Goal: Contribute content: Contribute content

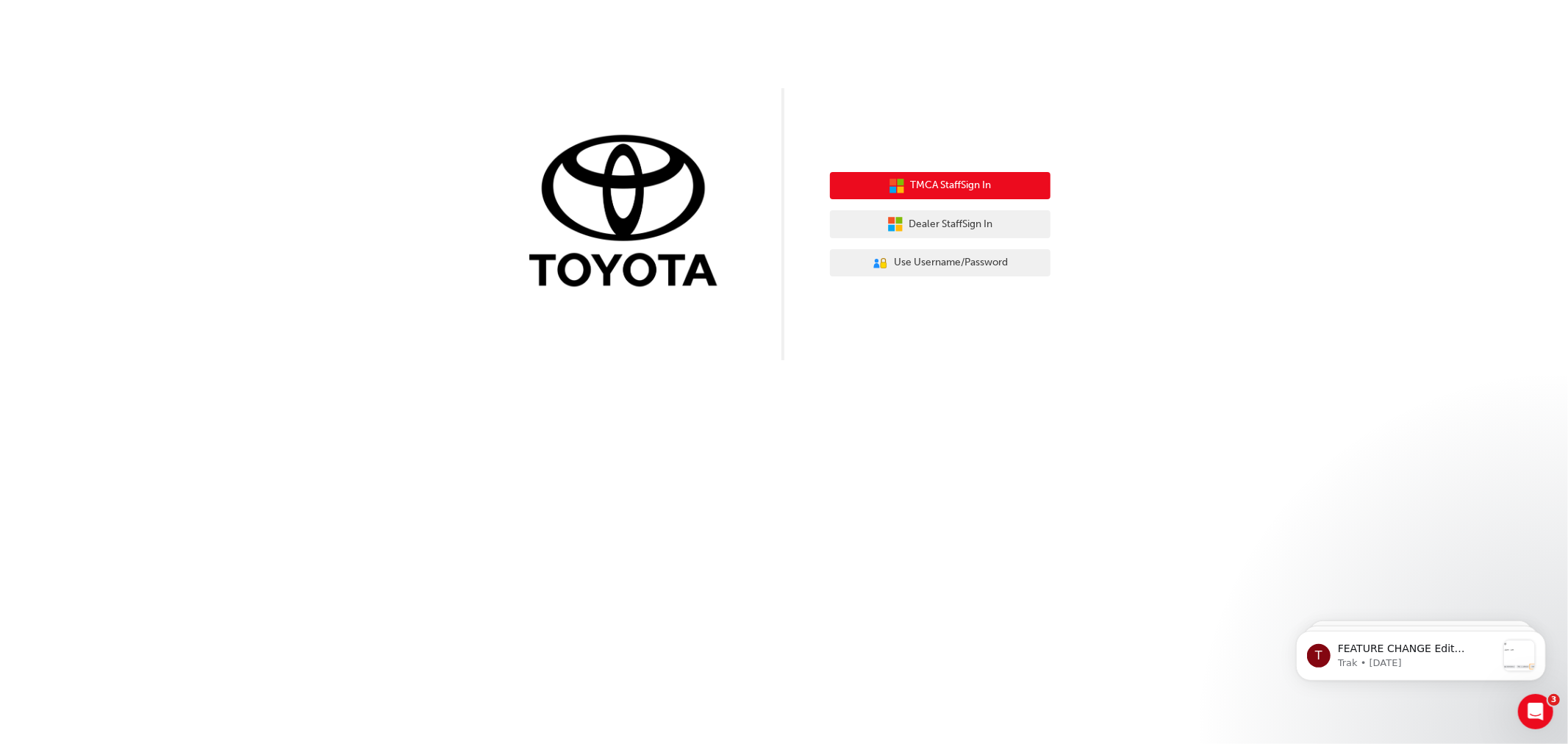
click at [921, 174] on button "TMCA Staff Sign In" at bounding box center [940, 186] width 220 height 28
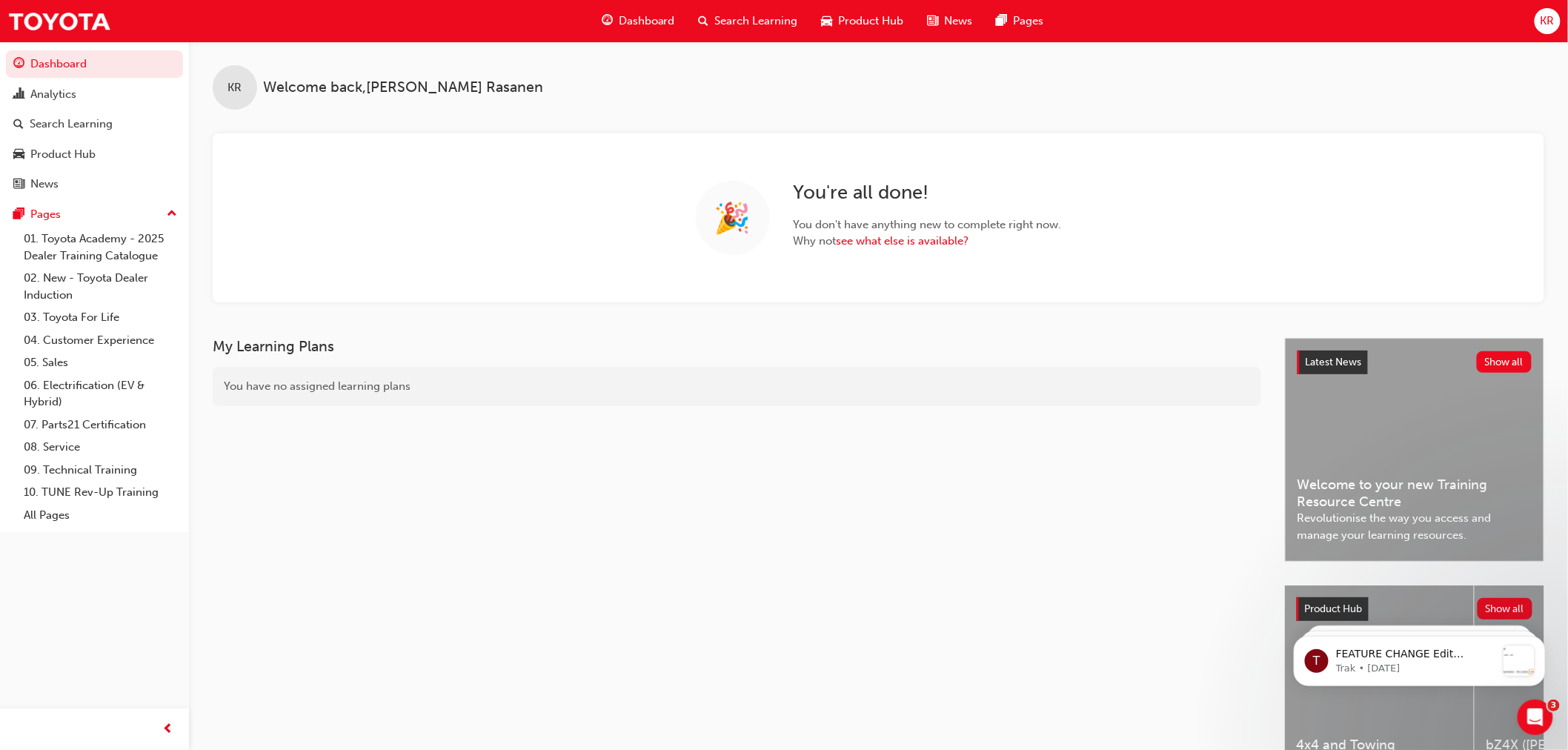
click at [739, 20] on span "Search Learning" at bounding box center [756, 20] width 83 height 17
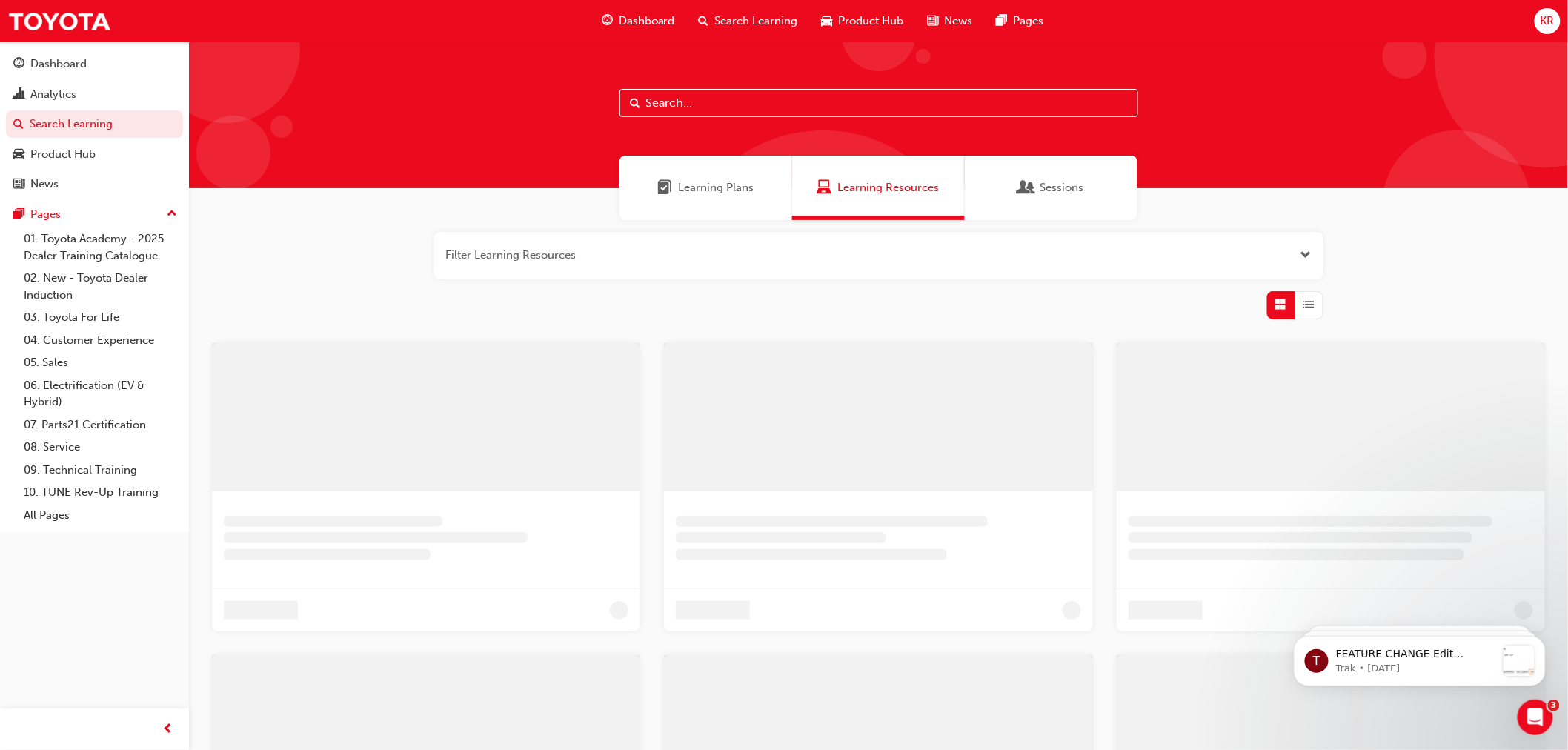
click at [670, 104] on input "text" at bounding box center [879, 102] width 519 height 28
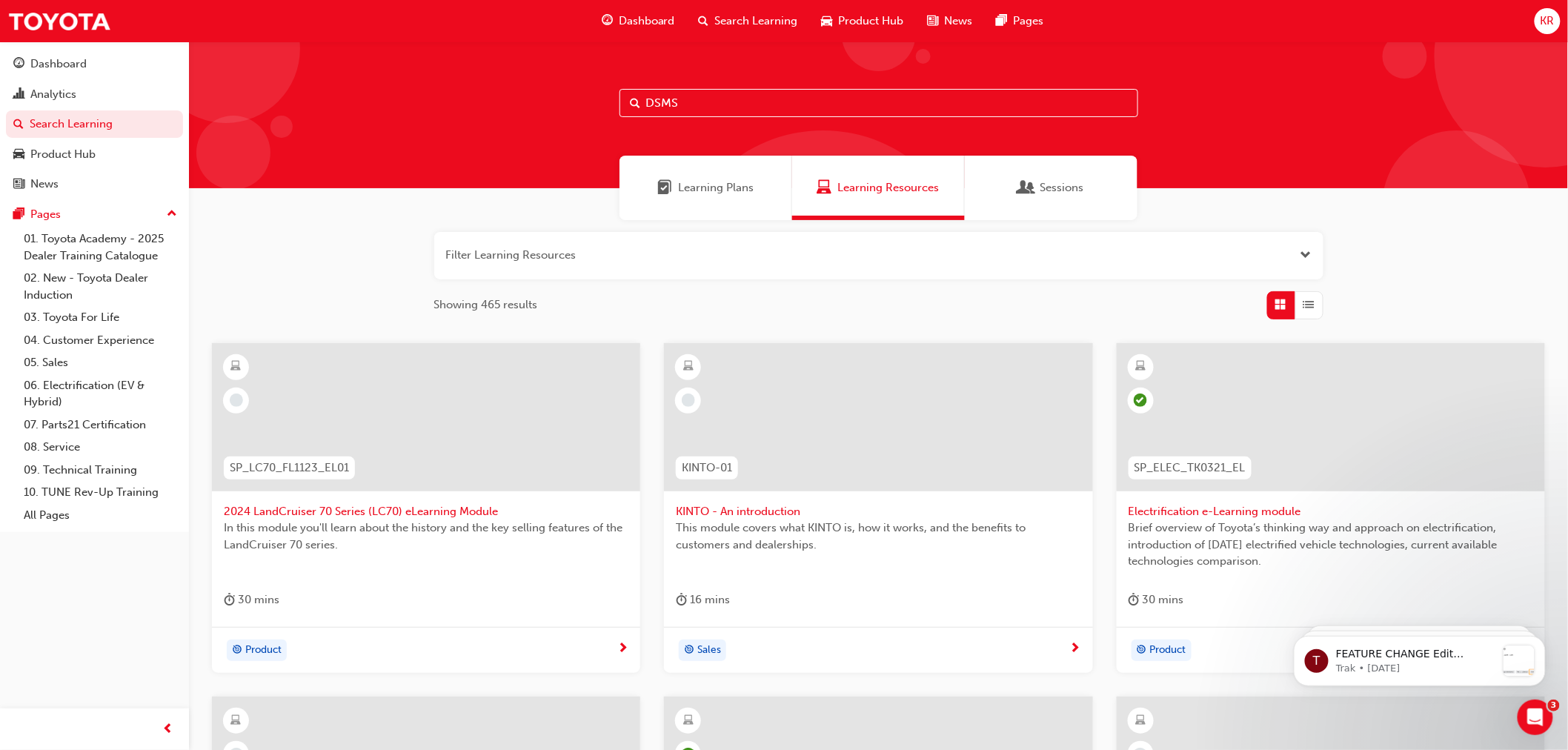
type input "DSMS"
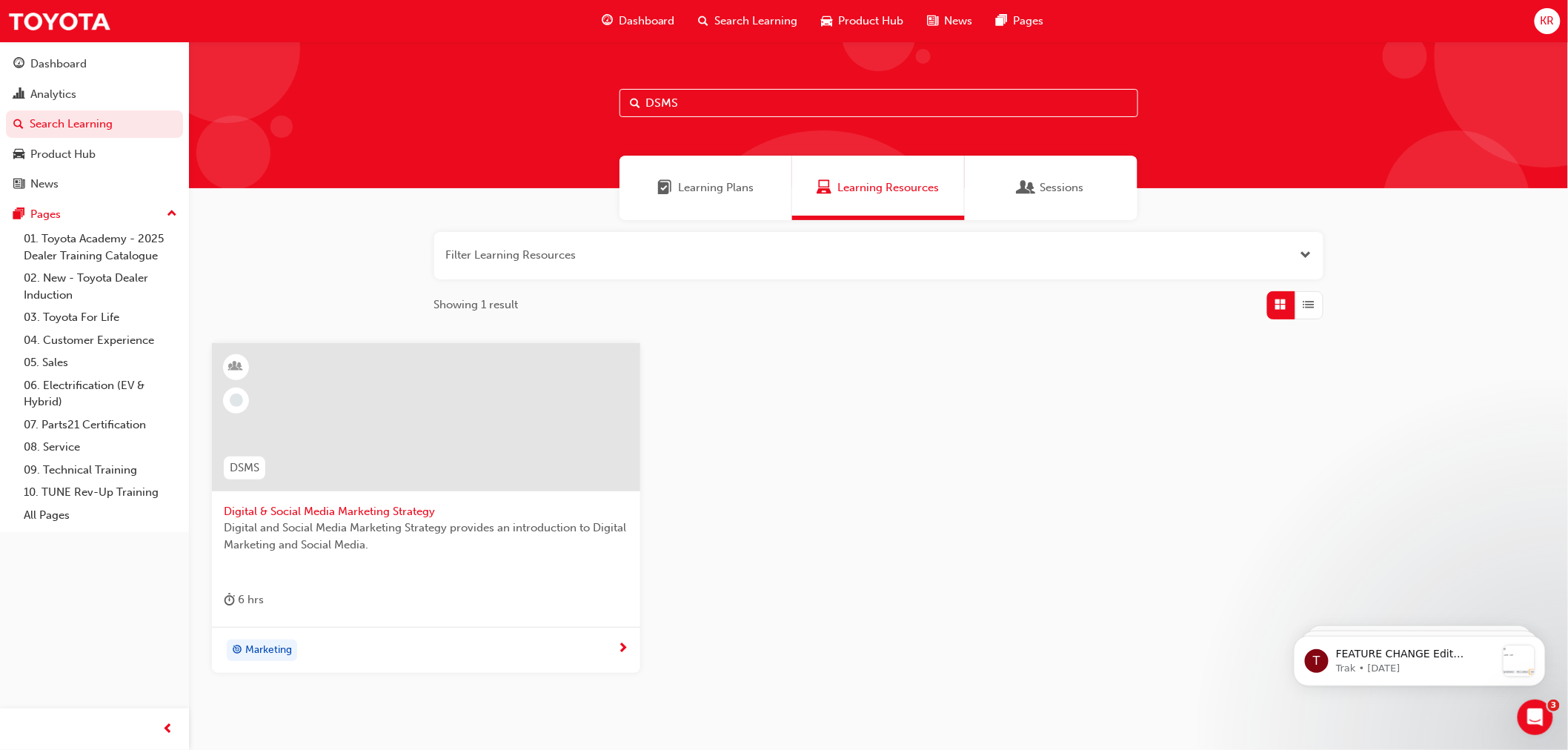
click at [298, 508] on span "Digital & Social Media Marketing Strategy" at bounding box center [426, 511] width 405 height 17
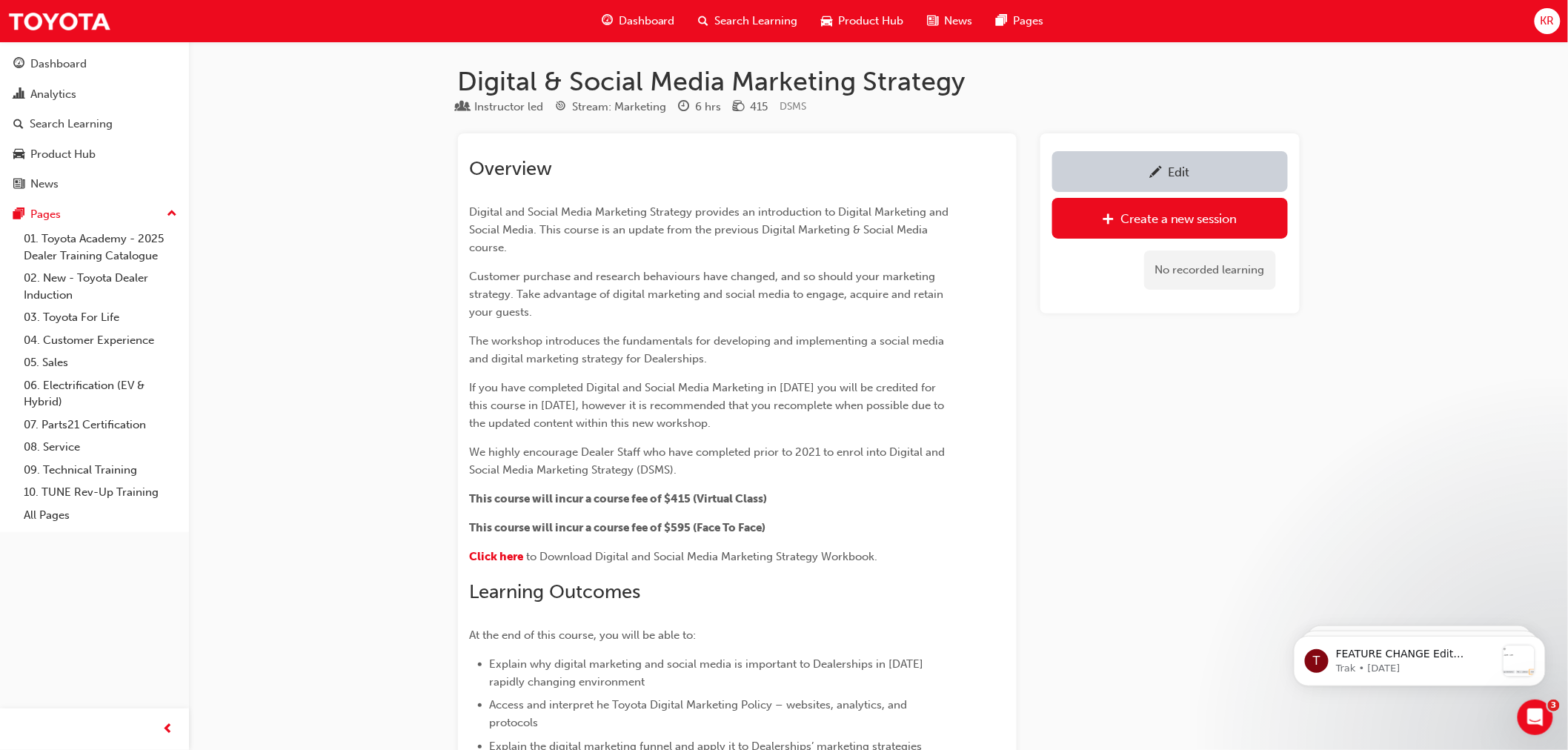
click at [1120, 180] on div "Edit" at bounding box center [1170, 171] width 213 height 19
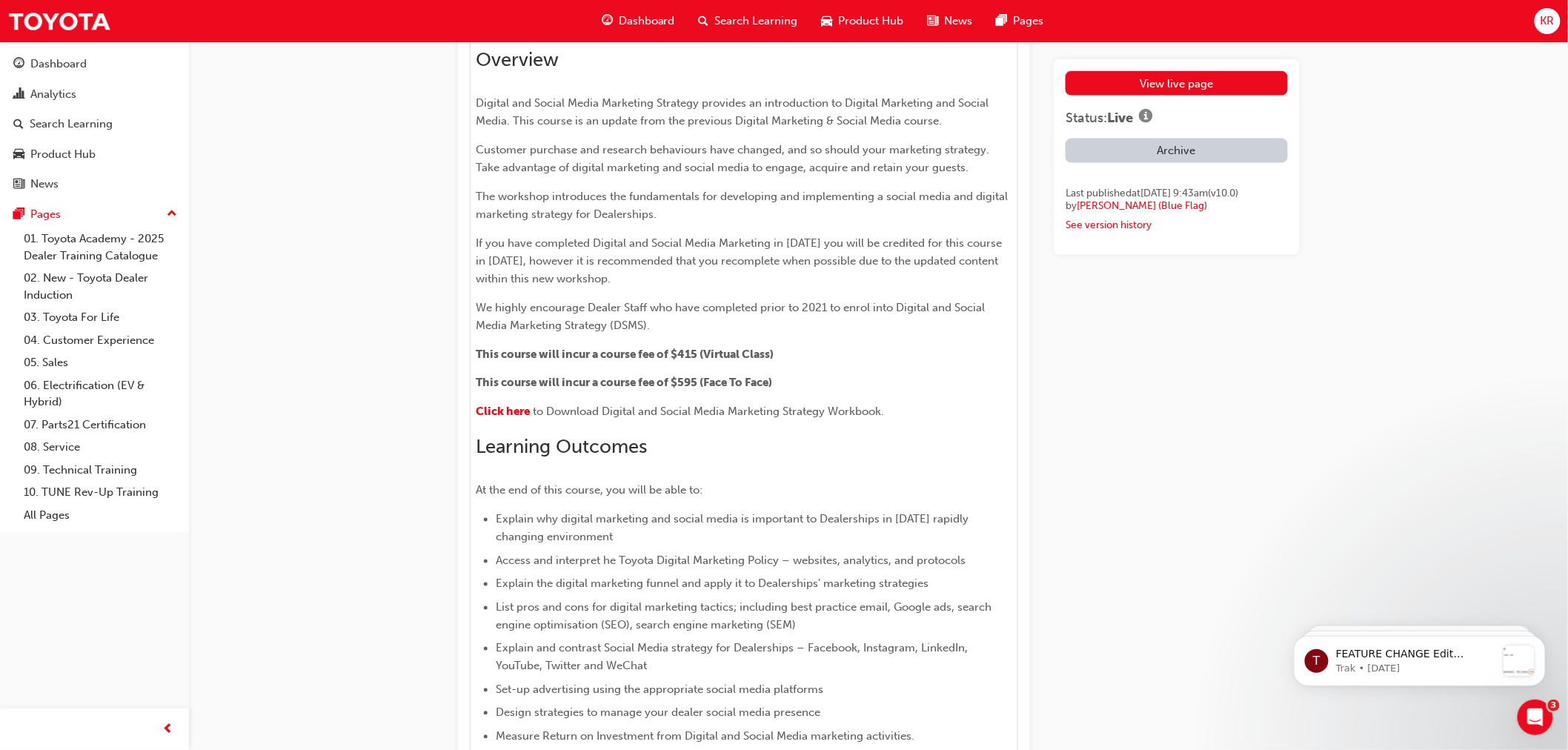
scroll to position [823, 0]
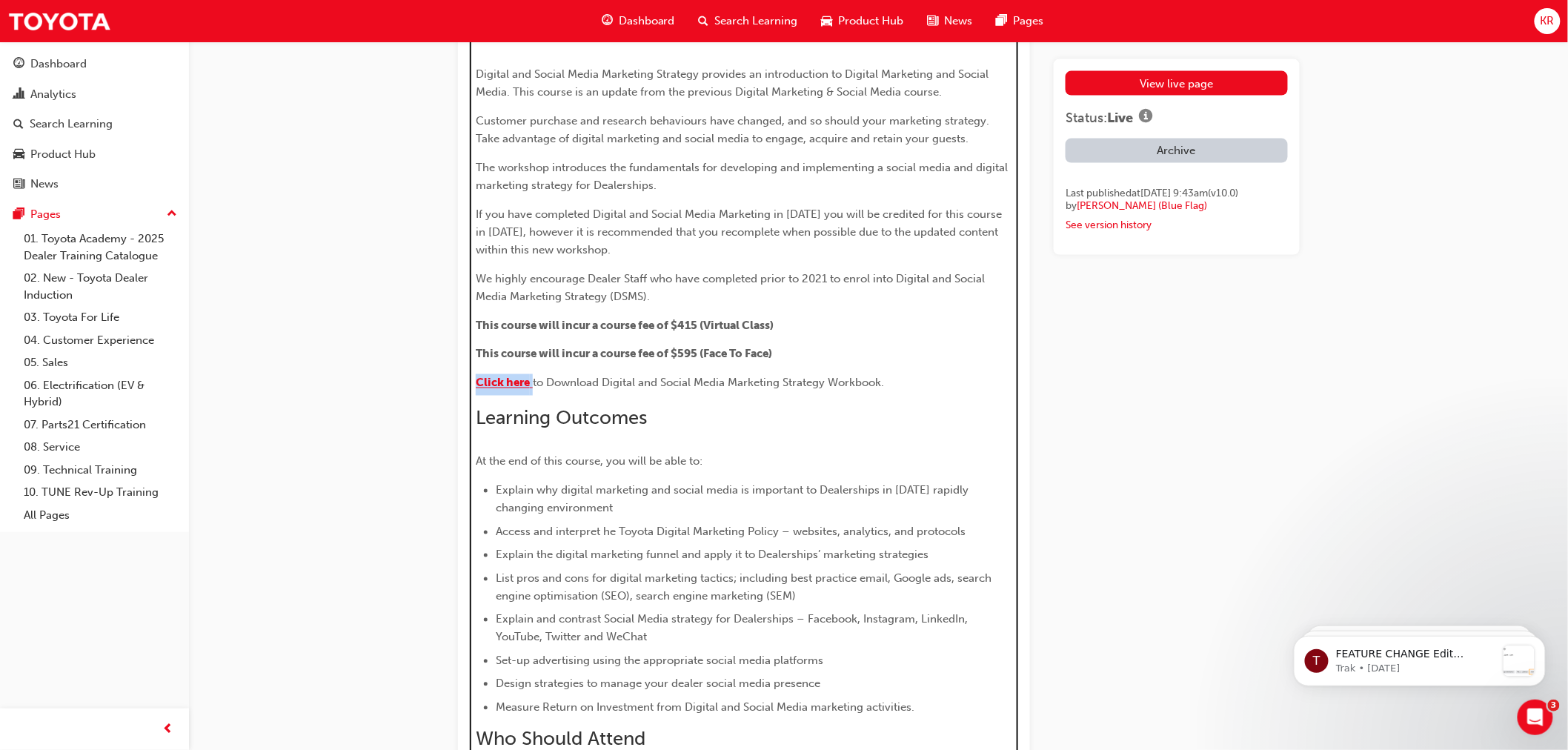
drag, startPoint x: 534, startPoint y: 387, endPoint x: 476, endPoint y: 382, distance: 58.2
click at [476, 382] on p "Click here to Download Digital and Social Media Marketing Strategy Workbook." at bounding box center [743, 385] width 536 height 21
click at [597, 411] on span "Learning Outcomes" at bounding box center [561, 418] width 171 height 23
drag, startPoint x: 525, startPoint y: 385, endPoint x: 478, endPoint y: 385, distance: 47.0
click at [478, 385] on link "Click here" at bounding box center [504, 383] width 57 height 13
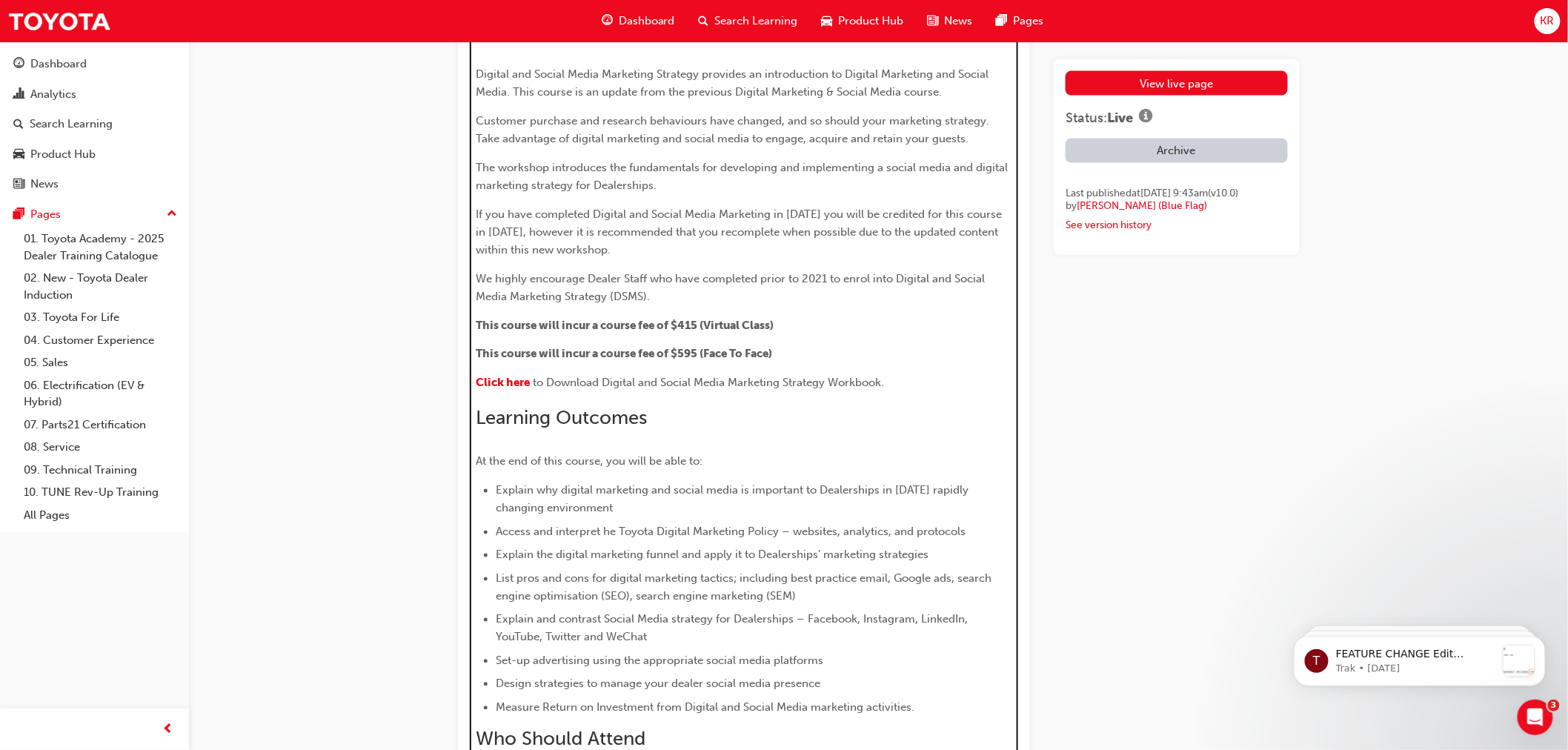
drag, startPoint x: 506, startPoint y: 389, endPoint x: 806, endPoint y: 434, distance: 303.4
click at [806, 430] on h2 "Learning Outcomes" at bounding box center [743, 418] width 536 height 24
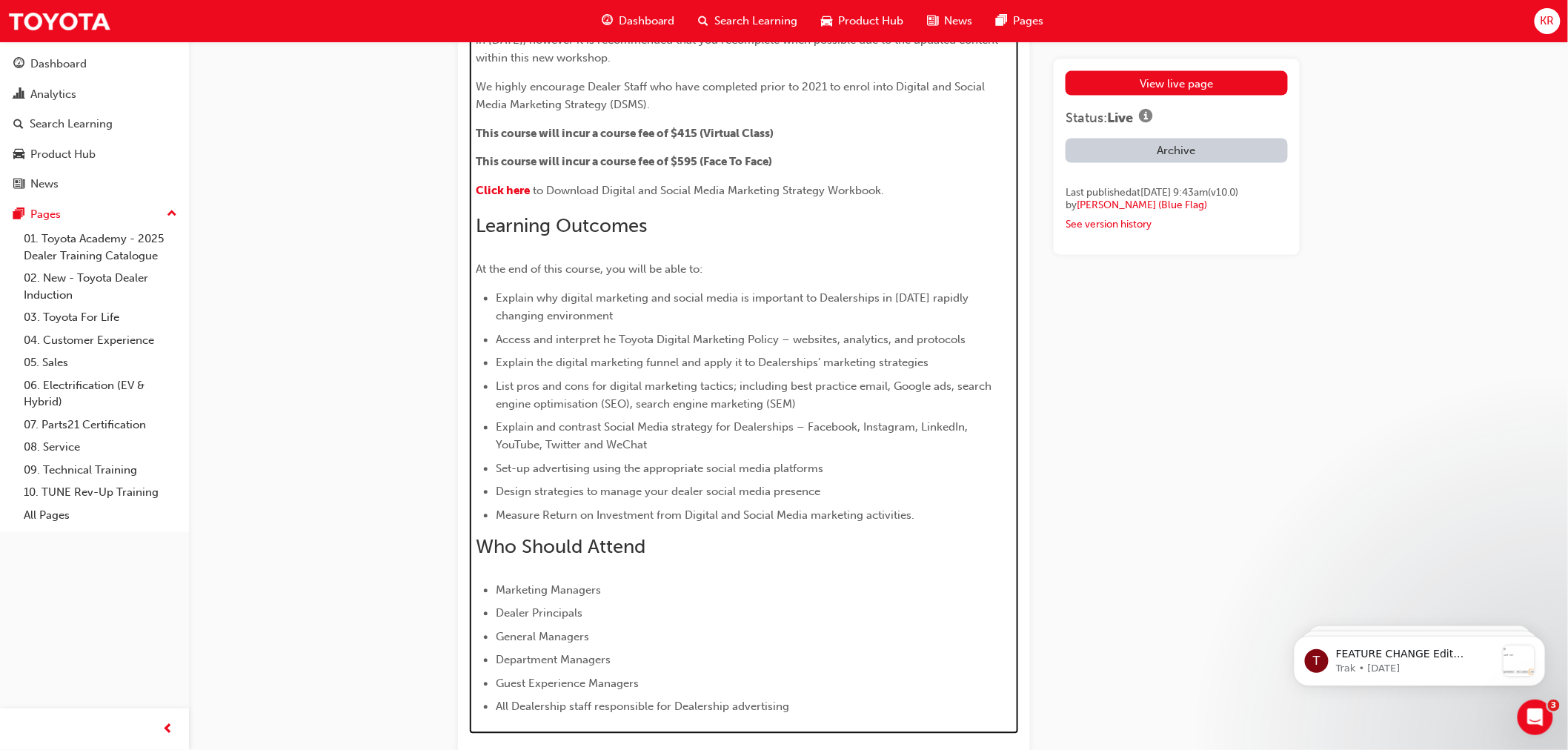
scroll to position [988, 0]
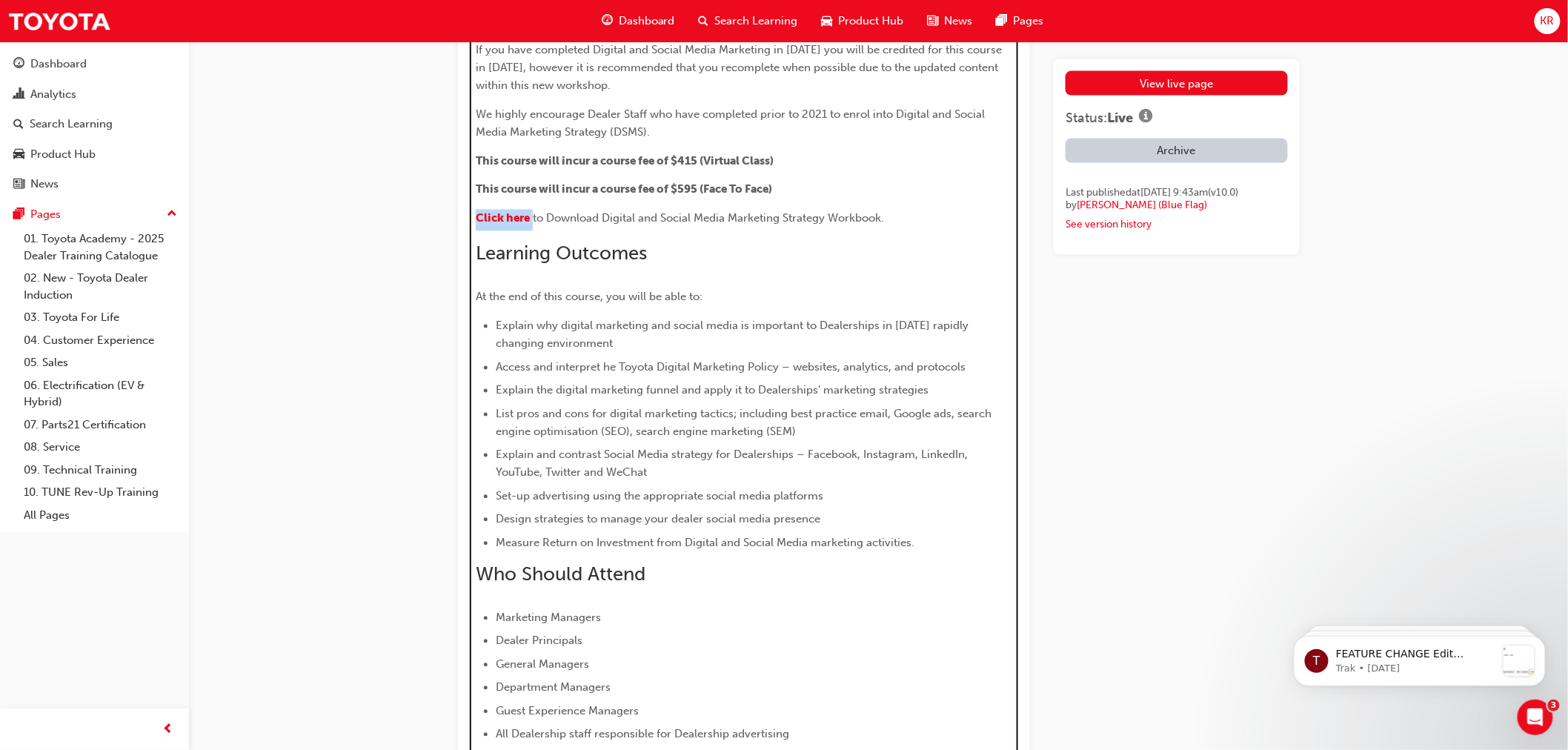
drag, startPoint x: 534, startPoint y: 220, endPoint x: 469, endPoint y: 216, distance: 65.1
click at [470, 216] on div "H1 H2 H3 H4 Overview Digital and Social Media Marketing Strategy provides an in…" at bounding box center [744, 289] width 549 height 944
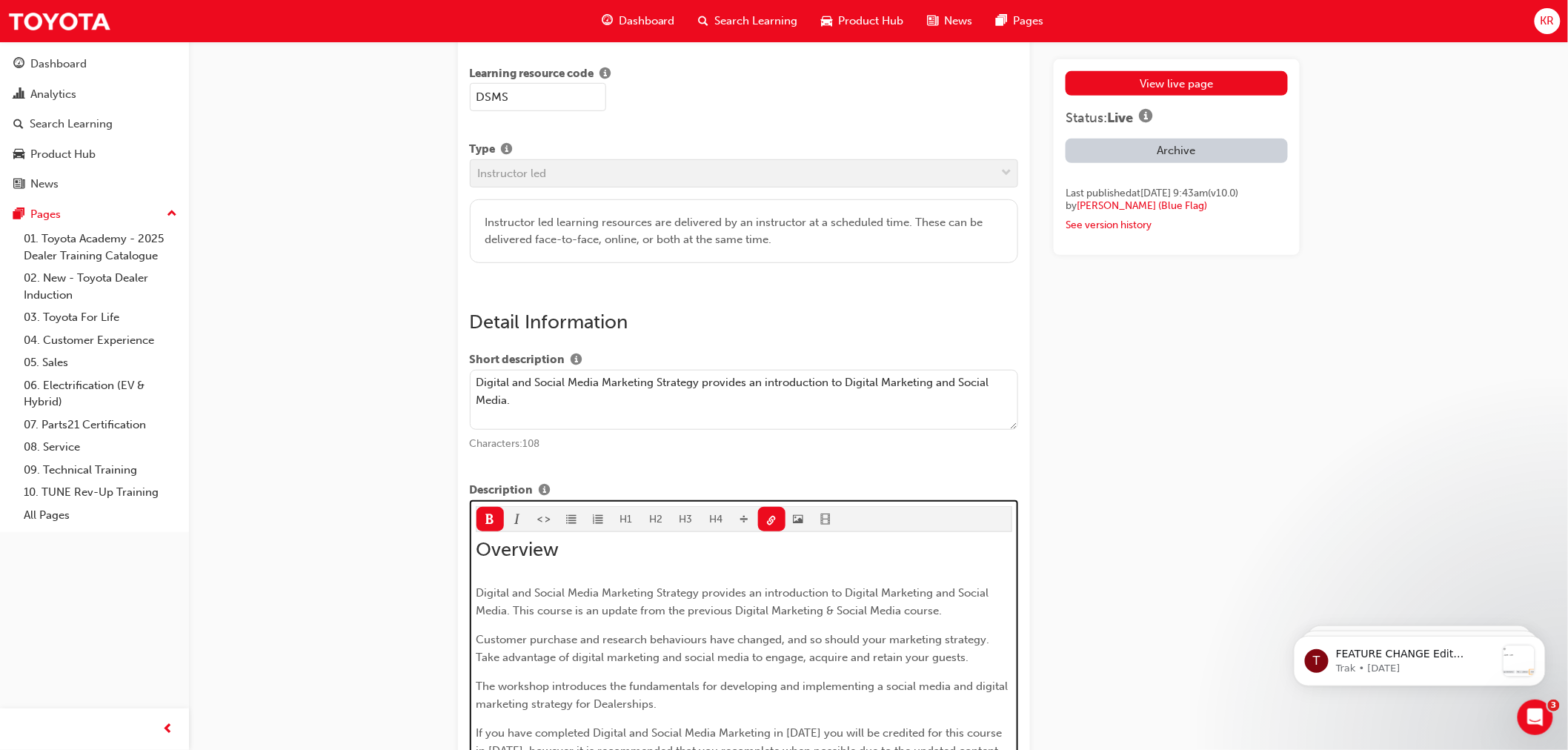
scroll to position [329, 0]
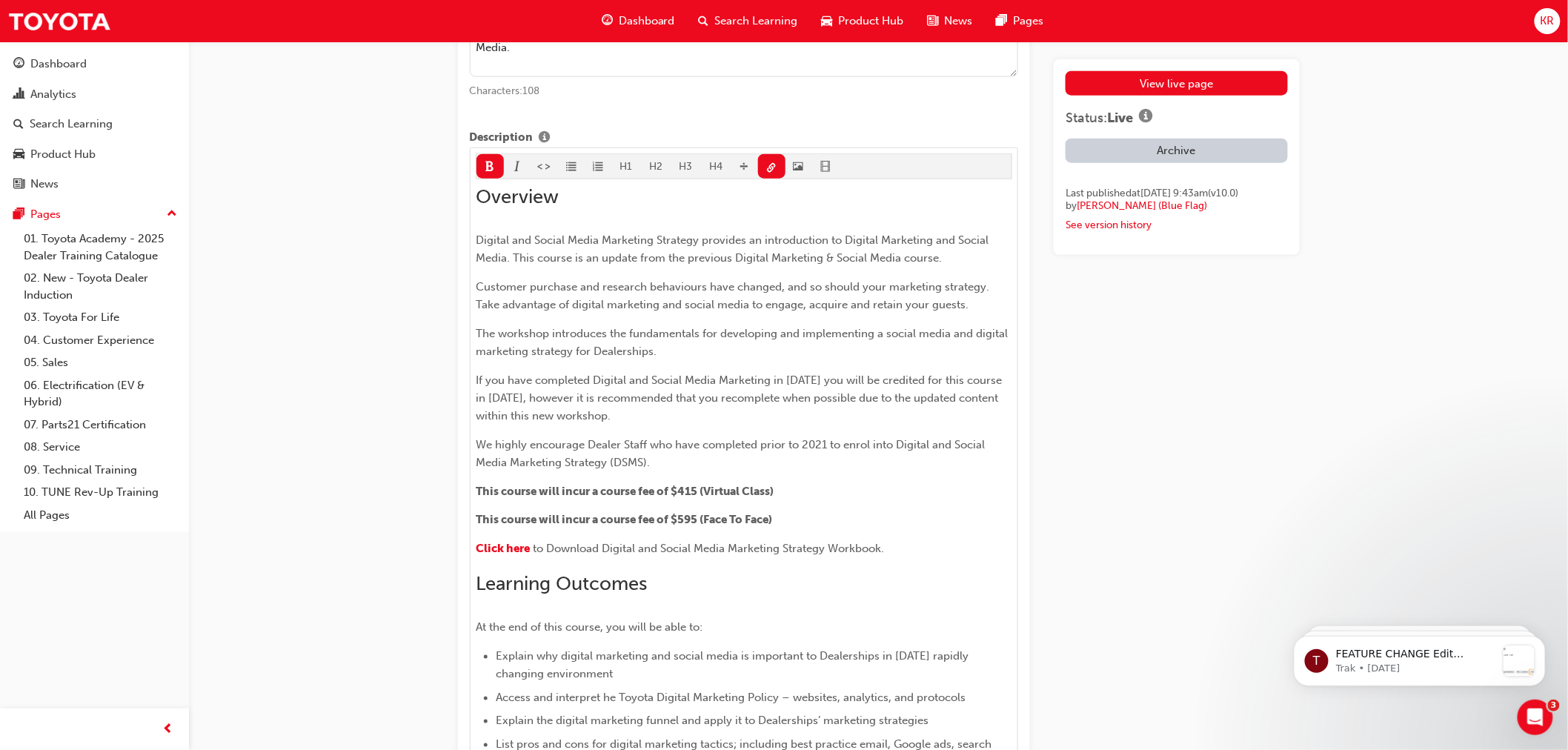
scroll to position [658, 0]
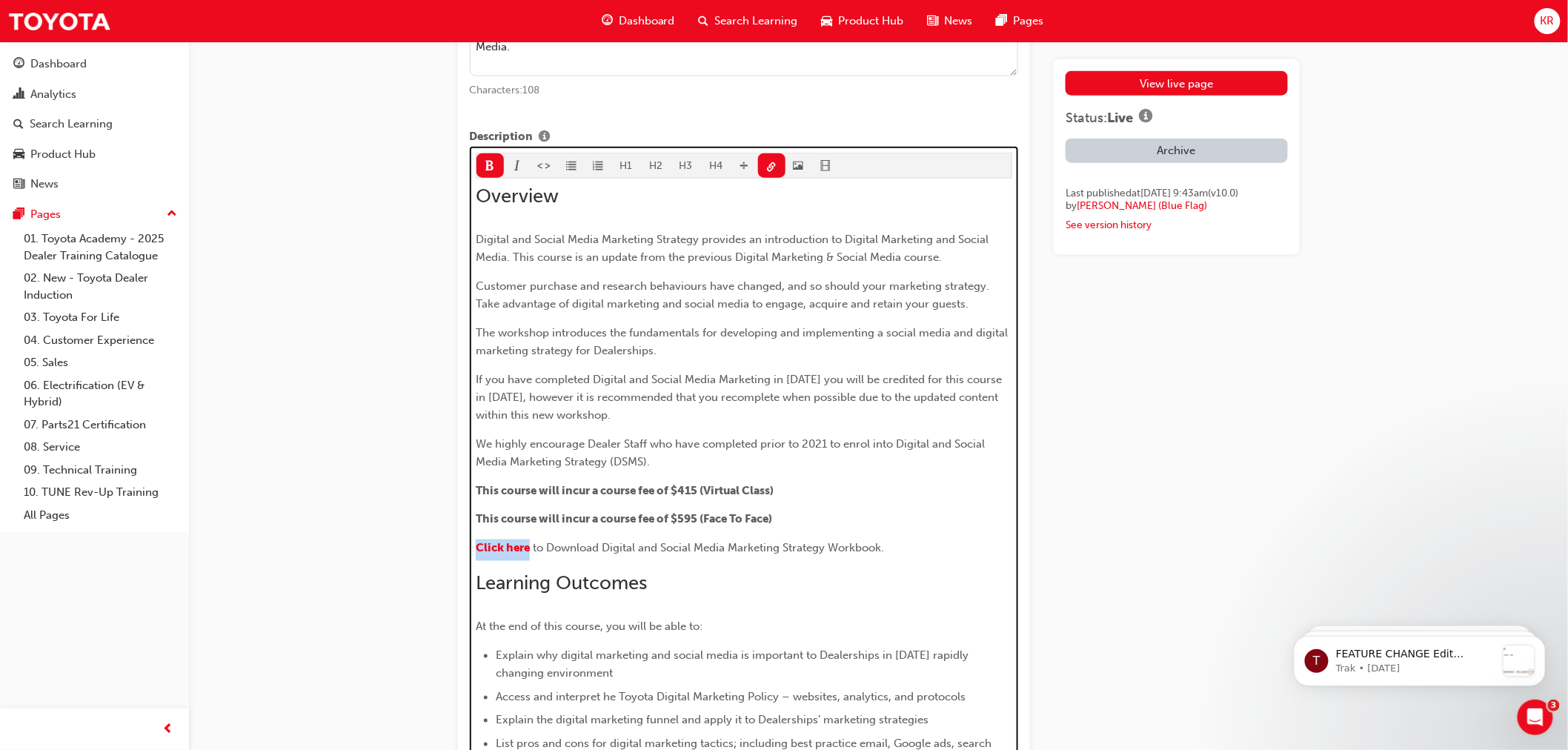
drag, startPoint x: 531, startPoint y: 552, endPoint x: 473, endPoint y: 552, distance: 58.0
click at [473, 552] on div "H1 H2 H3 H4 Overview Digital and Social Media Marketing Strategy provides an in…" at bounding box center [744, 619] width 549 height 944
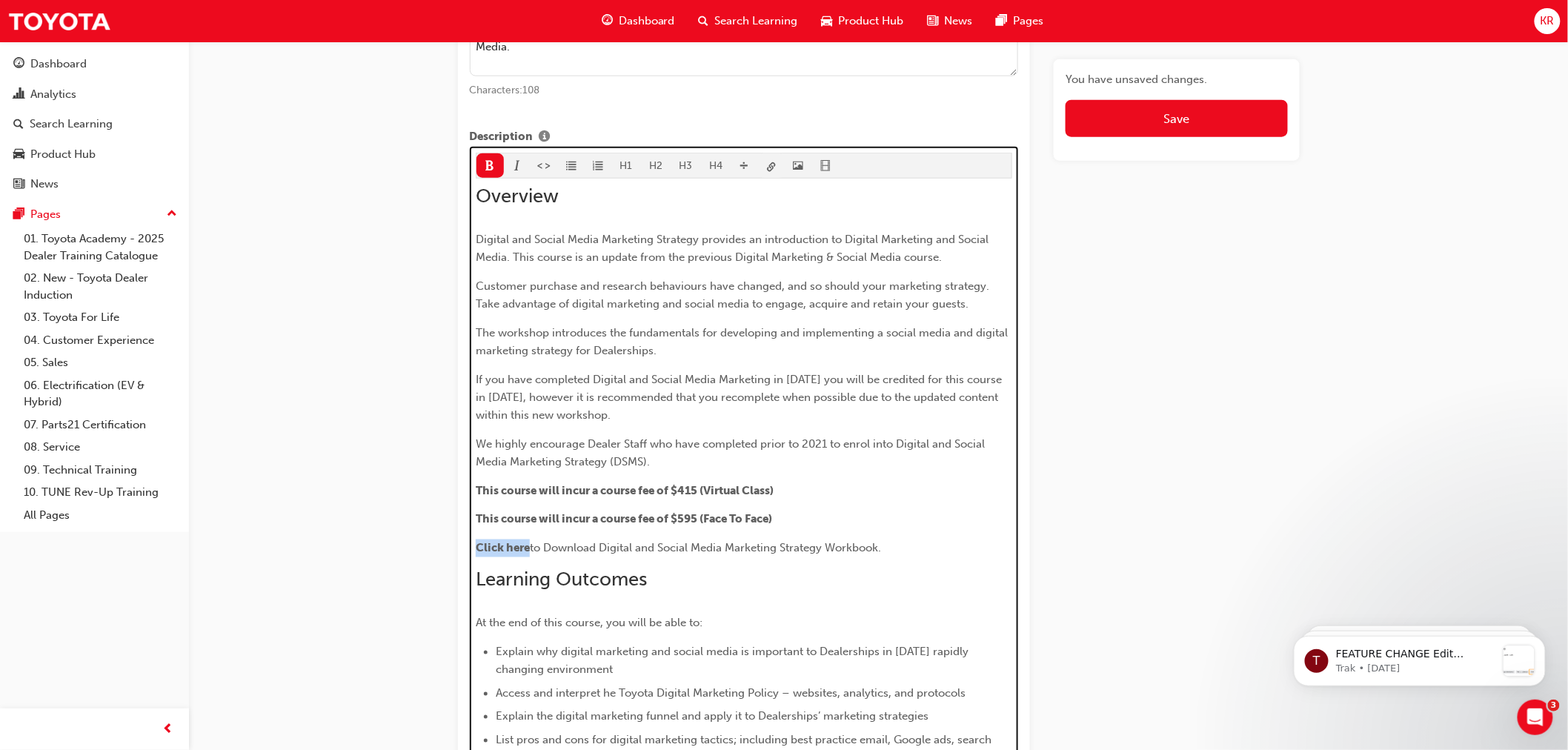
click at [773, 169] on span "link-icon" at bounding box center [771, 166] width 11 height 12
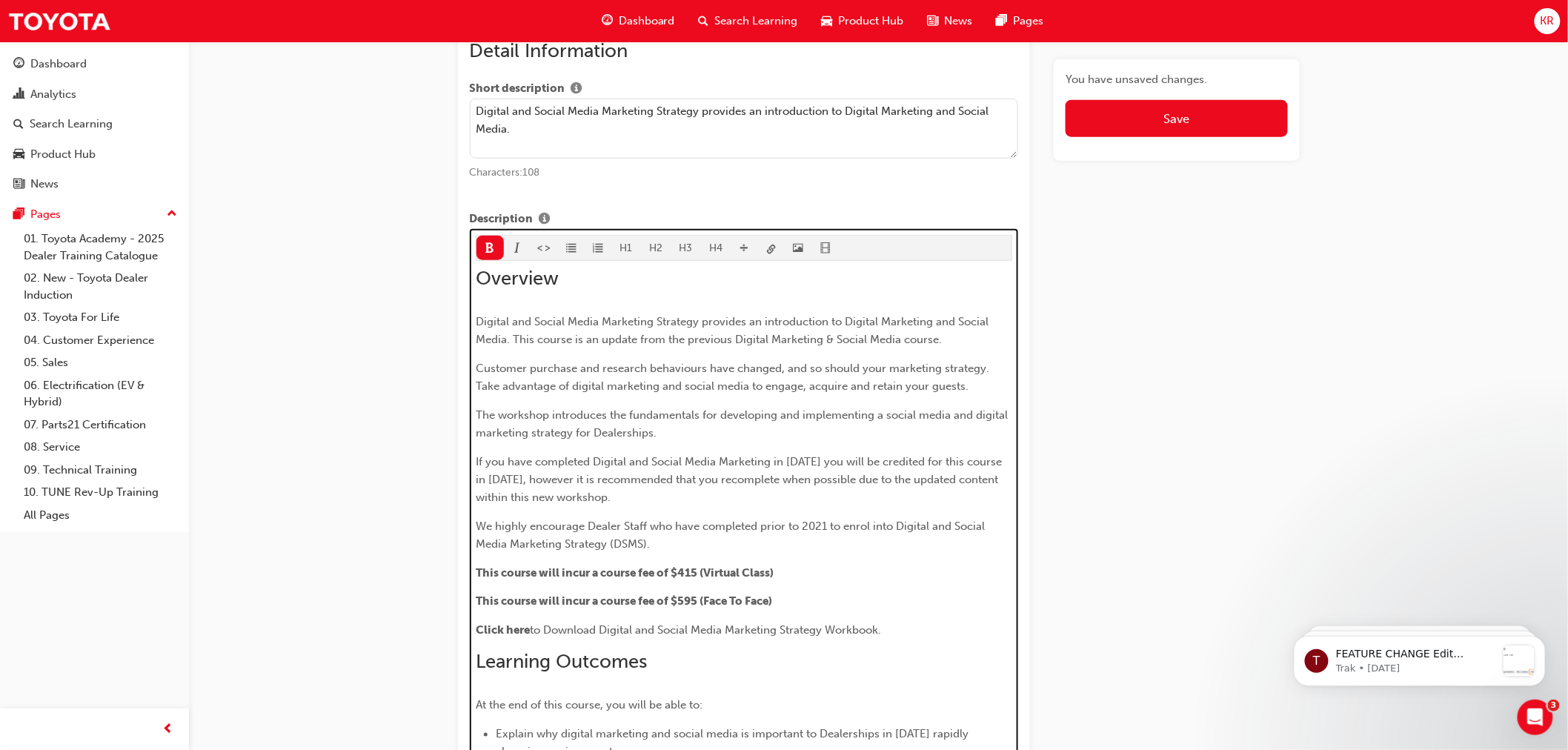
click at [547, 639] on p "Click here to Download Digital and Social Media Marketing Strategy Workbook." at bounding box center [743, 630] width 536 height 18
drag, startPoint x: 530, startPoint y: 632, endPoint x: 479, endPoint y: 634, distance: 51.0
click at [479, 634] on p "Click here to Download Digital and Social Media Marketing Strategy Workbook." at bounding box center [743, 630] width 536 height 18
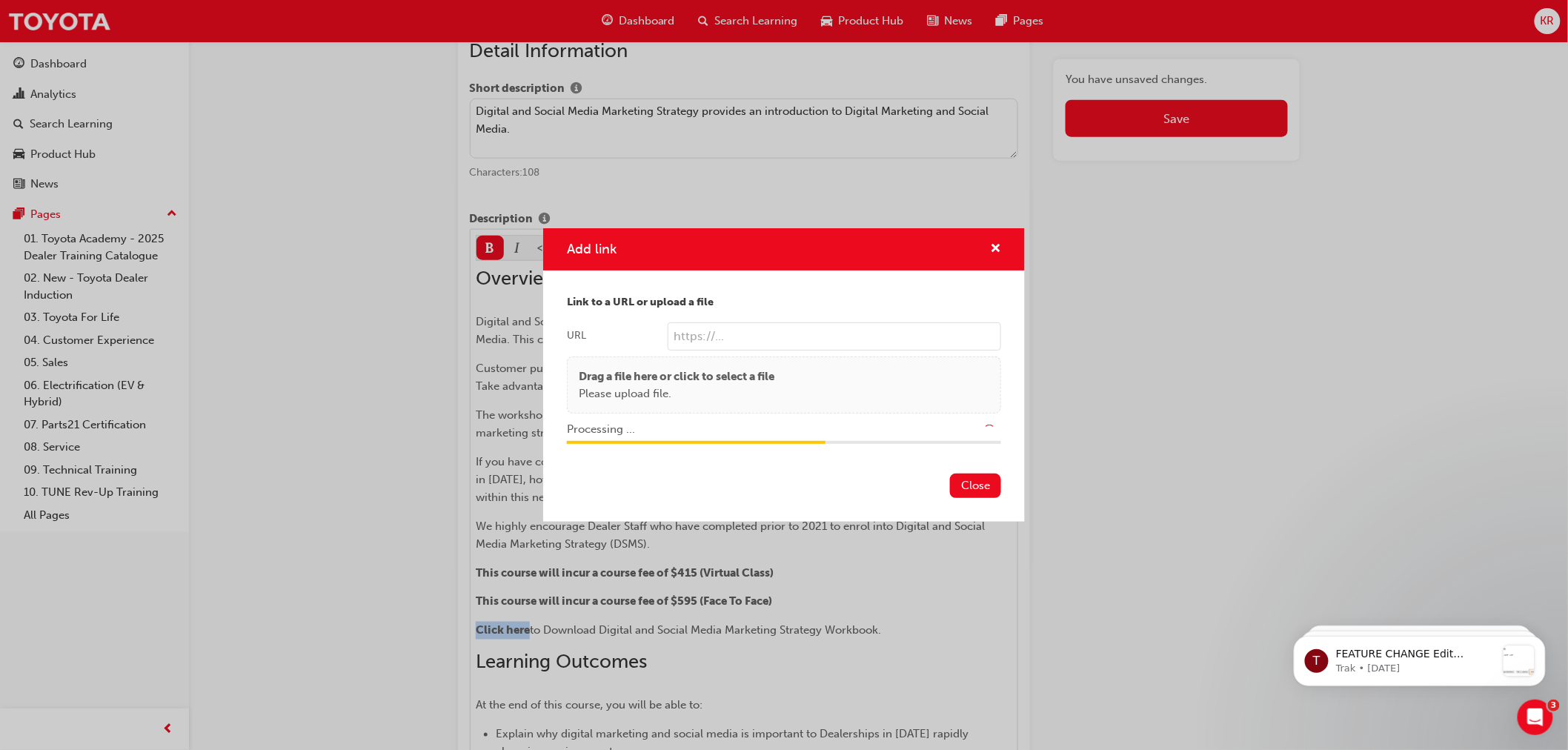
type input "/upload/25149b59-5247-4619-9608-1e3805e5a3c4.pdf"
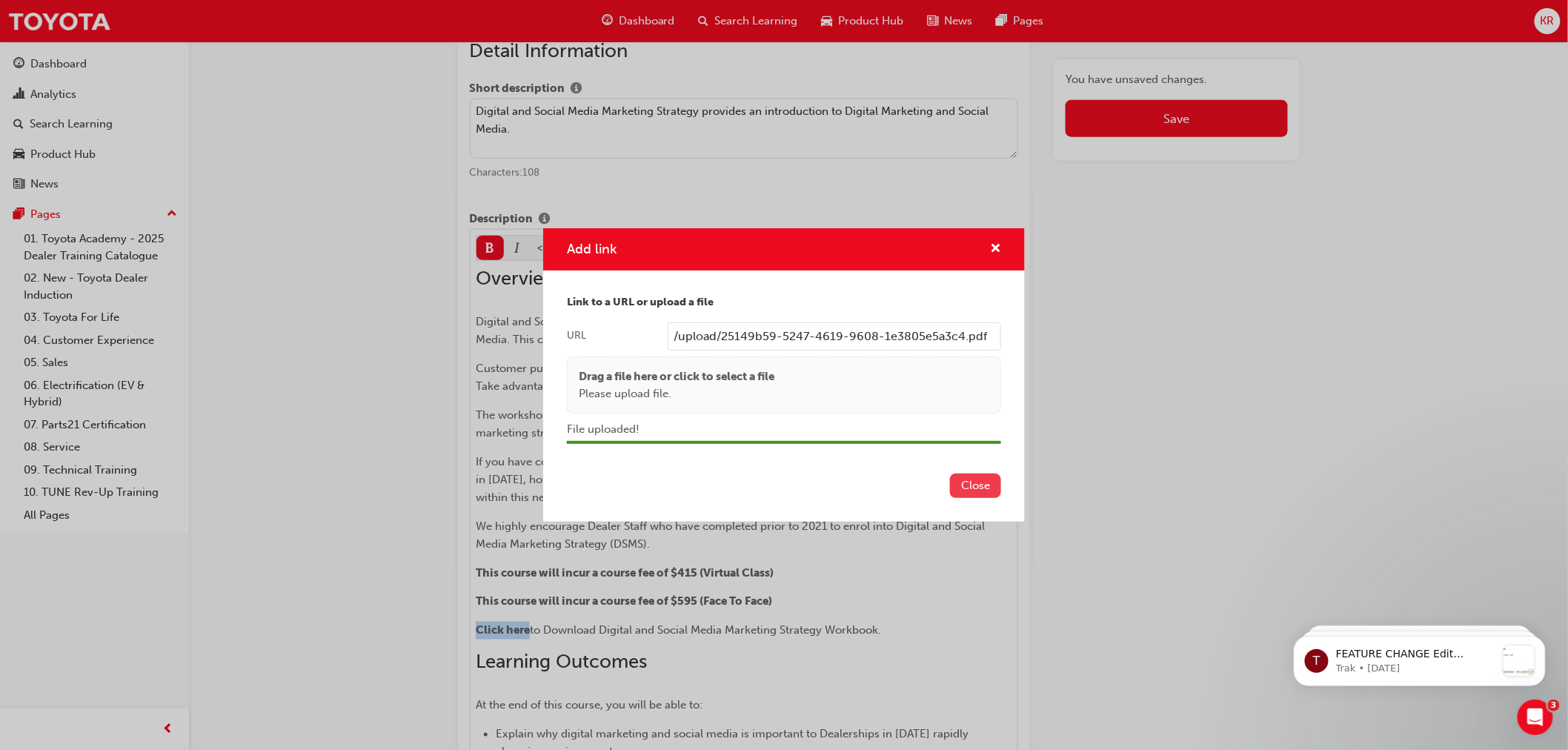
click at [975, 483] on button "Close" at bounding box center [975, 486] width 51 height 25
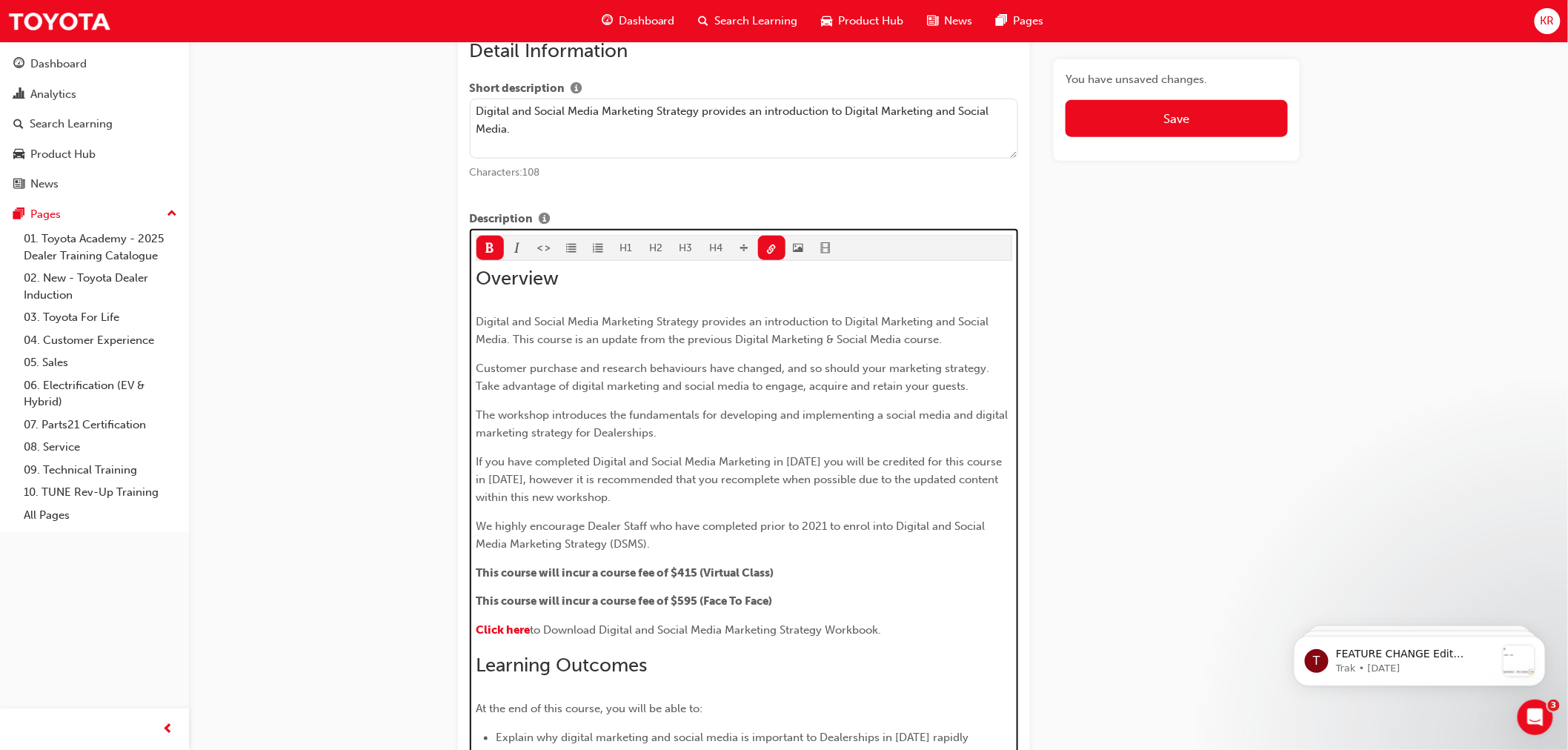
scroll to position [835, 0]
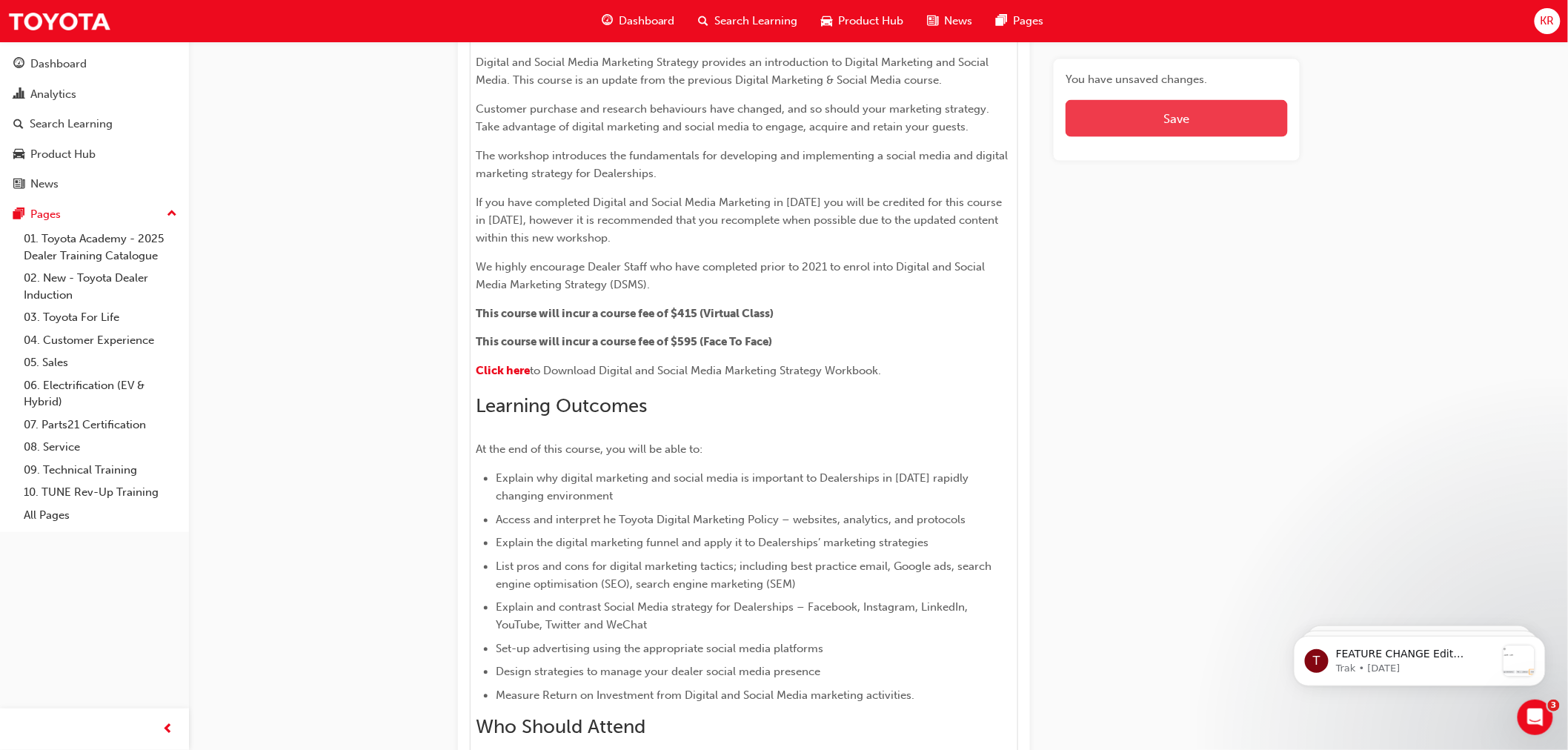
click at [1090, 120] on button "Save" at bounding box center [1176, 118] width 221 height 37
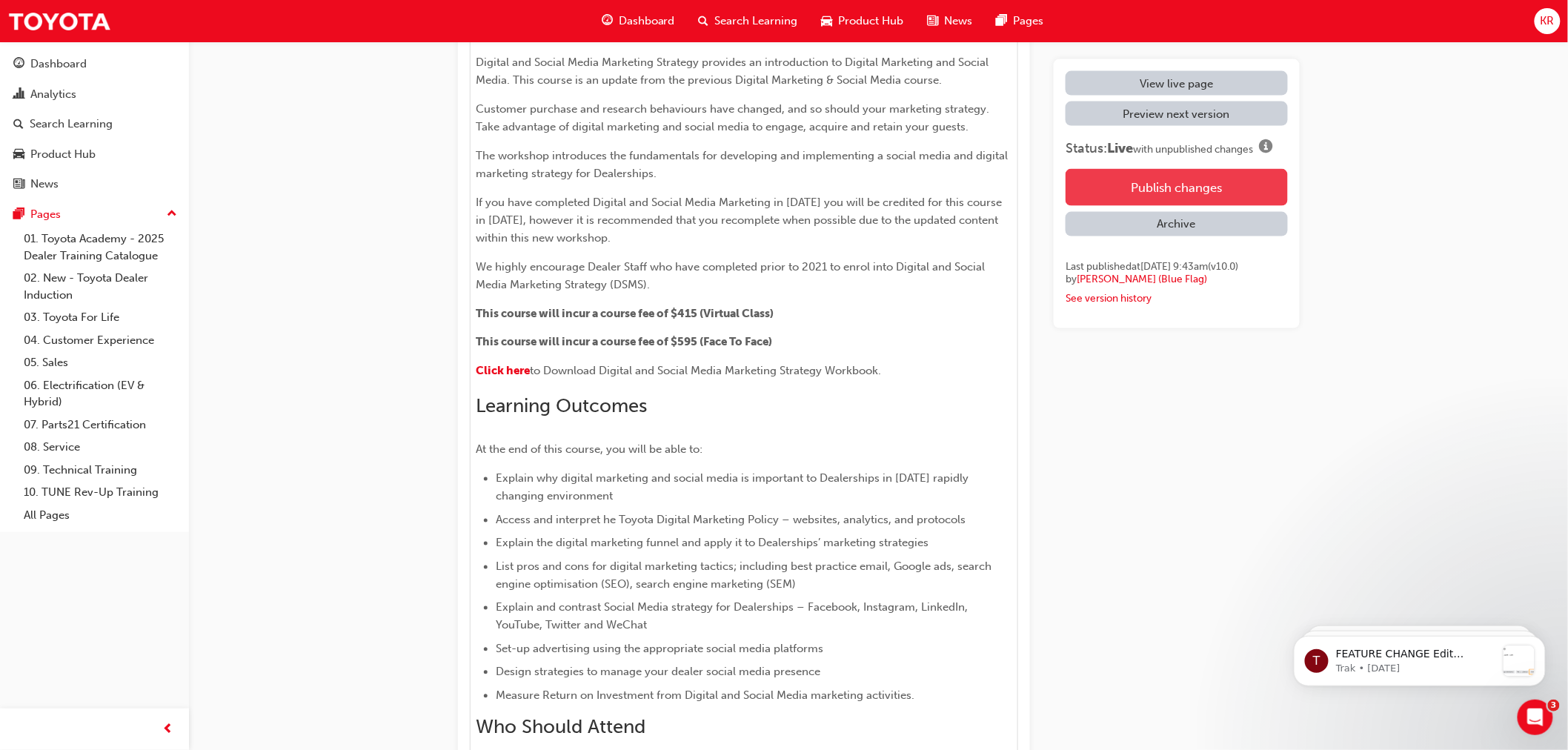
click at [1120, 183] on button "Publish changes" at bounding box center [1176, 187] width 221 height 37
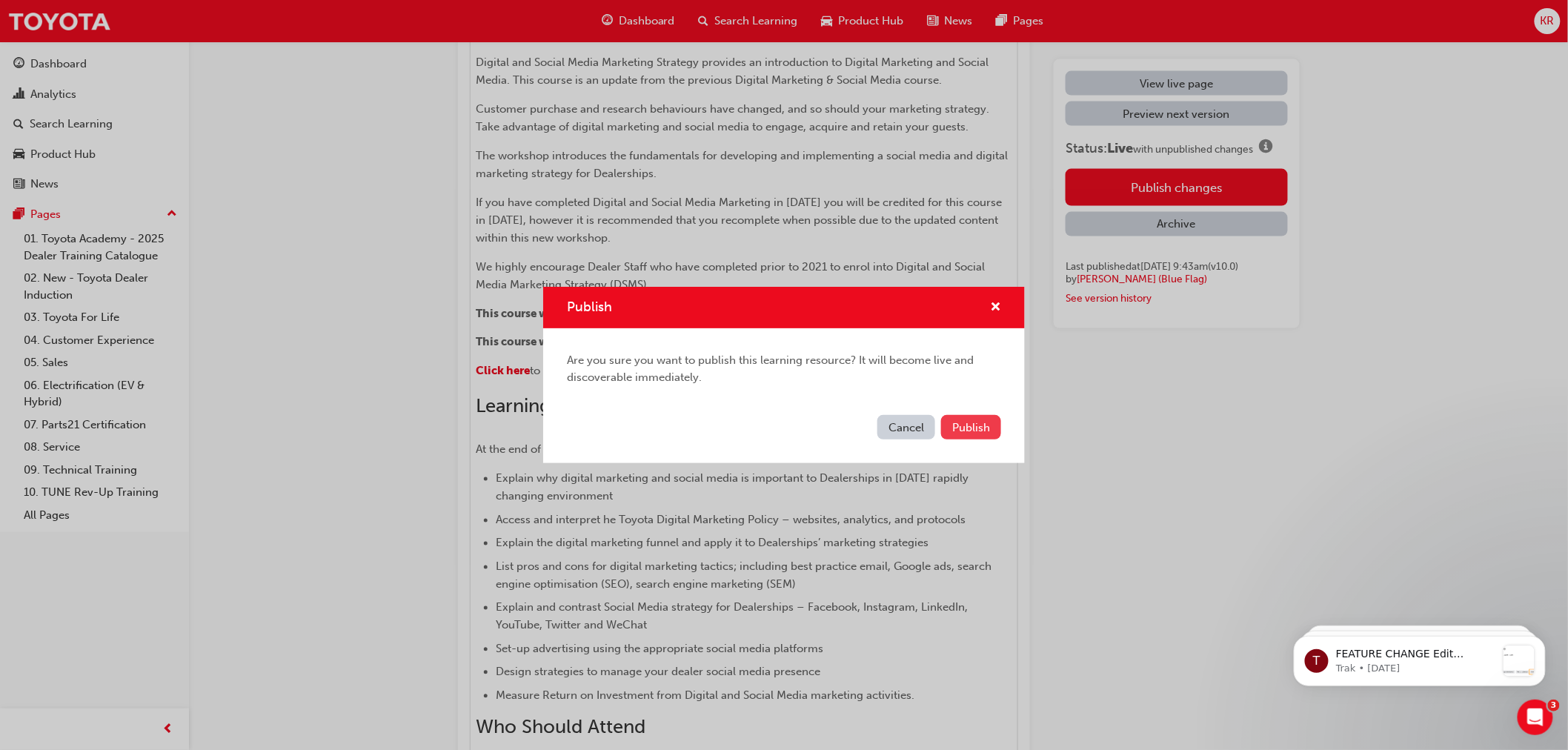
click at [961, 425] on span "Publish" at bounding box center [971, 427] width 38 height 13
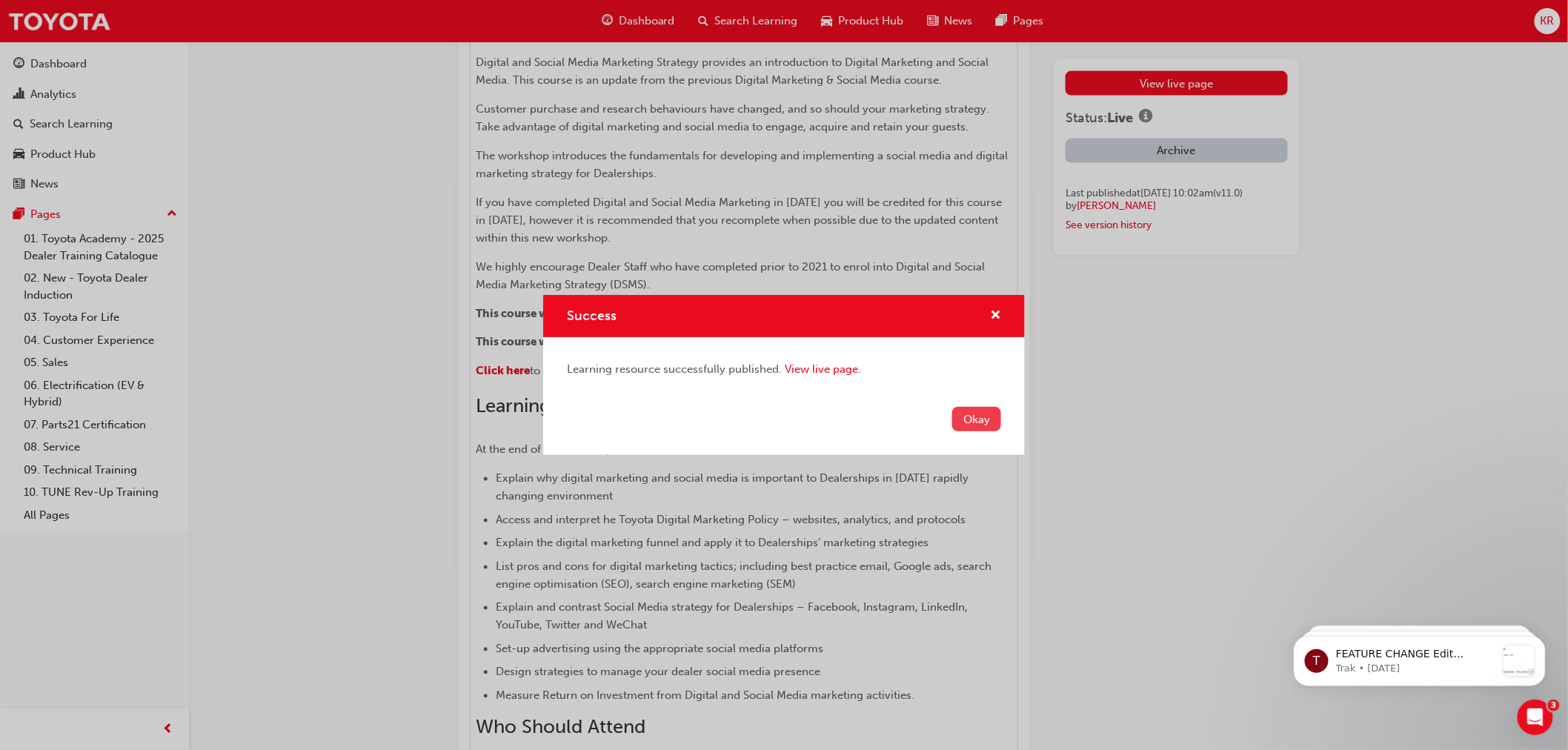
click at [969, 420] on button "Okay" at bounding box center [977, 419] width 49 height 25
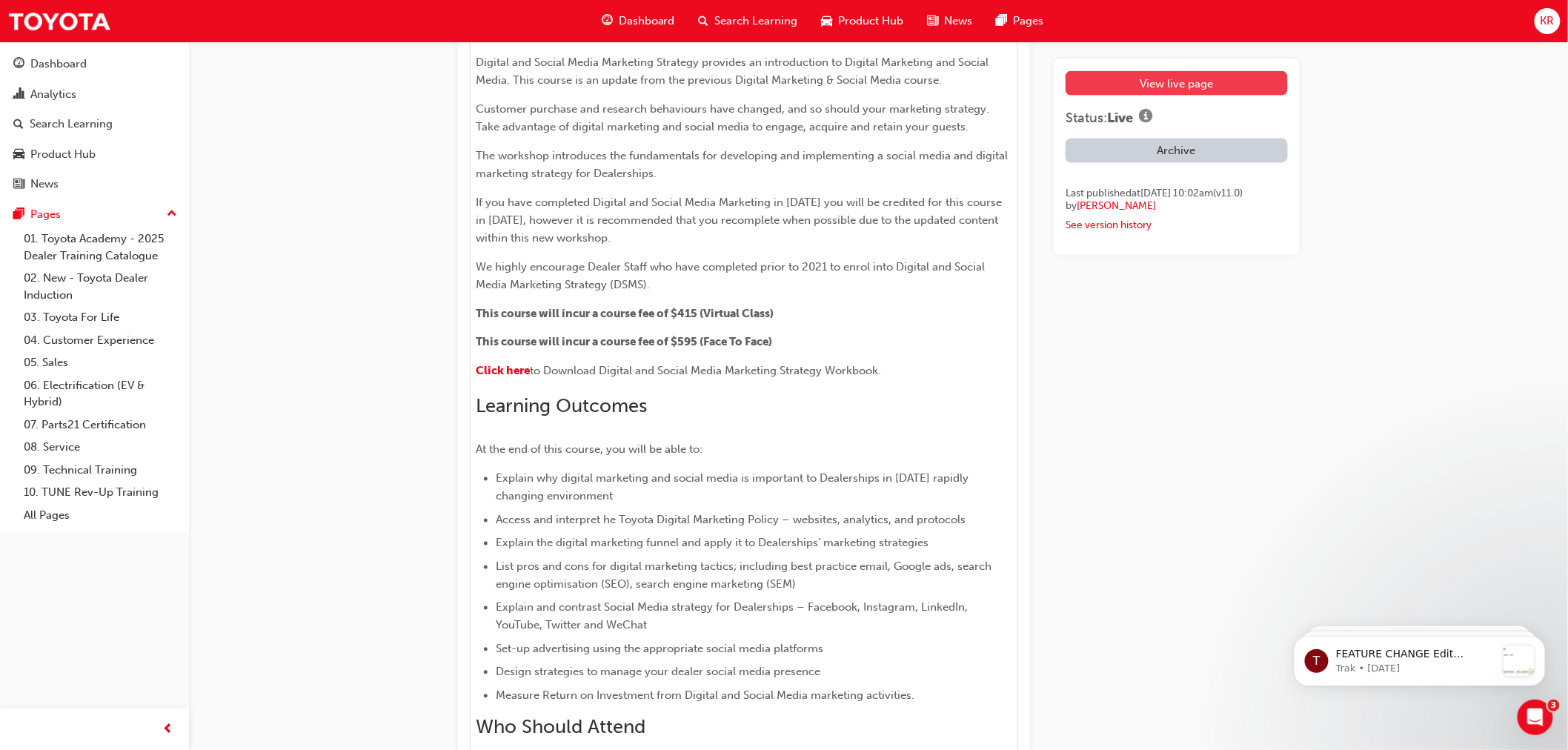
click at [1154, 82] on link "View live page" at bounding box center [1176, 84] width 221 height 25
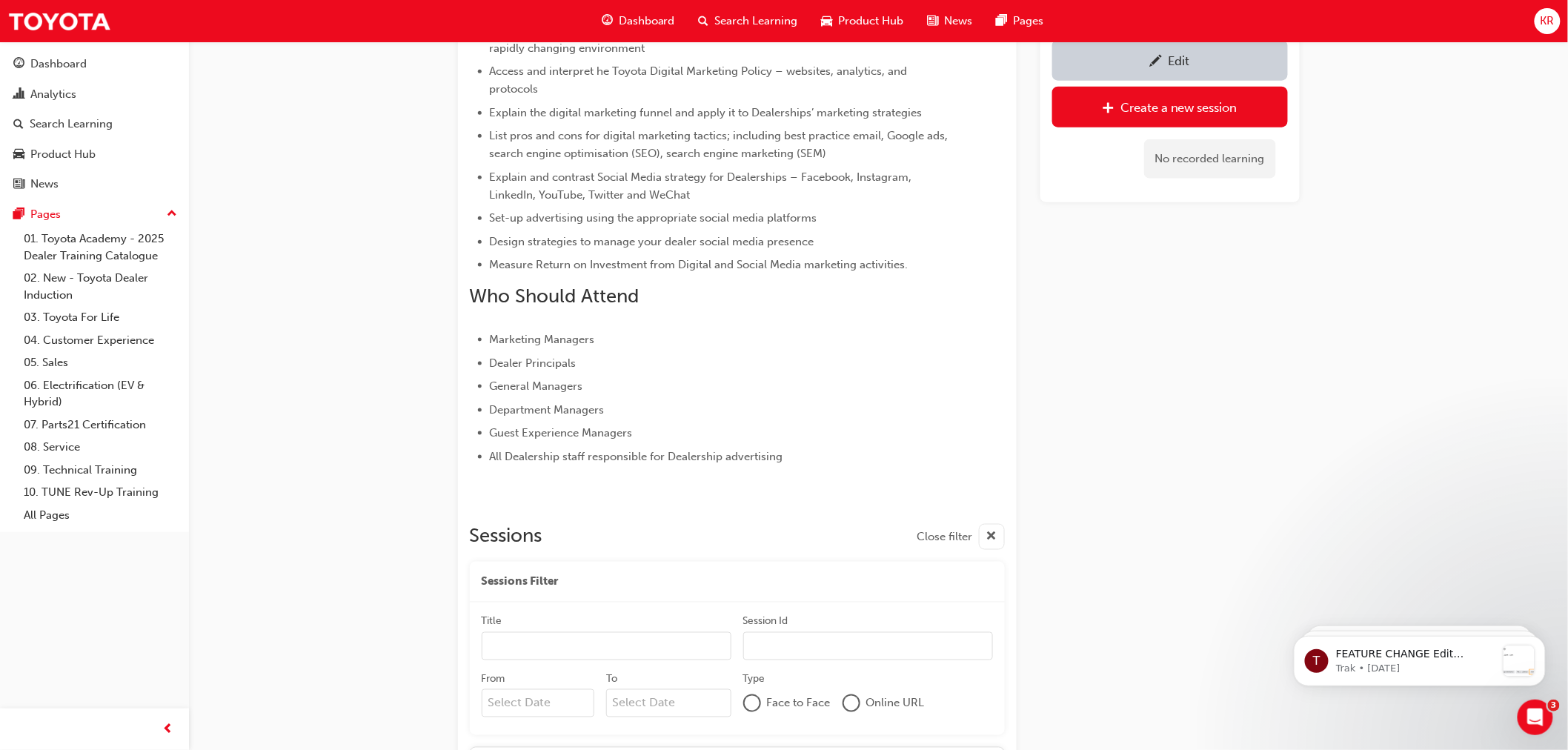
scroll to position [222, 0]
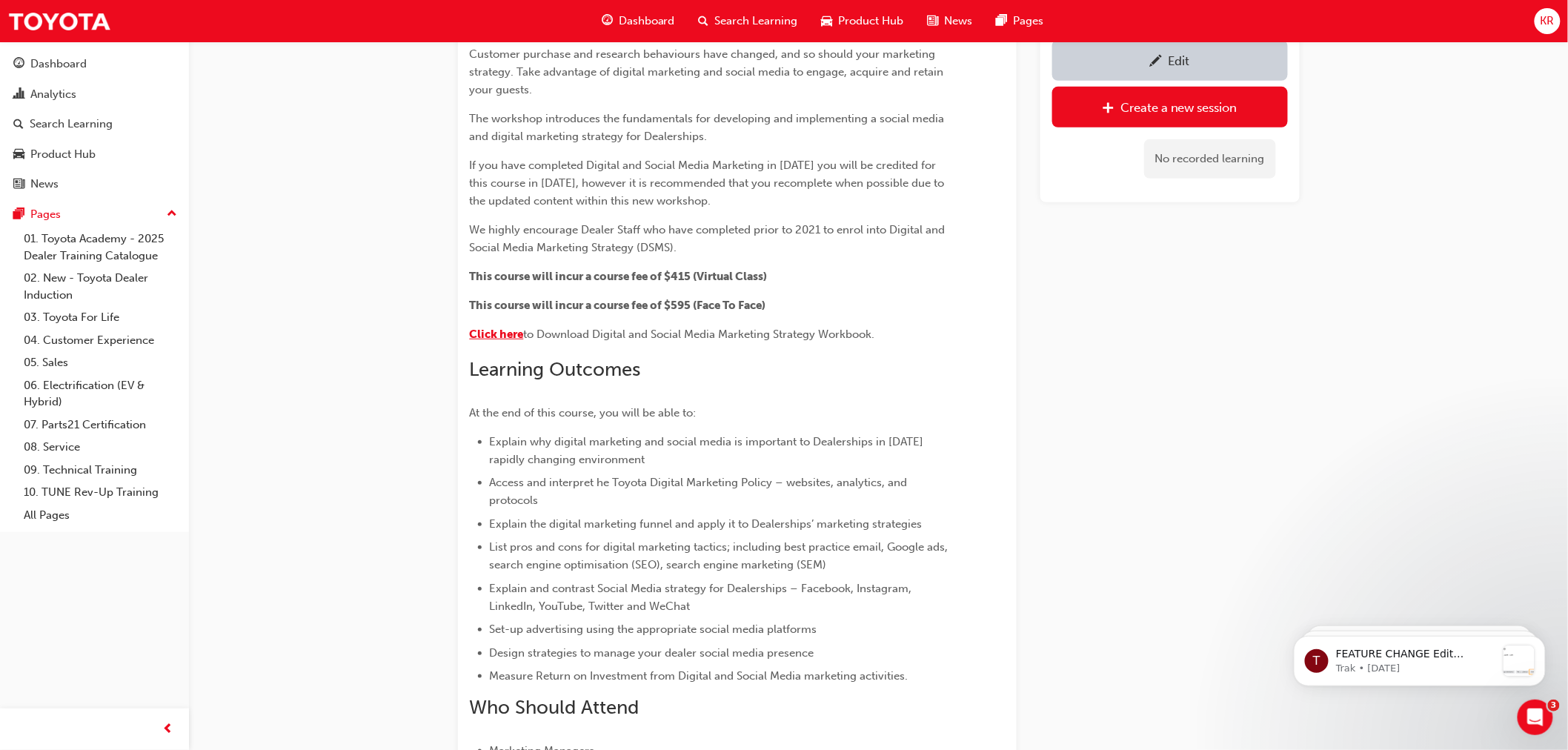
click at [501, 336] on span "Click here" at bounding box center [497, 334] width 54 height 13
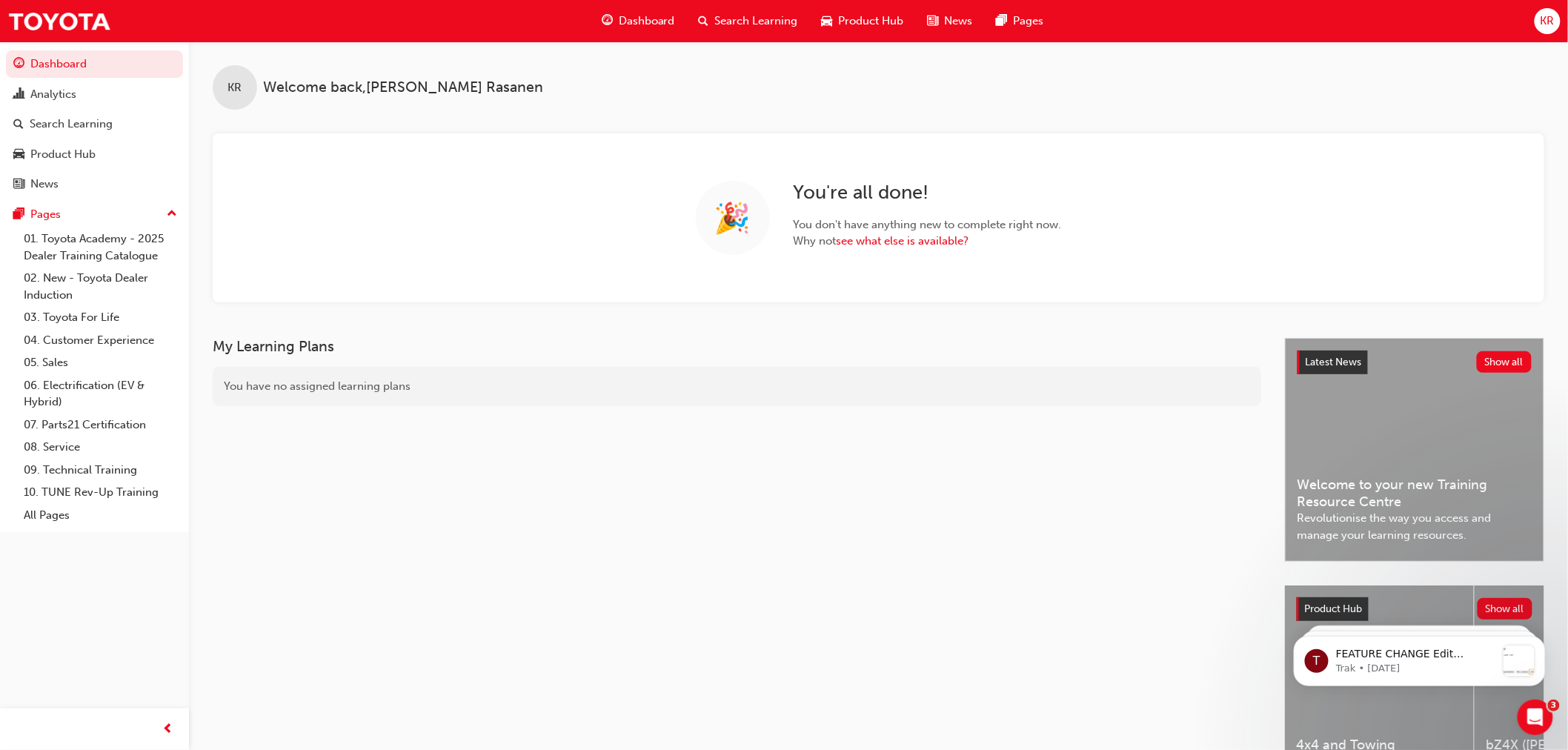
click at [782, 10] on div "Search Learning" at bounding box center [748, 20] width 123 height 30
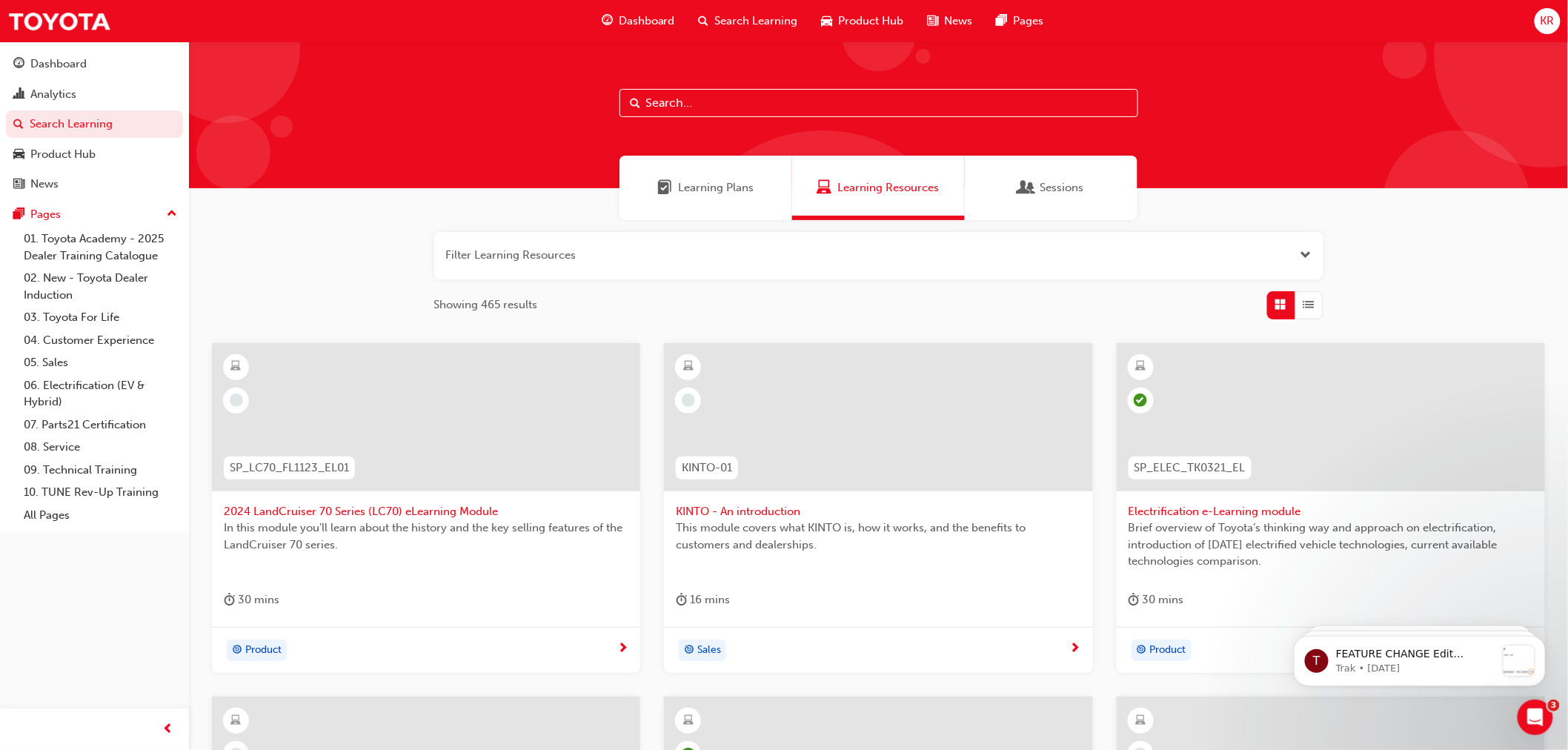
click at [670, 107] on input "text" at bounding box center [879, 102] width 519 height 28
type input "IDM"
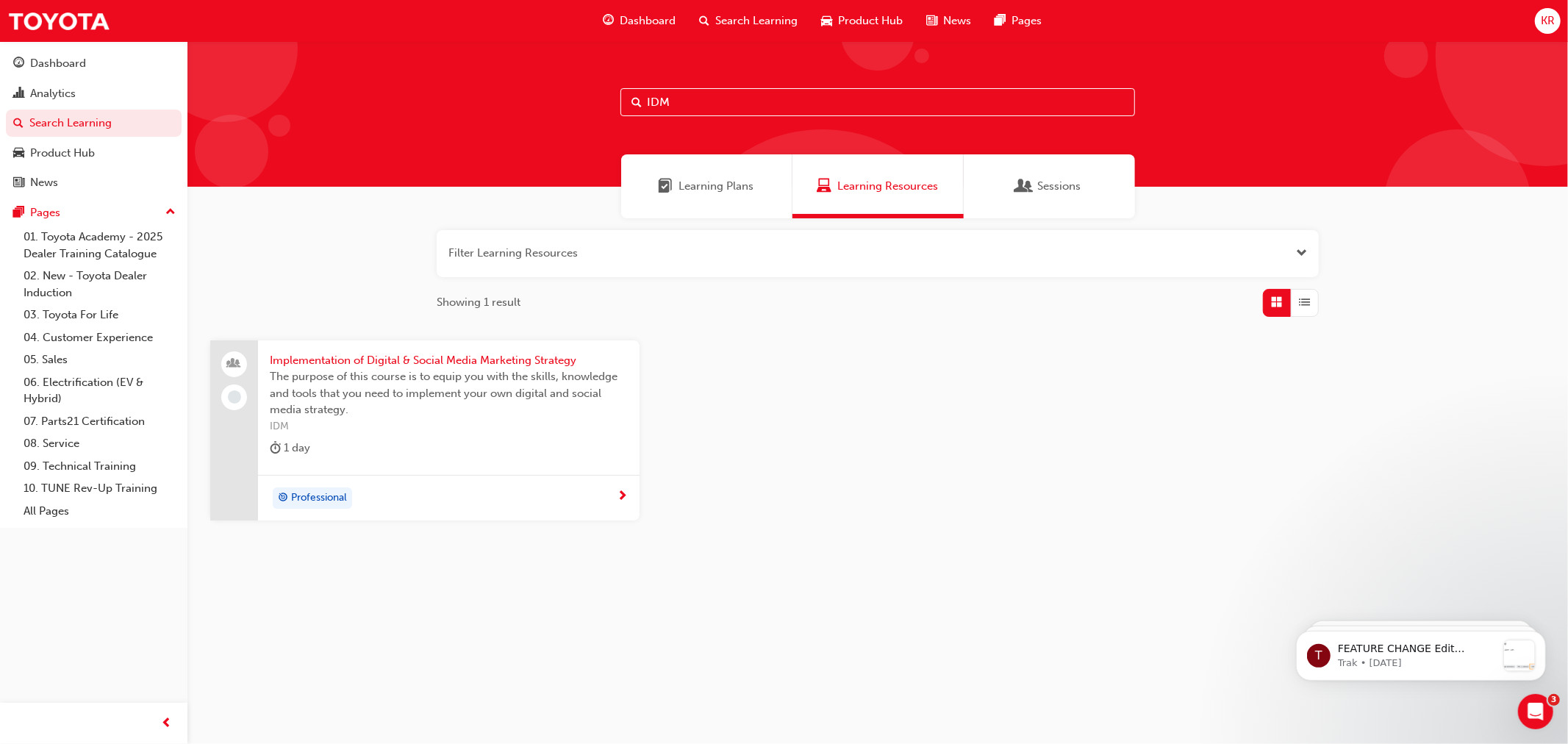
click at [356, 358] on span "Implementation of Digital & Social Media Marketing Strategy" at bounding box center [449, 360] width 358 height 17
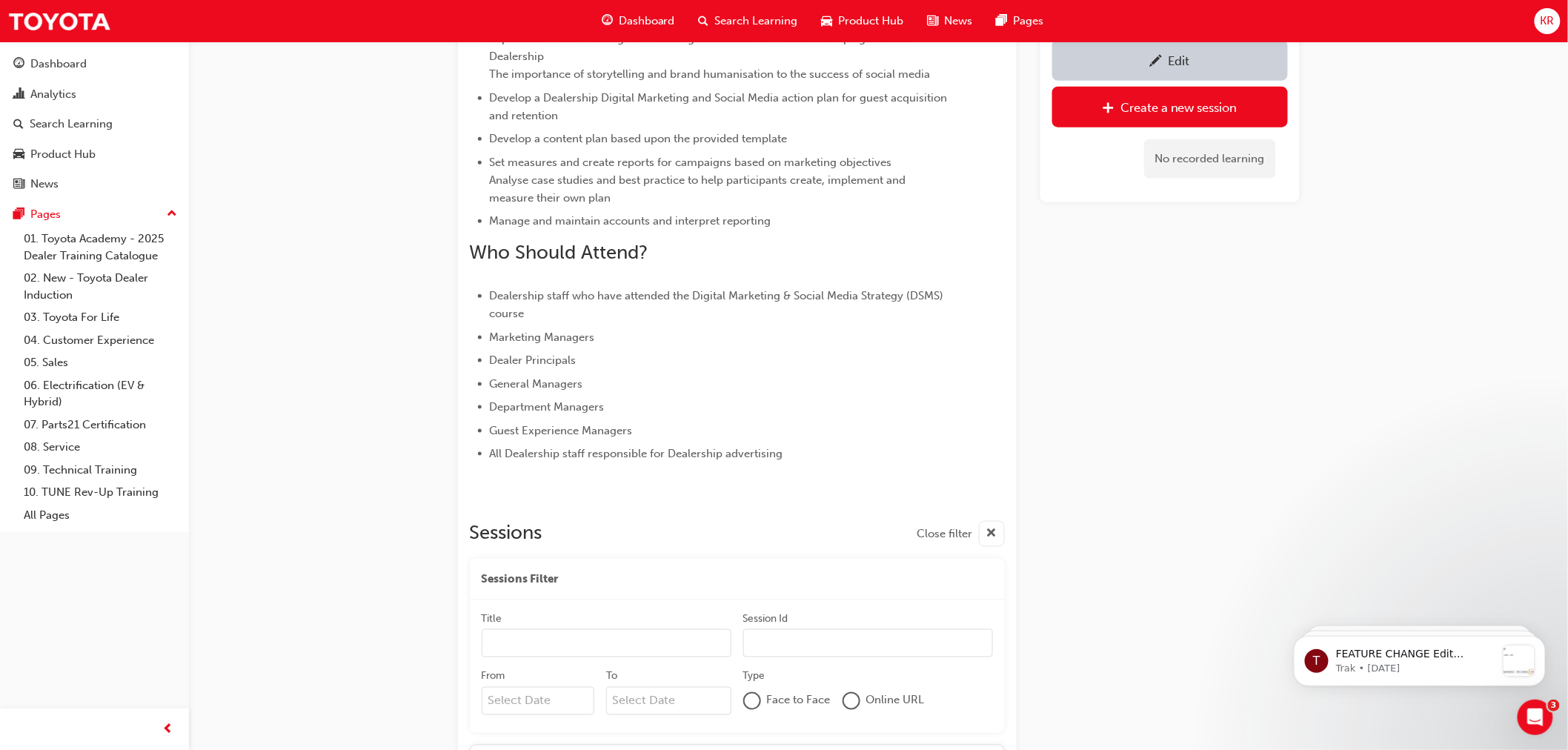
scroll to position [451, 0]
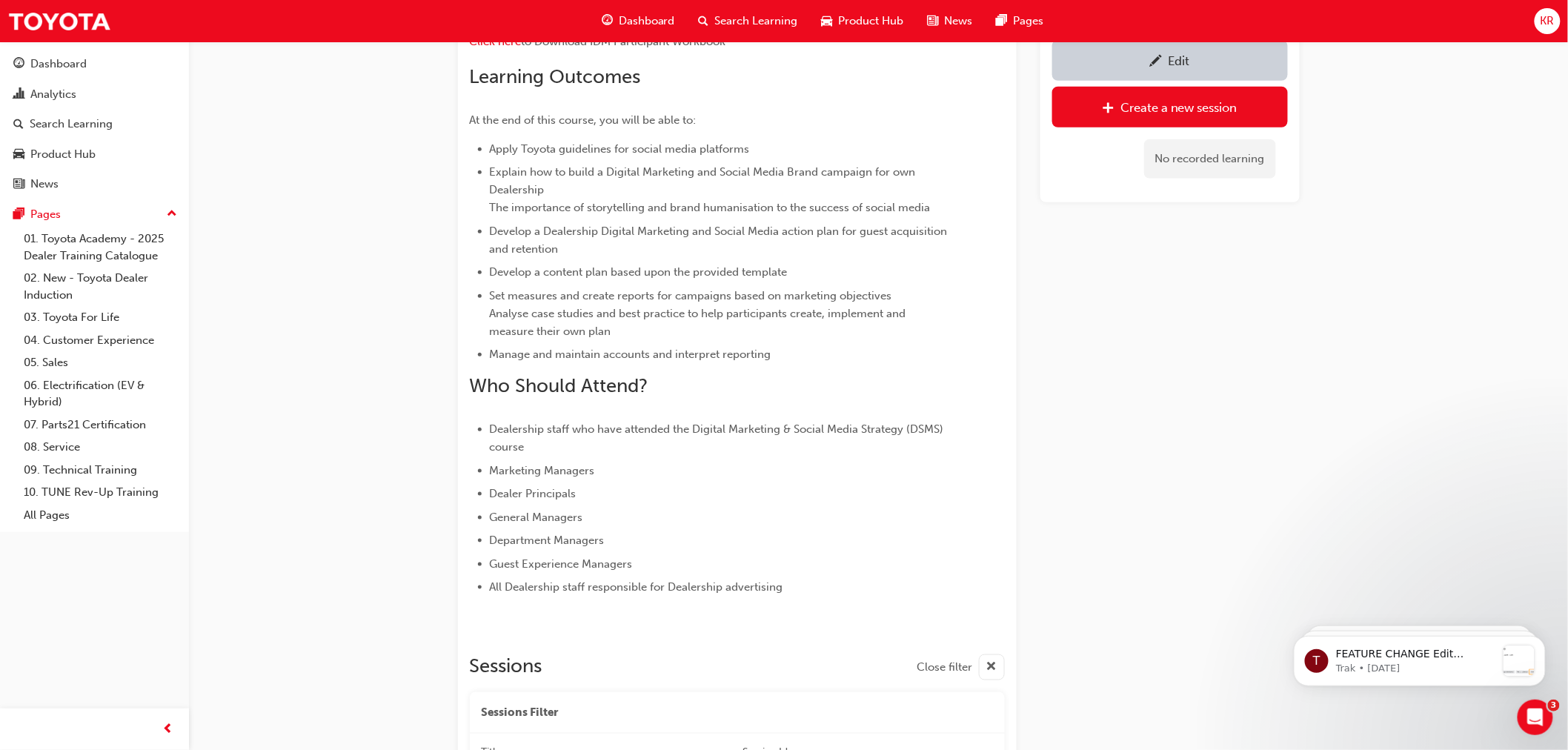
click at [1152, 61] on span "pencil-icon" at bounding box center [1156, 62] width 12 height 15
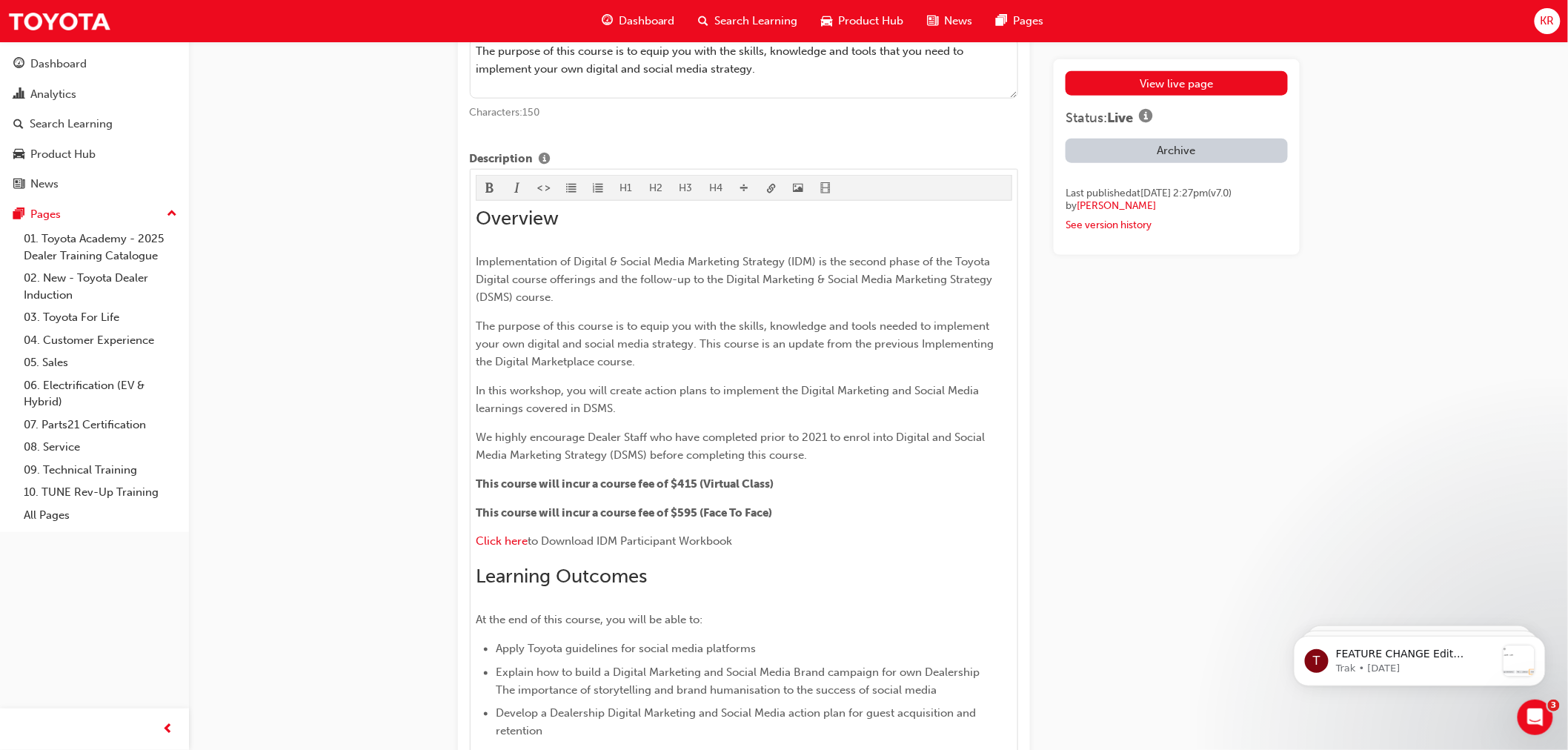
scroll to position [658, 0]
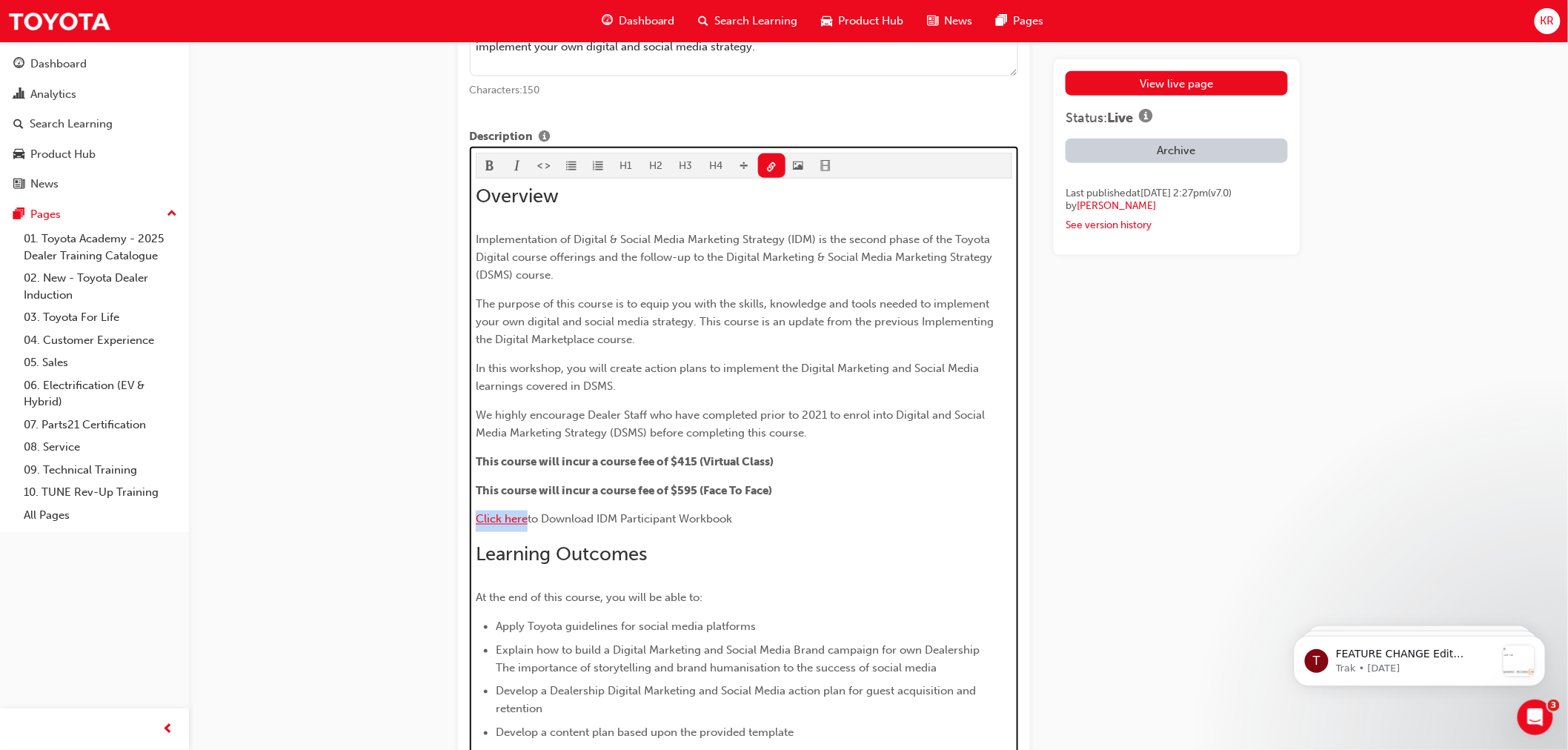
drag, startPoint x: 529, startPoint y: 521, endPoint x: 478, endPoint y: 520, distance: 51.0
click at [478, 520] on p "Click here to Download IDM Participant Workbook" at bounding box center [743, 521] width 536 height 21
click at [775, 165] on button "button" at bounding box center [771, 166] width 27 height 25
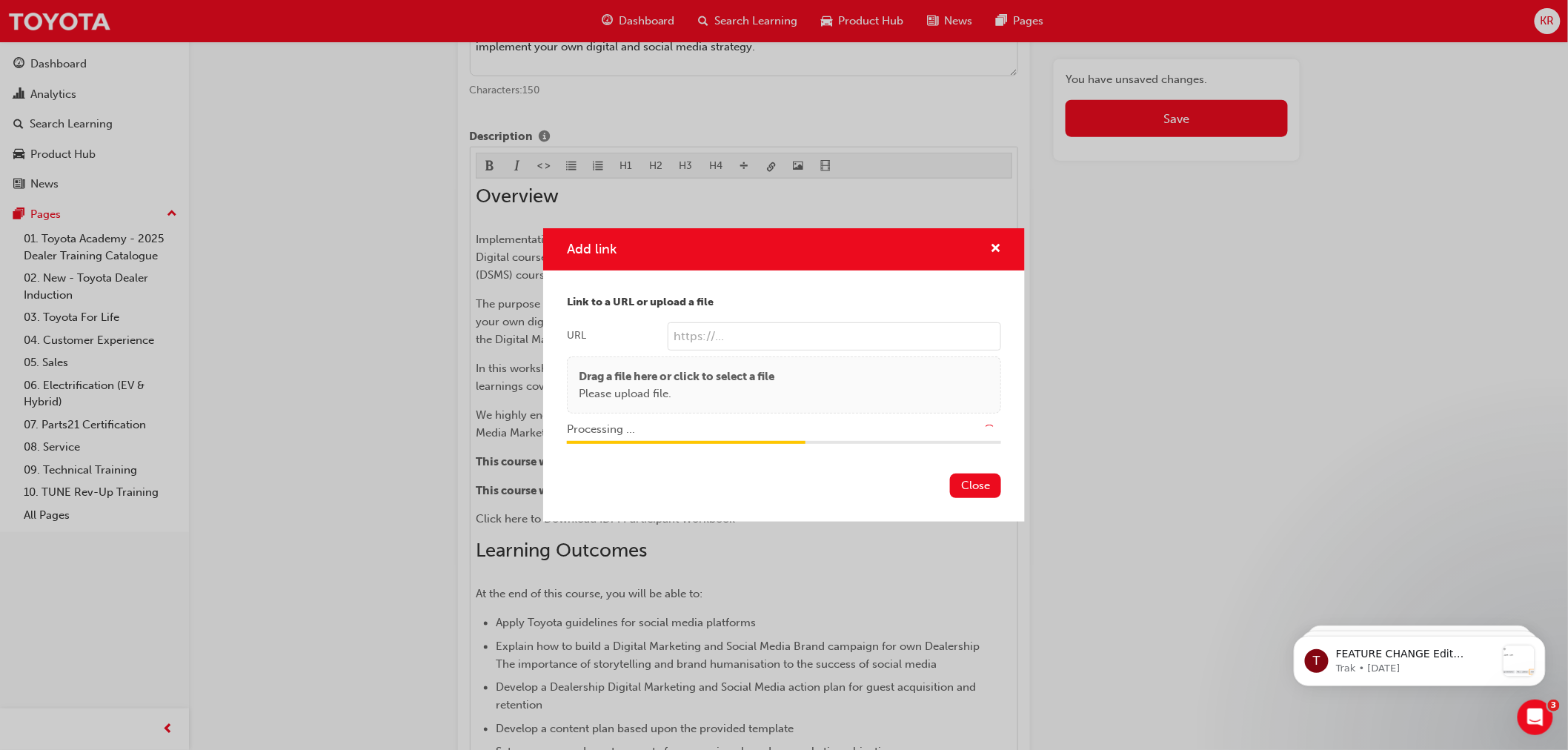
type input "/upload/26fa0a66-38df-4dc0-a9ac-a431f97257a7.pdf"
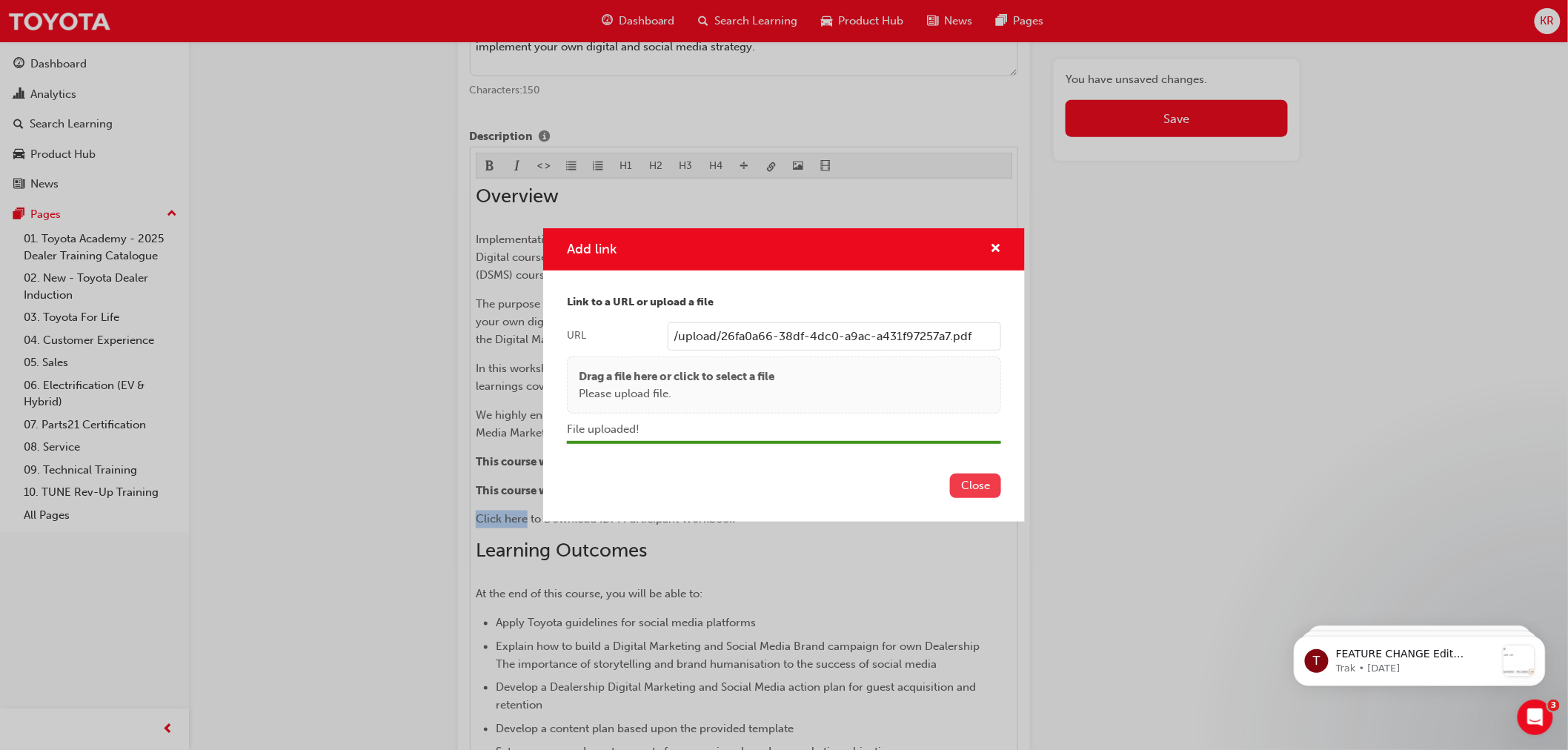
click at [976, 485] on button "Close" at bounding box center [975, 486] width 51 height 25
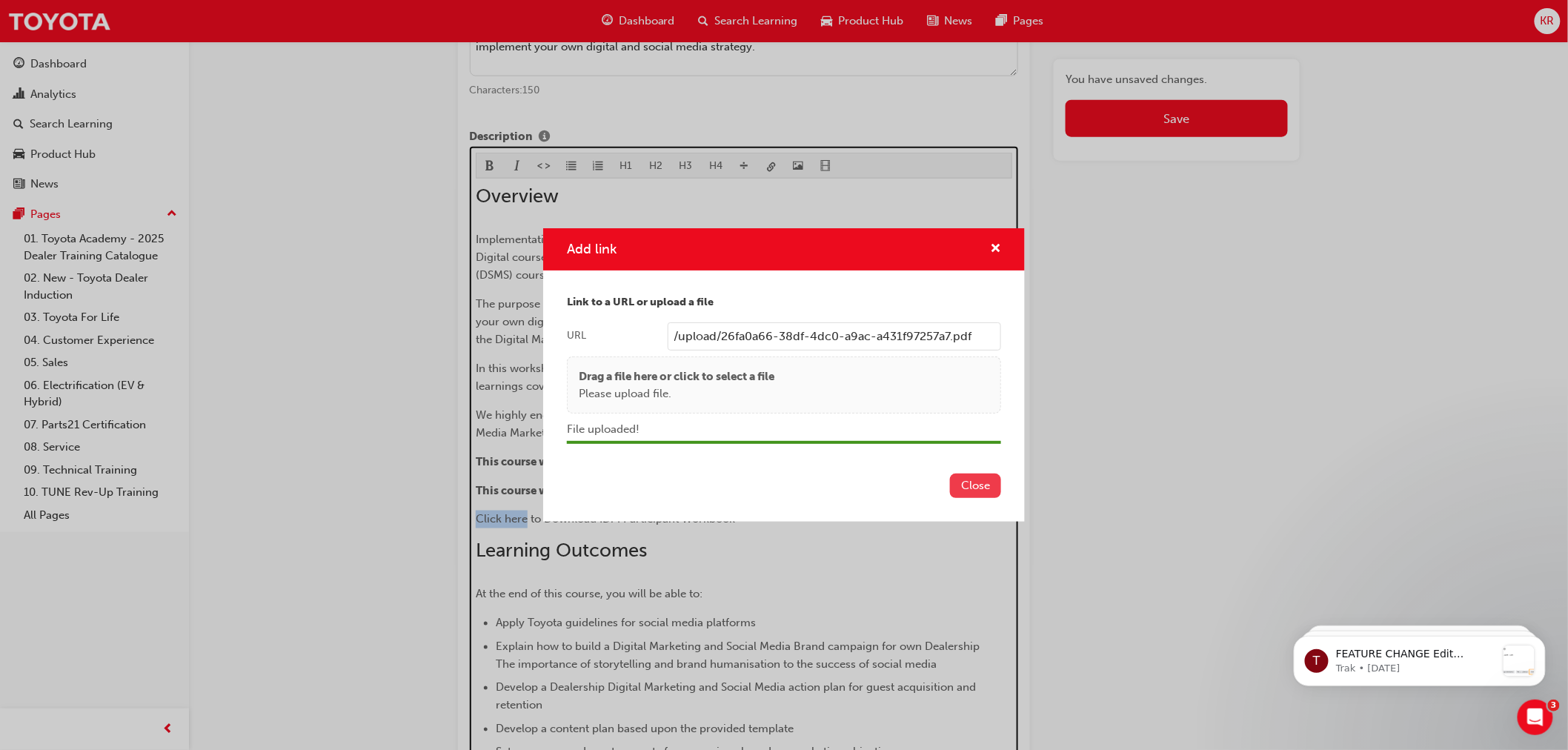
scroll to position [807, 0]
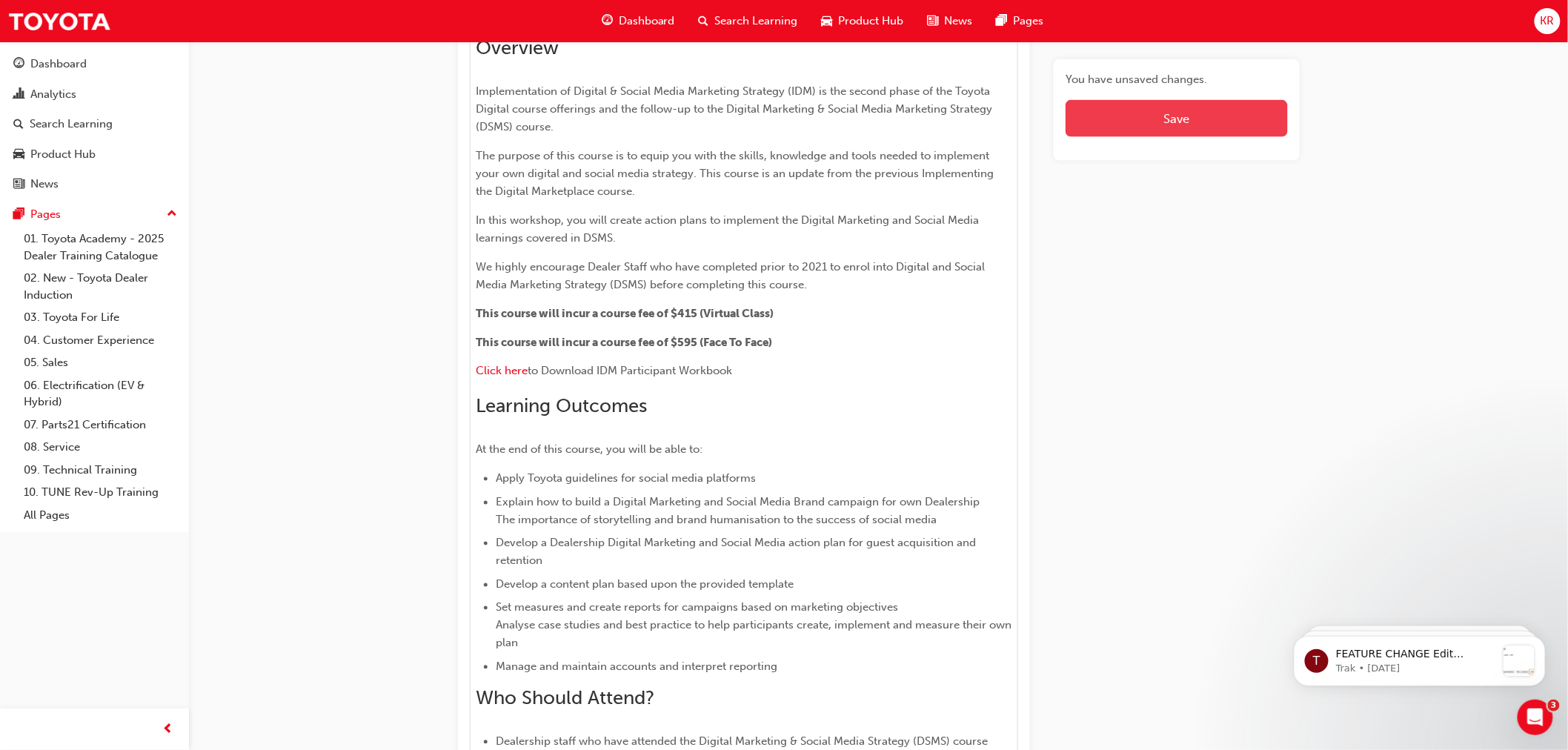
click at [1113, 120] on button "Save" at bounding box center [1176, 118] width 221 height 37
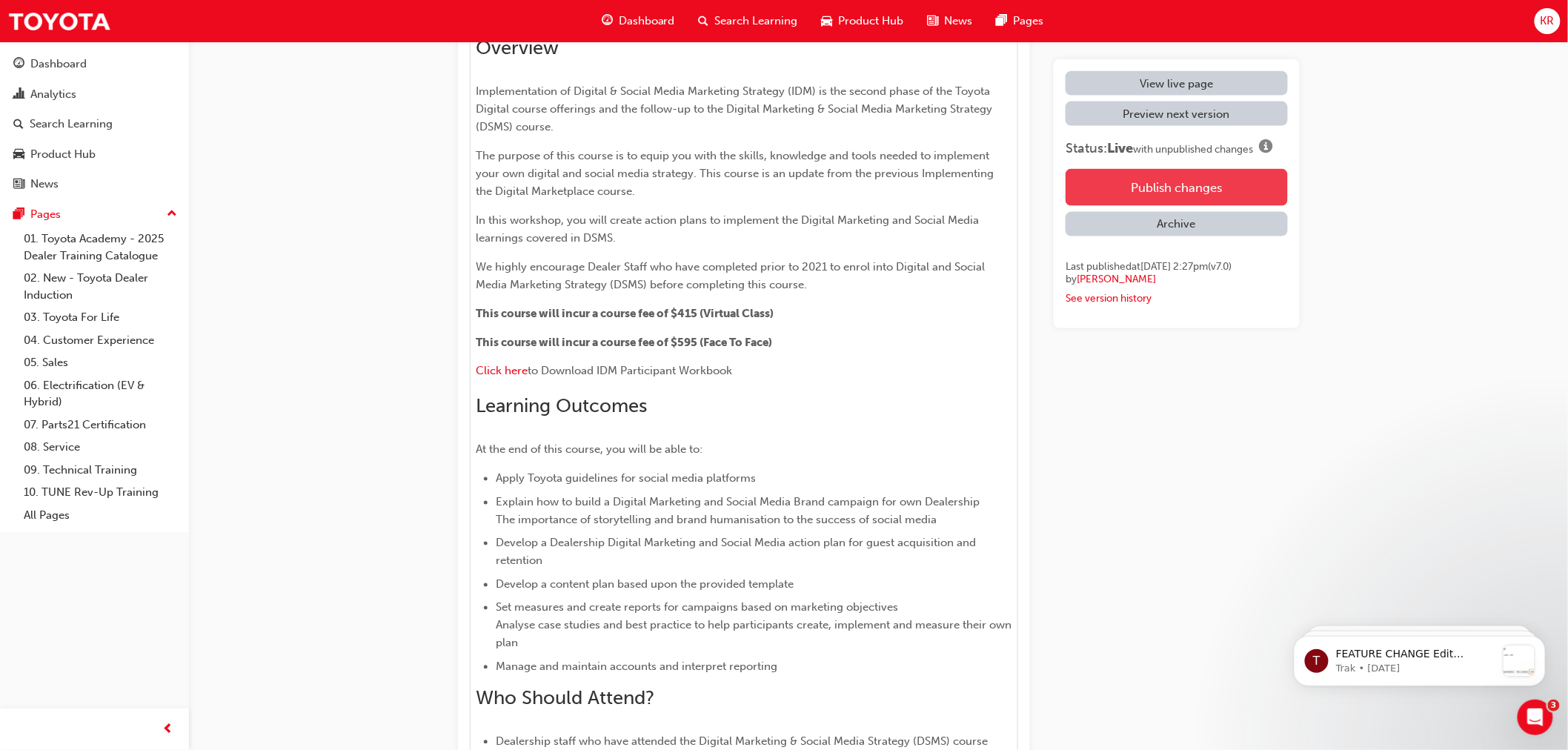
click at [1145, 181] on button "Publish changes" at bounding box center [1176, 187] width 221 height 37
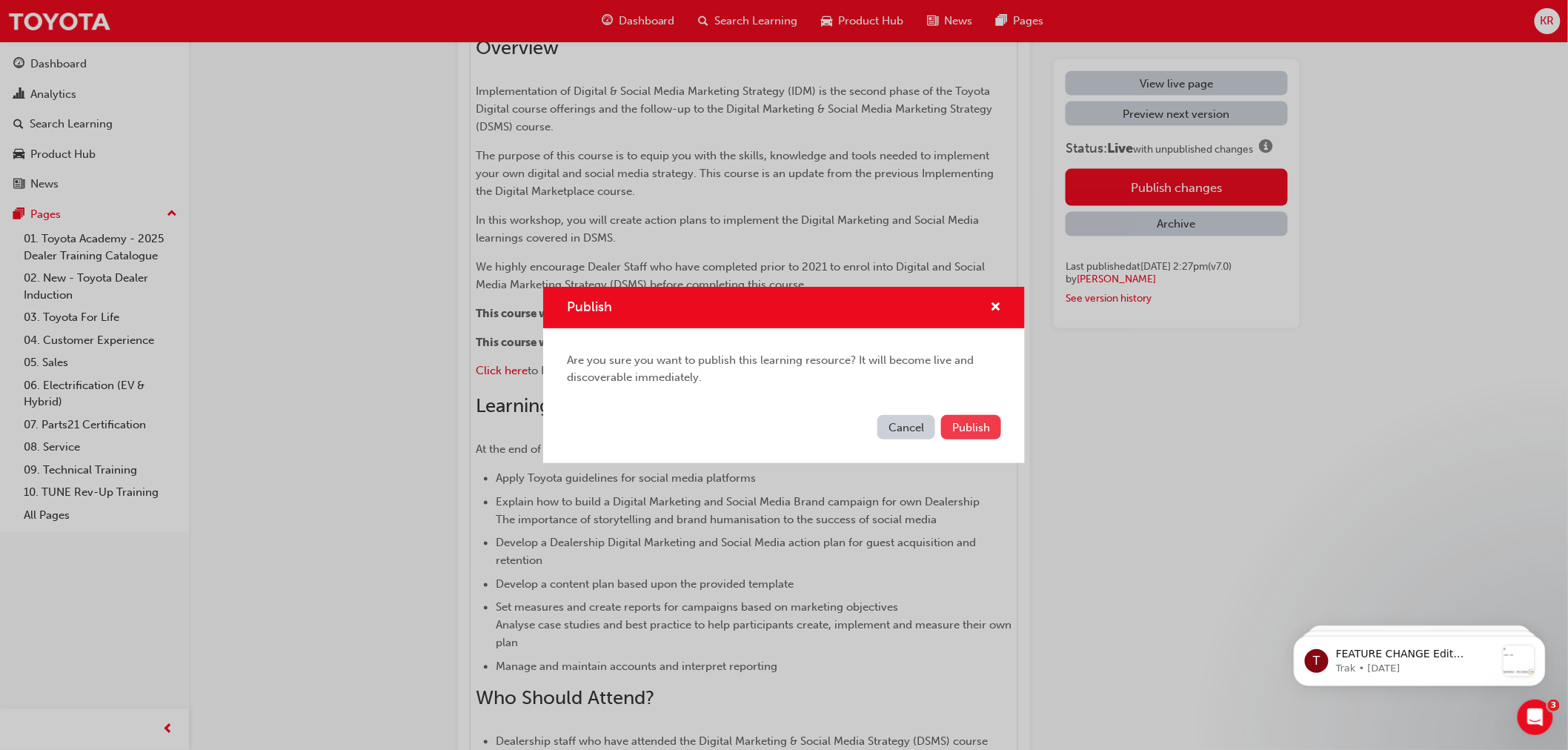
click at [971, 418] on button "Publish" at bounding box center [970, 427] width 60 height 25
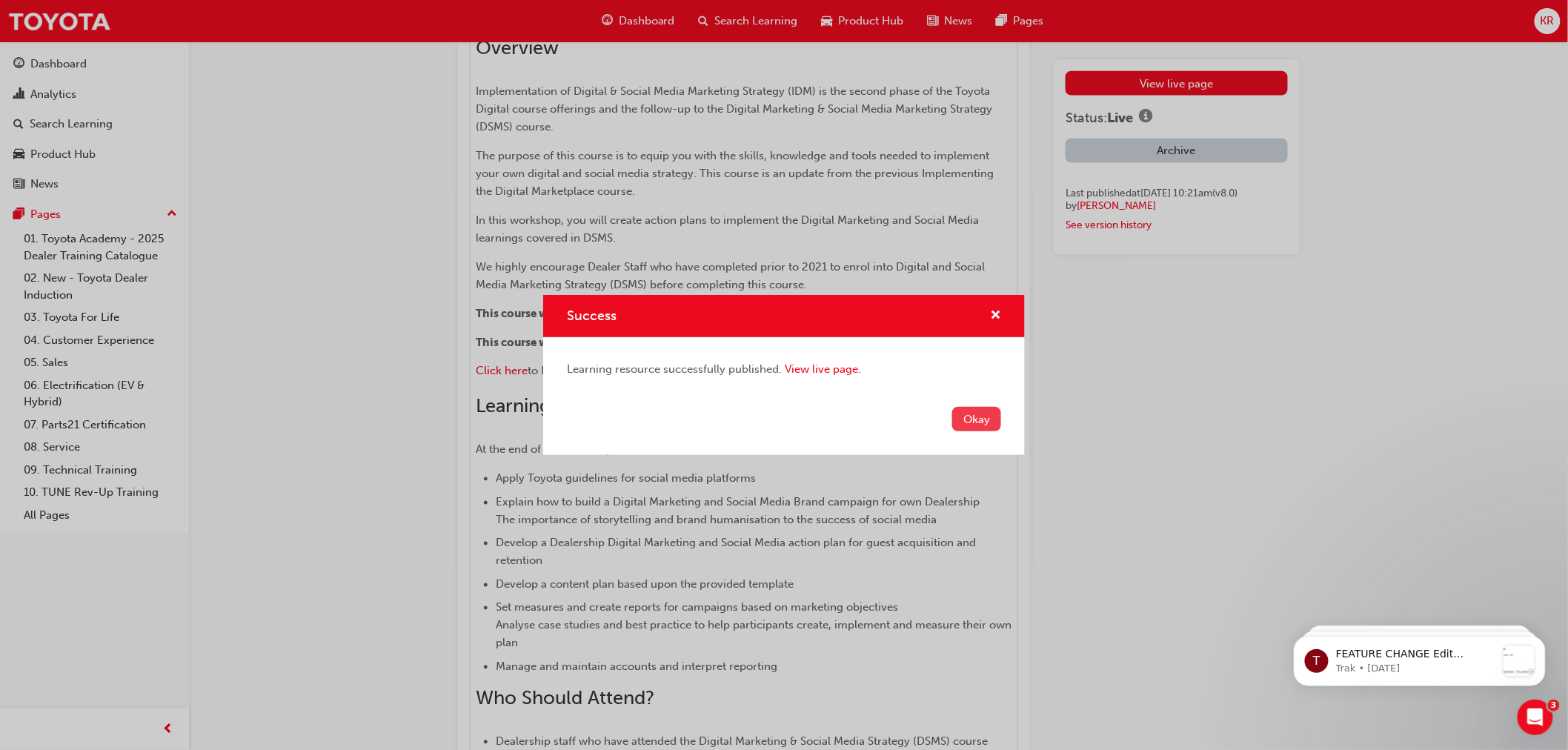
click at [973, 420] on button "Okay" at bounding box center [977, 419] width 49 height 25
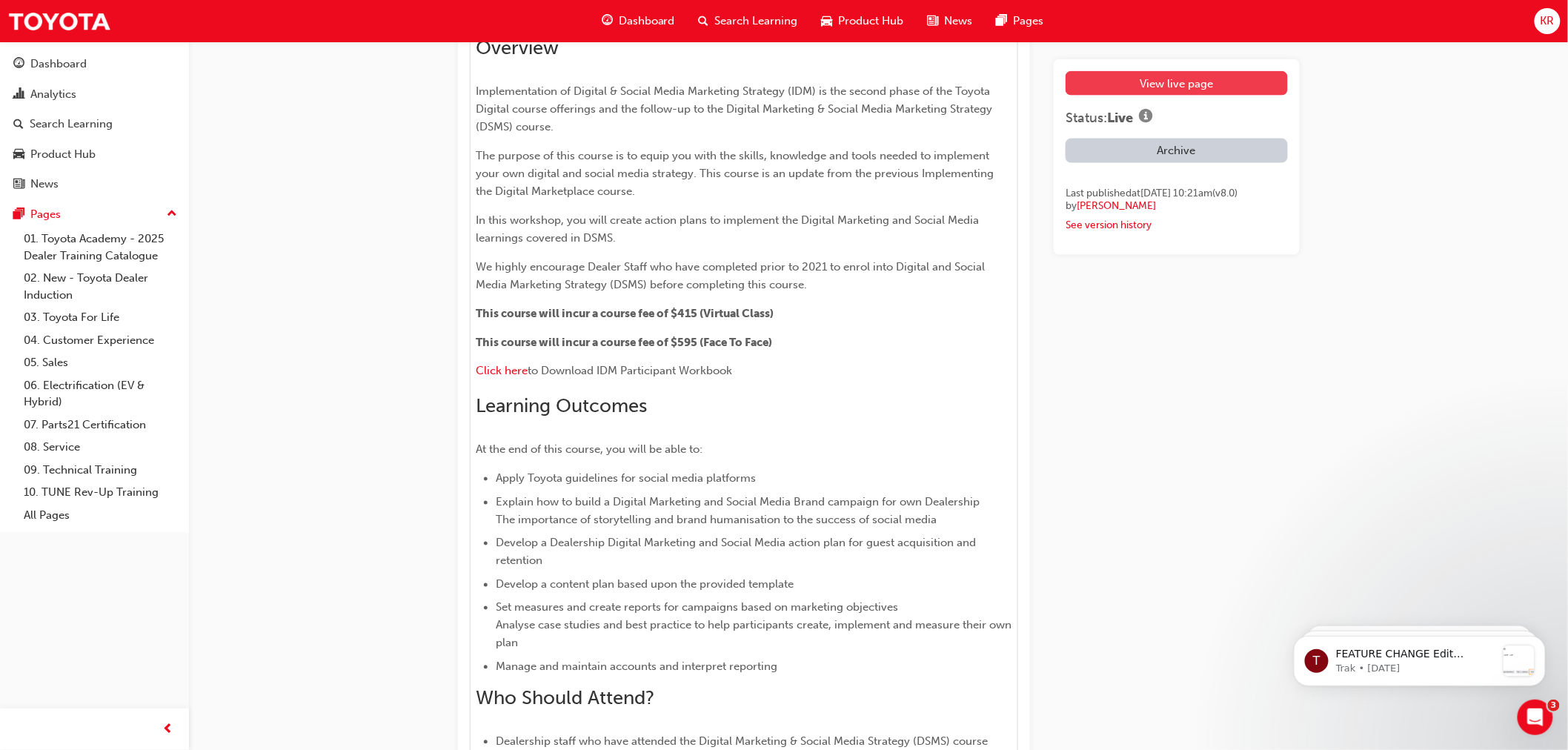
click at [1147, 82] on link "View live page" at bounding box center [1176, 84] width 221 height 25
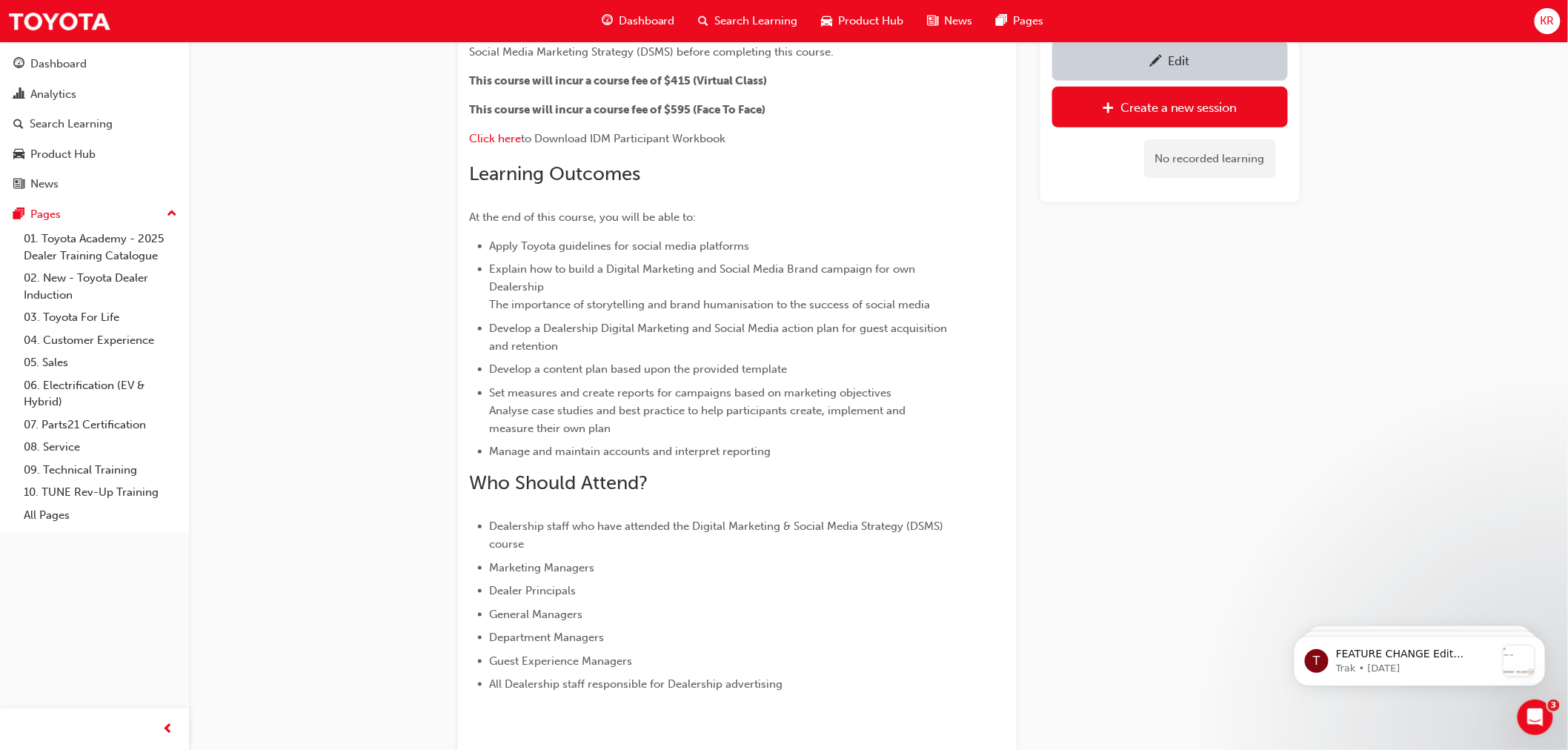
scroll to position [351, 0]
click at [483, 143] on span "Click here" at bounding box center [495, 141] width 52 height 13
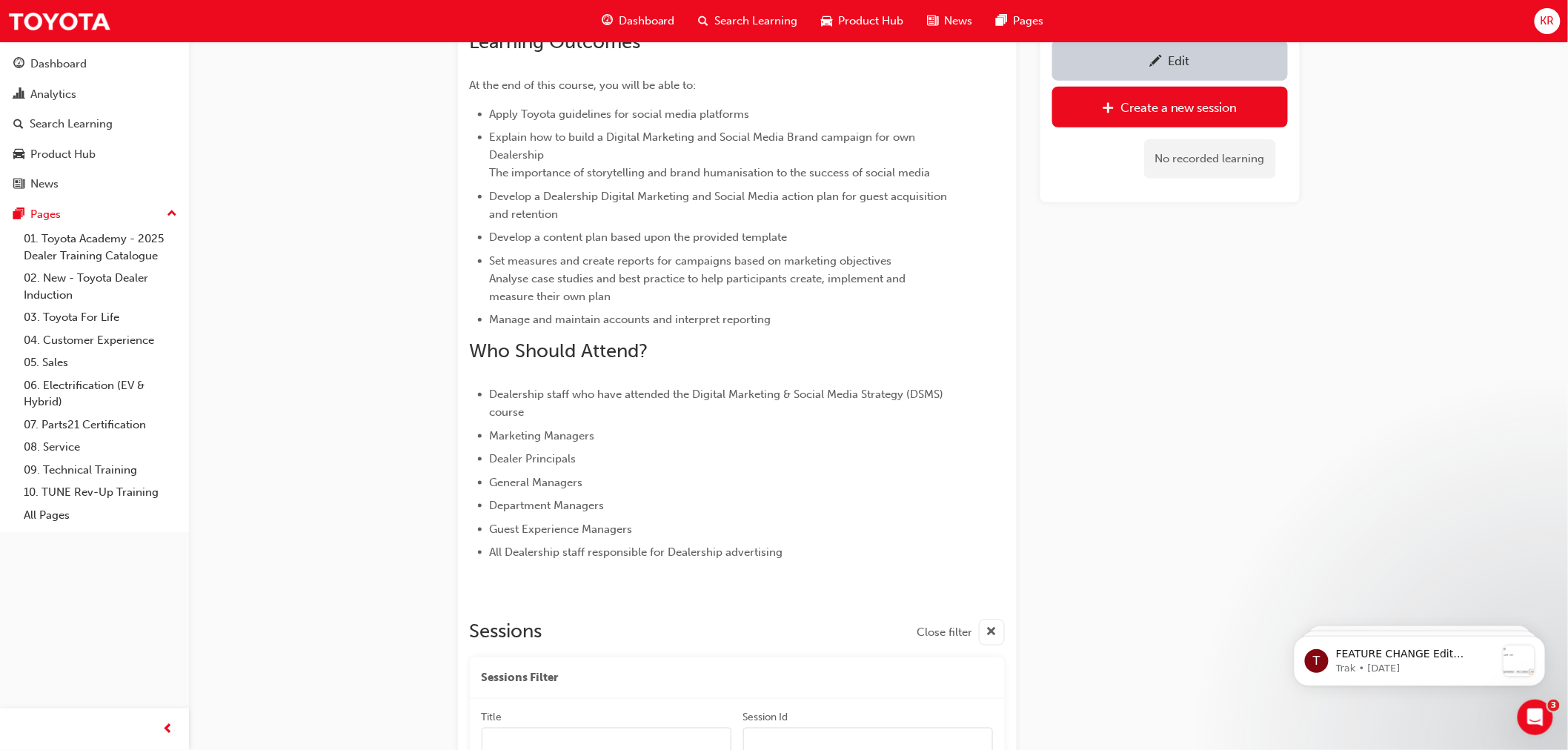
scroll to position [698, 0]
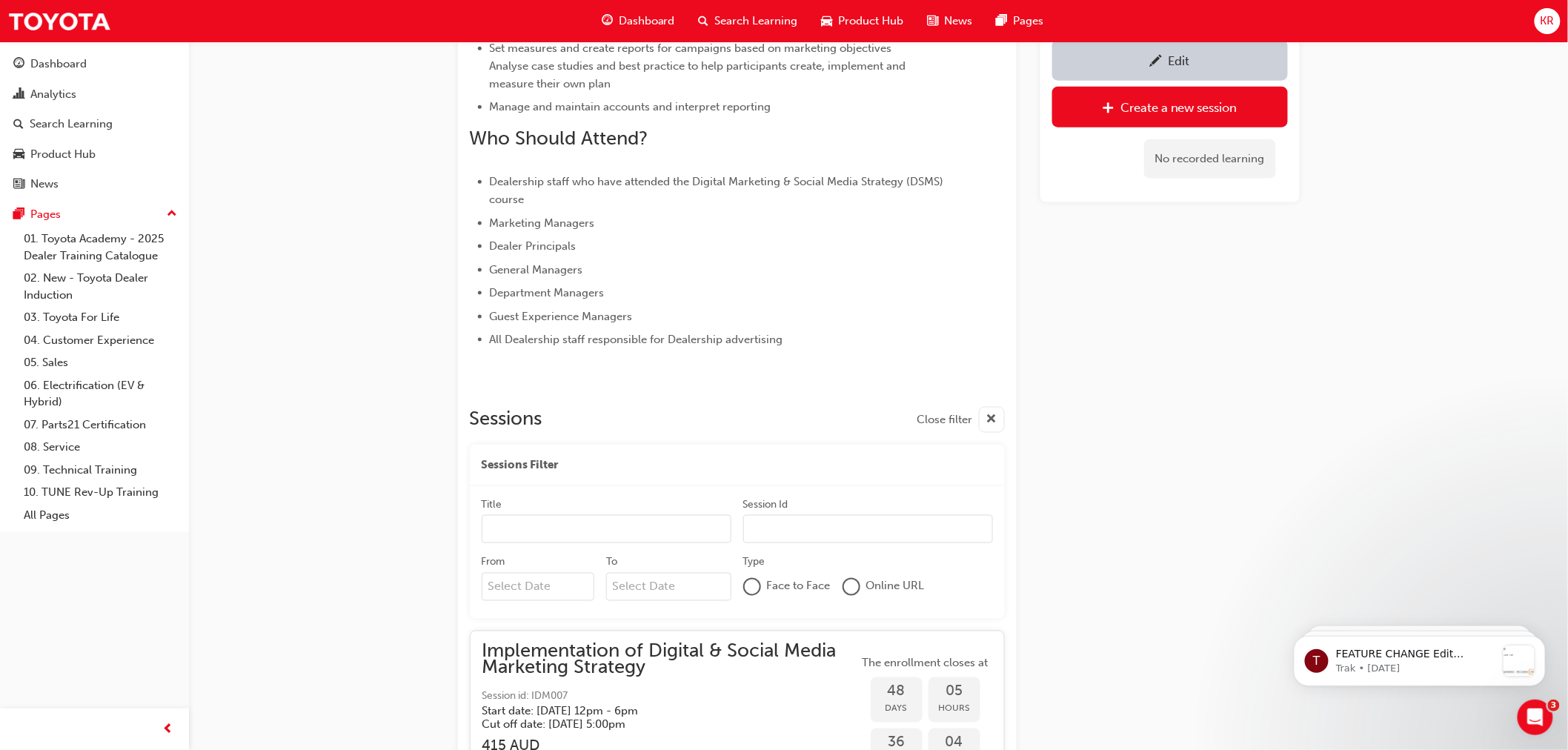
click at [752, 16] on span "Search Learning" at bounding box center [756, 20] width 83 height 17
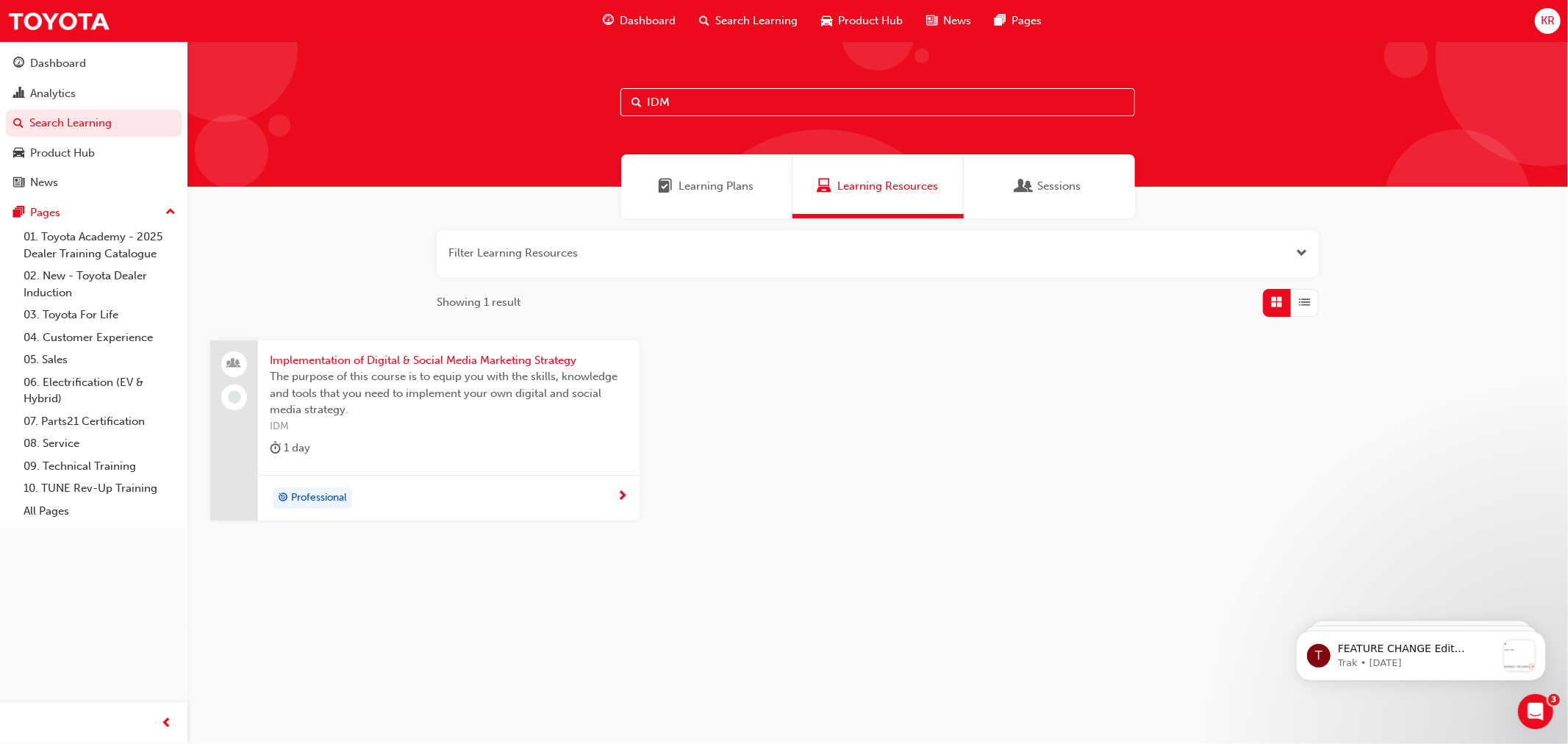
drag, startPoint x: 666, startPoint y: 100, endPoint x: 620, endPoint y: 94, distance: 46.4
click at [621, 94] on input "IDM" at bounding box center [878, 102] width 515 height 28
type input "ME1"
click at [313, 356] on span "Marketing Essentials" at bounding box center [449, 360] width 358 height 17
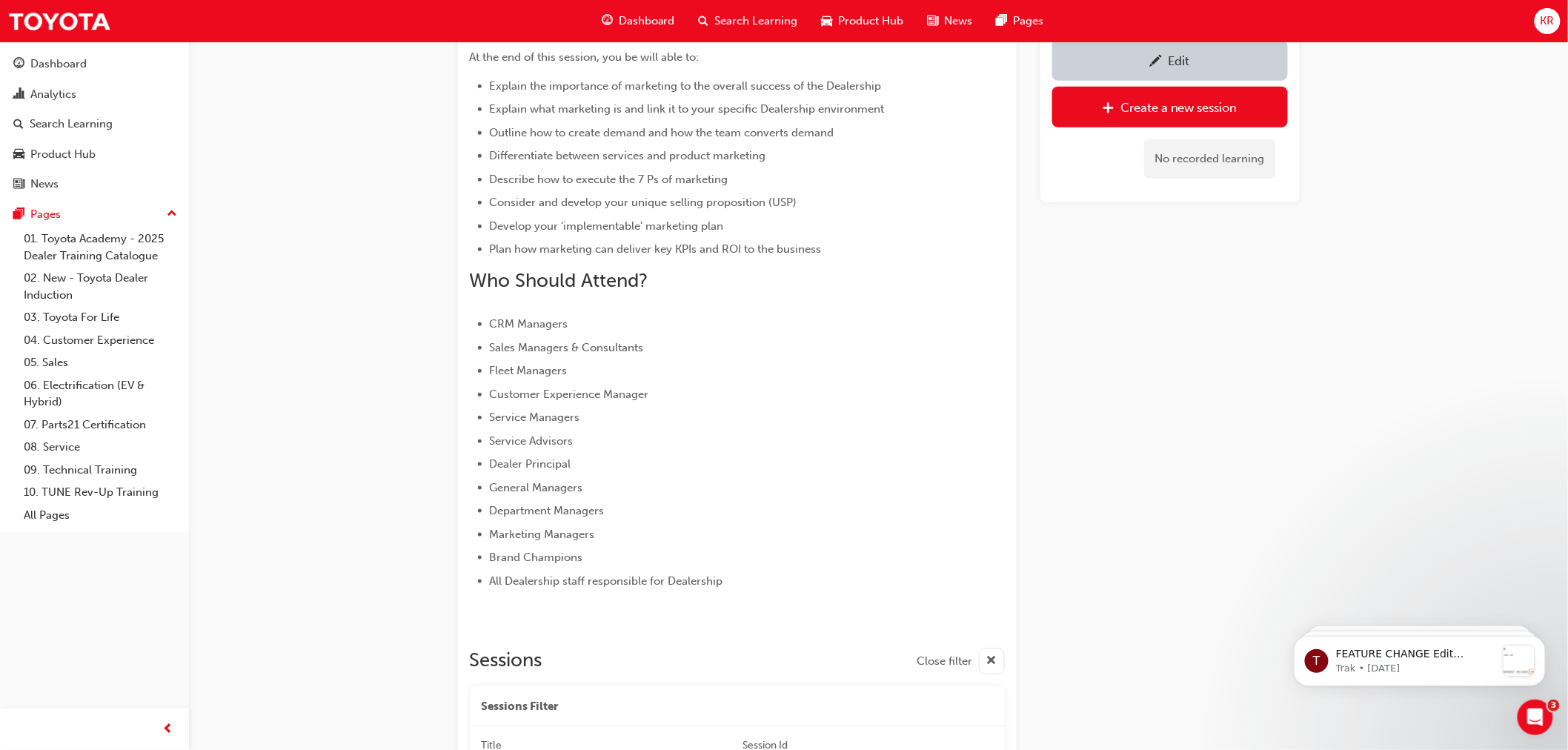
scroll to position [437, 0]
click at [1157, 61] on span "pencil-icon" at bounding box center [1156, 62] width 12 height 15
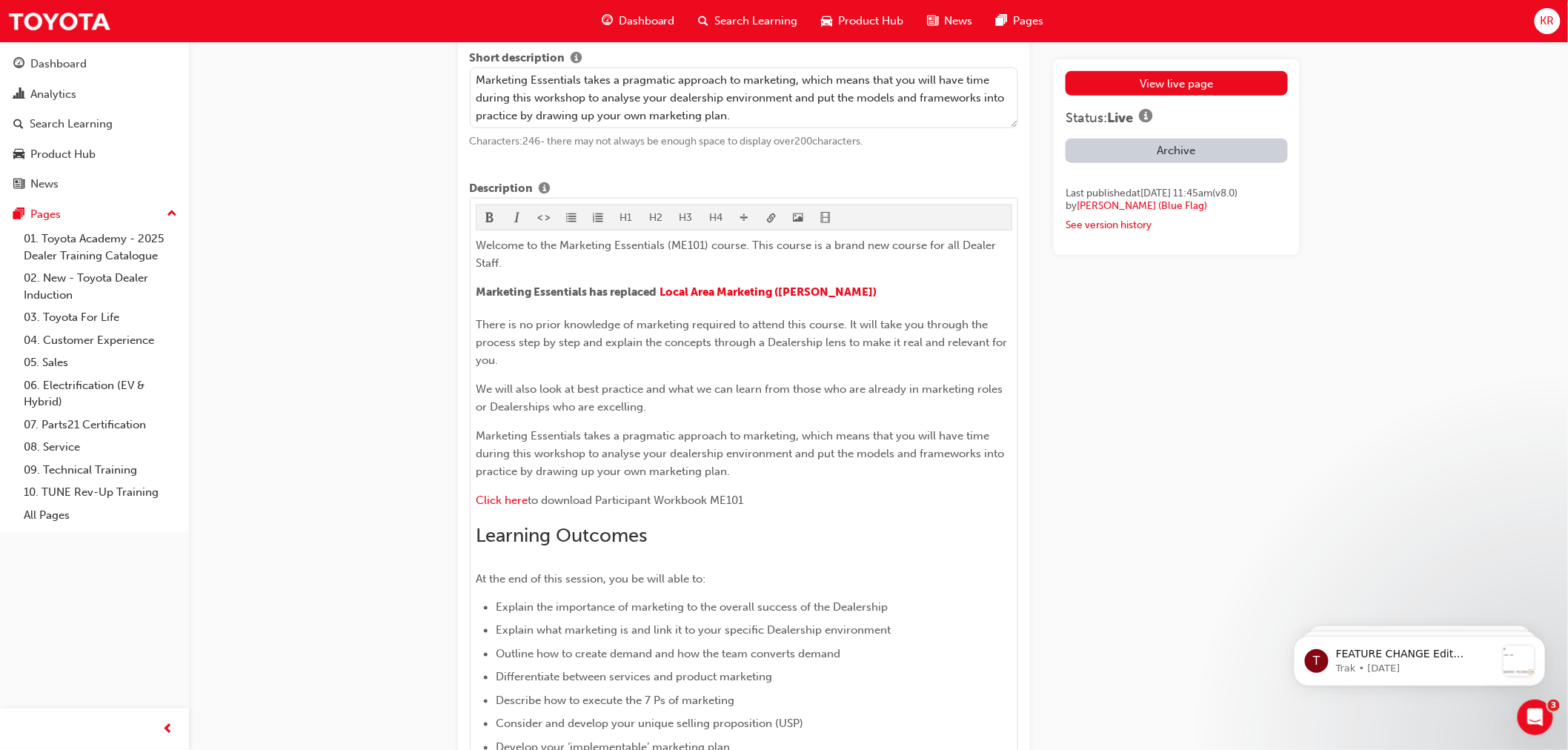
scroll to position [575, 0]
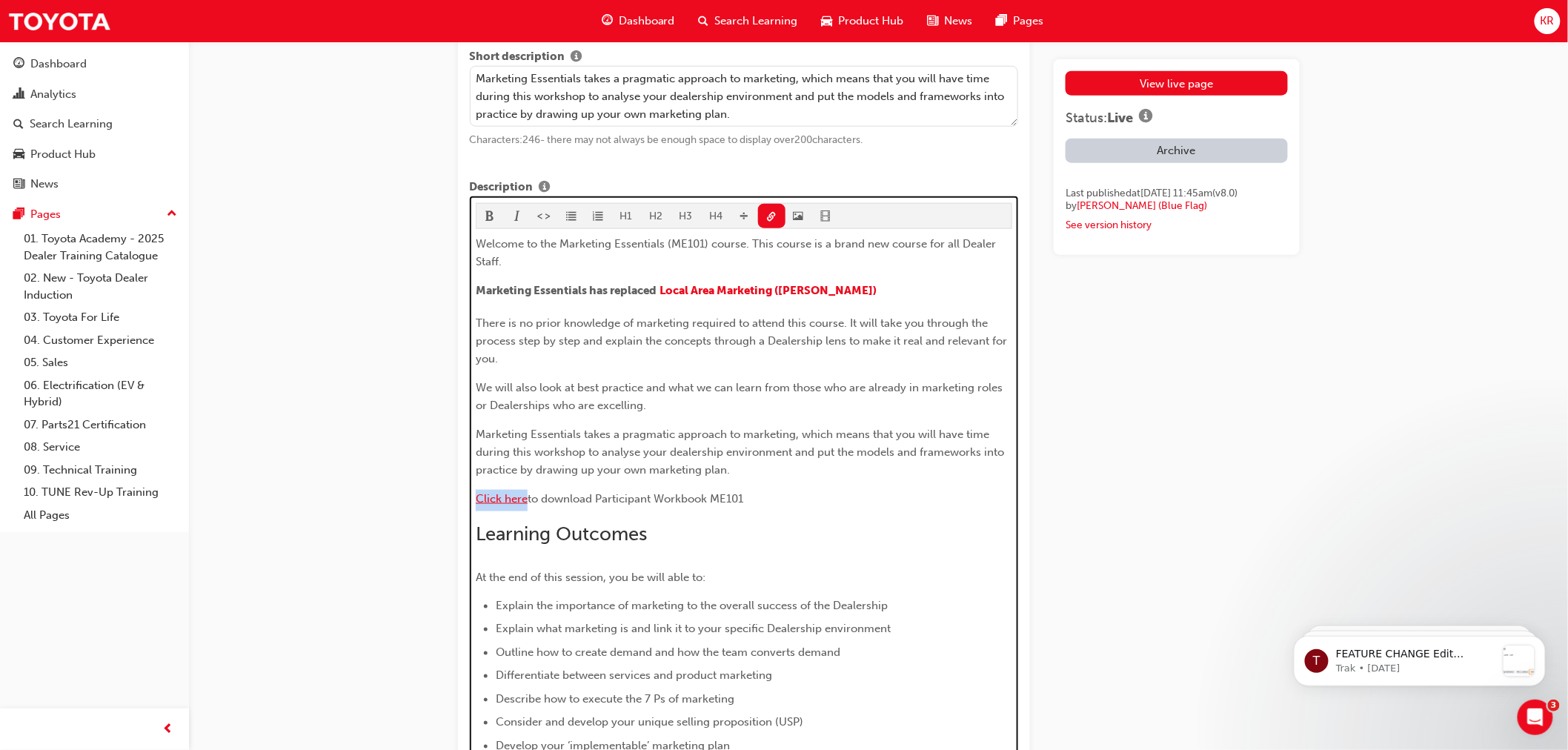
drag, startPoint x: 528, startPoint y: 498, endPoint x: 477, endPoint y: 502, distance: 51.2
click at [477, 502] on p "Click here to download Participant Workbook ME101" at bounding box center [743, 501] width 536 height 21
click at [764, 222] on button "button" at bounding box center [771, 216] width 27 height 25
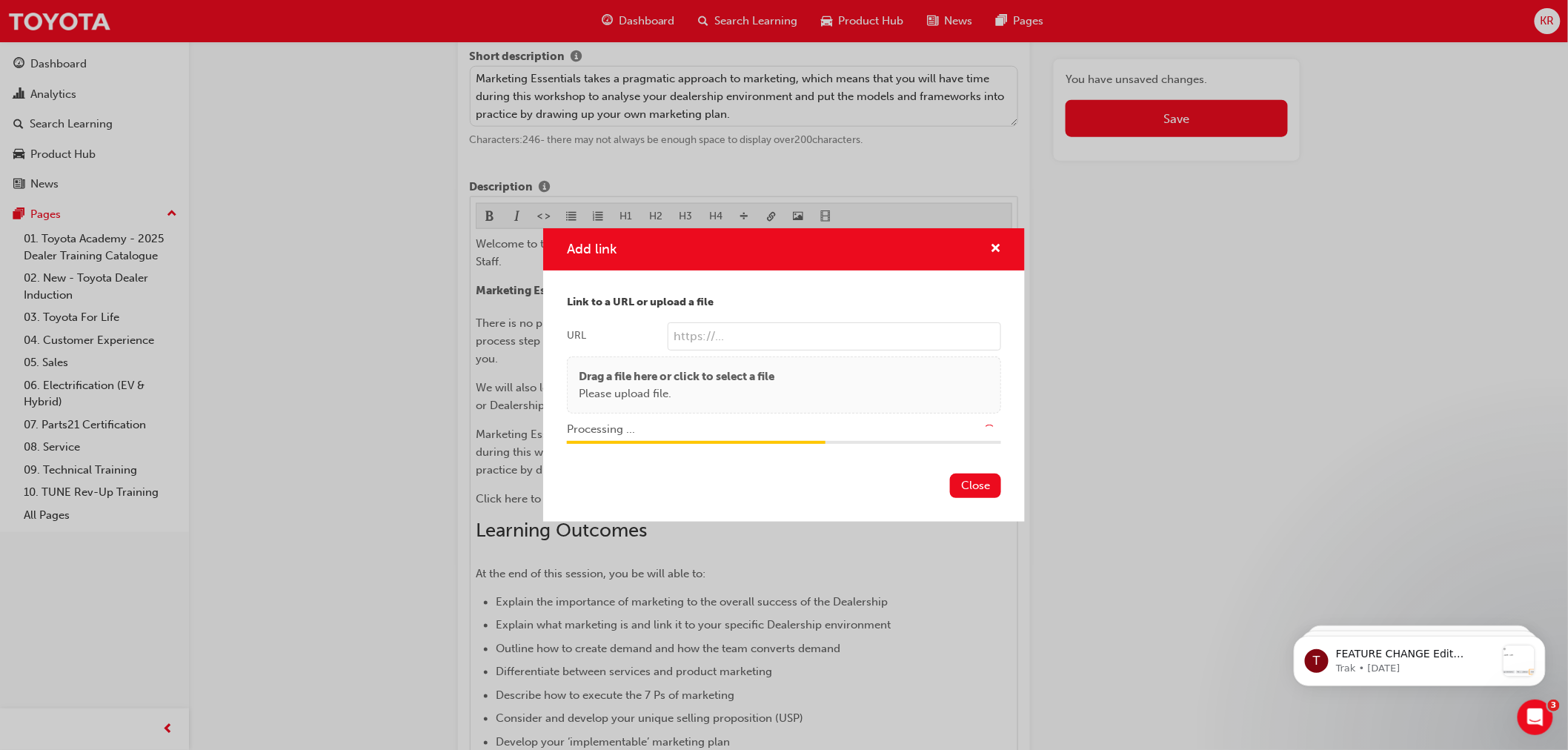
type input "/upload/ab05fb67-686e-4cdf-a7f6-aa6617f737d3.pdf"
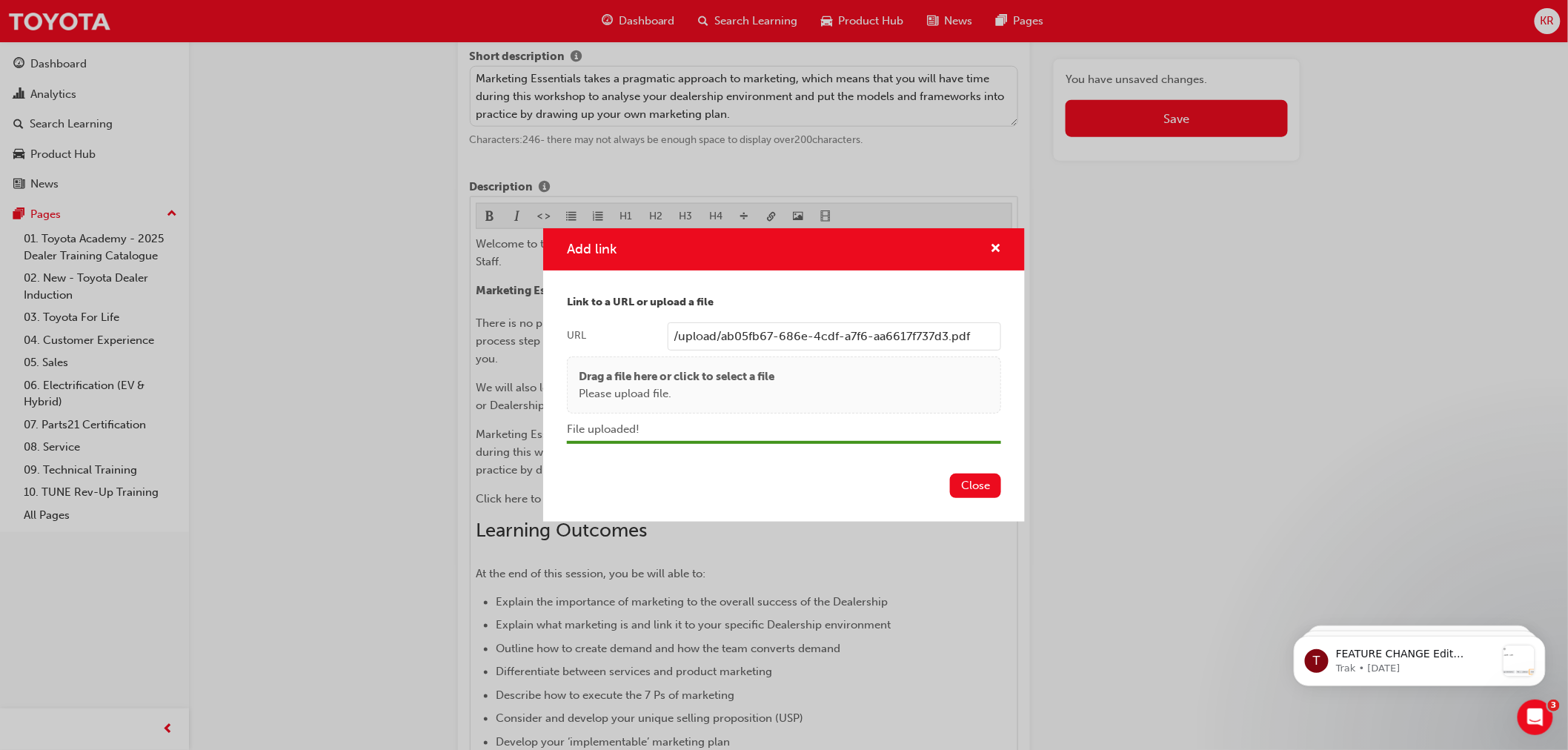
click at [693, 334] on input "/upload/ab05fb67-686e-4cdf-a7f6-aa6617f737d3.pdf" at bounding box center [834, 336] width 334 height 28
click at [986, 339] on input "/upload/ab05fb67-686e-4cdf-a7f6-aa6617f737d3.pdf" at bounding box center [834, 336] width 334 height 28
click at [973, 483] on button "Close" at bounding box center [975, 486] width 51 height 25
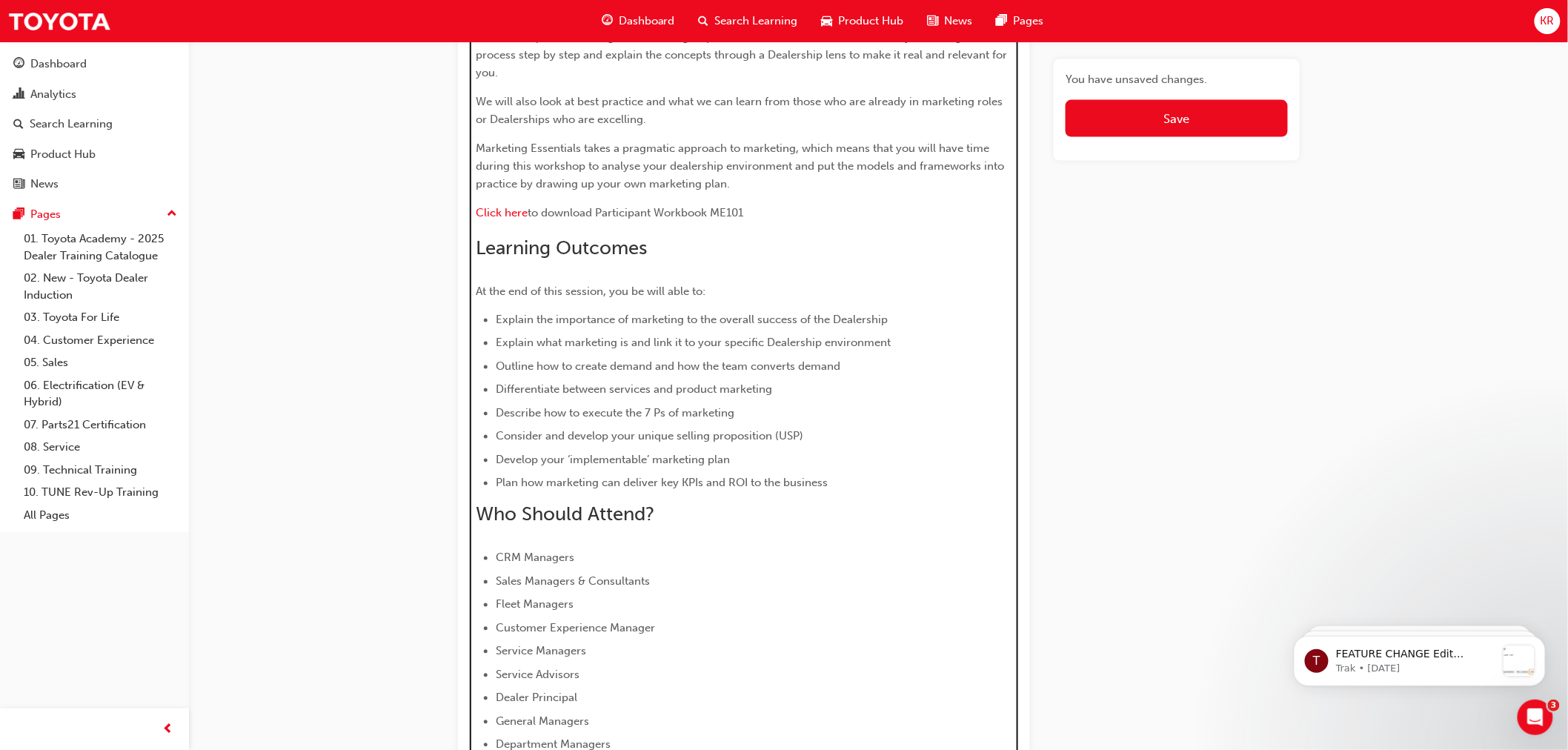
scroll to position [704, 0]
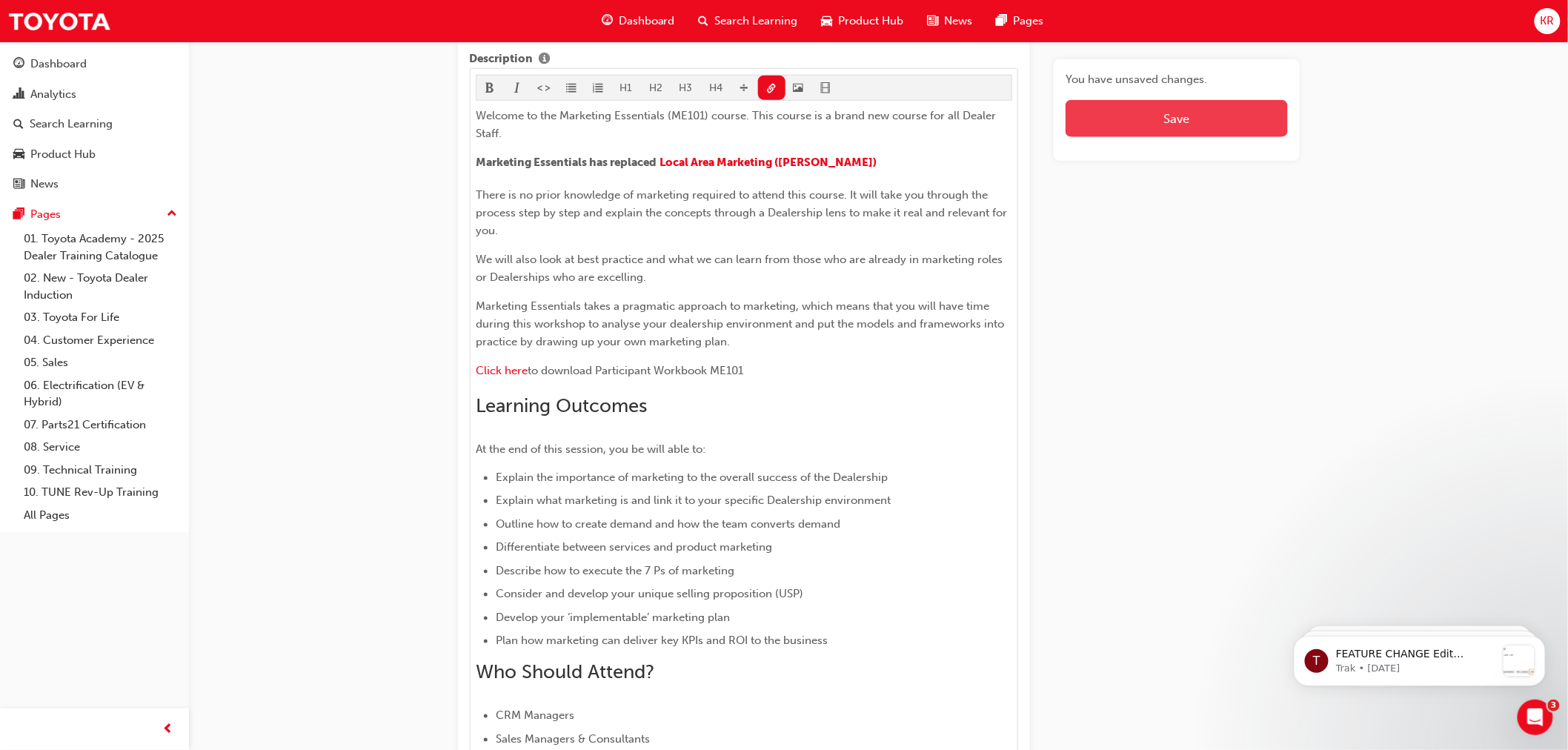
click at [1148, 115] on button "Save" at bounding box center [1176, 118] width 221 height 37
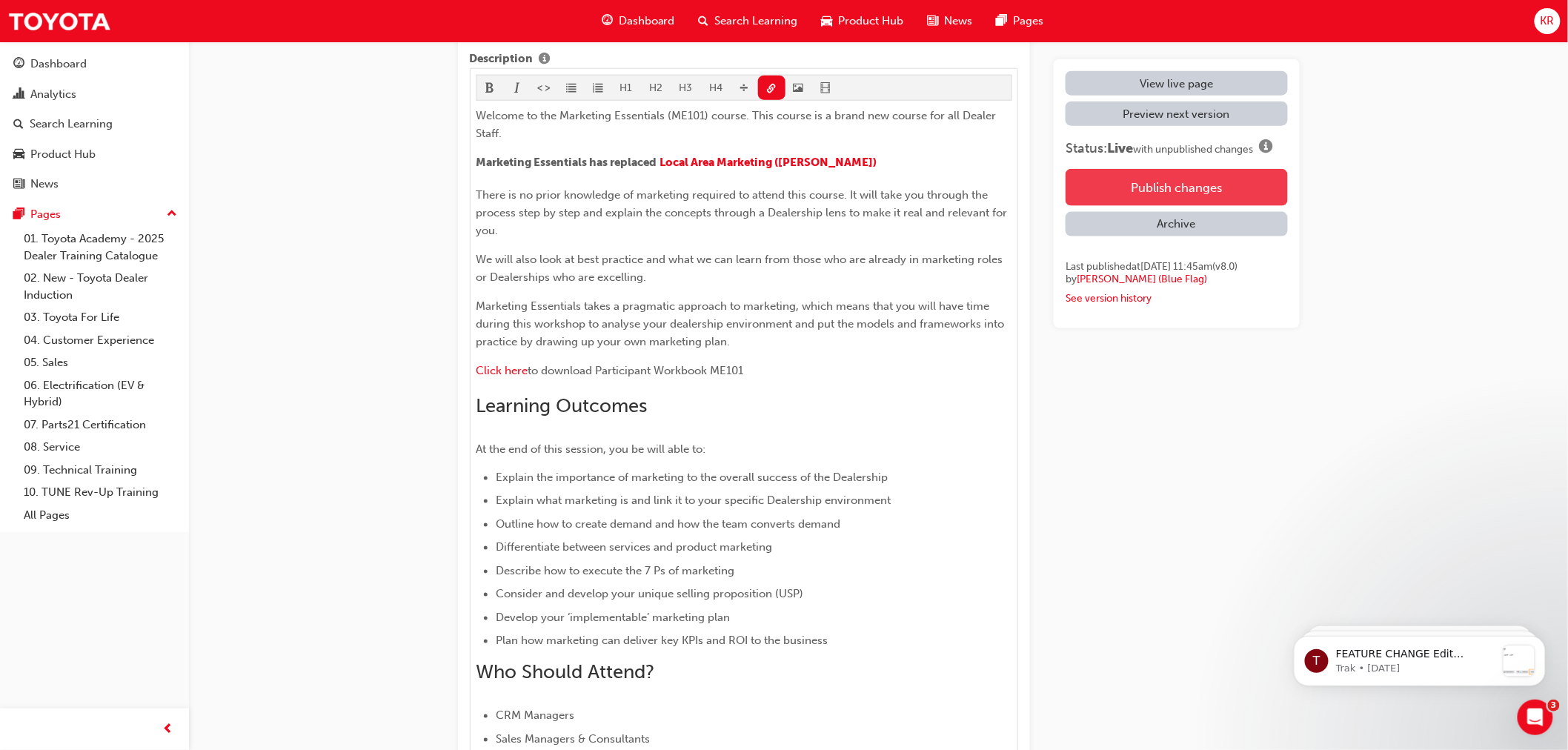
click at [1139, 186] on button "Publish changes" at bounding box center [1176, 187] width 221 height 37
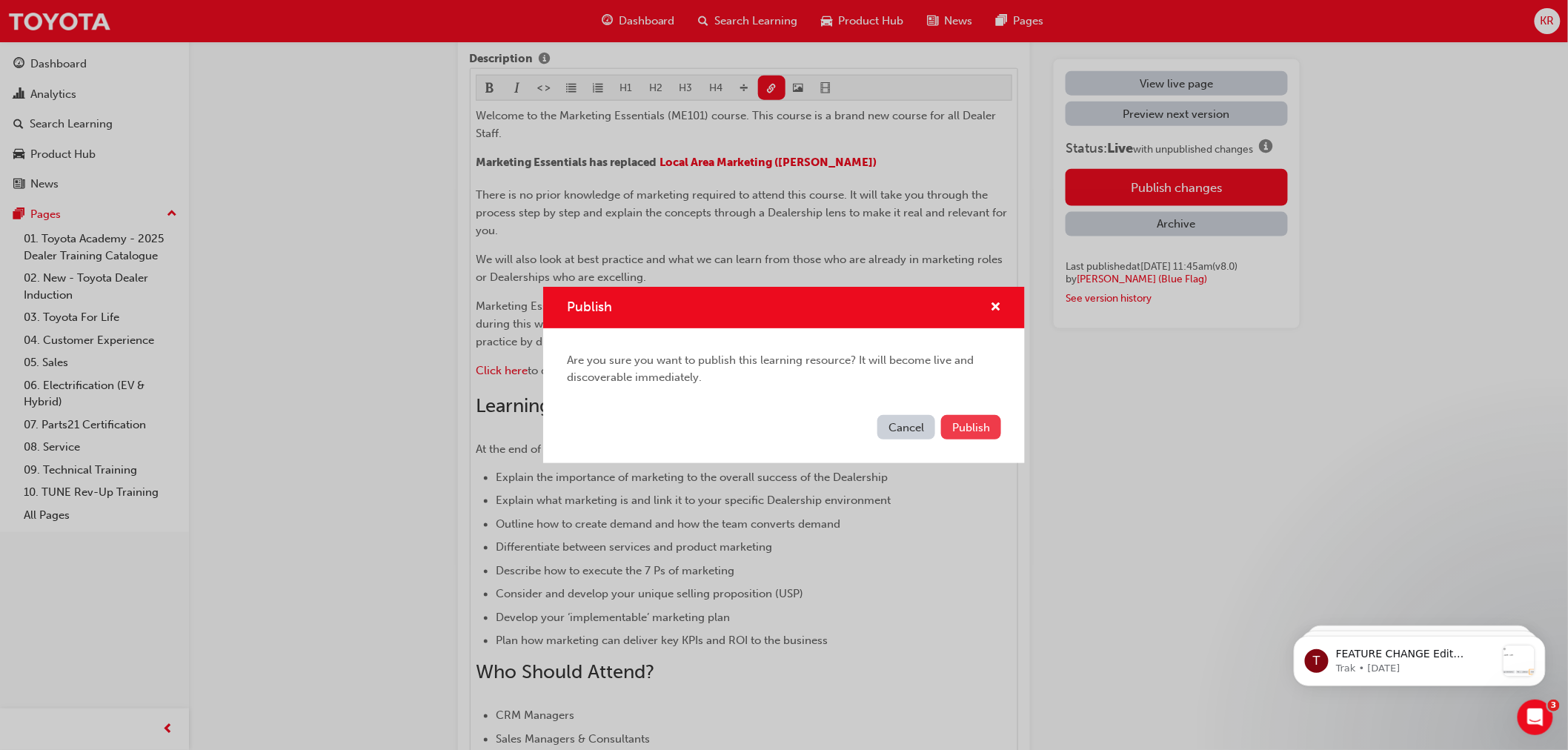
click at [952, 424] on span "Publish" at bounding box center [971, 427] width 38 height 13
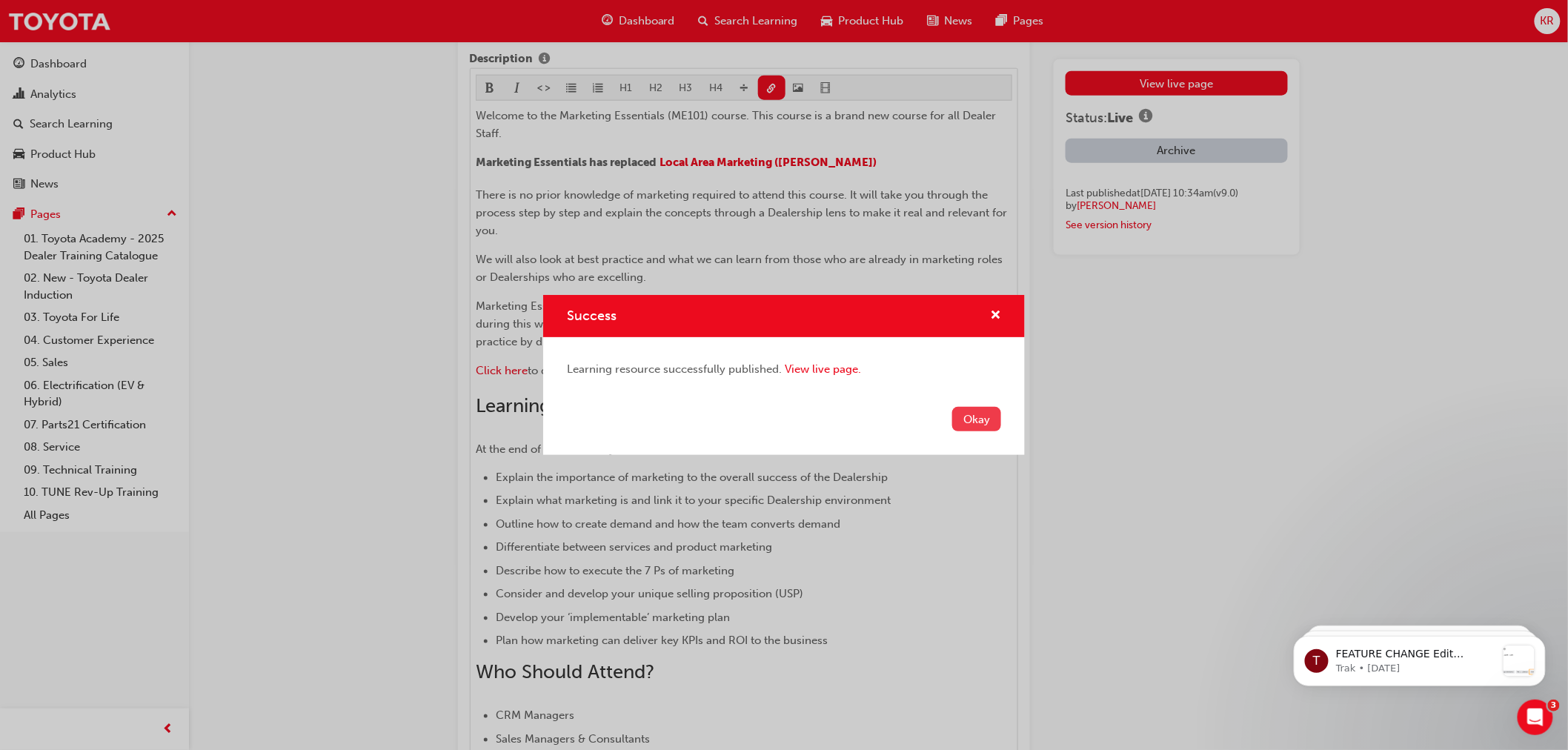
click at [980, 417] on button "Okay" at bounding box center [977, 419] width 49 height 25
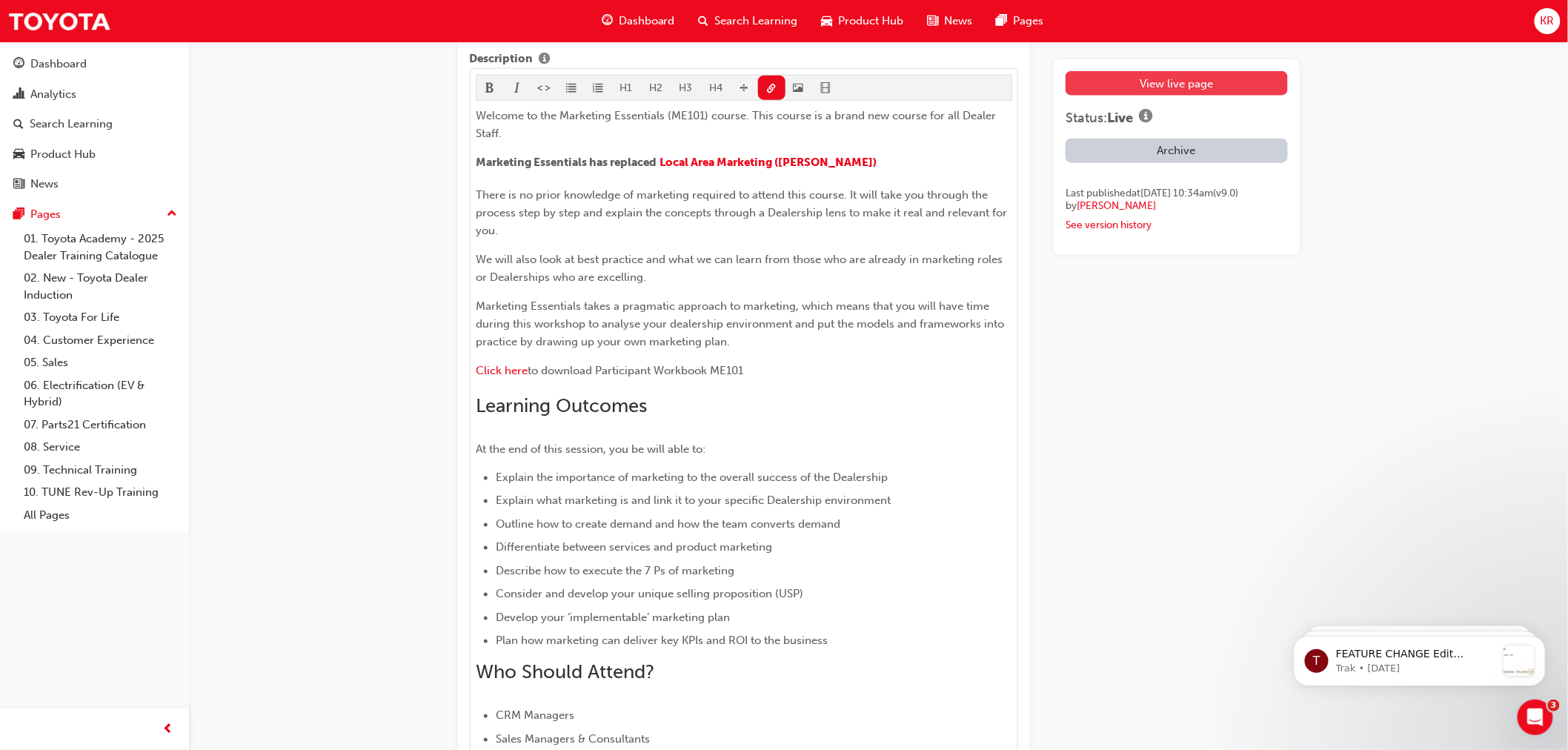
click at [1097, 87] on link "View live page" at bounding box center [1176, 84] width 221 height 25
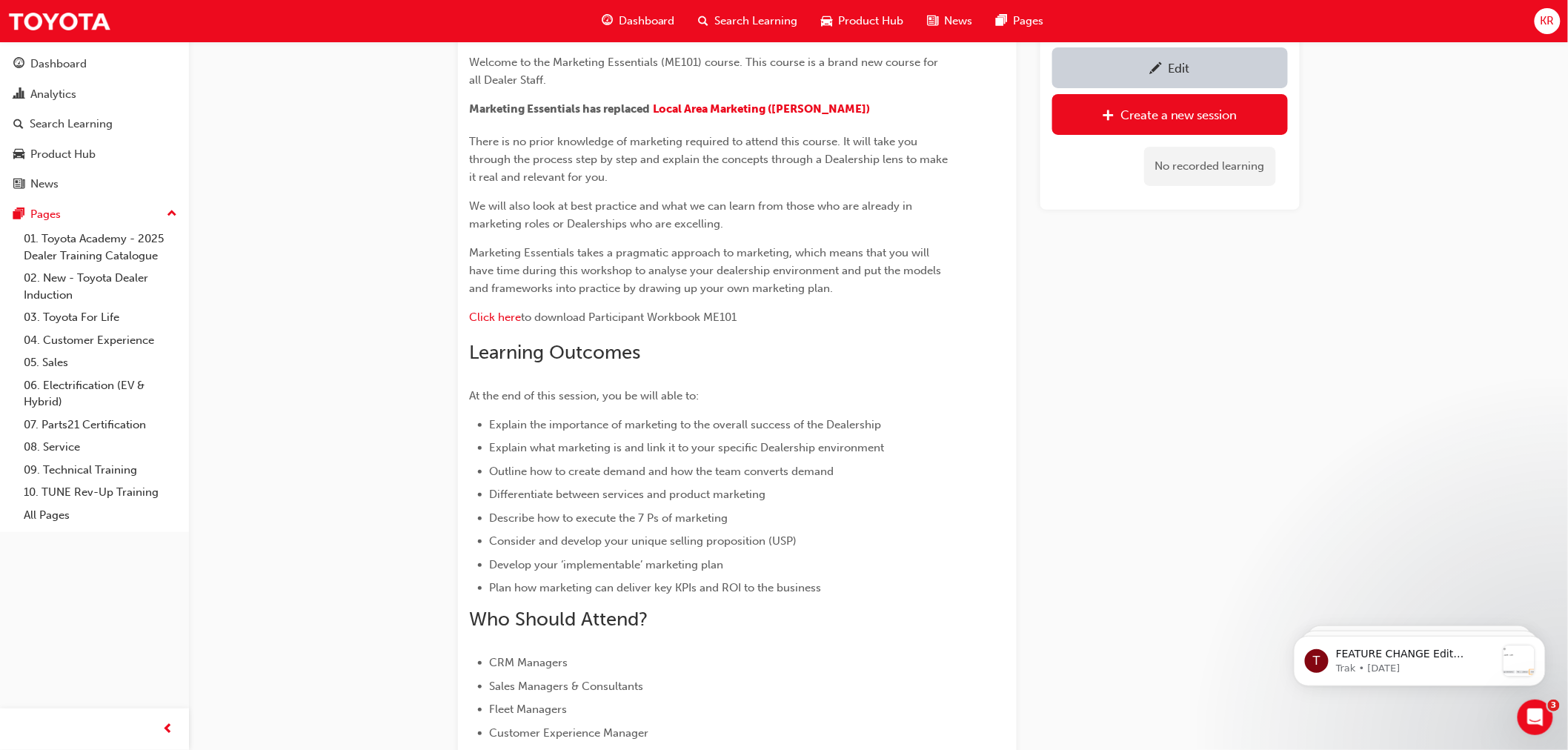
scroll to position [74, 0]
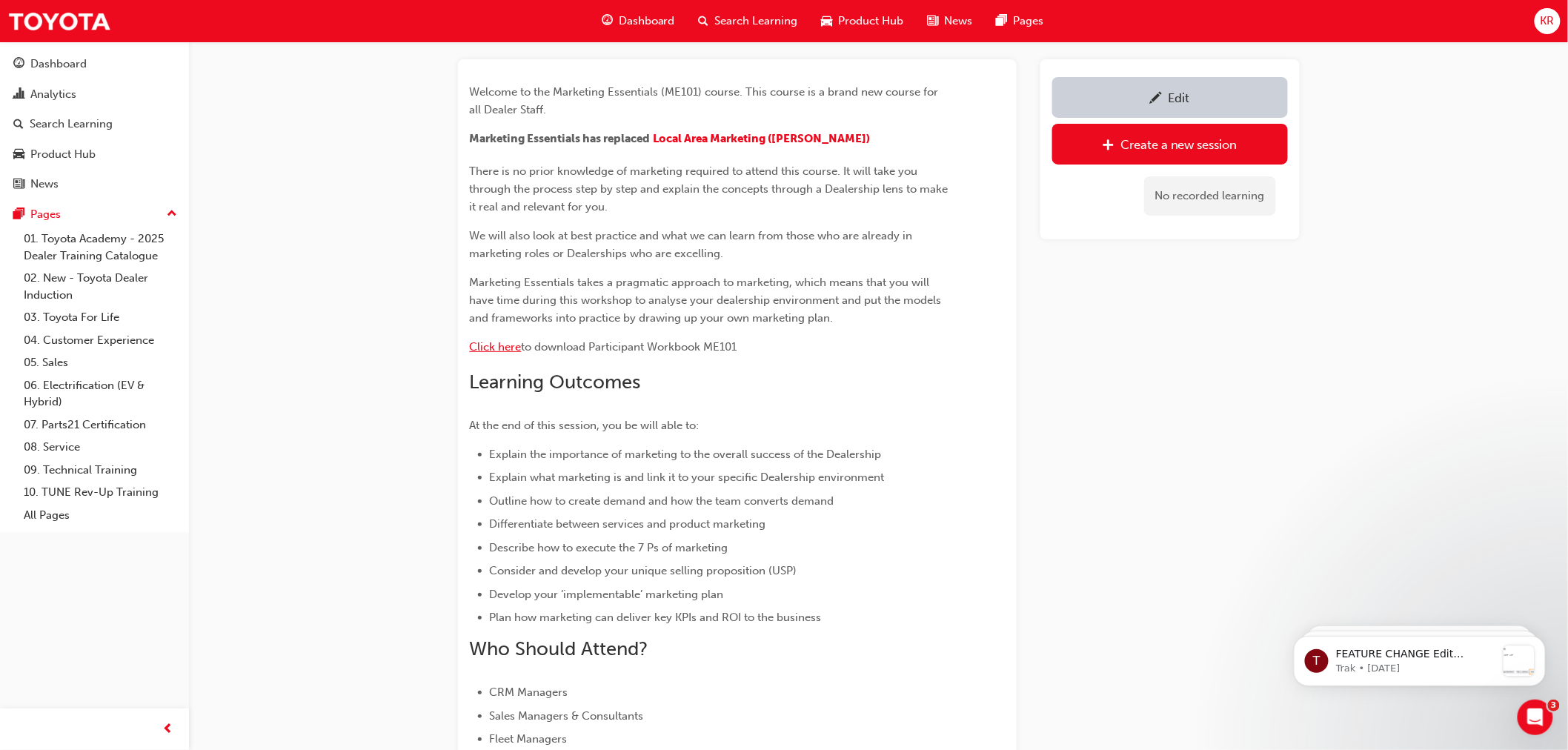
click at [490, 342] on span "Click here" at bounding box center [495, 347] width 52 height 13
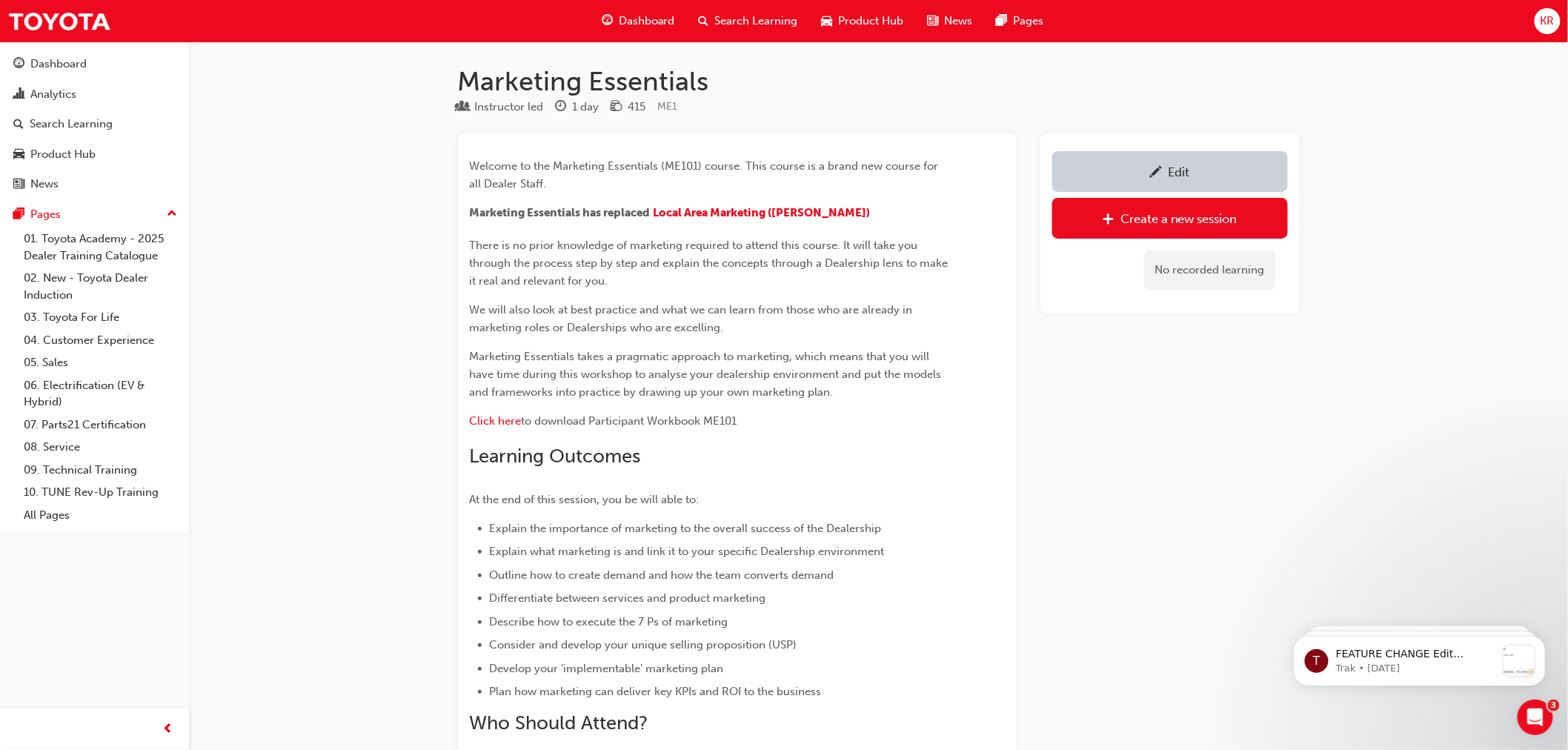
click at [752, 25] on span "Search Learning" at bounding box center [756, 20] width 83 height 17
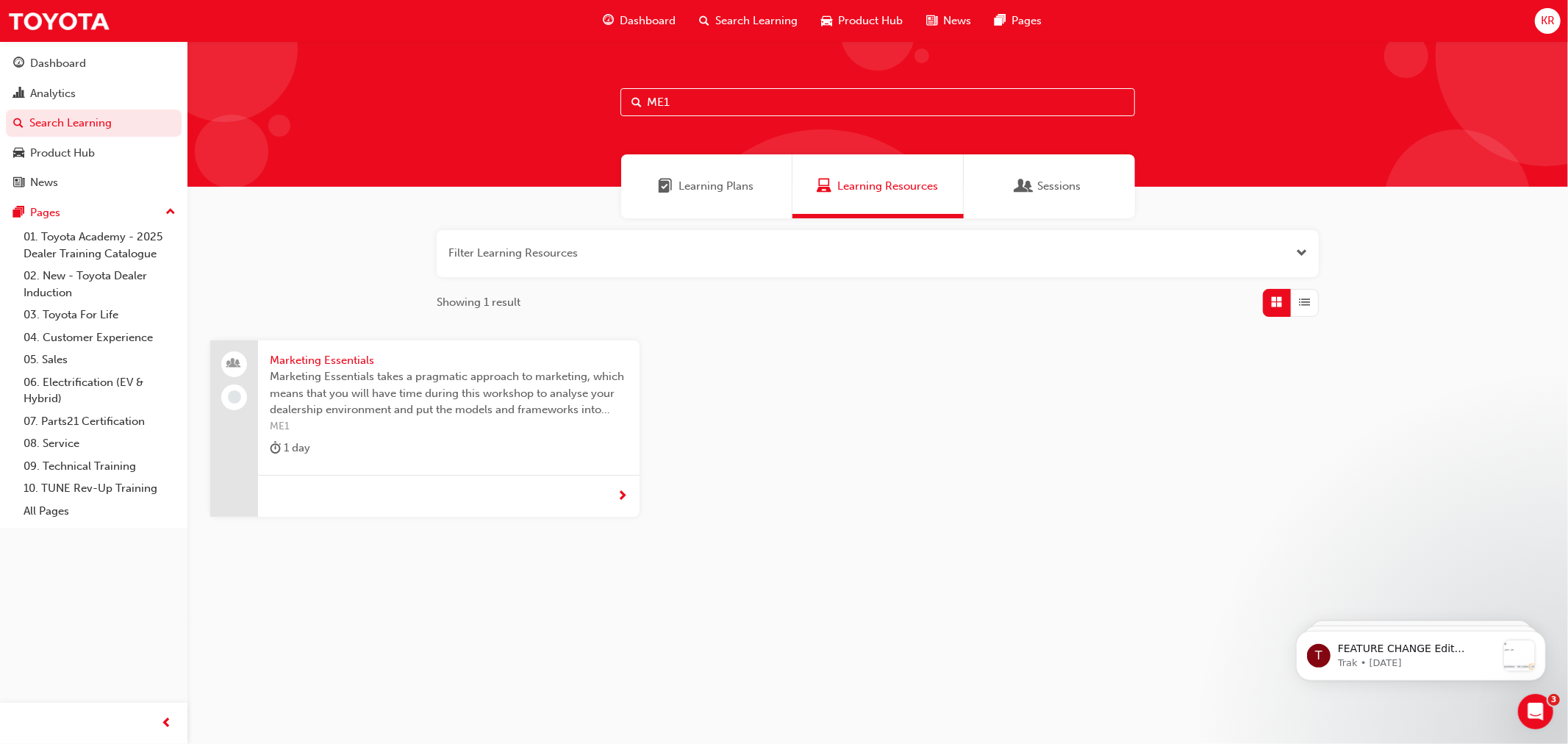
drag, startPoint x: 677, startPoint y: 98, endPoint x: 626, endPoint y: 100, distance: 51.0
click at [627, 100] on input "ME1" at bounding box center [878, 102] width 515 height 28
type input "CCC"
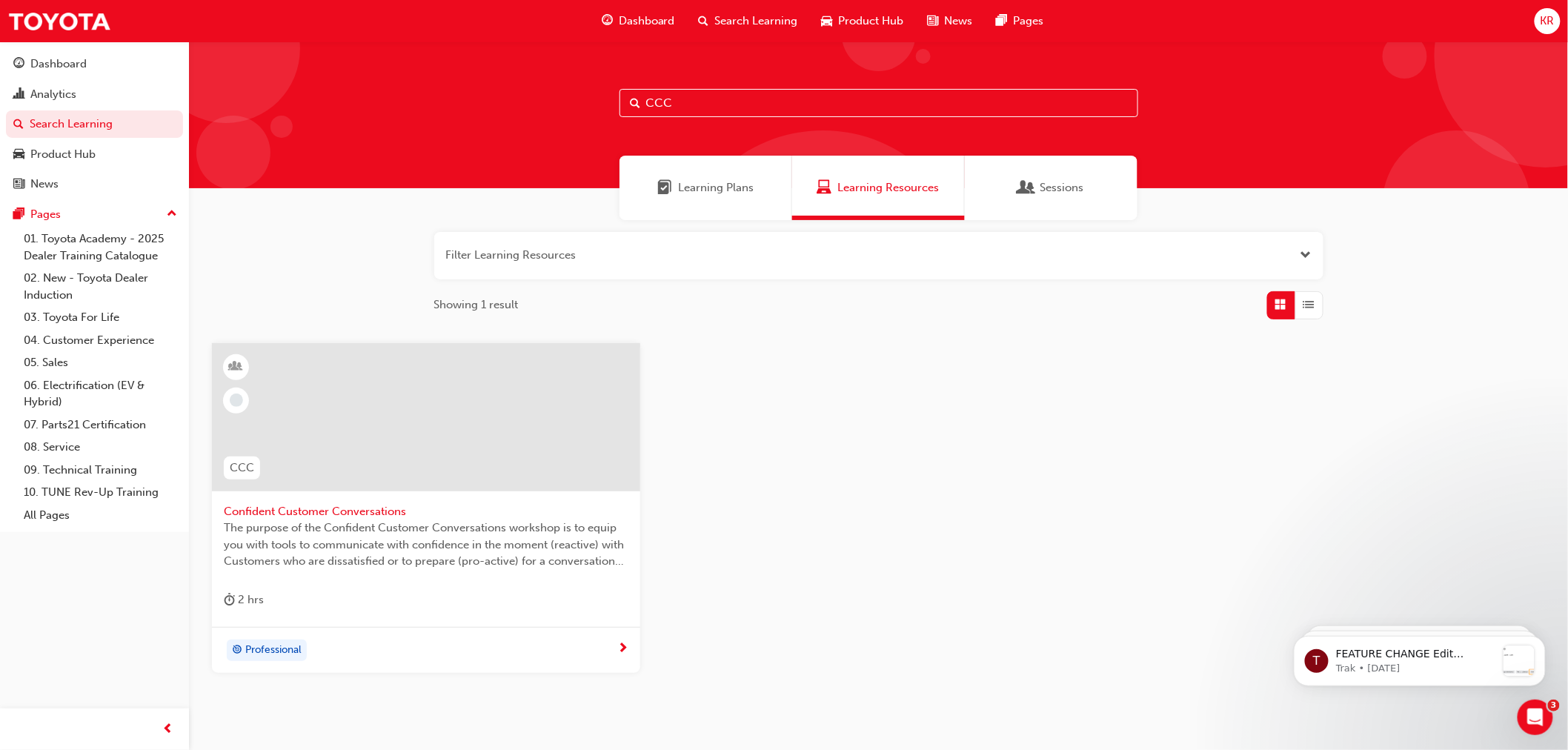
click at [314, 509] on span "Confident Customer Conversations" at bounding box center [426, 511] width 405 height 17
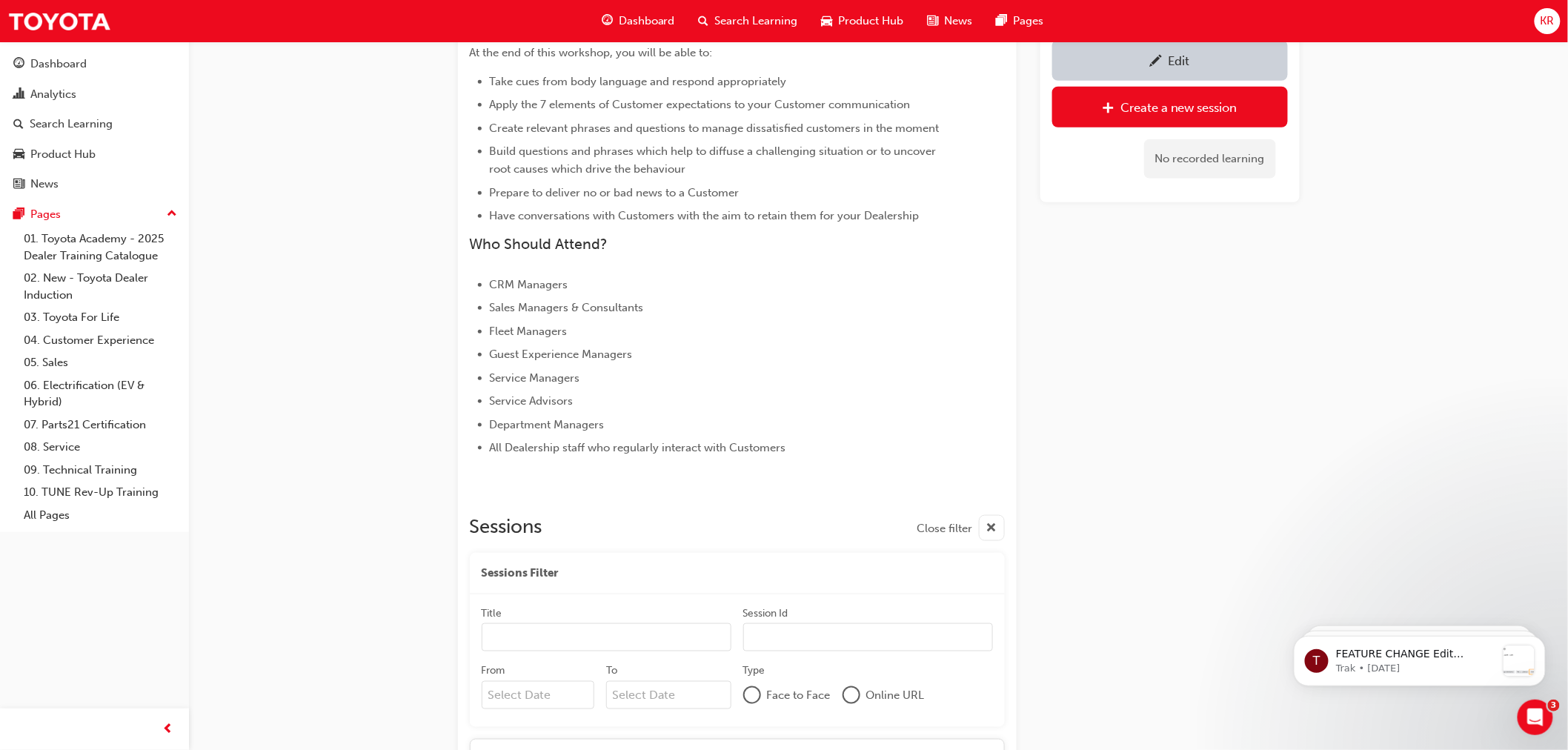
scroll to position [322, 0]
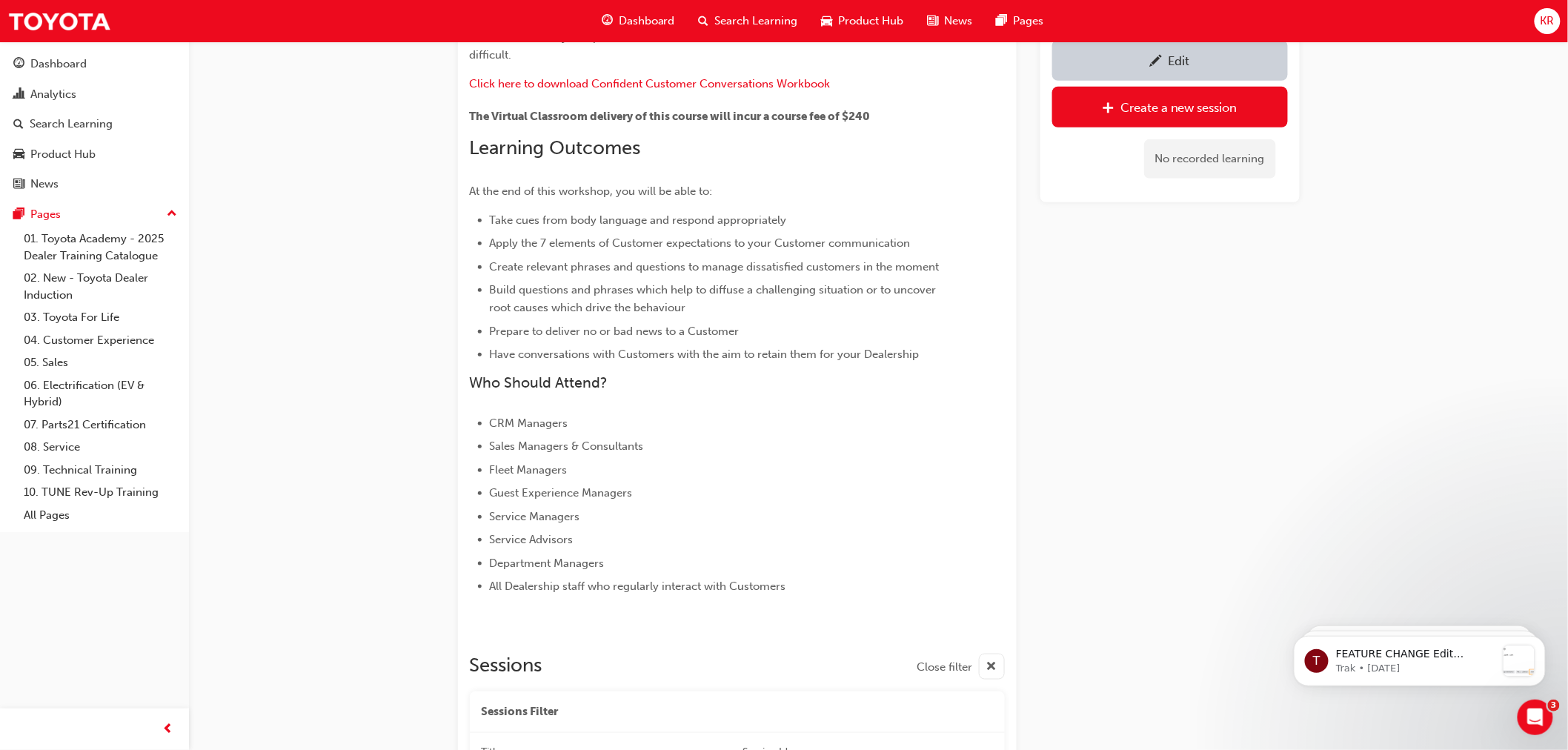
click at [1152, 59] on span "pencil-icon" at bounding box center [1156, 62] width 12 height 15
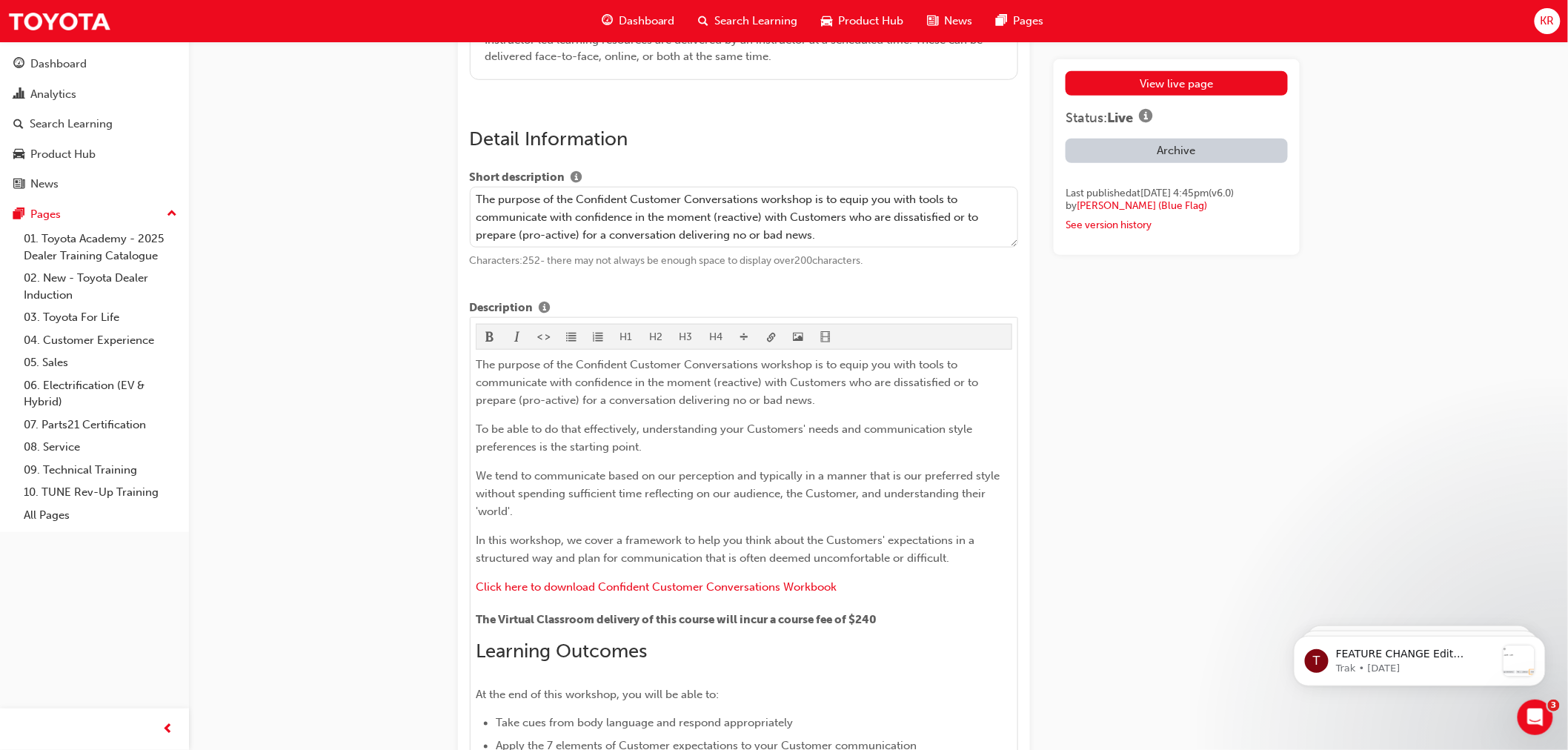
scroll to position [493, 0]
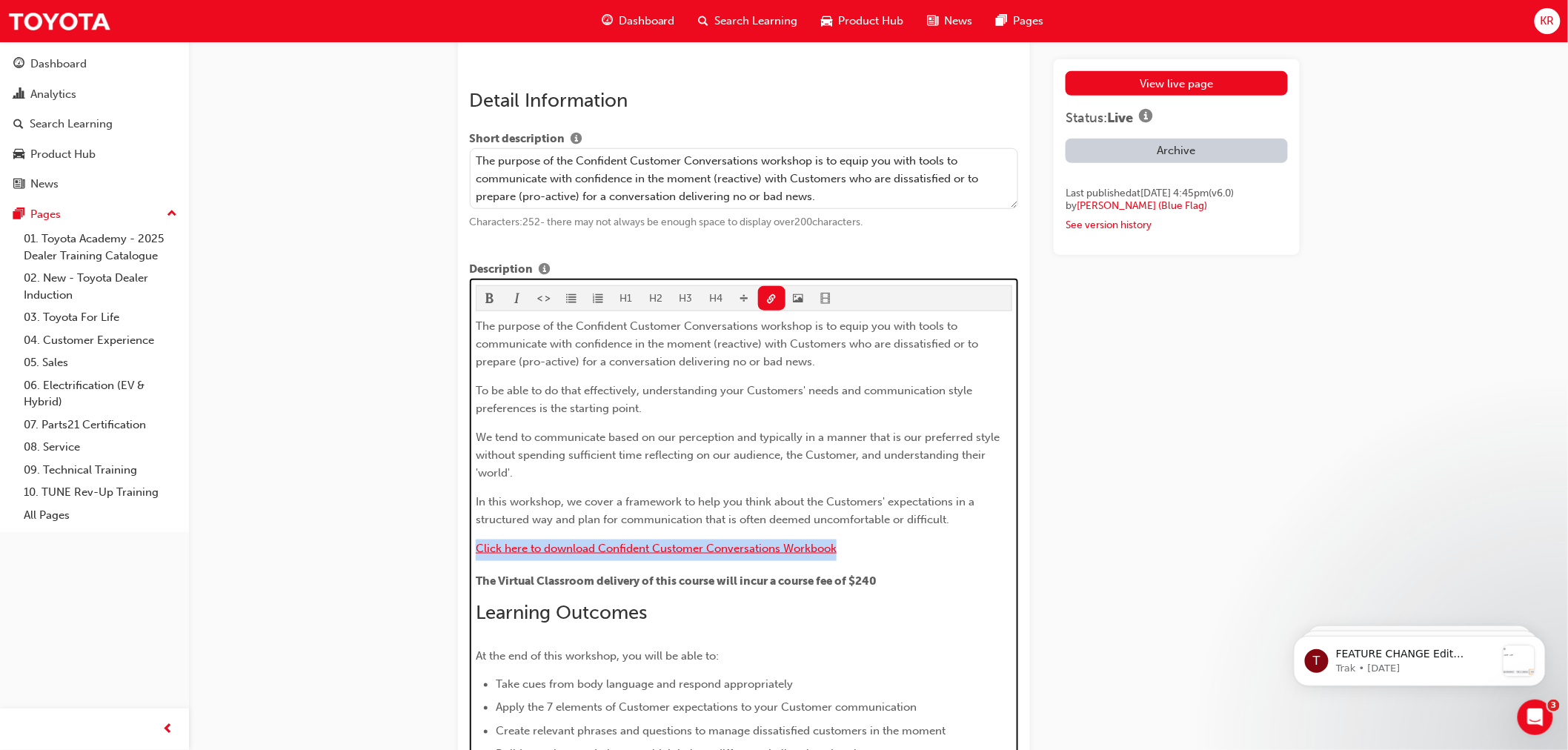
drag, startPoint x: 823, startPoint y: 552, endPoint x: 476, endPoint y: 544, distance: 347.1
click at [476, 544] on p "Click here to download Confident Customer Conversations Workbook" at bounding box center [743, 550] width 536 height 21
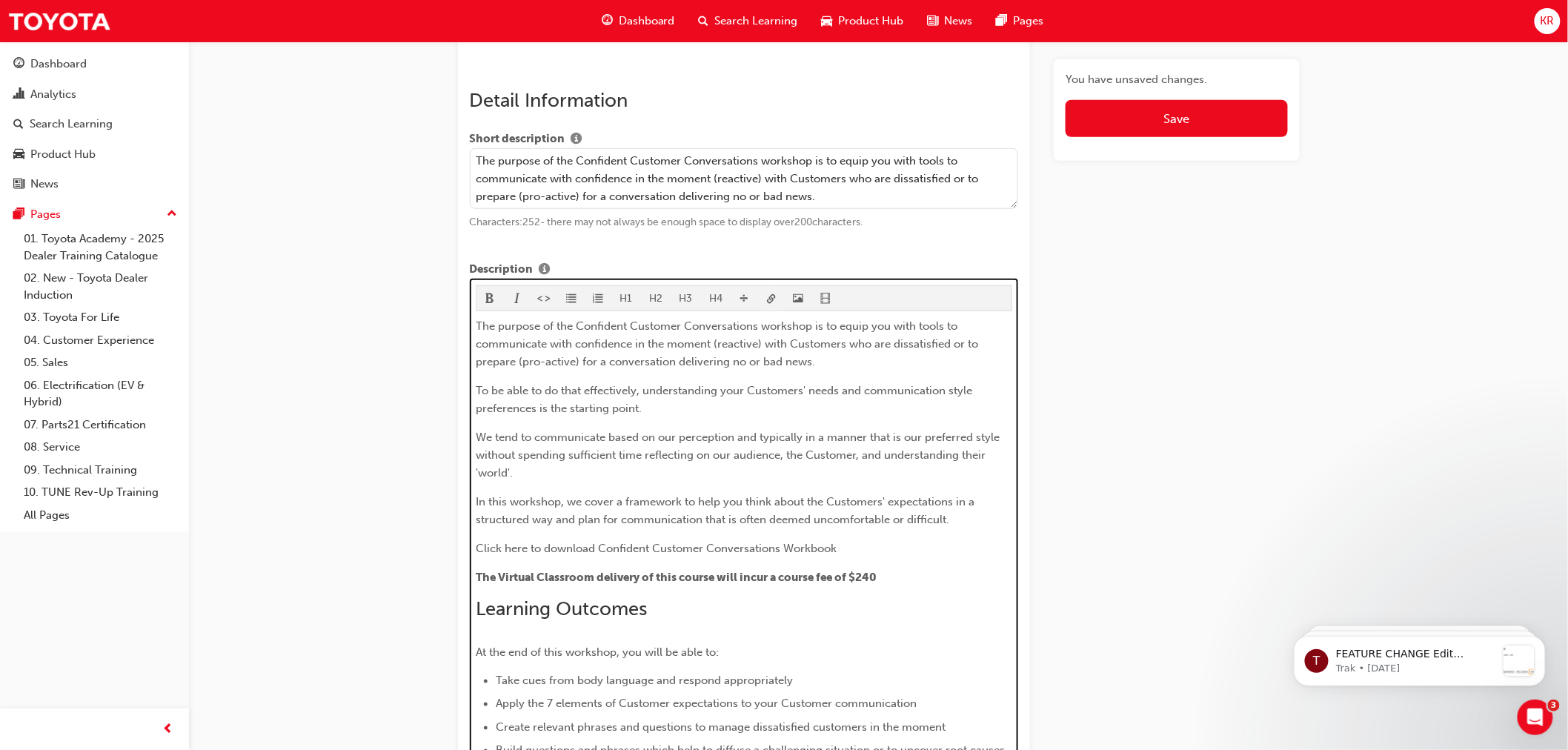
click at [773, 302] on span "link-icon" at bounding box center [771, 299] width 11 height 12
click at [521, 555] on span "Click here to download Confident Customer Conversations Workbook" at bounding box center [656, 548] width 361 height 13
drag, startPoint x: 525, startPoint y: 552, endPoint x: 472, endPoint y: 552, distance: 53.0
click at [475, 552] on span "Click here to download Confident Customer Conversations Workbook" at bounding box center [656, 548] width 361 height 13
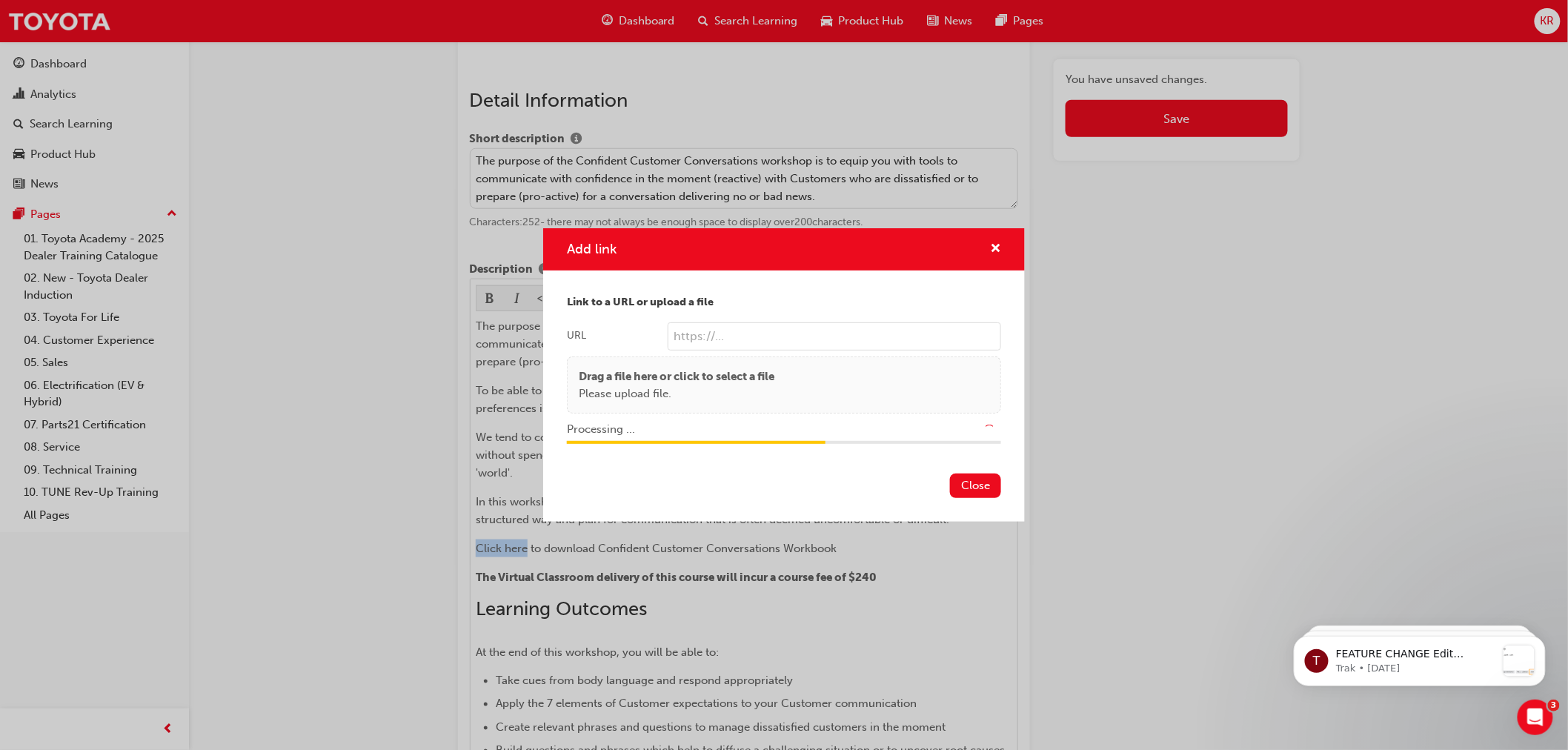
type input "/upload/15841a5e-b80c-4cc3-920d-7ad6124d0e93.pdf"
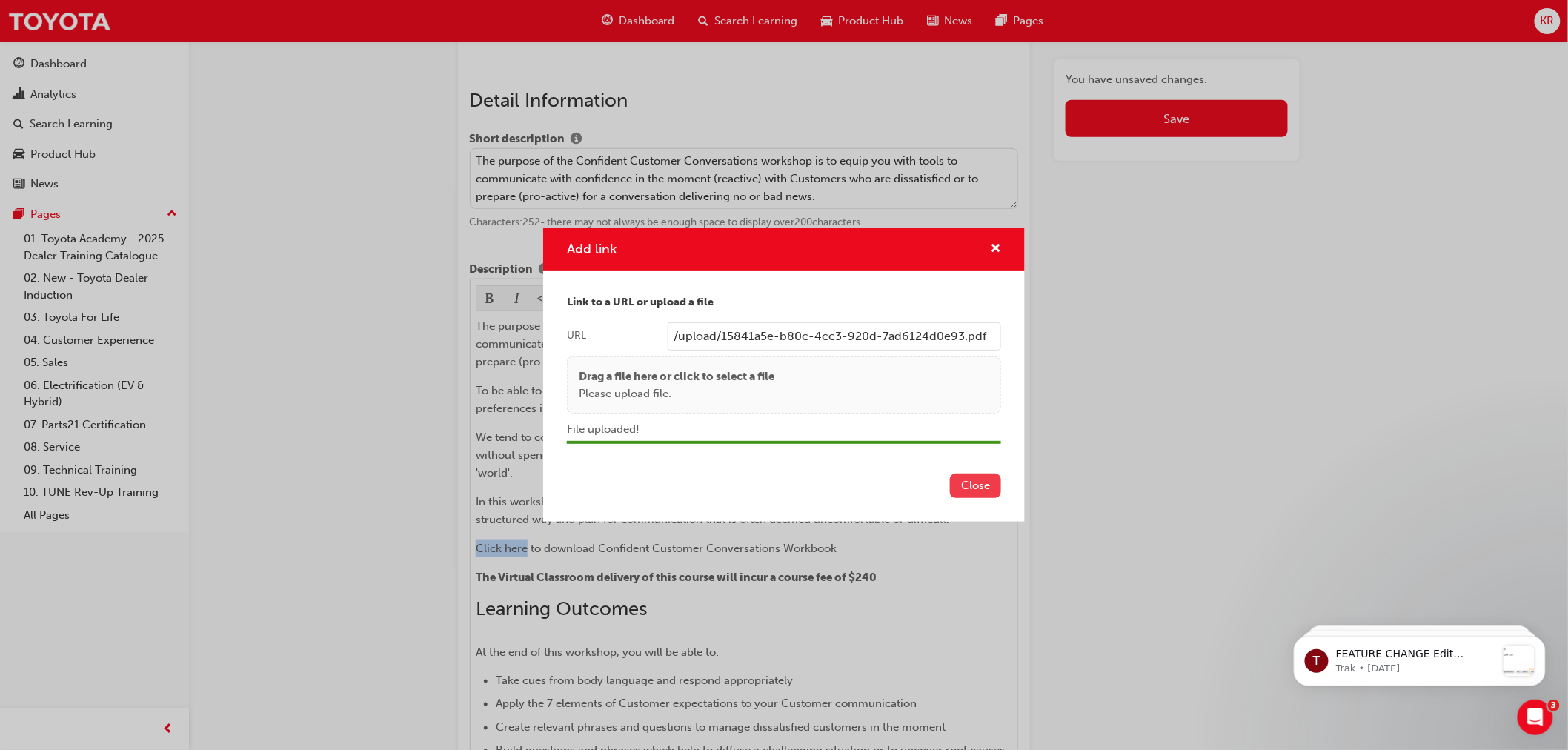
click at [969, 485] on button "Close" at bounding box center [975, 486] width 51 height 25
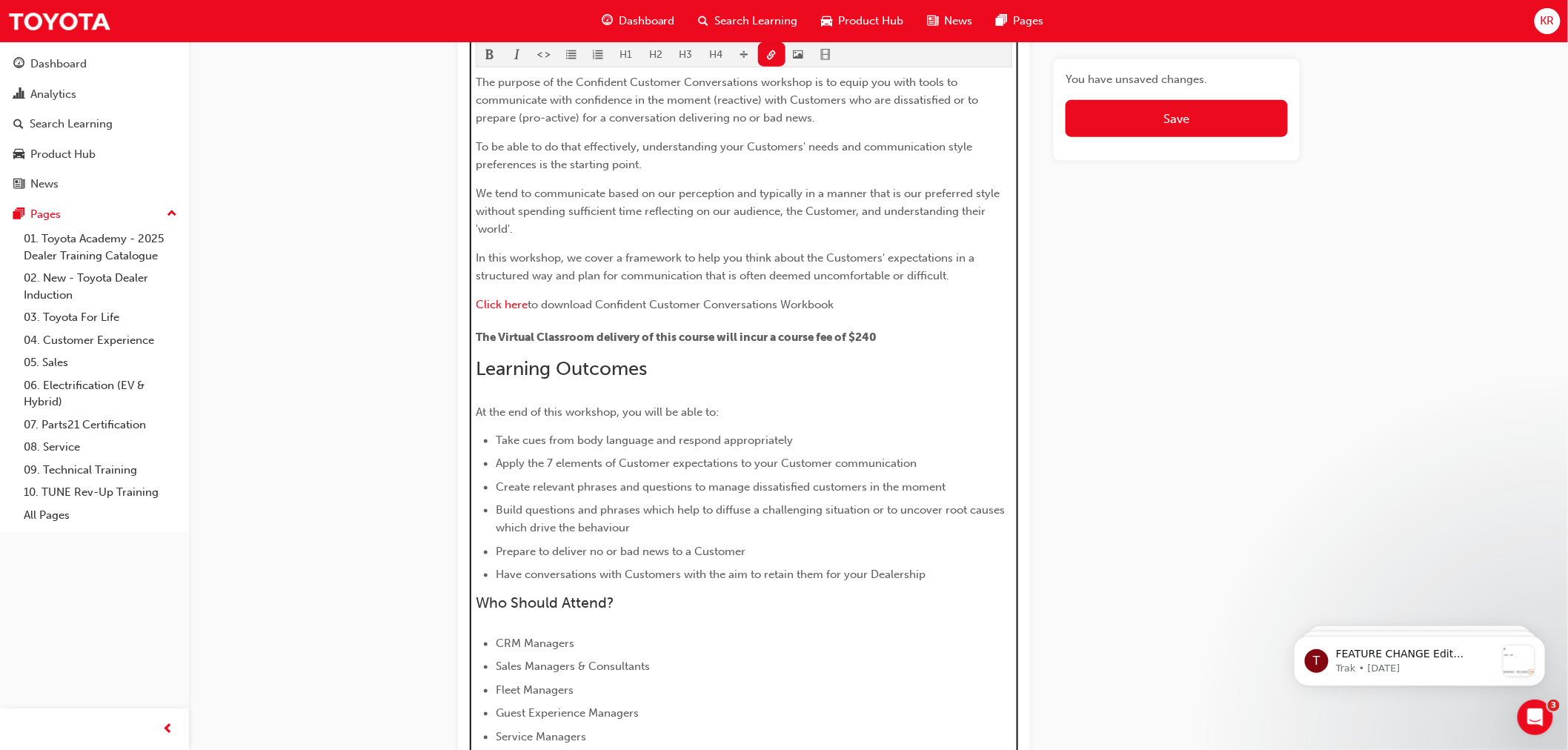
scroll to position [670, 0]
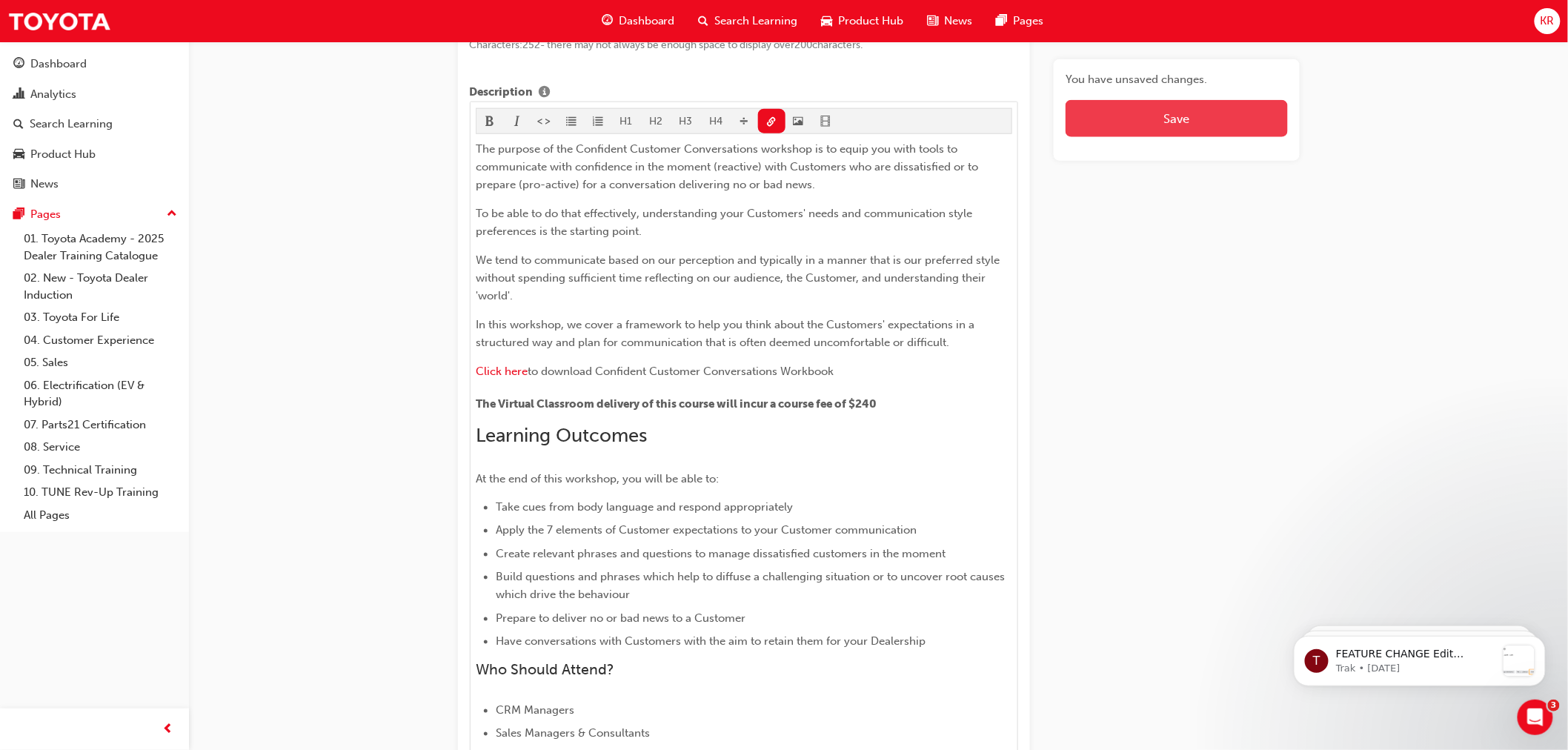
click at [1168, 115] on span "Save" at bounding box center [1176, 119] width 26 height 15
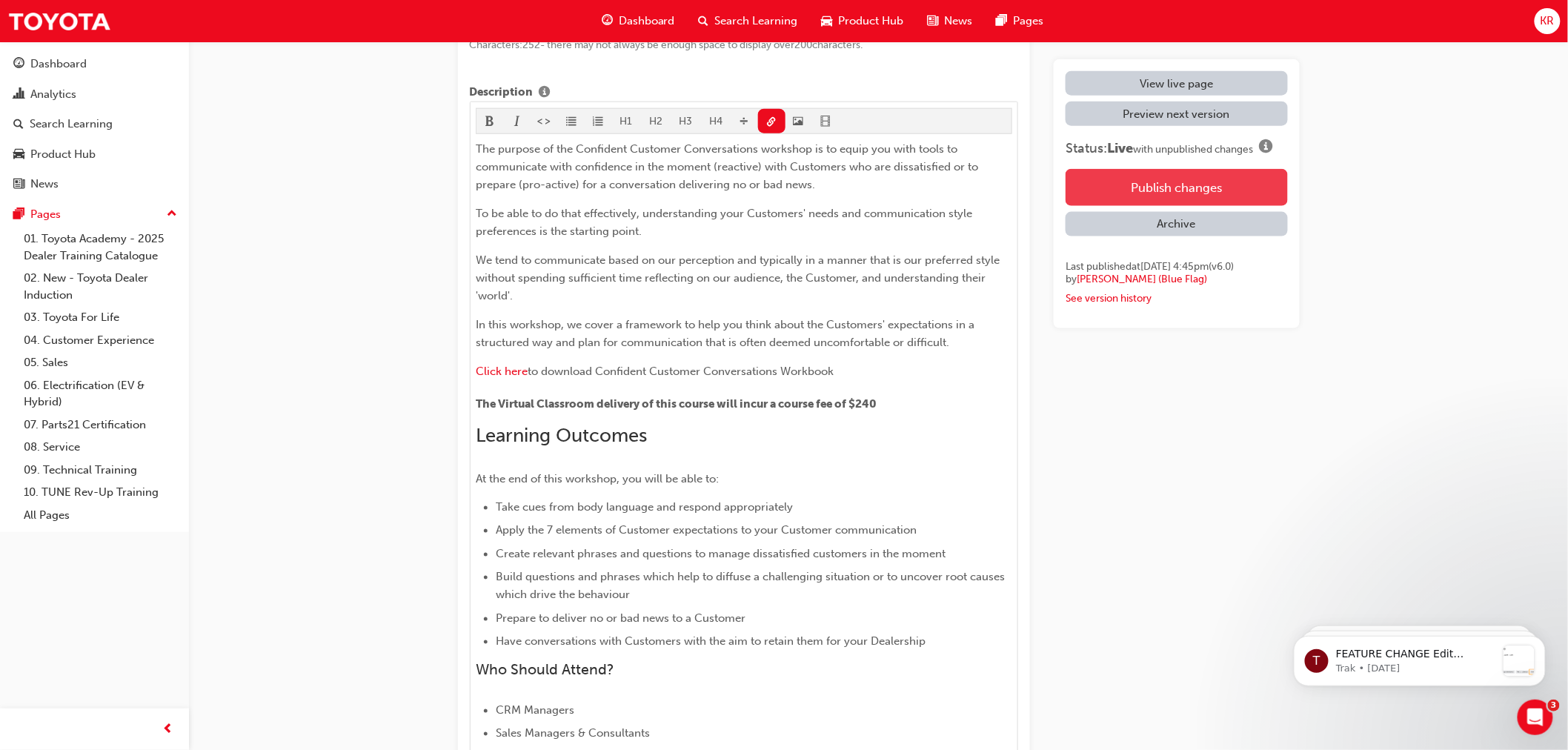
click at [1164, 183] on button "Publish changes" at bounding box center [1176, 187] width 221 height 37
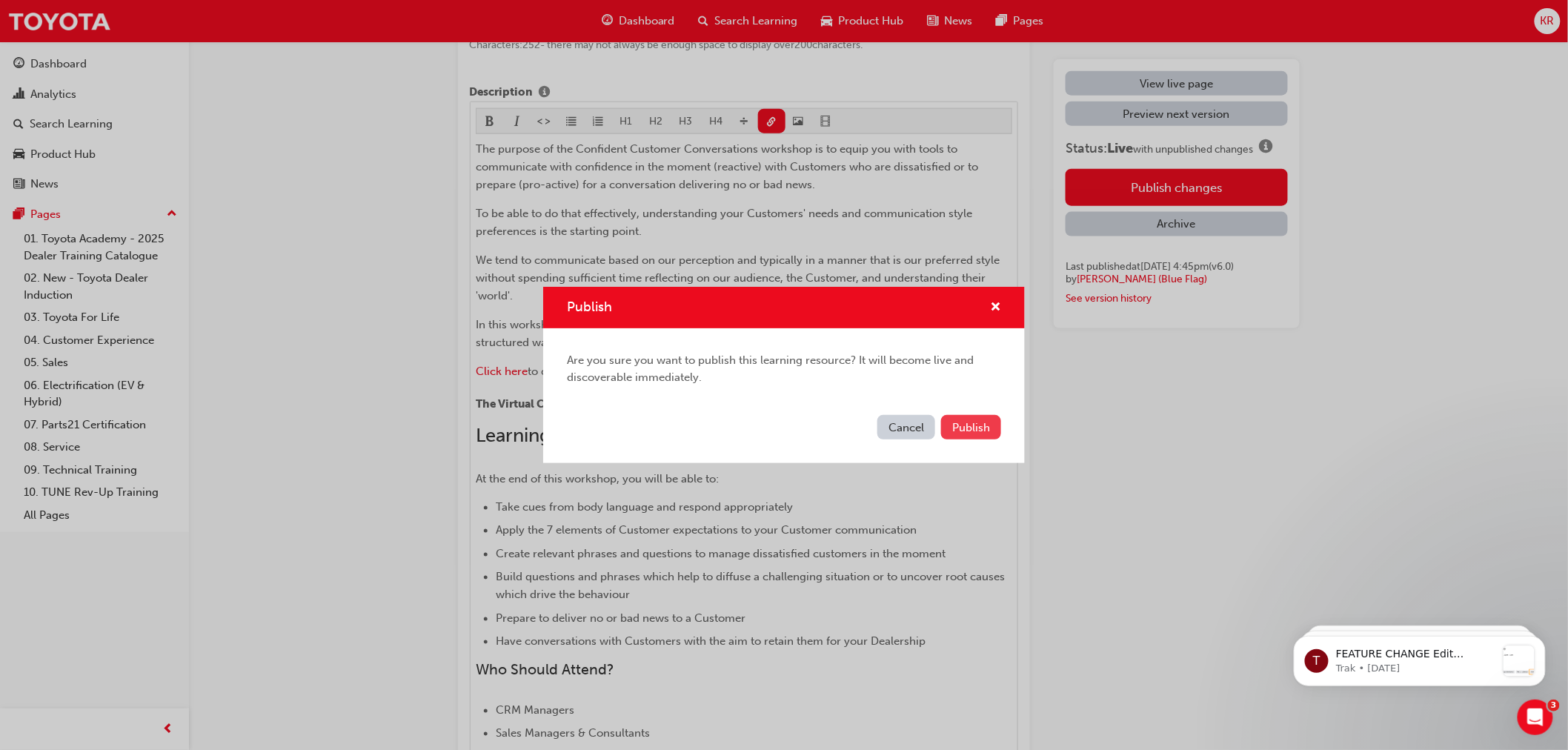
click at [974, 420] on span "Publish" at bounding box center [971, 427] width 38 height 13
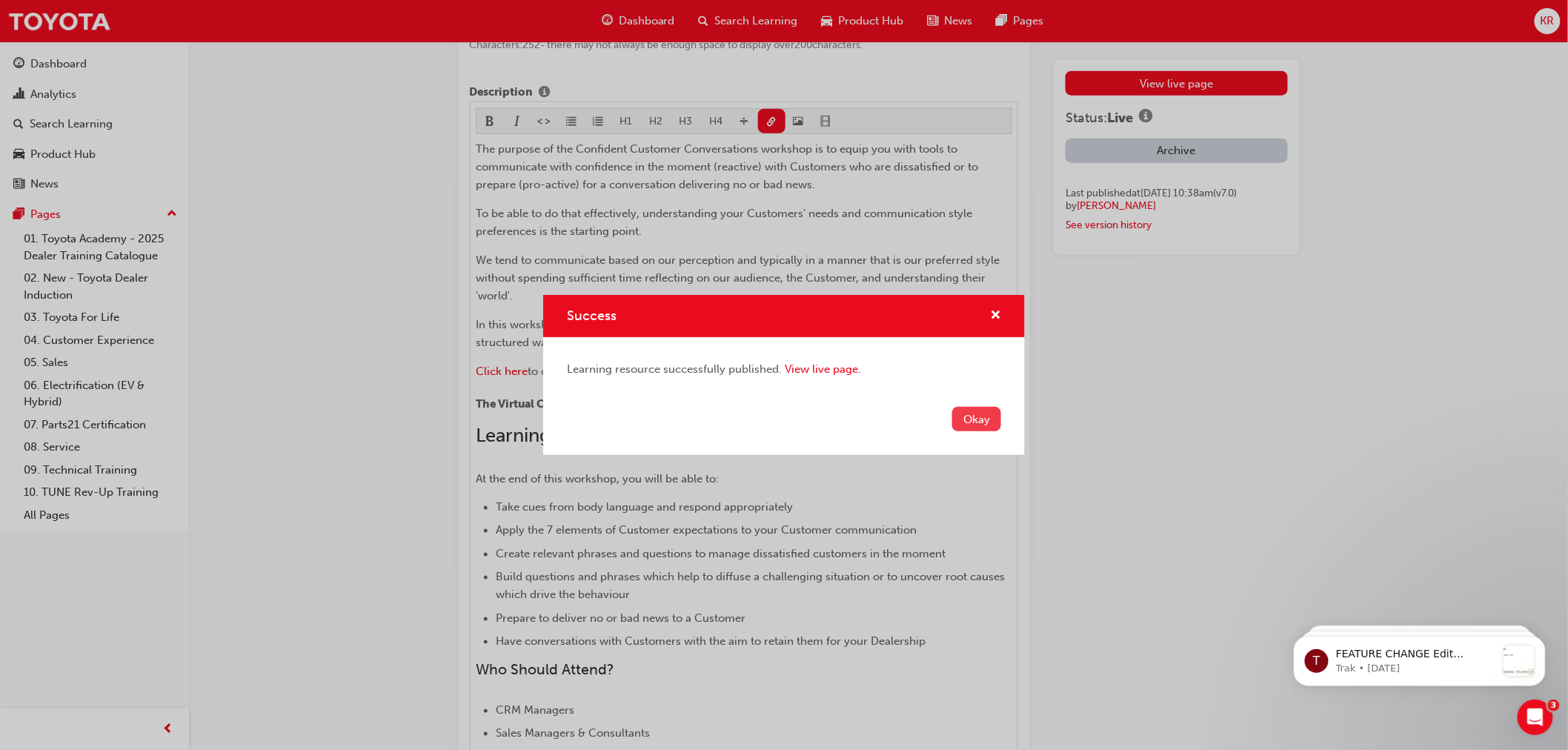
click at [974, 422] on button "Okay" at bounding box center [977, 419] width 49 height 25
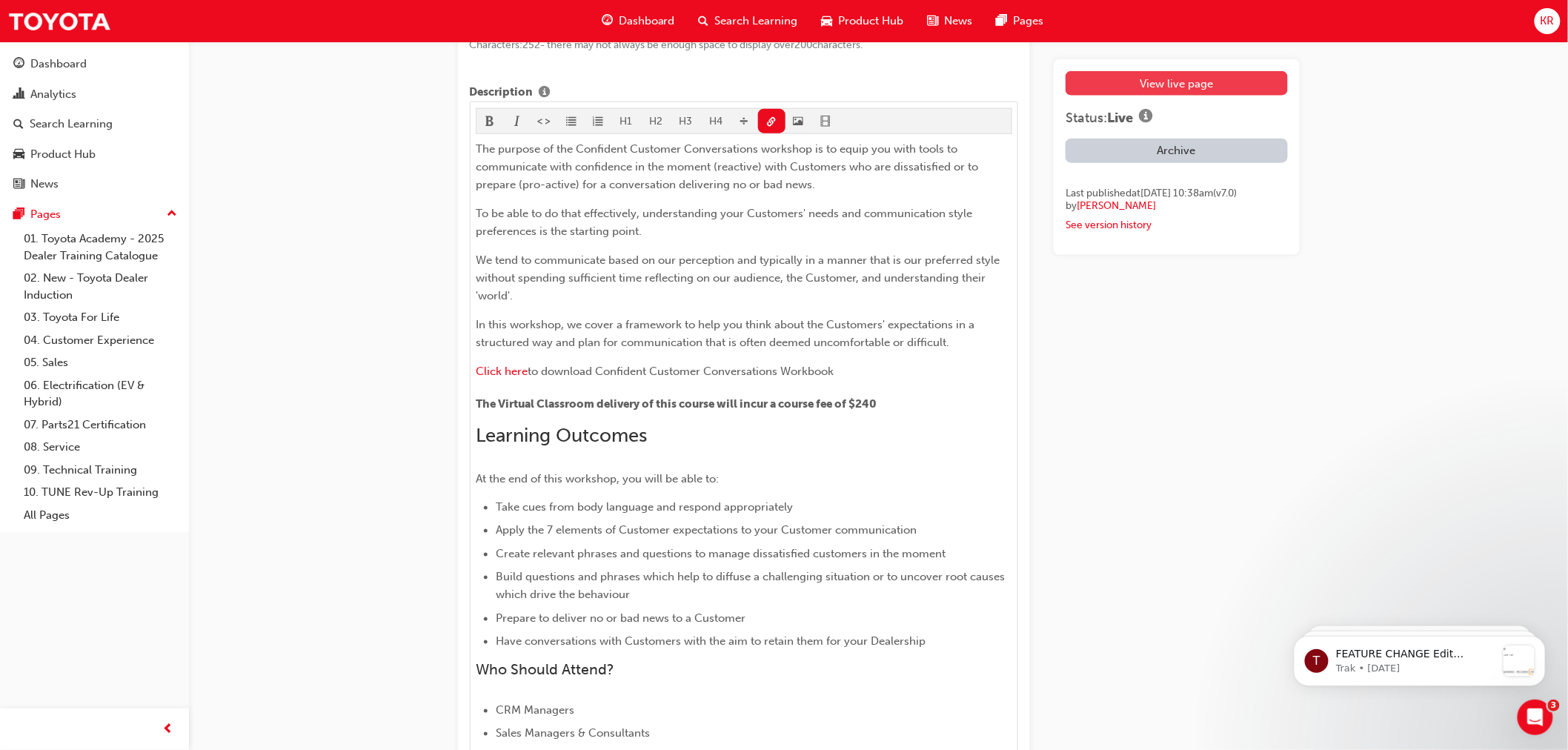
click at [1154, 82] on link "View live page" at bounding box center [1176, 84] width 221 height 25
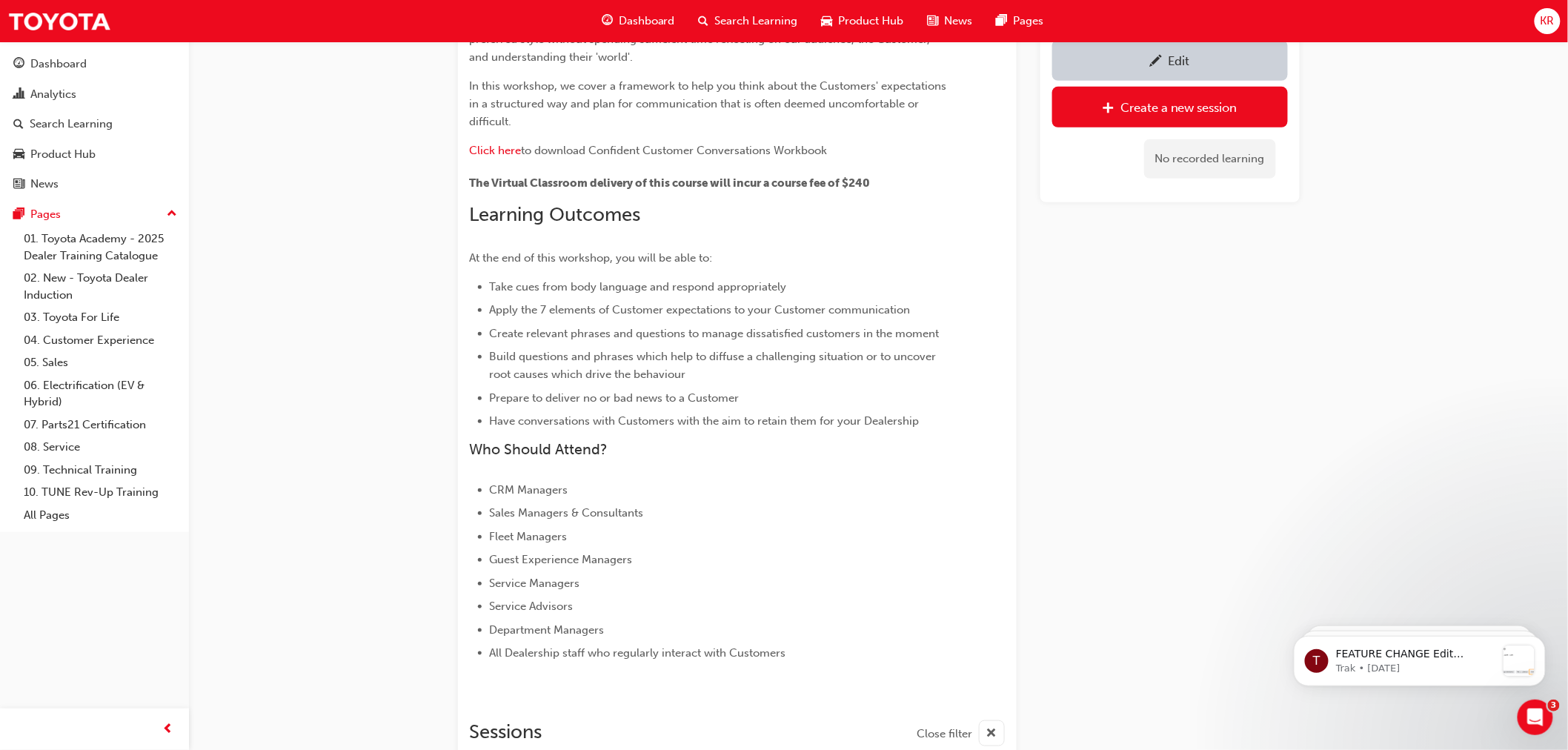
scroll to position [212, 0]
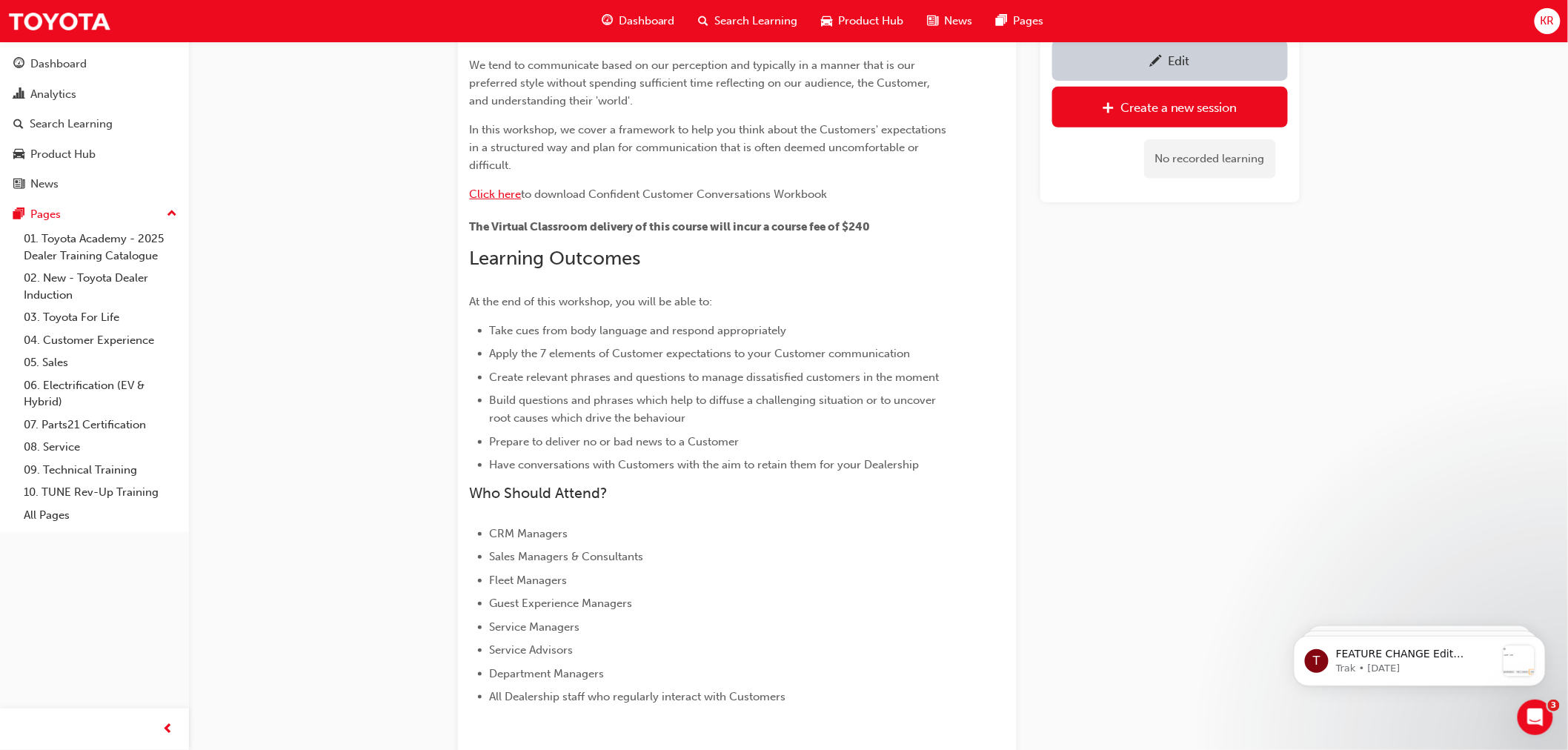
click at [500, 190] on span "Click here" at bounding box center [495, 194] width 52 height 13
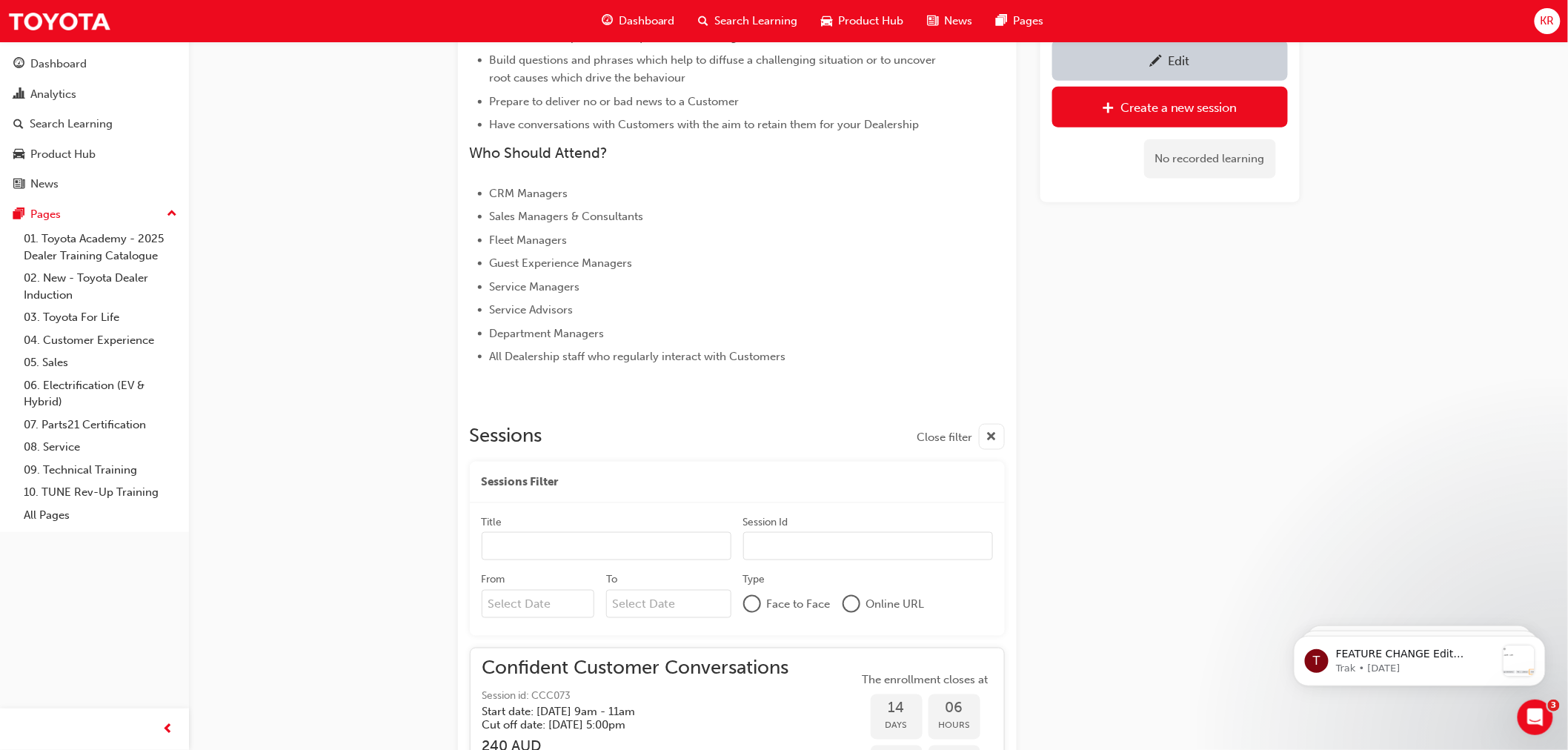
scroll to position [569, 0]
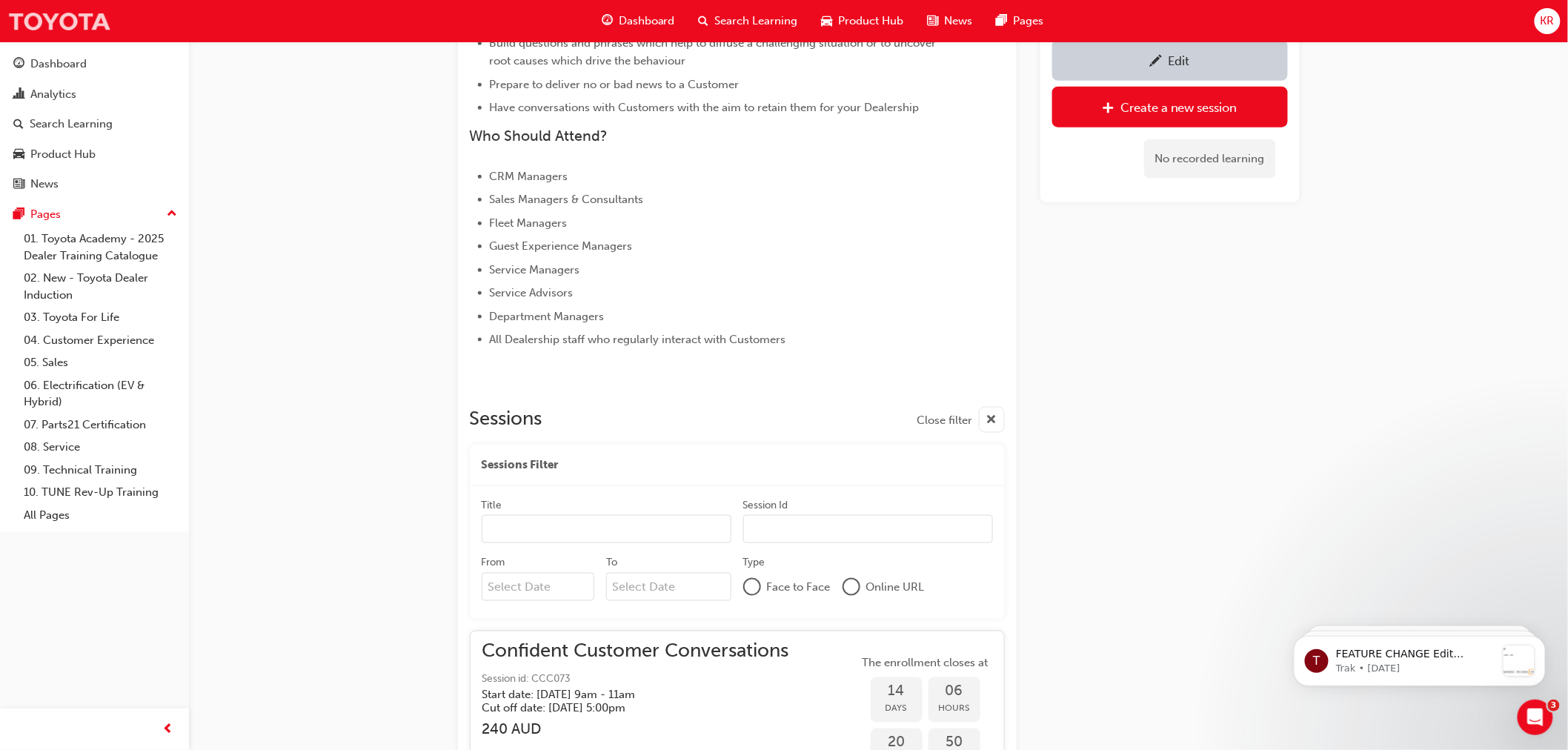
drag, startPoint x: 761, startPoint y: 19, endPoint x: 110, endPoint y: 22, distance: 651.0
click at [761, 18] on span "Search Learning" at bounding box center [756, 20] width 83 height 17
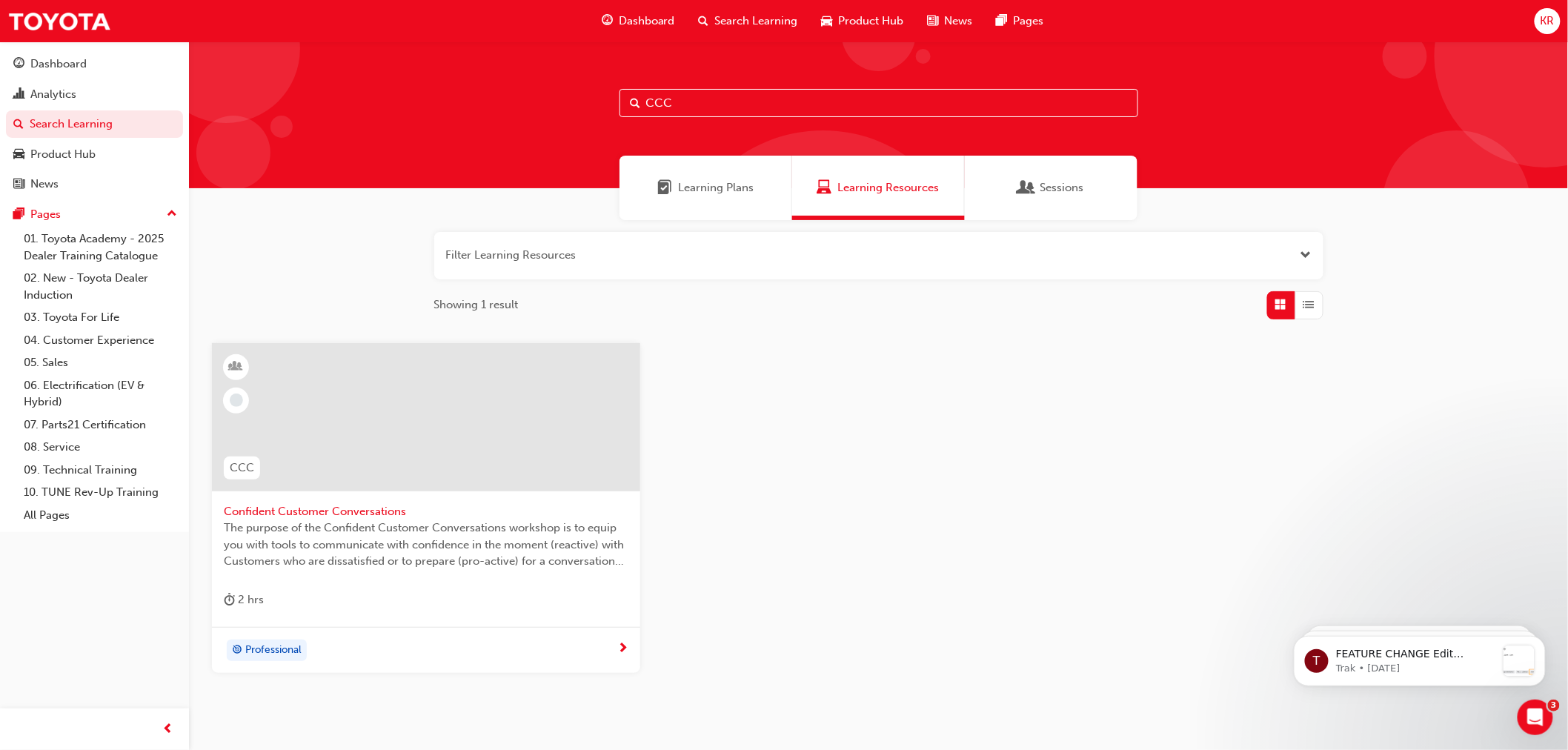
drag, startPoint x: 685, startPoint y: 95, endPoint x: 561, endPoint y: 95, distance: 124.0
click at [561, 95] on div "CCC" at bounding box center [879, 115] width 1379 height 147
type input "GEA"
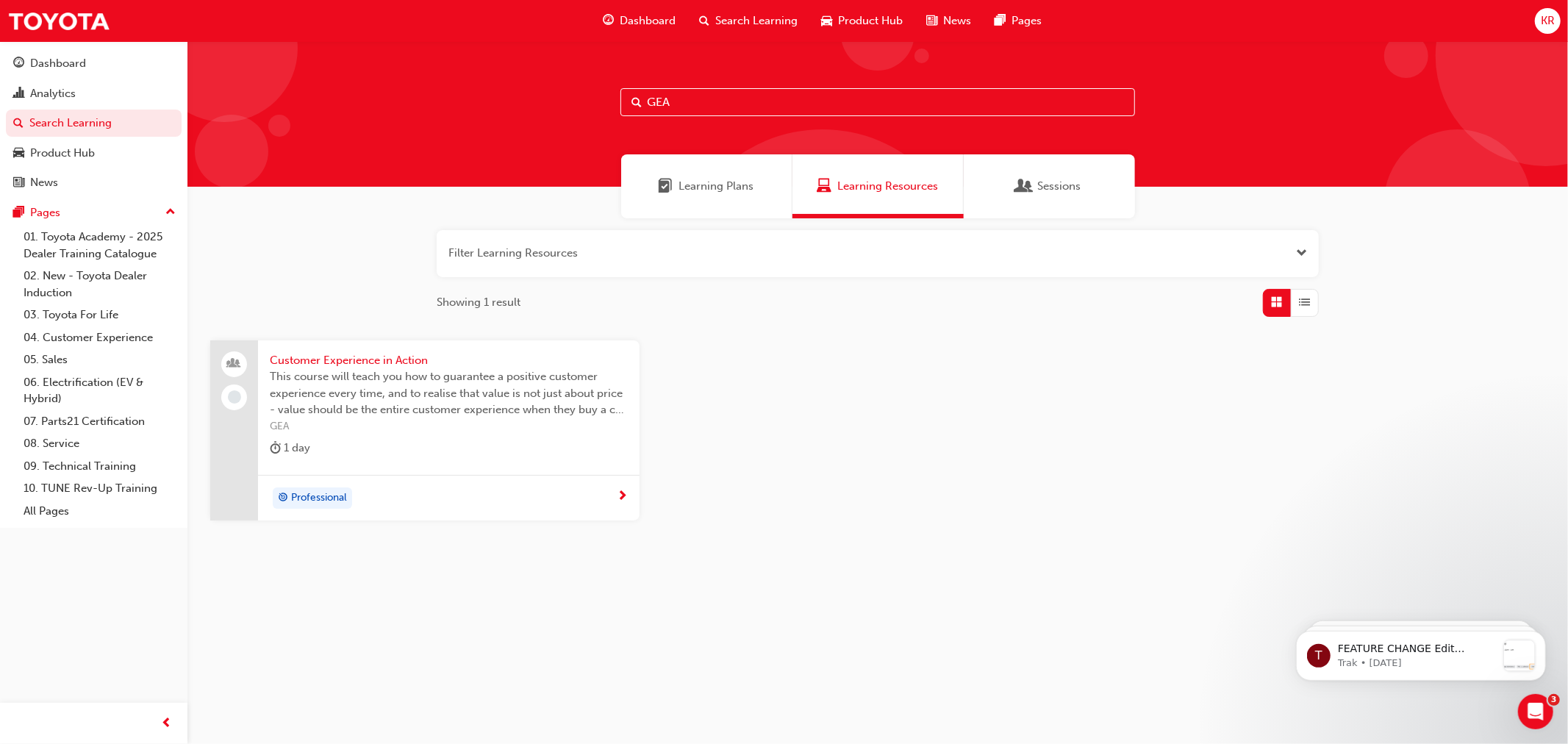
click at [377, 355] on span "Customer Experience in Action" at bounding box center [449, 360] width 358 height 17
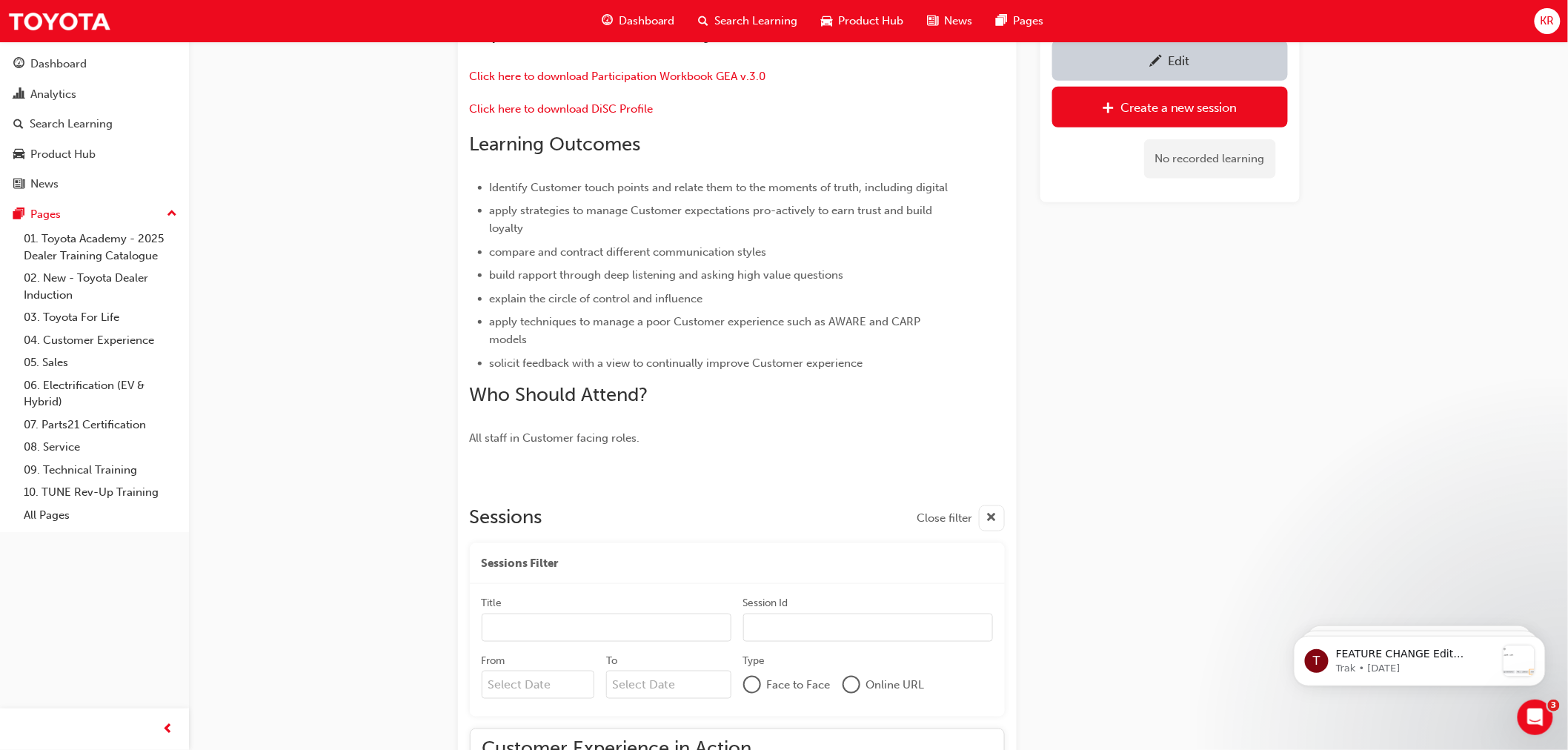
scroll to position [284, 0]
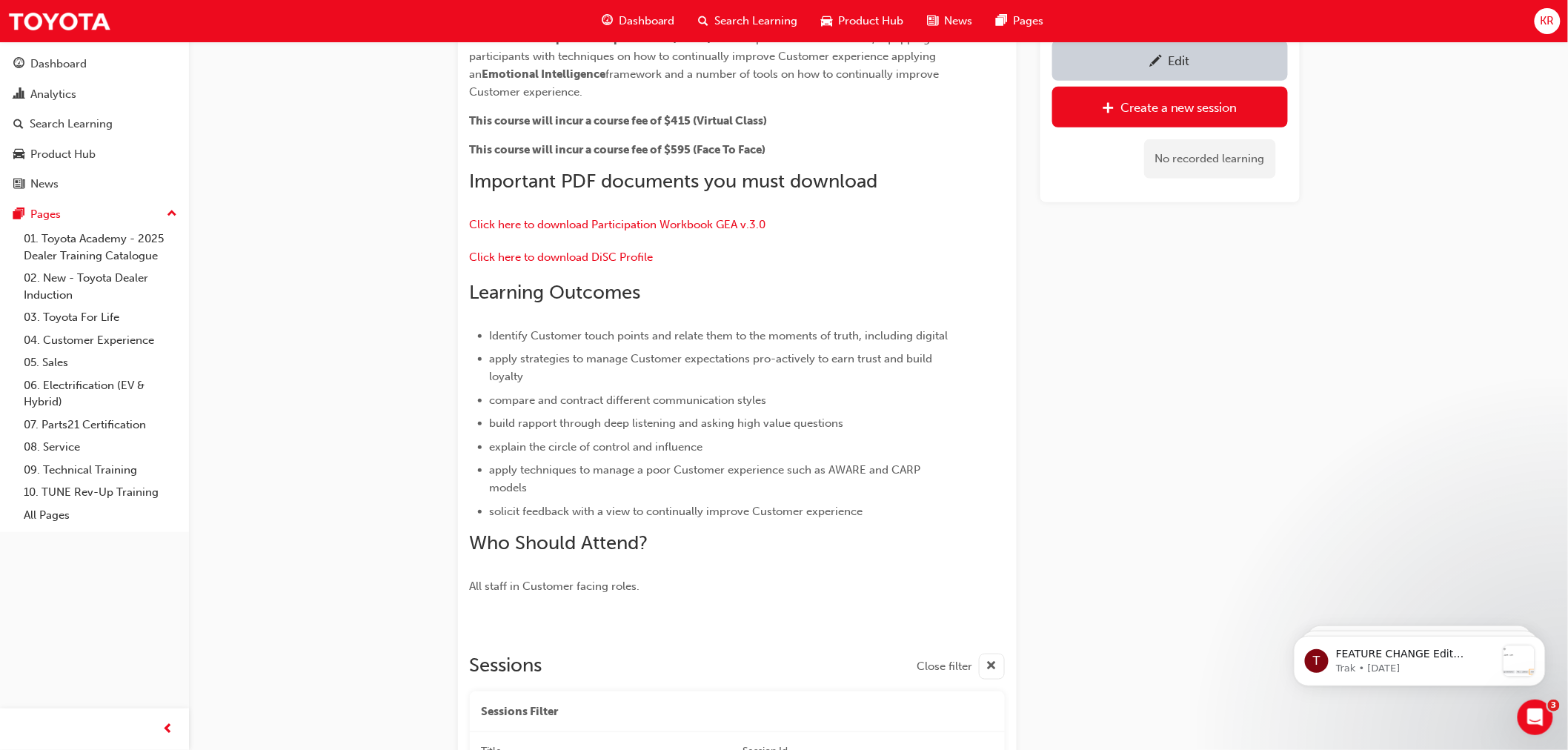
click at [1143, 61] on div "Edit" at bounding box center [1170, 60] width 213 height 19
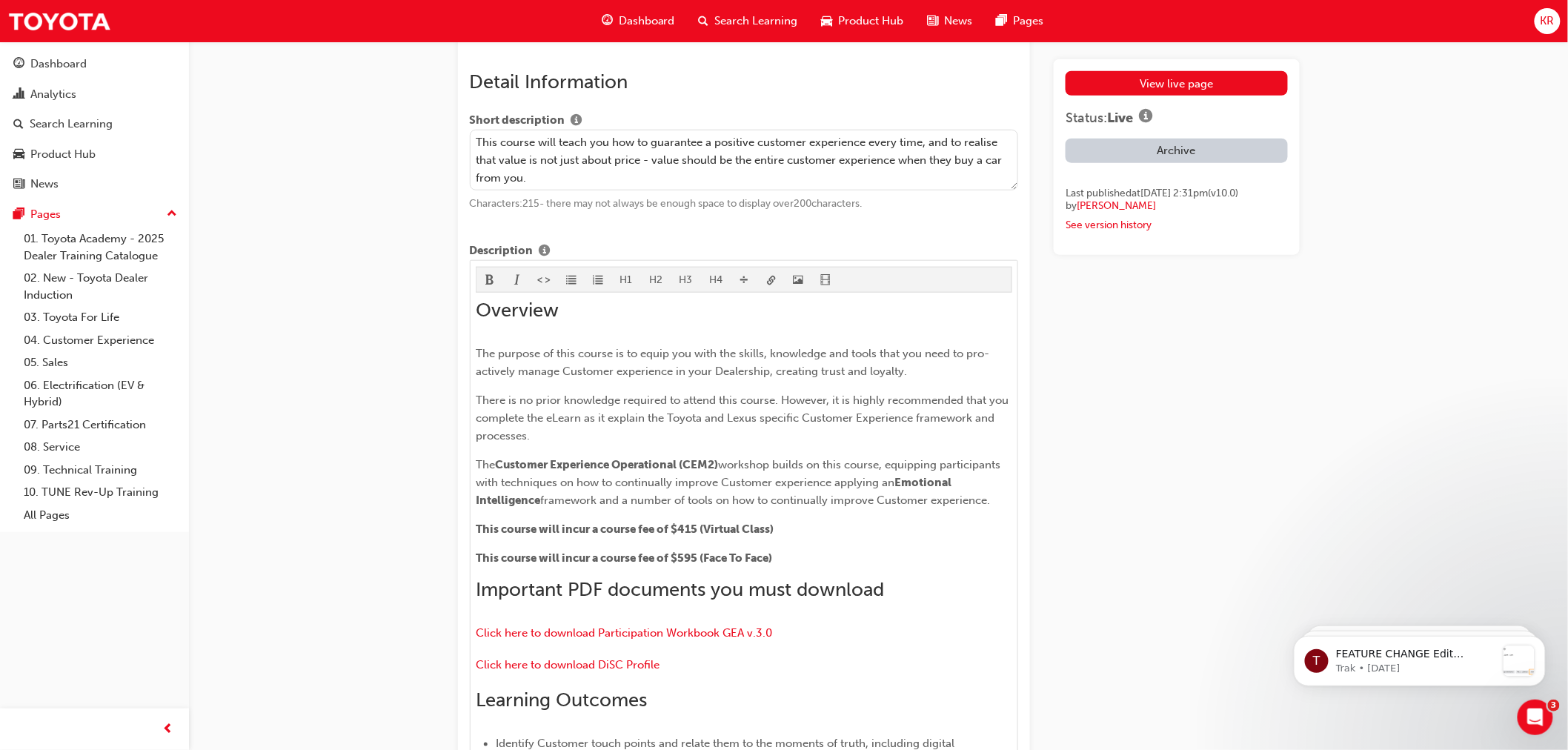
scroll to position [823, 0]
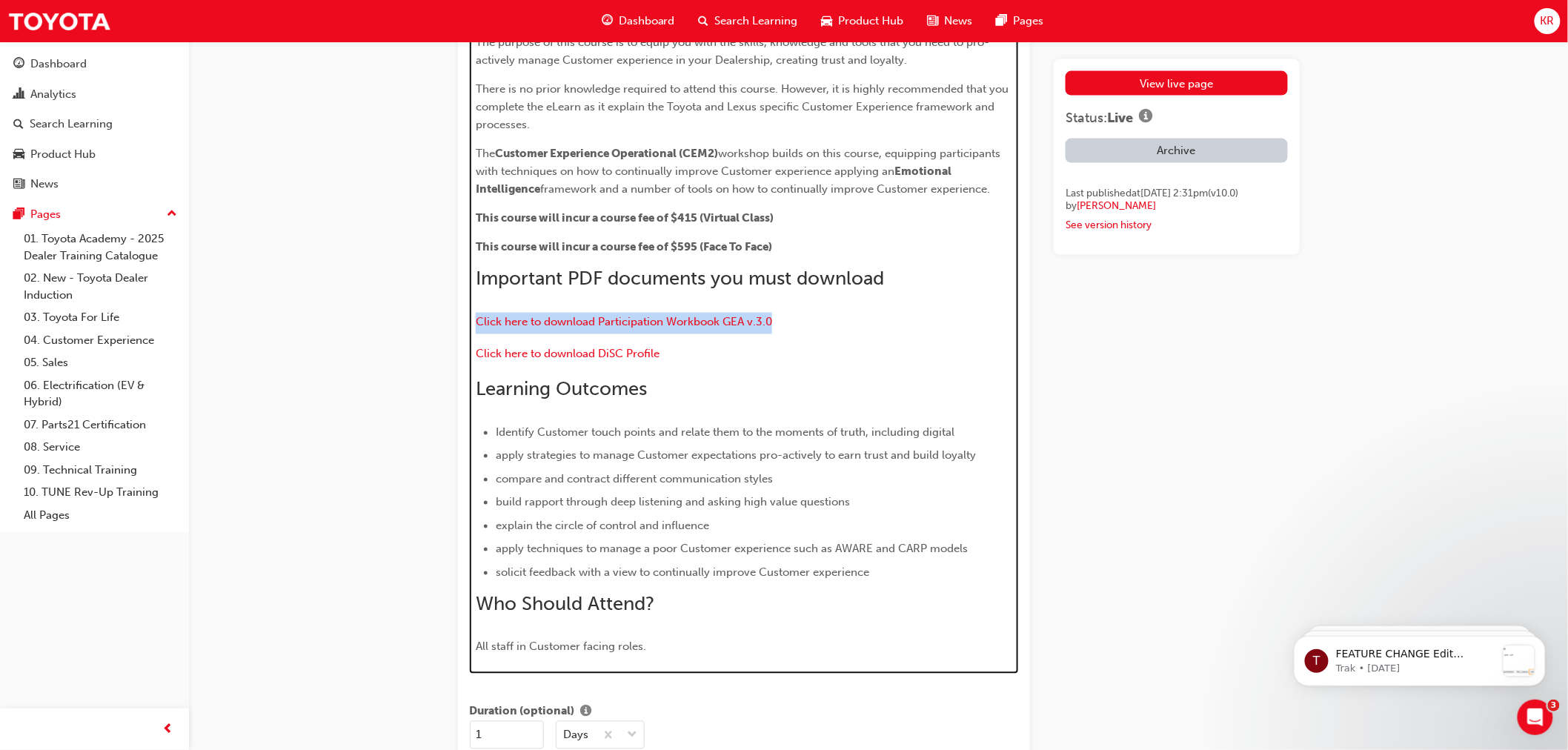
drag, startPoint x: 789, startPoint y: 324, endPoint x: 471, endPoint y: 307, distance: 318.5
click at [471, 307] on div "H1 H2 H3 H4 Overview The purpose of this course is to equip you with the skills…" at bounding box center [744, 311] width 549 height 725
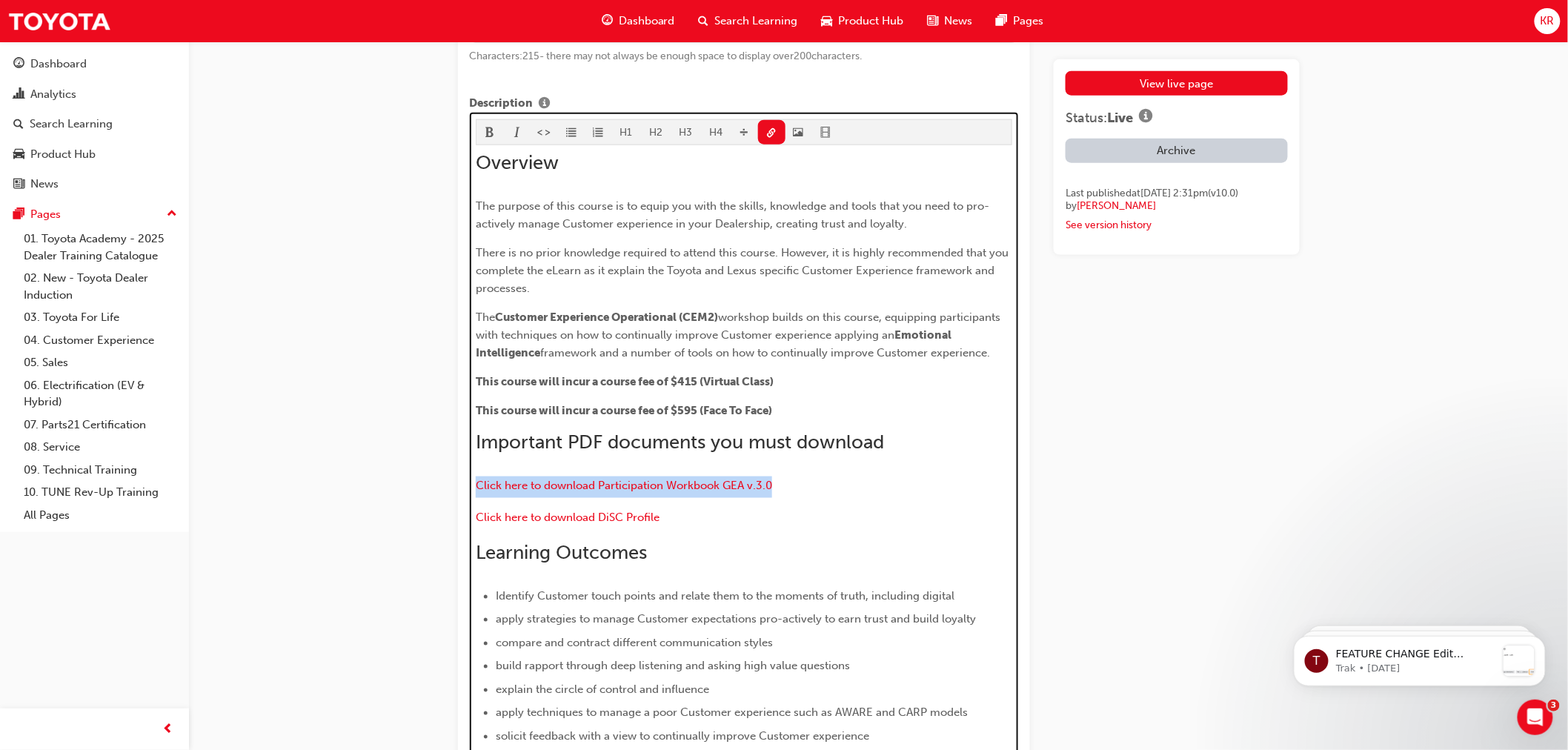
scroll to position [658, 0]
click at [768, 131] on span "link-icon" at bounding box center [771, 134] width 11 height 12
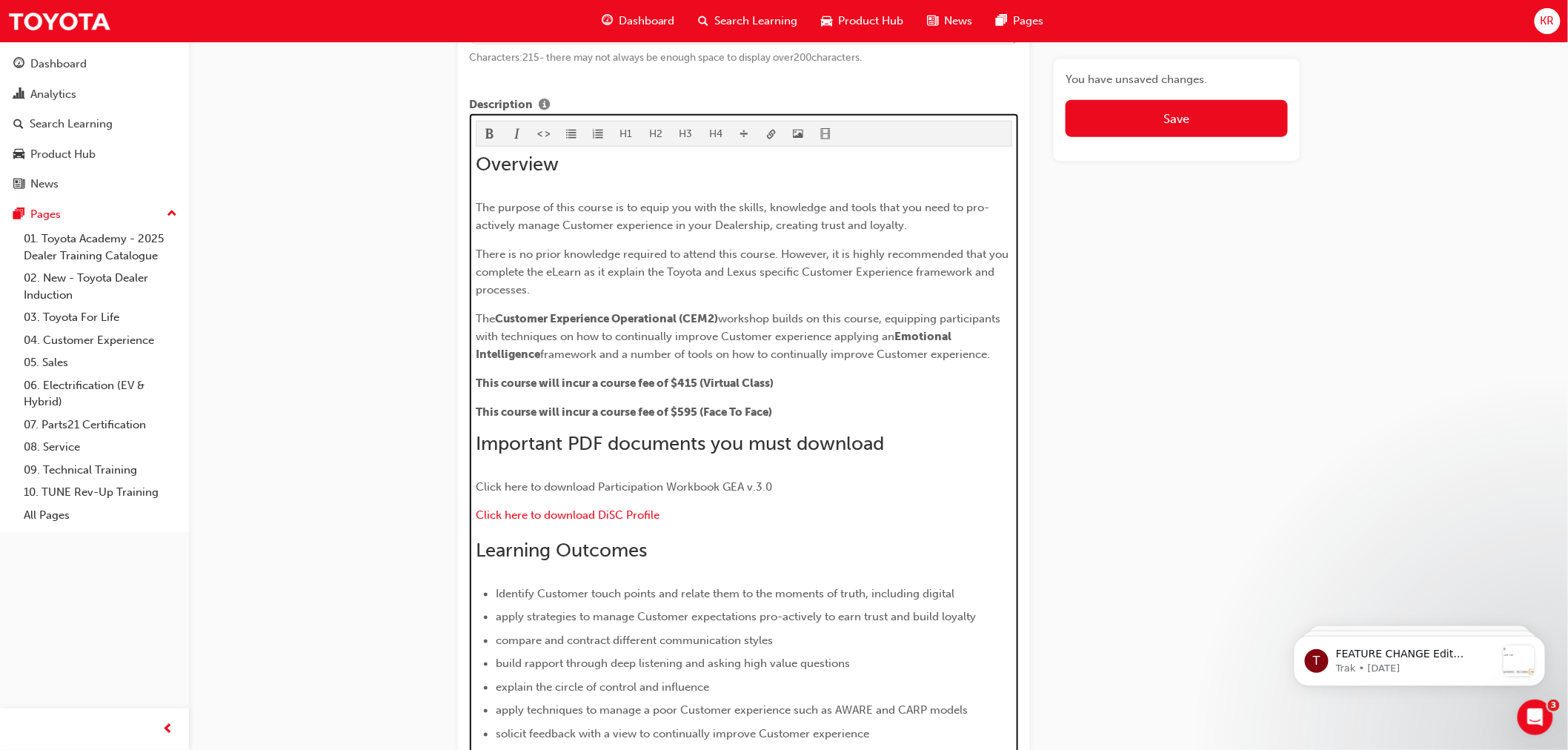
scroll to position [774, 0]
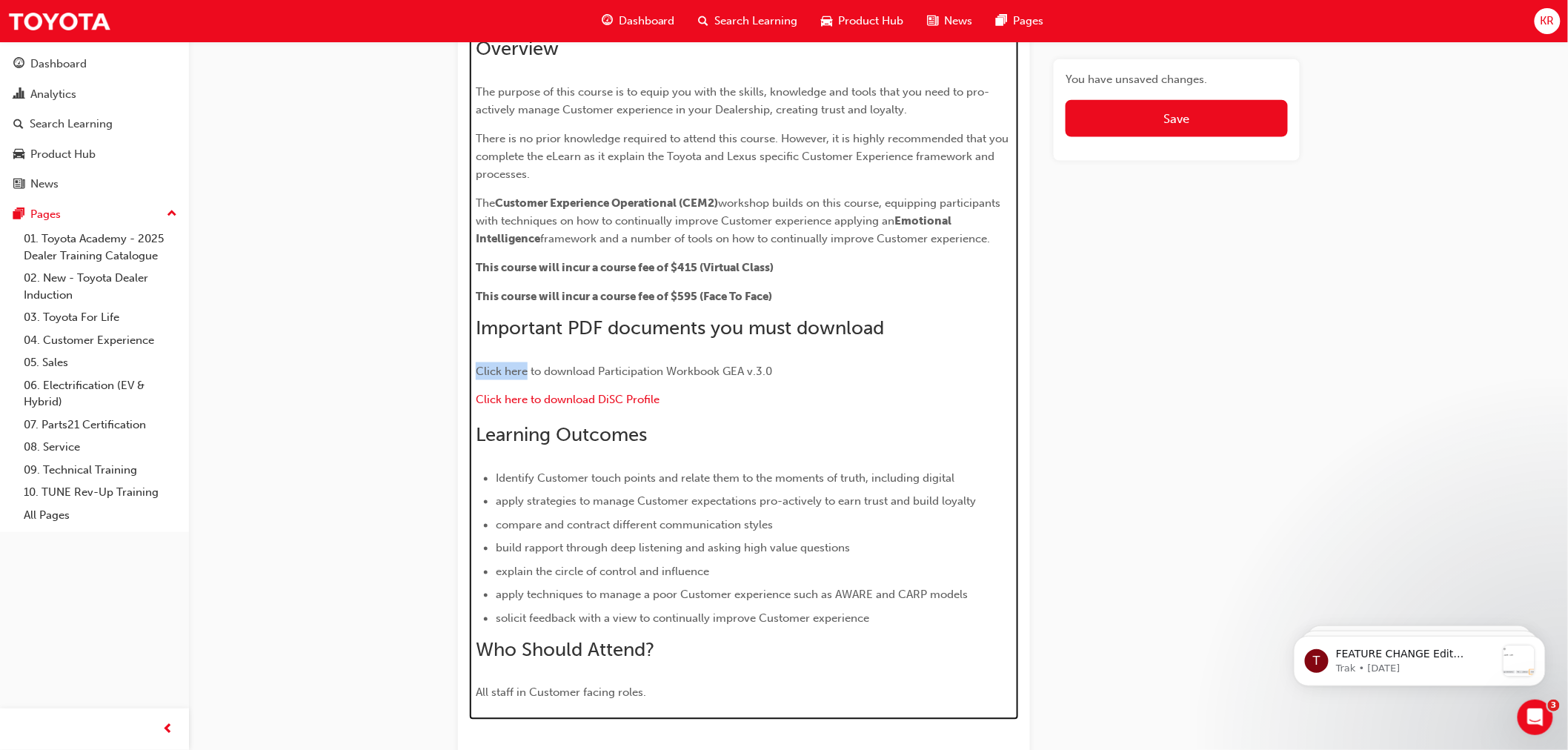
drag, startPoint x: 528, startPoint y: 375, endPoint x: 479, endPoint y: 373, distance: 49.0
click at [479, 373] on span "Click here to download Participation Workbook GEA v.3.0" at bounding box center [624, 371] width 297 height 13
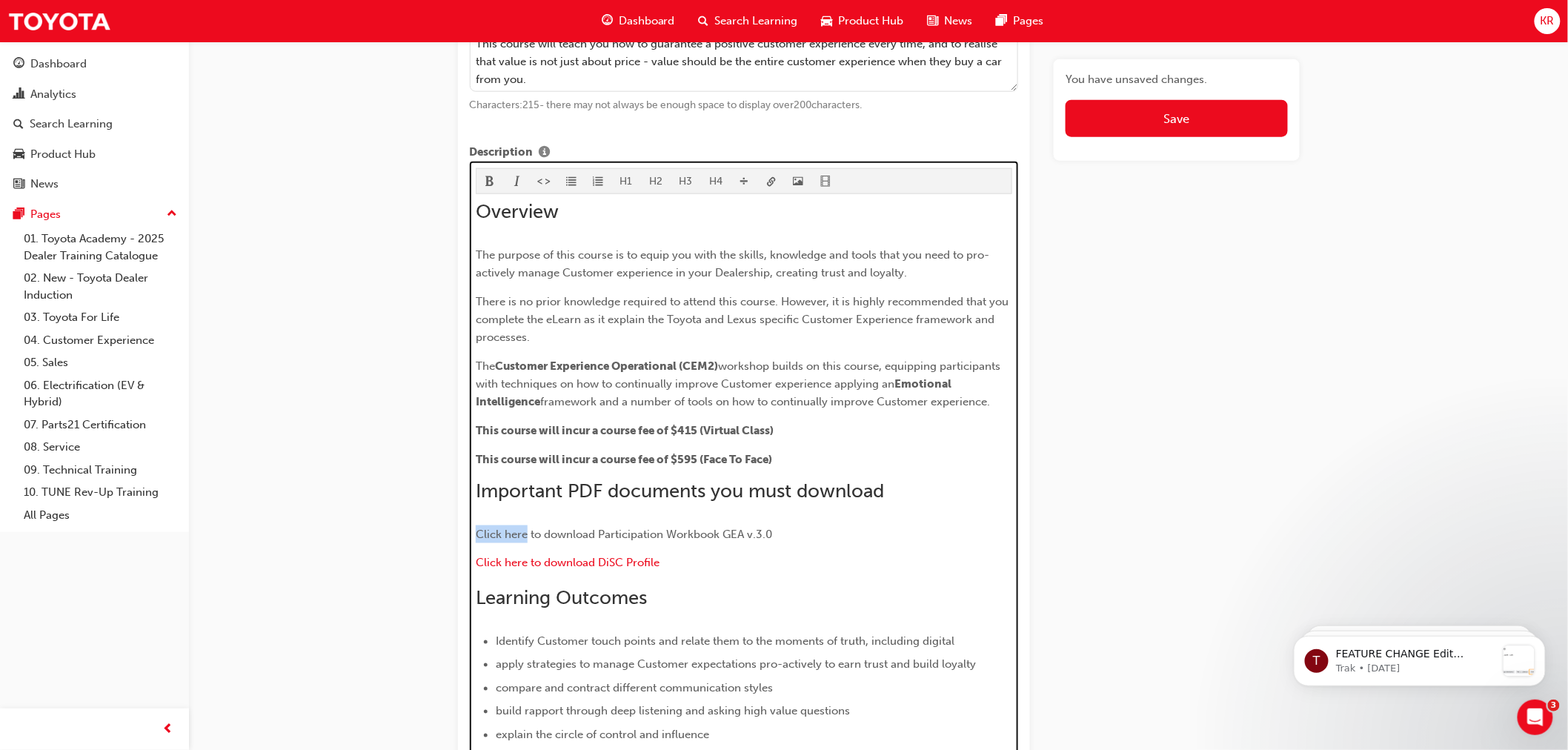
scroll to position [609, 0]
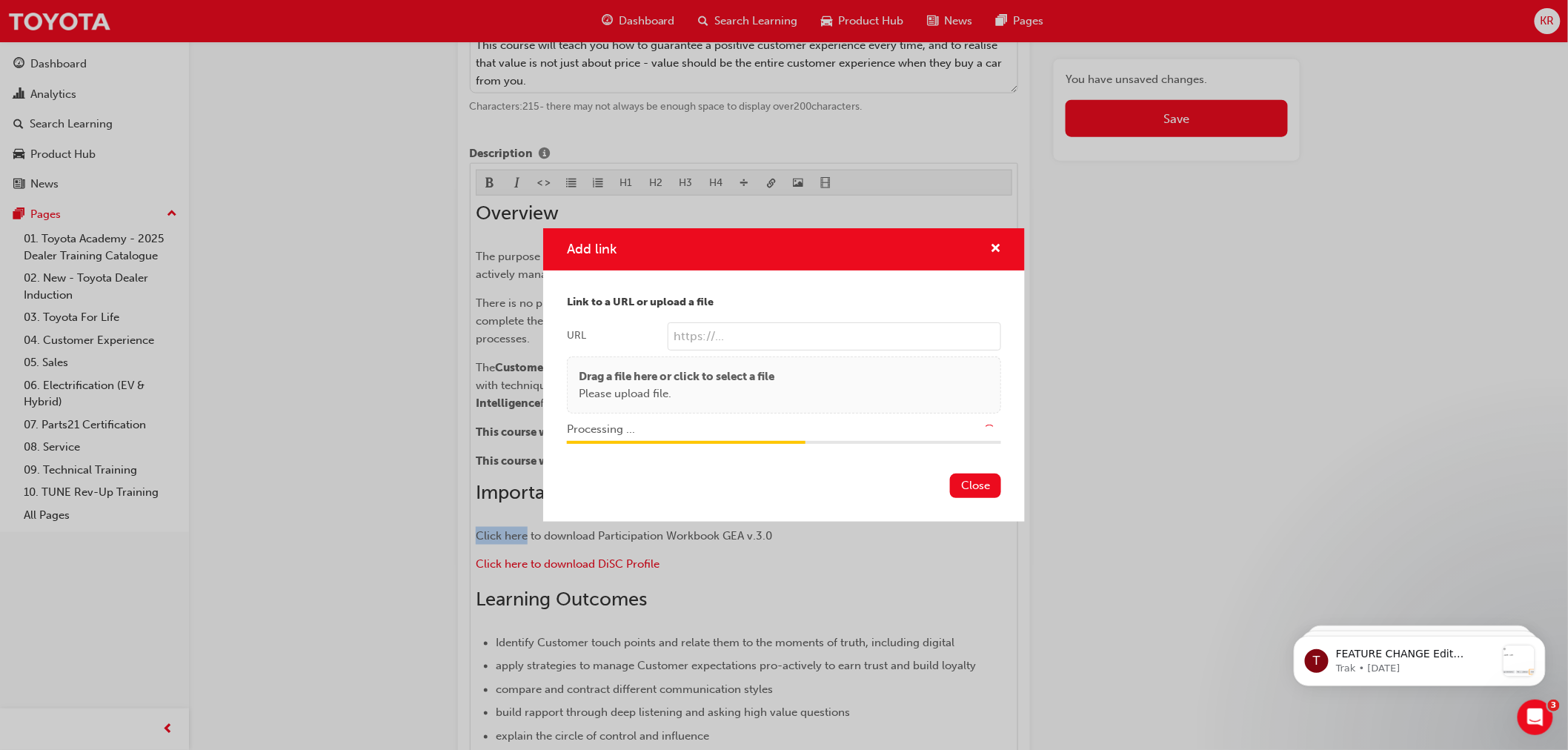
type input "/upload/fdd4263f-f063-4200-b246-96eb1870a278.pdf"
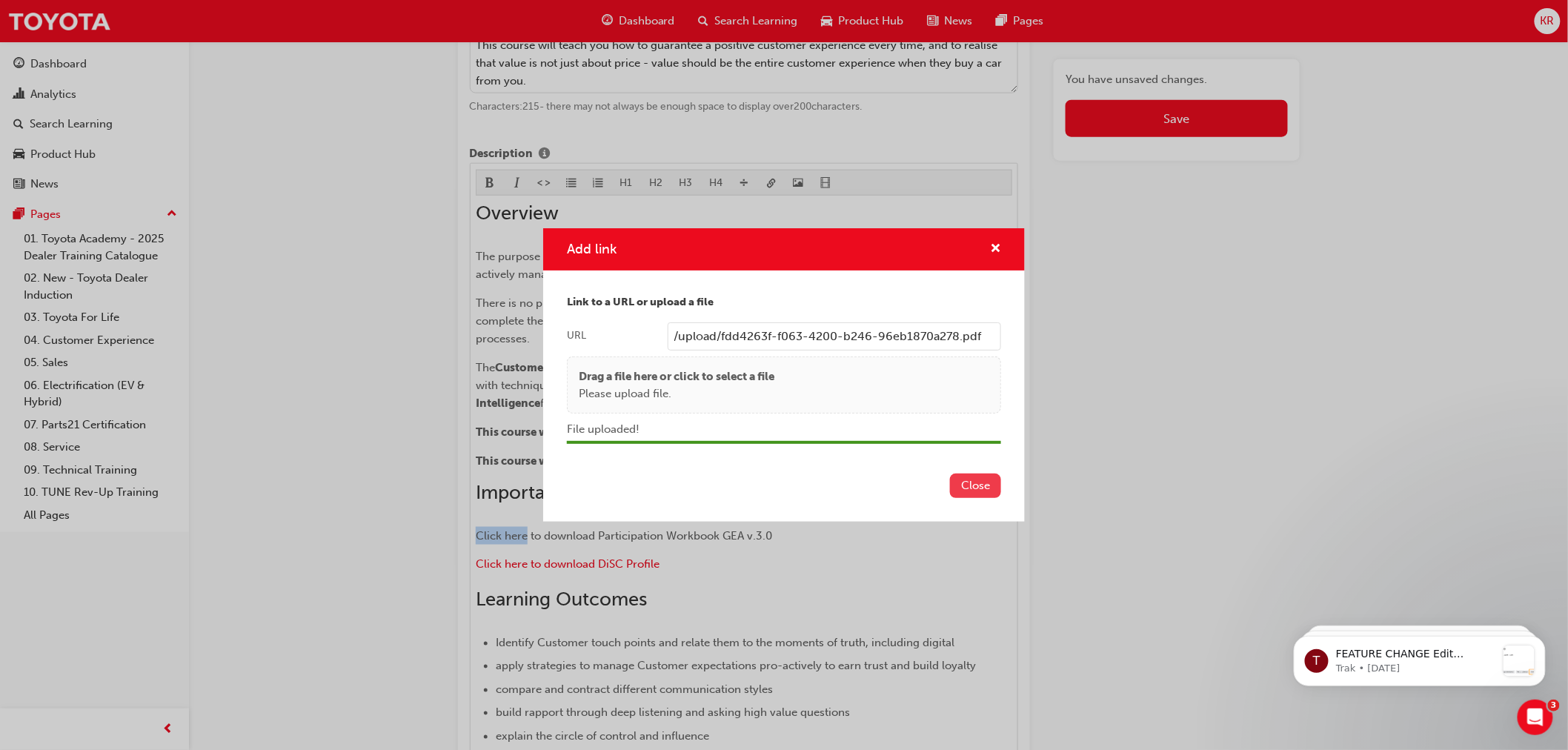
click at [970, 485] on button "Close" at bounding box center [975, 486] width 51 height 25
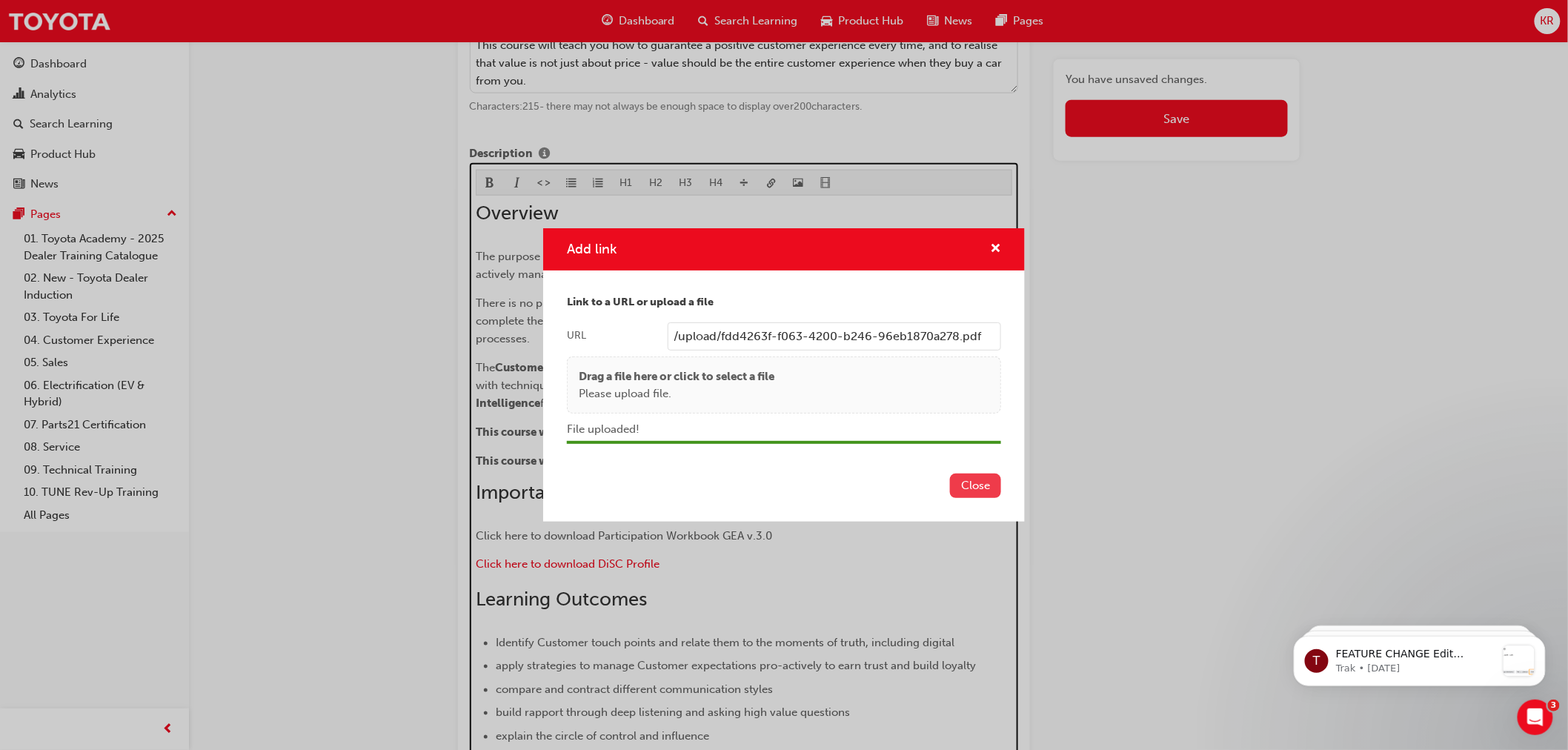
scroll to position [774, 0]
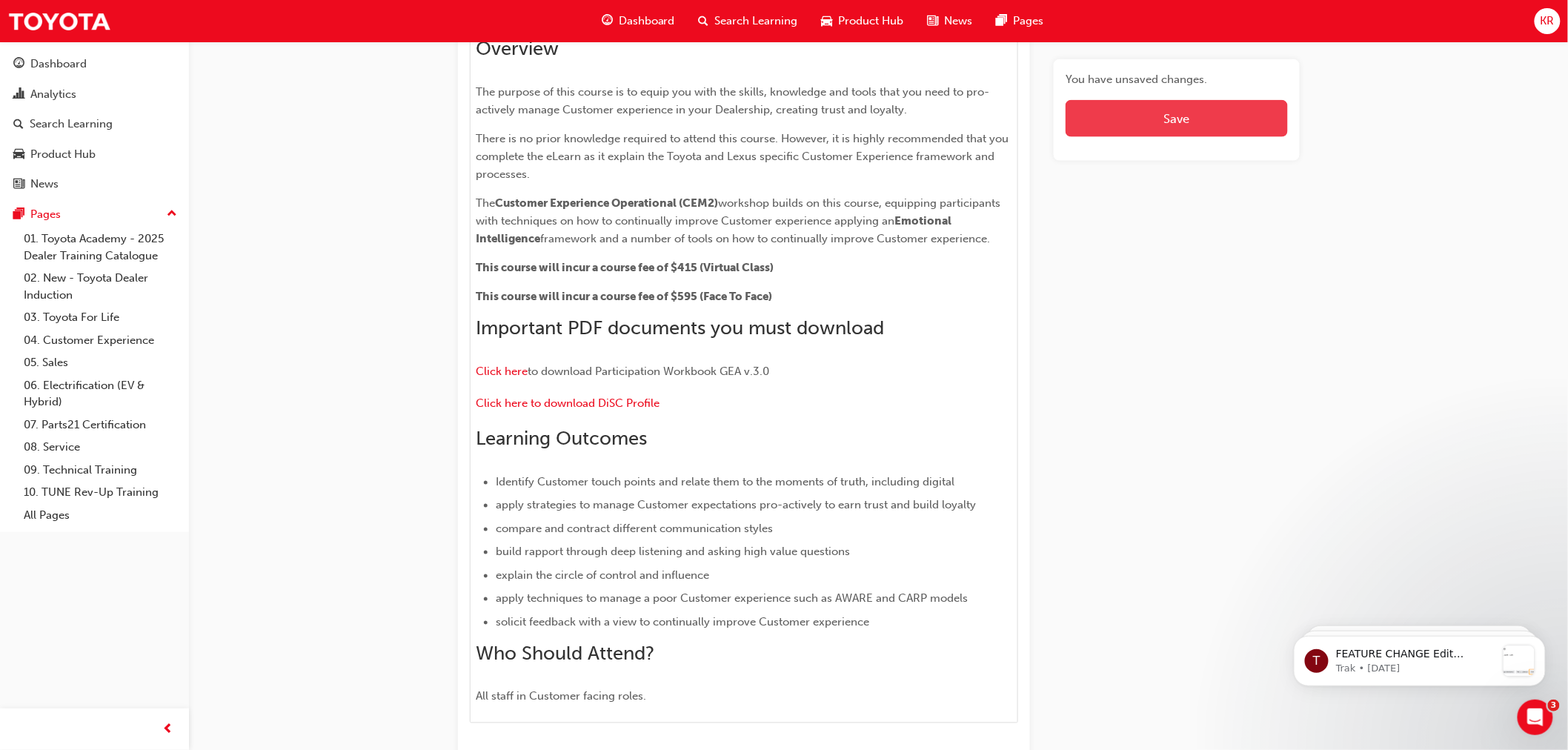
click at [1135, 115] on button "Save" at bounding box center [1176, 118] width 221 height 37
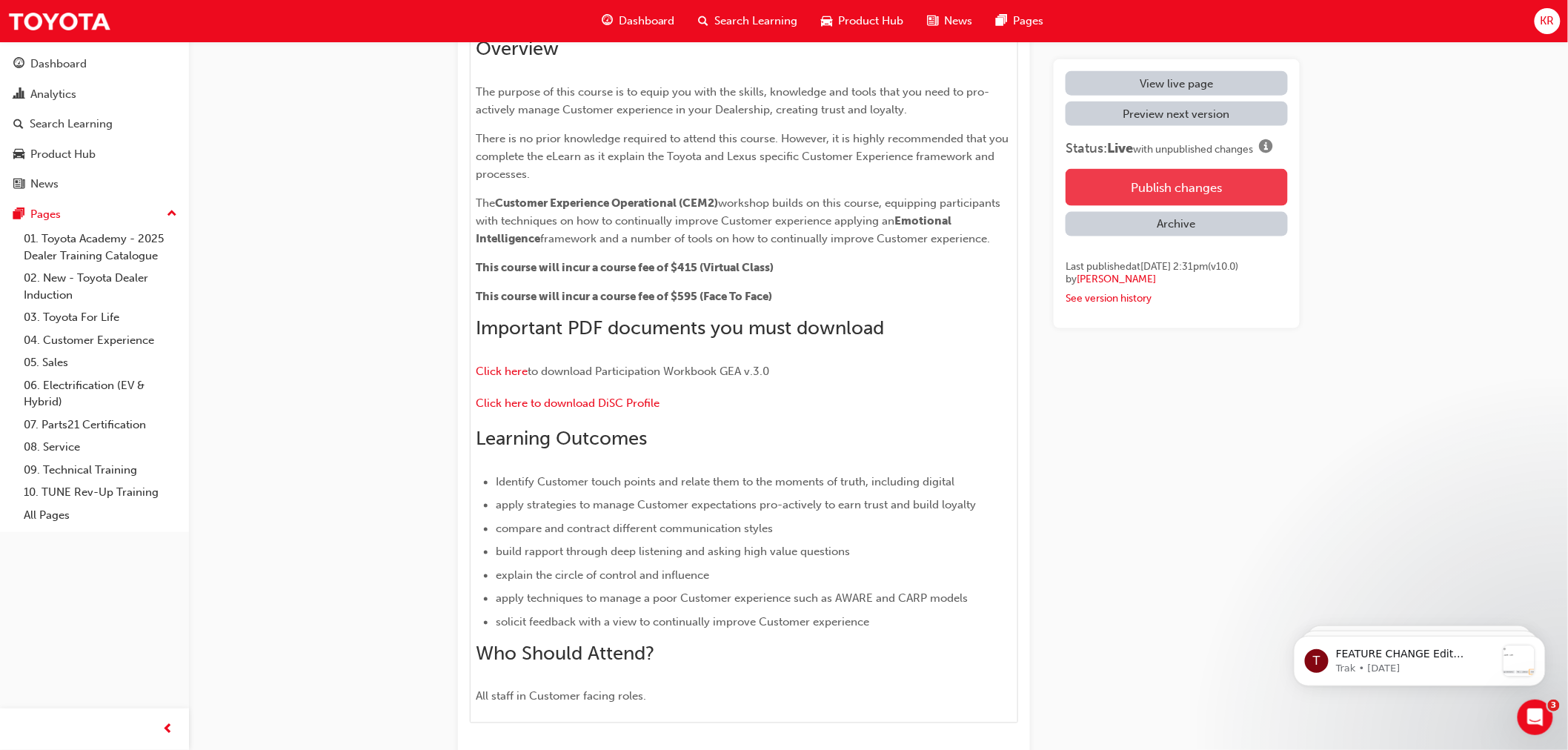
click at [1123, 186] on button "Publish changes" at bounding box center [1176, 187] width 221 height 37
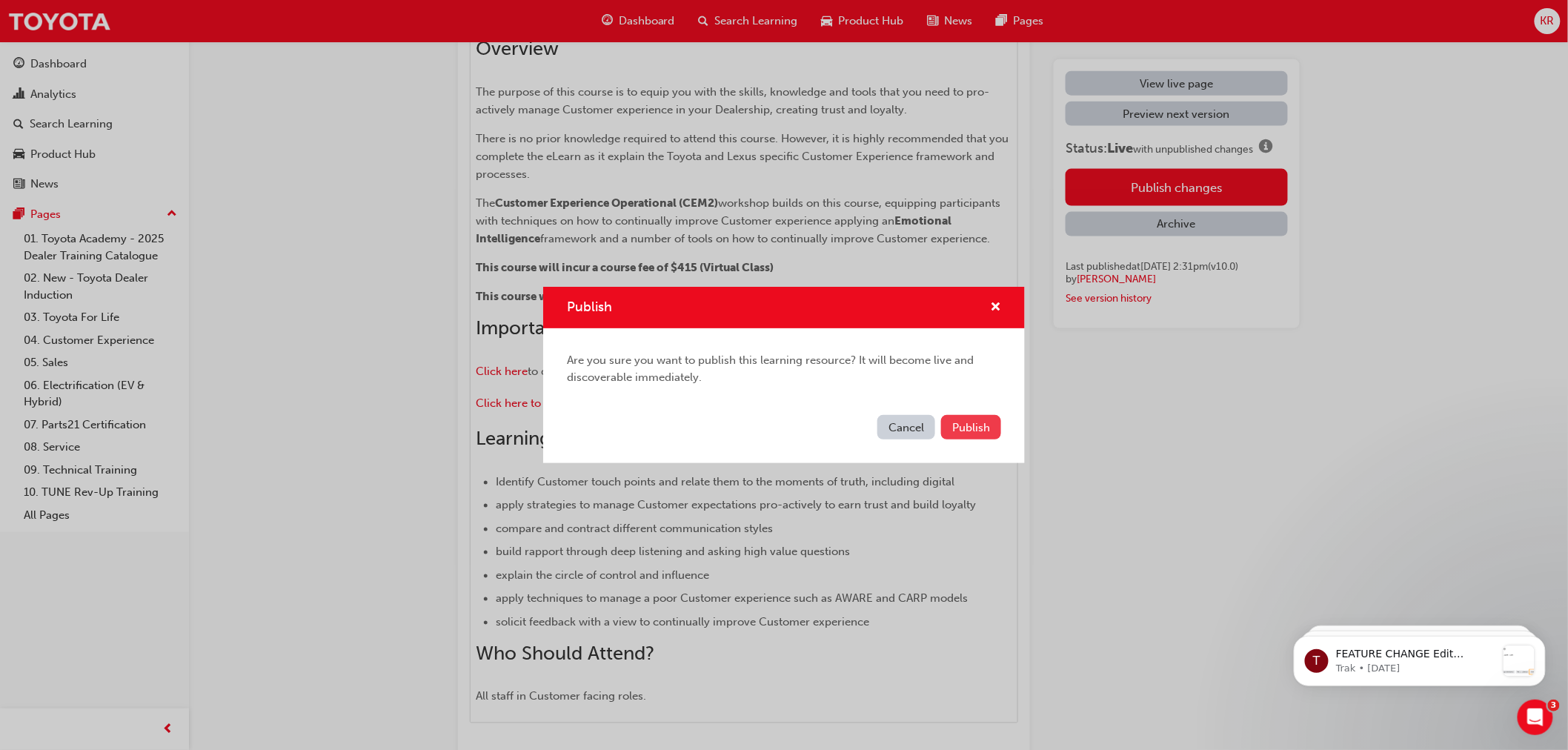
click at [978, 431] on span "Publish" at bounding box center [971, 427] width 38 height 13
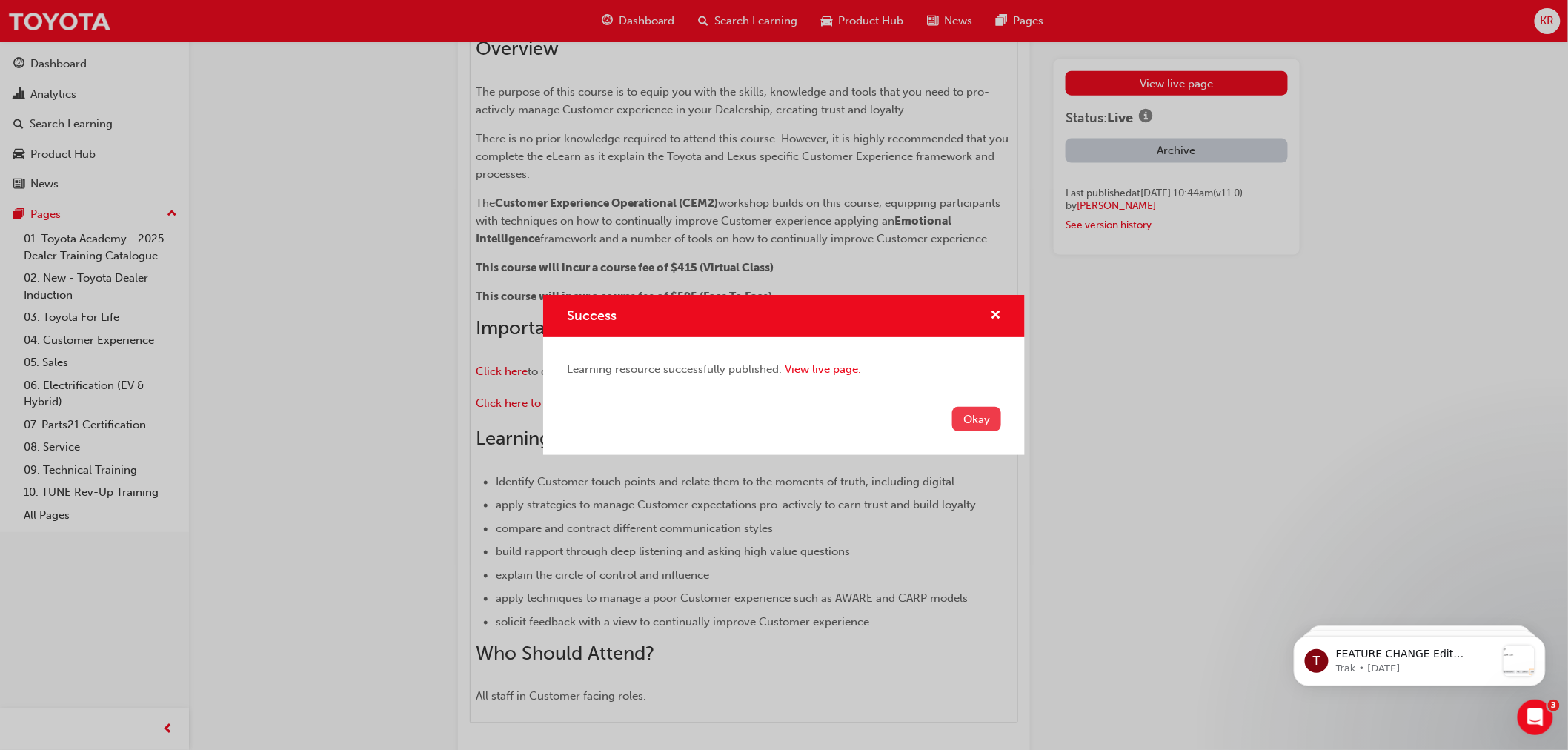
click at [976, 422] on button "Okay" at bounding box center [977, 419] width 49 height 25
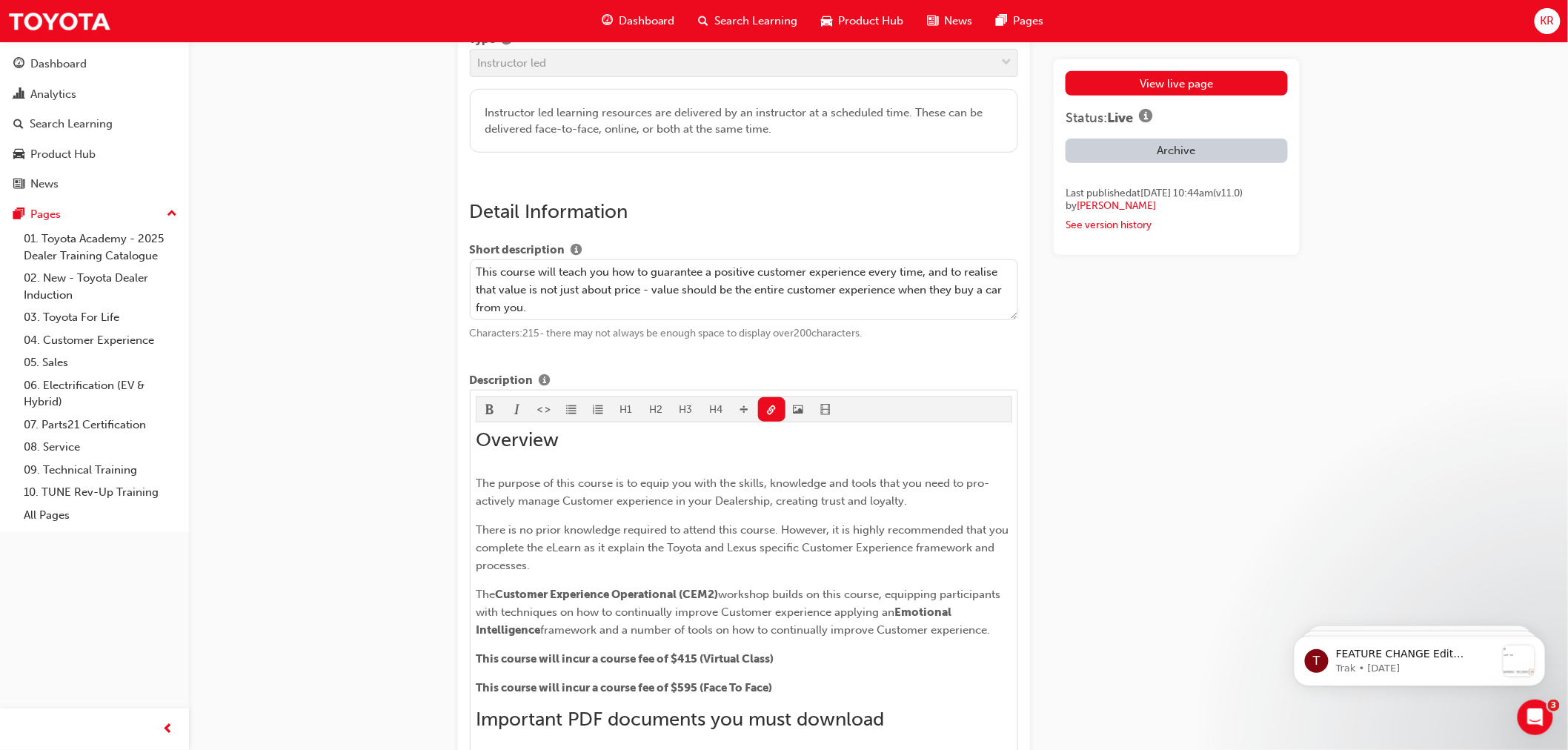
scroll to position [411, 0]
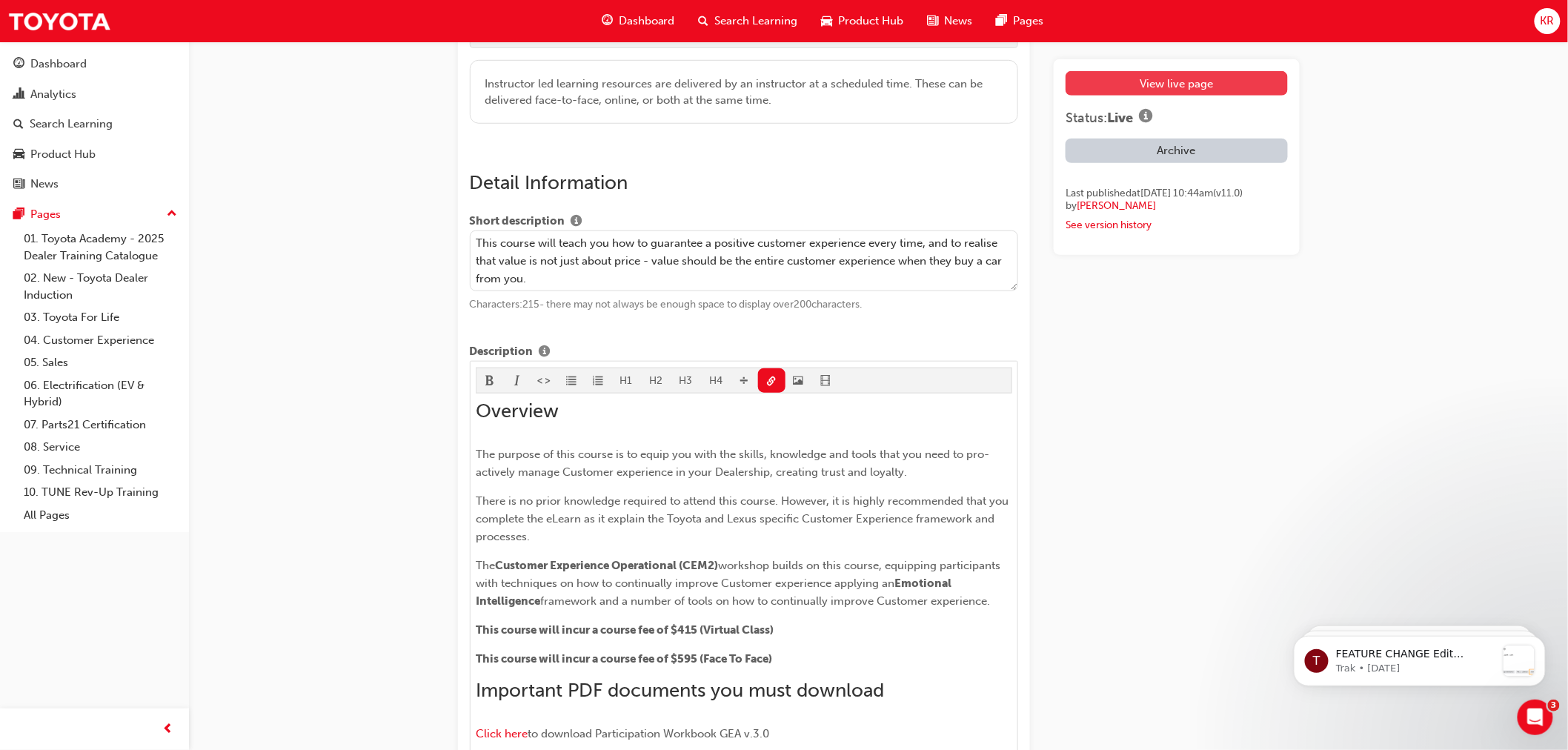
click at [1157, 81] on link "View live page" at bounding box center [1176, 84] width 221 height 25
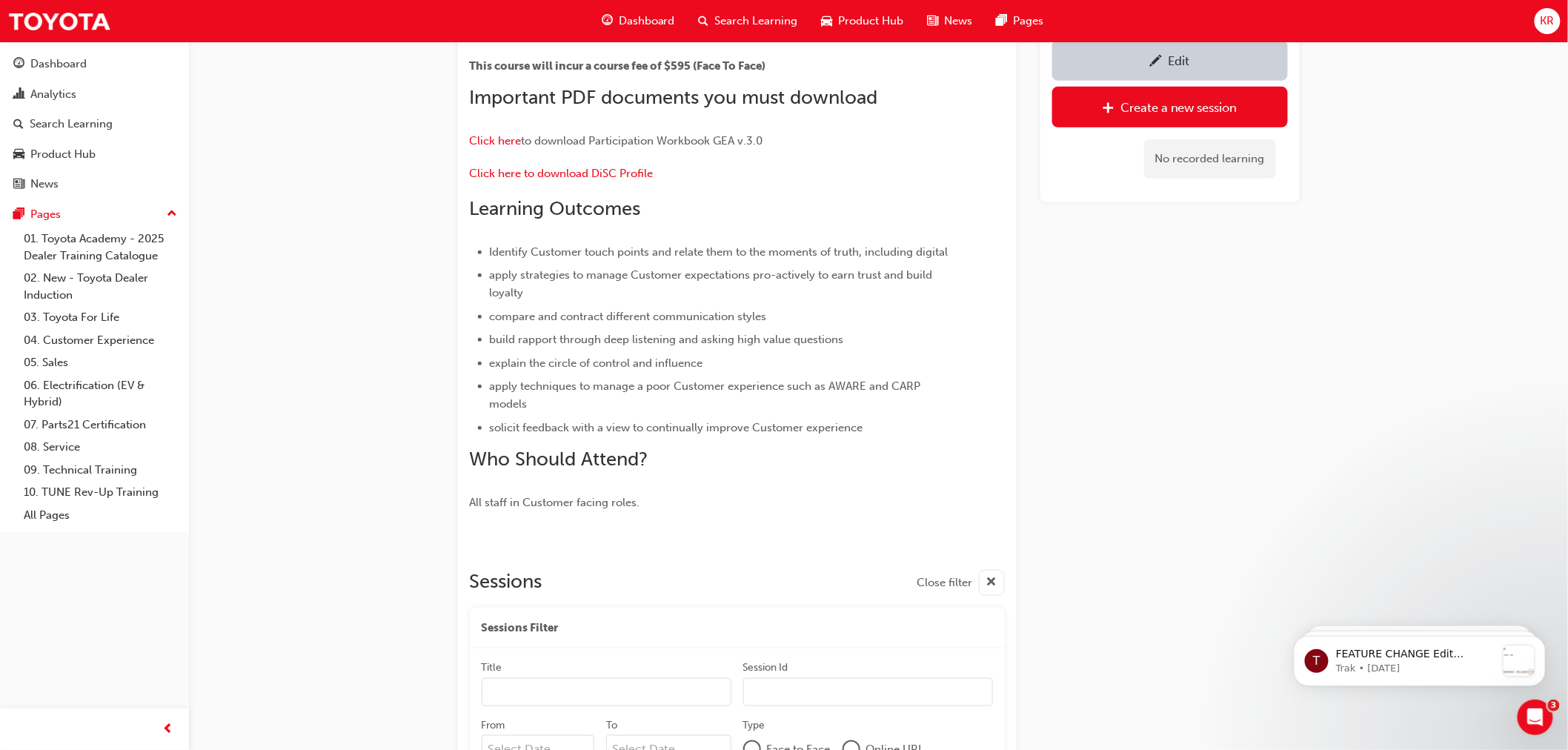
scroll to position [298, 0]
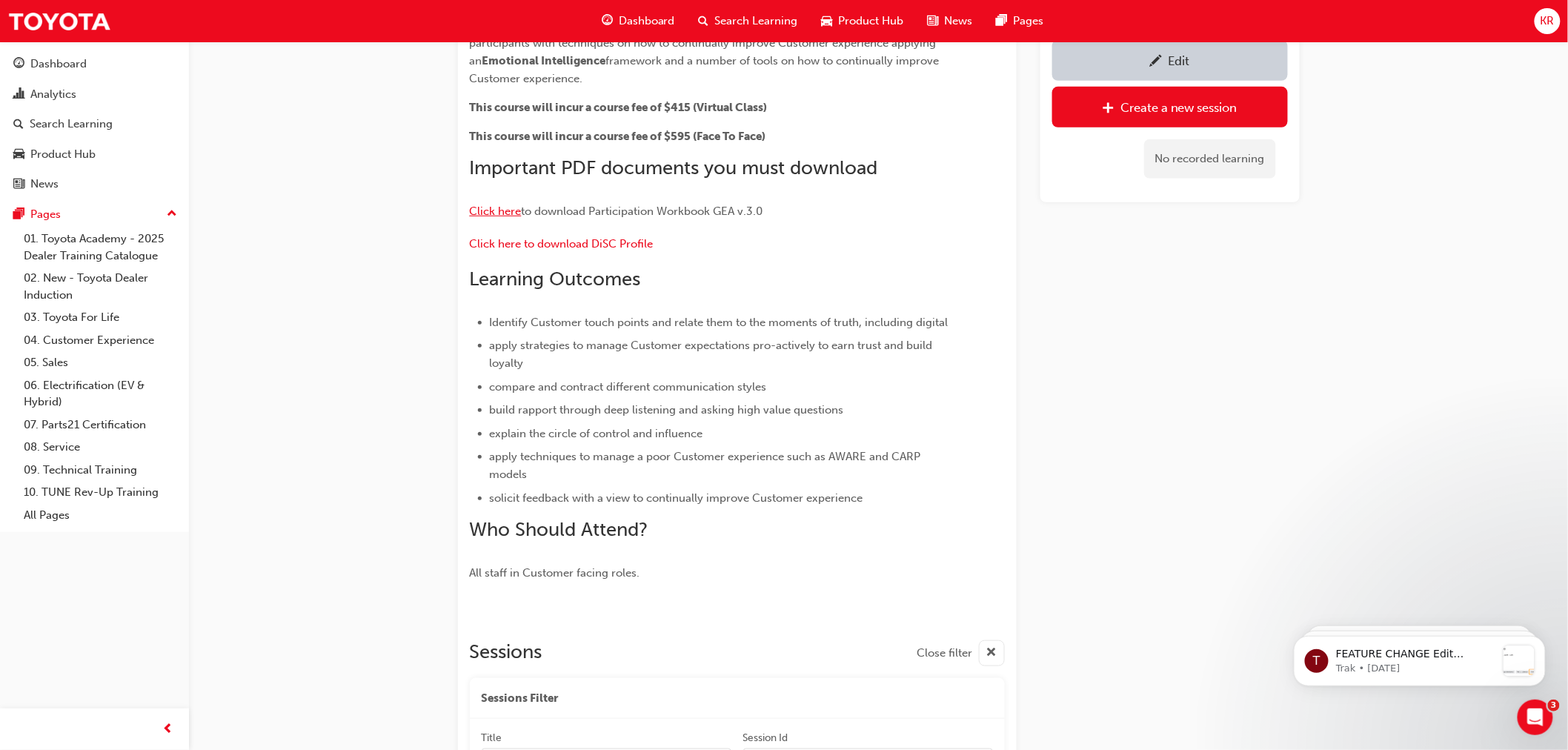
click at [497, 210] on span "Click here" at bounding box center [495, 211] width 52 height 13
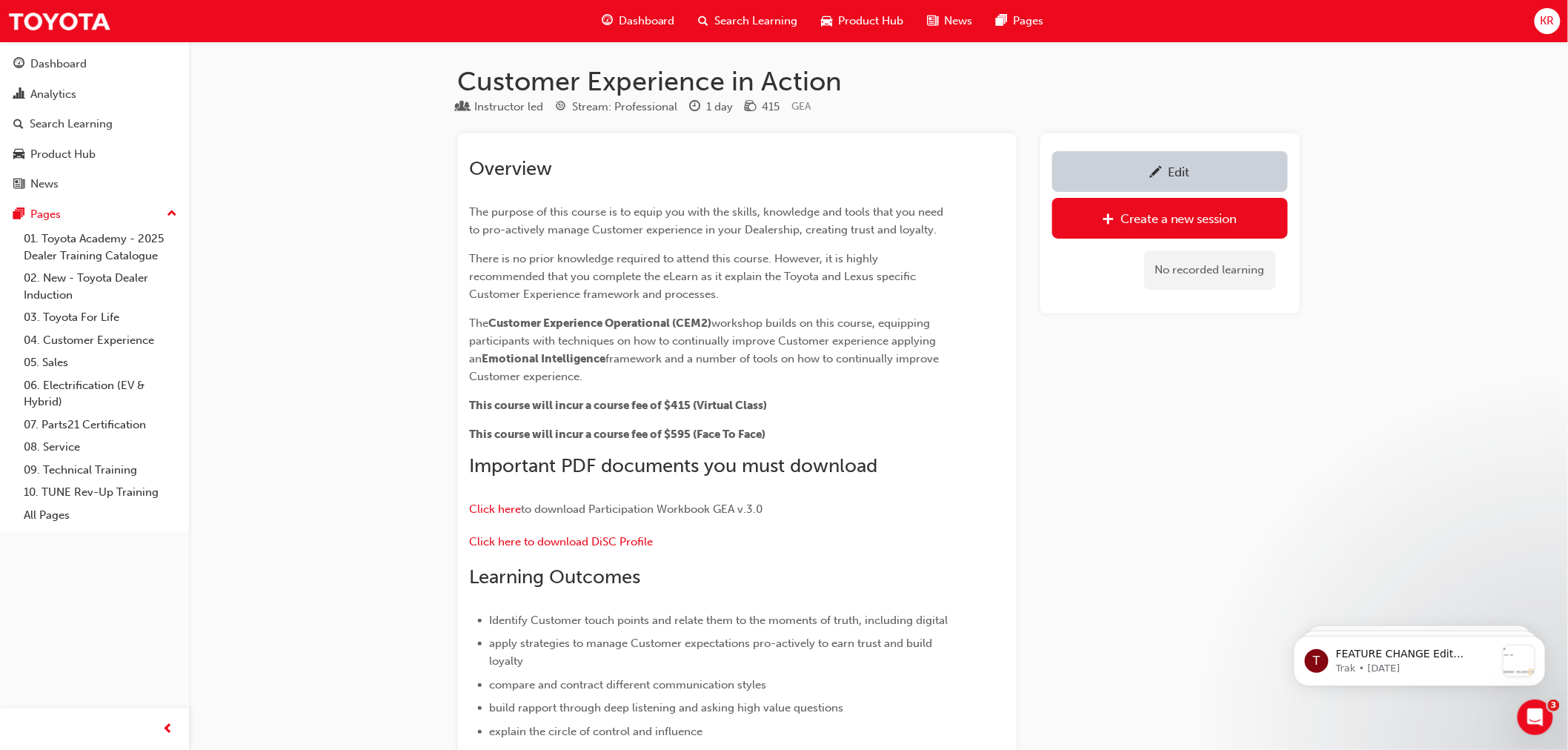
click at [730, 19] on span "Search Learning" at bounding box center [756, 20] width 83 height 17
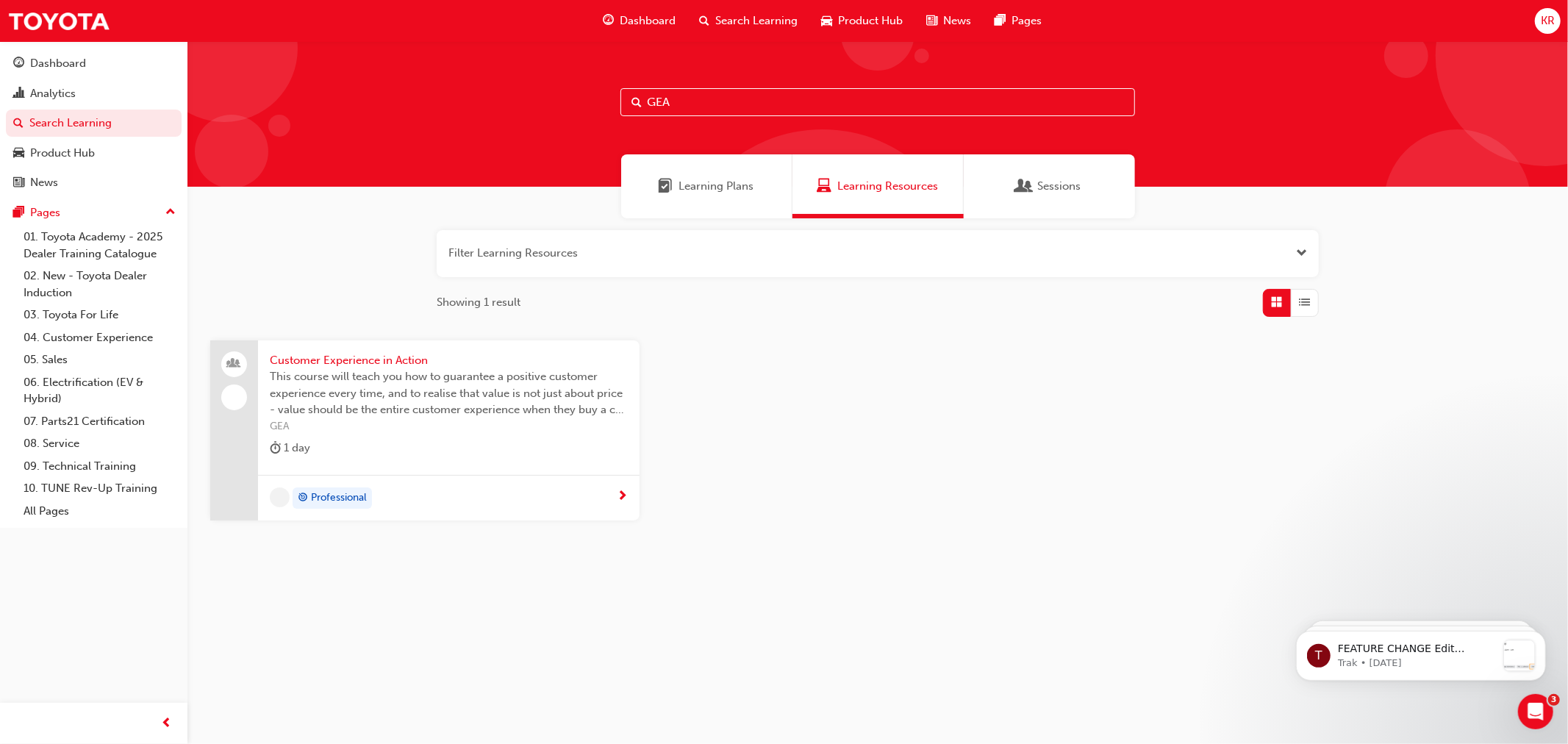
drag, startPoint x: 550, startPoint y: 80, endPoint x: 519, endPoint y: 65, distance: 34.4
click at [538, 80] on div "GEA" at bounding box center [878, 114] width 1381 height 146
type input "CEM2"
drag, startPoint x: 373, startPoint y: 361, endPoint x: 244, endPoint y: 270, distance: 157.9
click at [373, 362] on span "Customer Experience Management - Operational" at bounding box center [449, 360] width 358 height 17
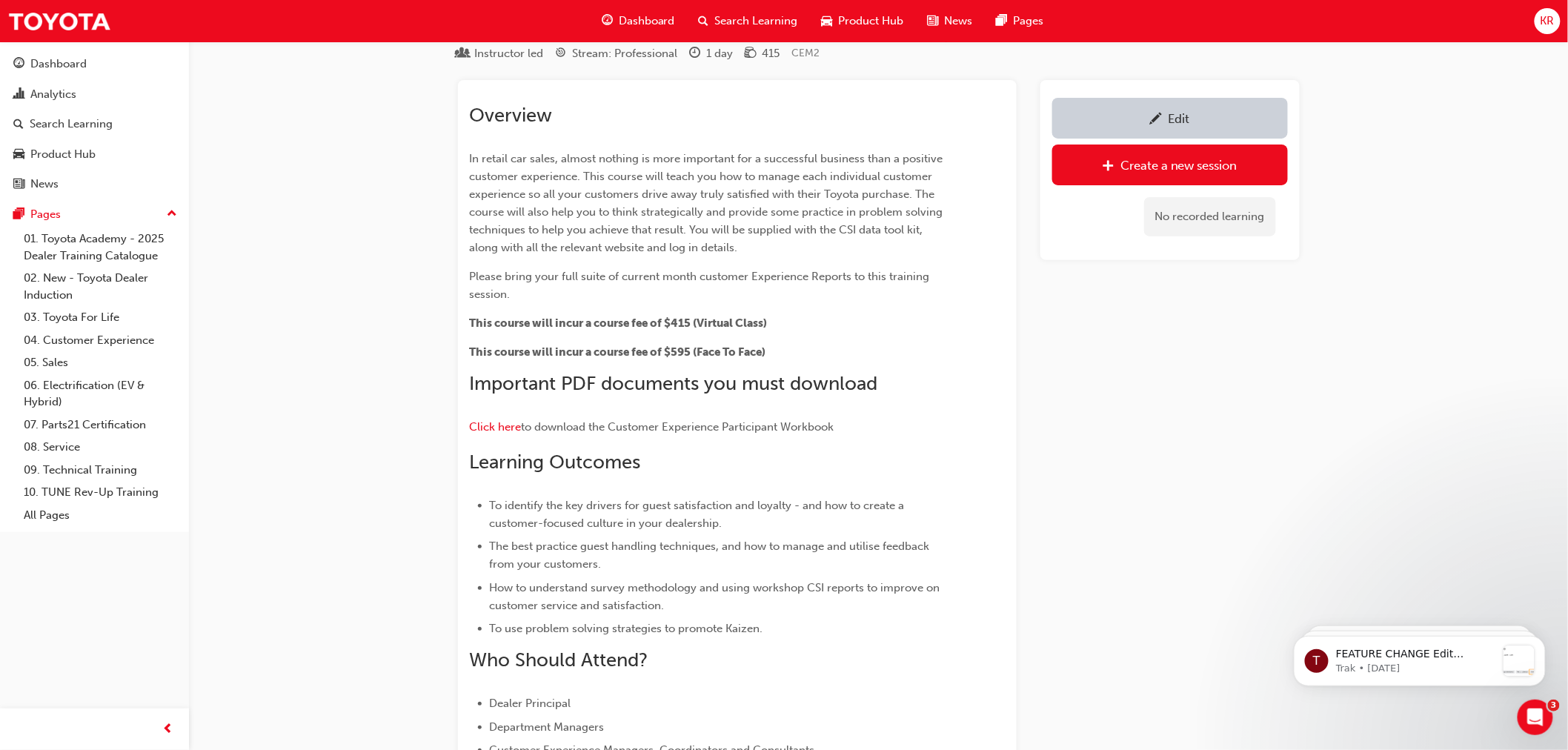
scroll to position [52, 0]
click at [1141, 116] on div "Edit" at bounding box center [1170, 119] width 213 height 19
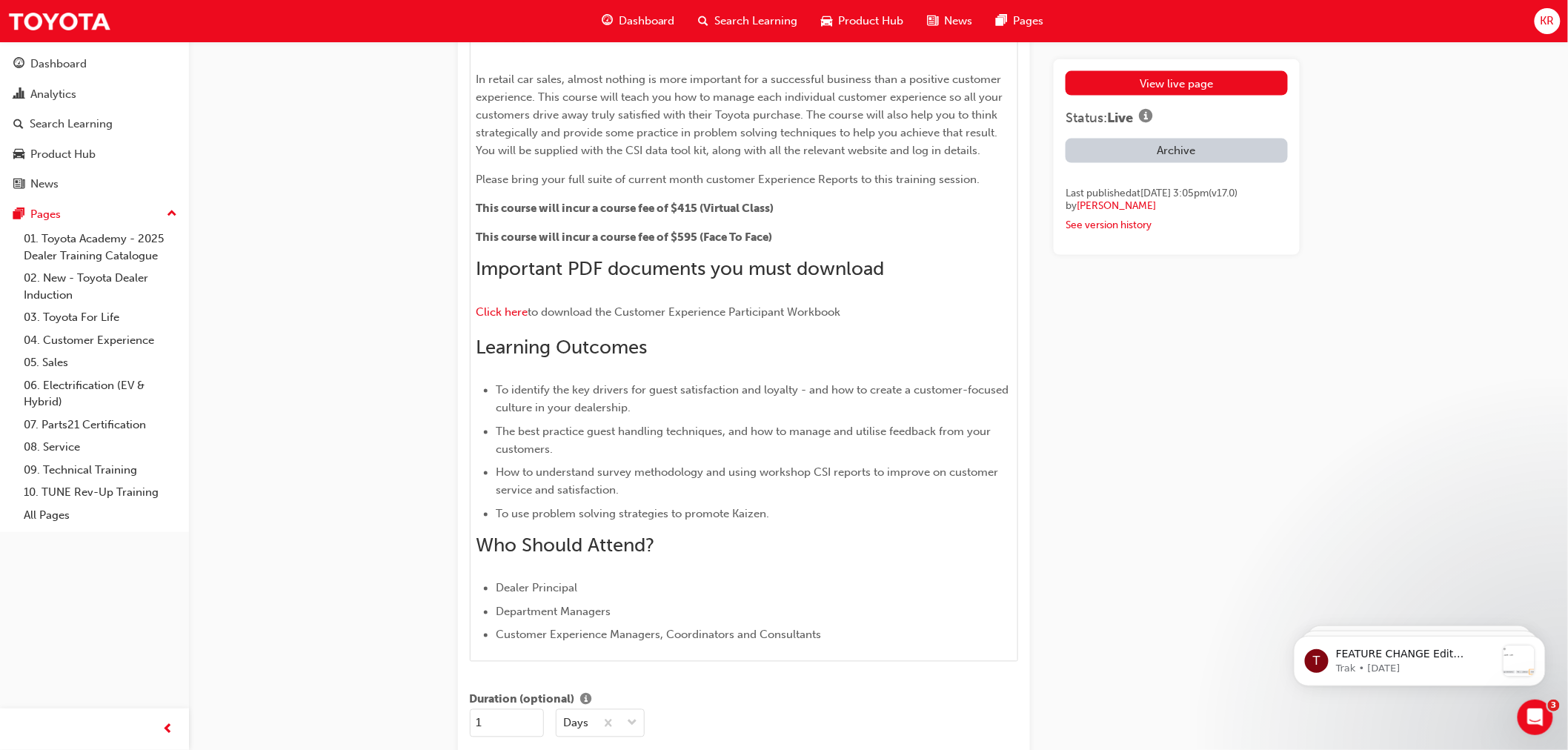
scroll to position [823, 0]
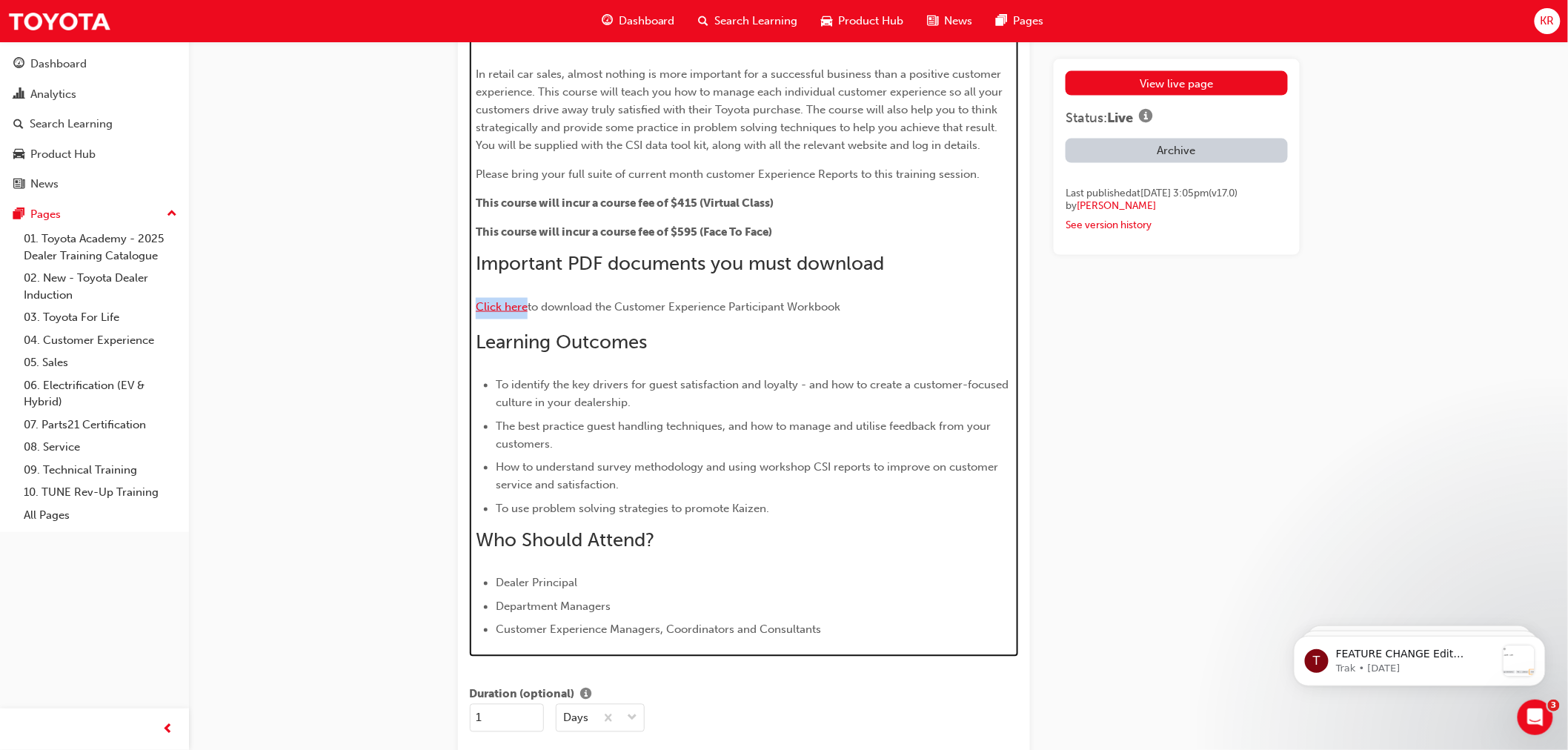
drag, startPoint x: 530, startPoint y: 309, endPoint x: 479, endPoint y: 309, distance: 51.0
click at [479, 309] on p "Click here to download the Customer Experience Participant Workbook" at bounding box center [743, 308] width 536 height 21
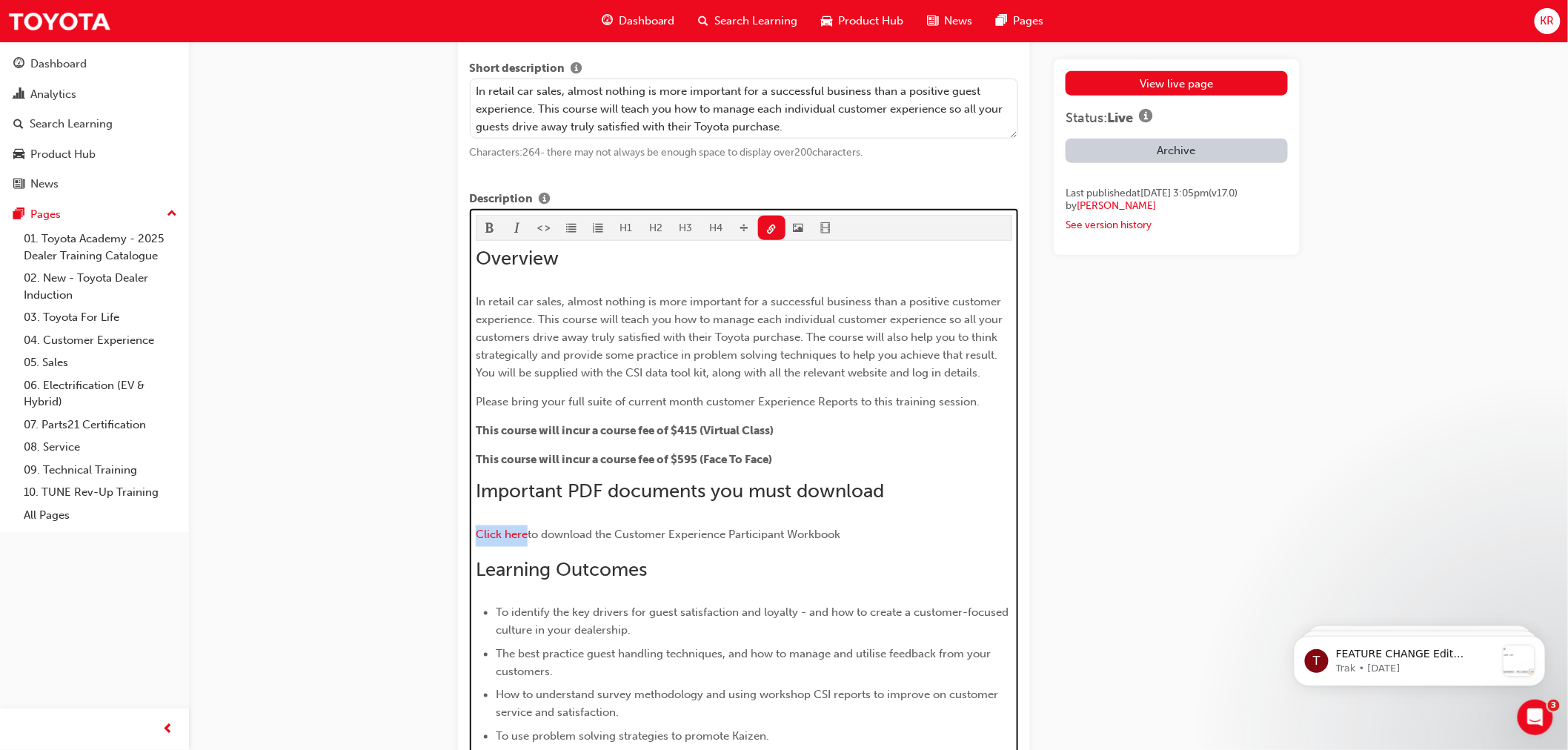
scroll to position [575, 0]
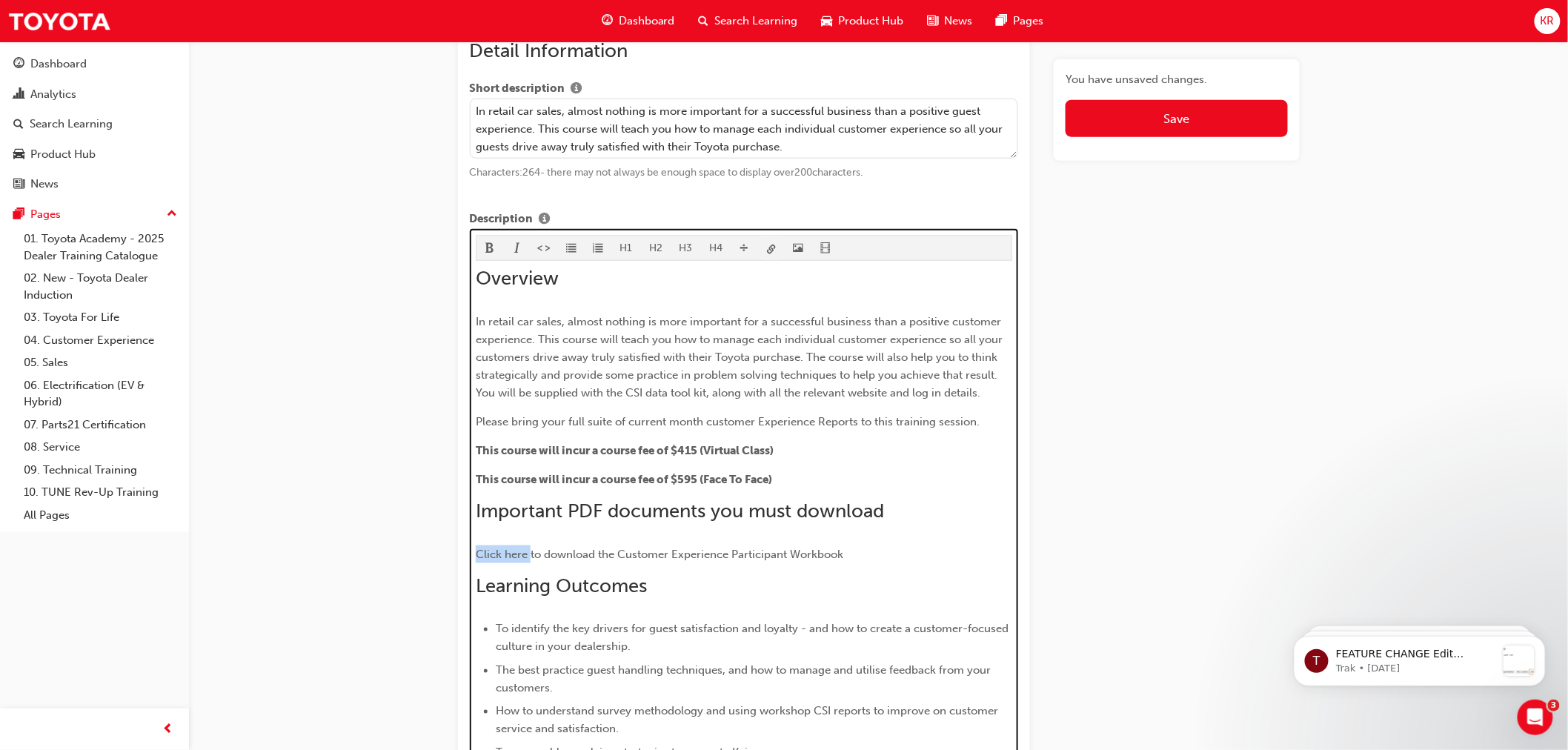
click at [770, 256] on span "link-icon" at bounding box center [771, 249] width 11 height 12
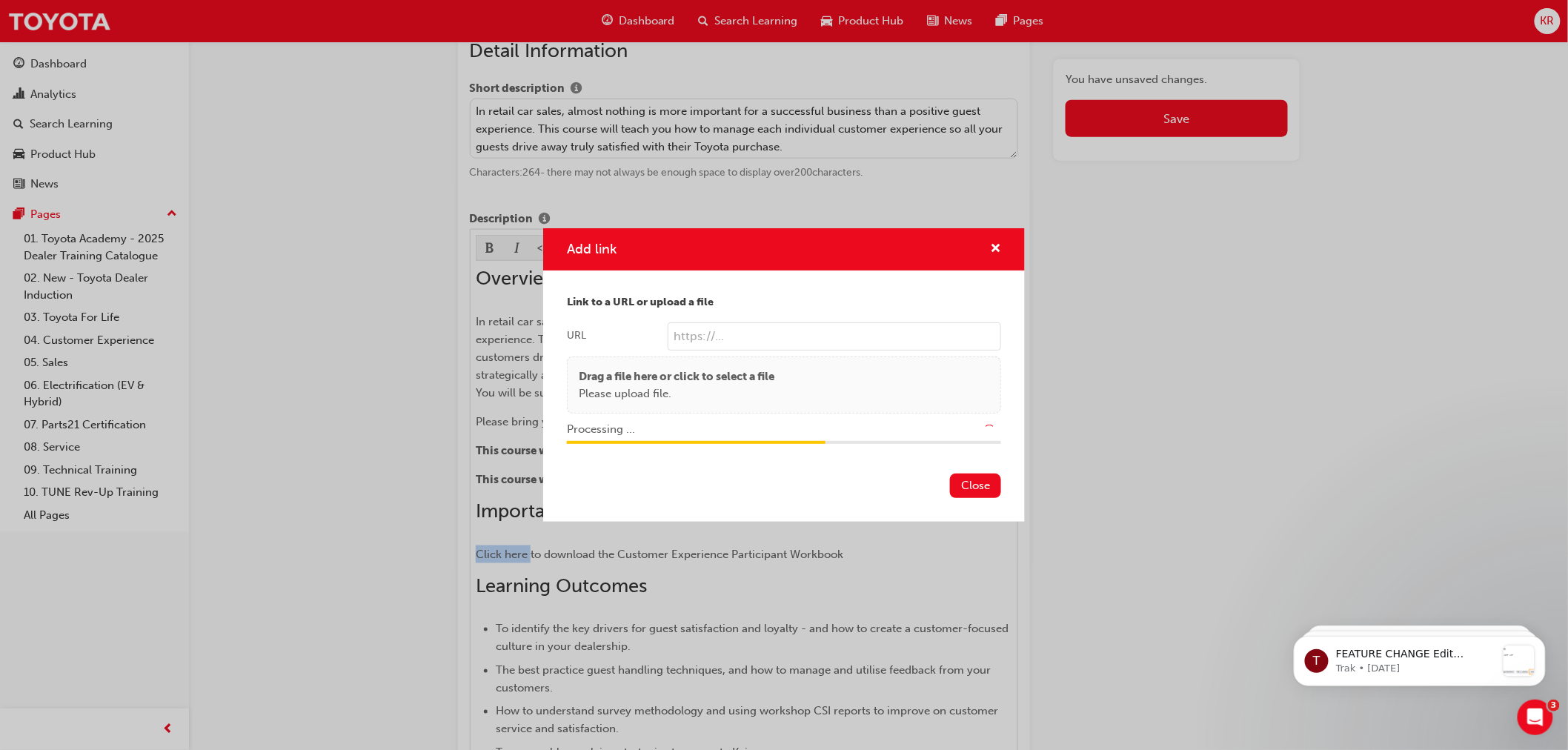
type input "/upload/9fe4b0ab-2b7f-4f43-b250-85c7bbd4682e.pdf"
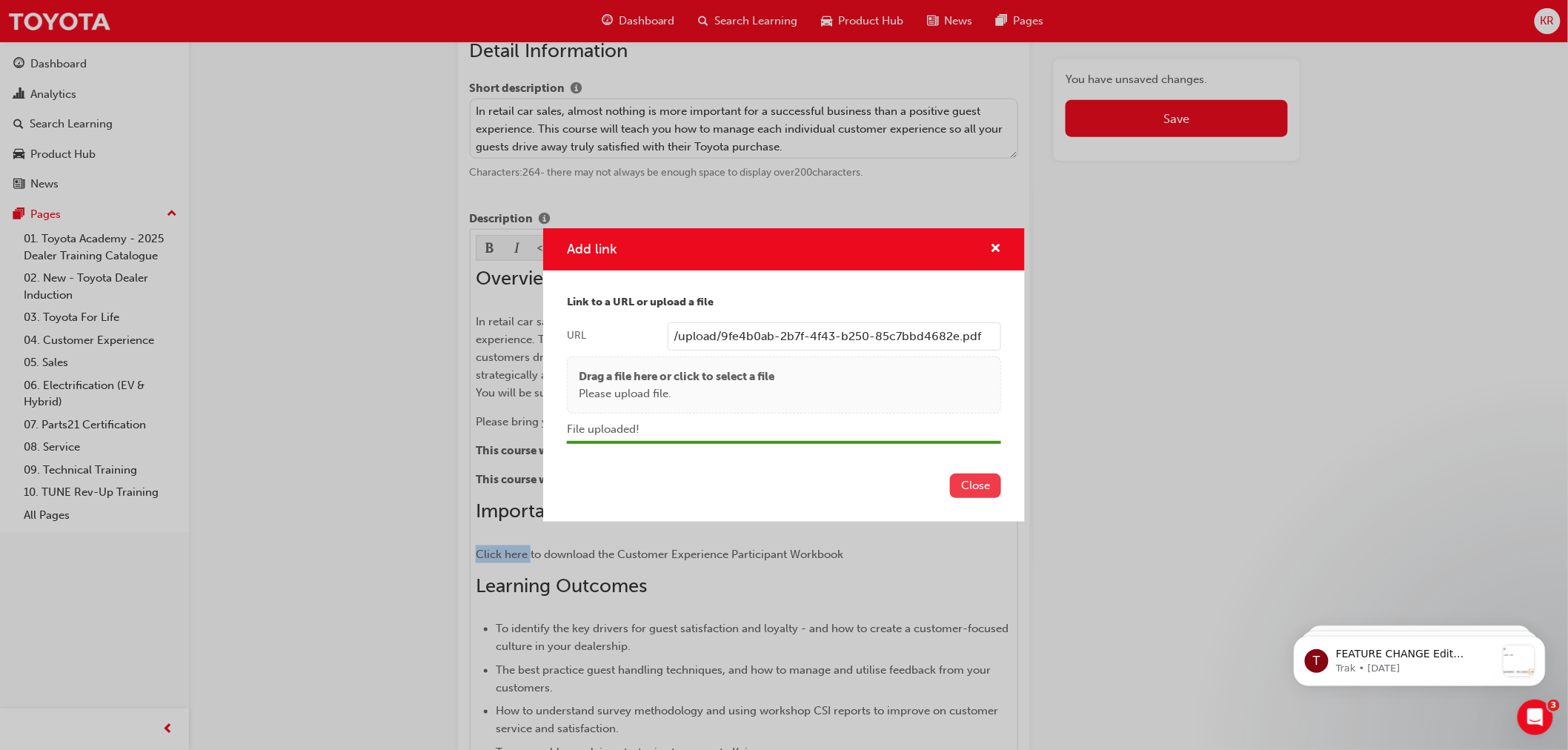
click at [970, 490] on button "Close" at bounding box center [975, 486] width 51 height 25
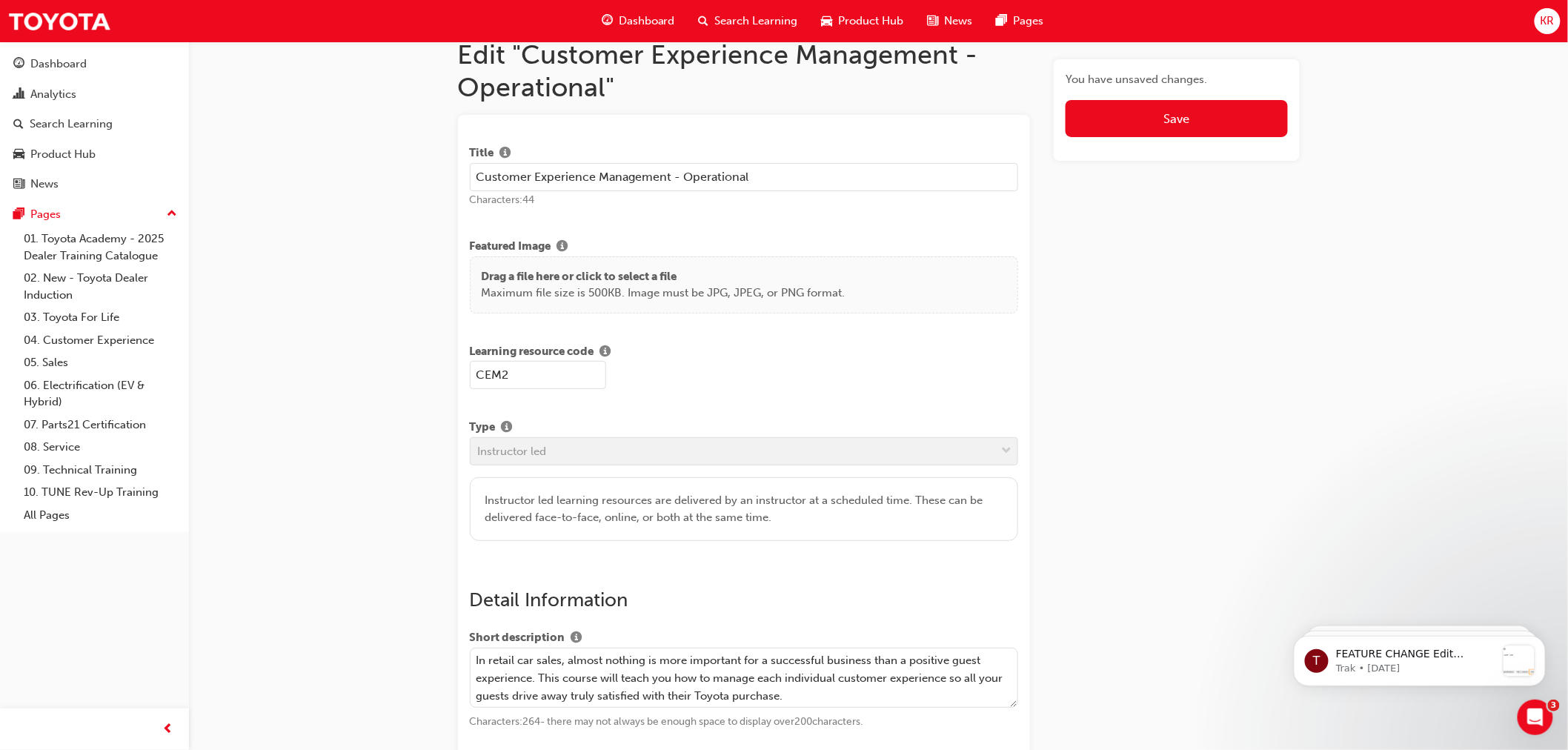
scroll to position [18, 0]
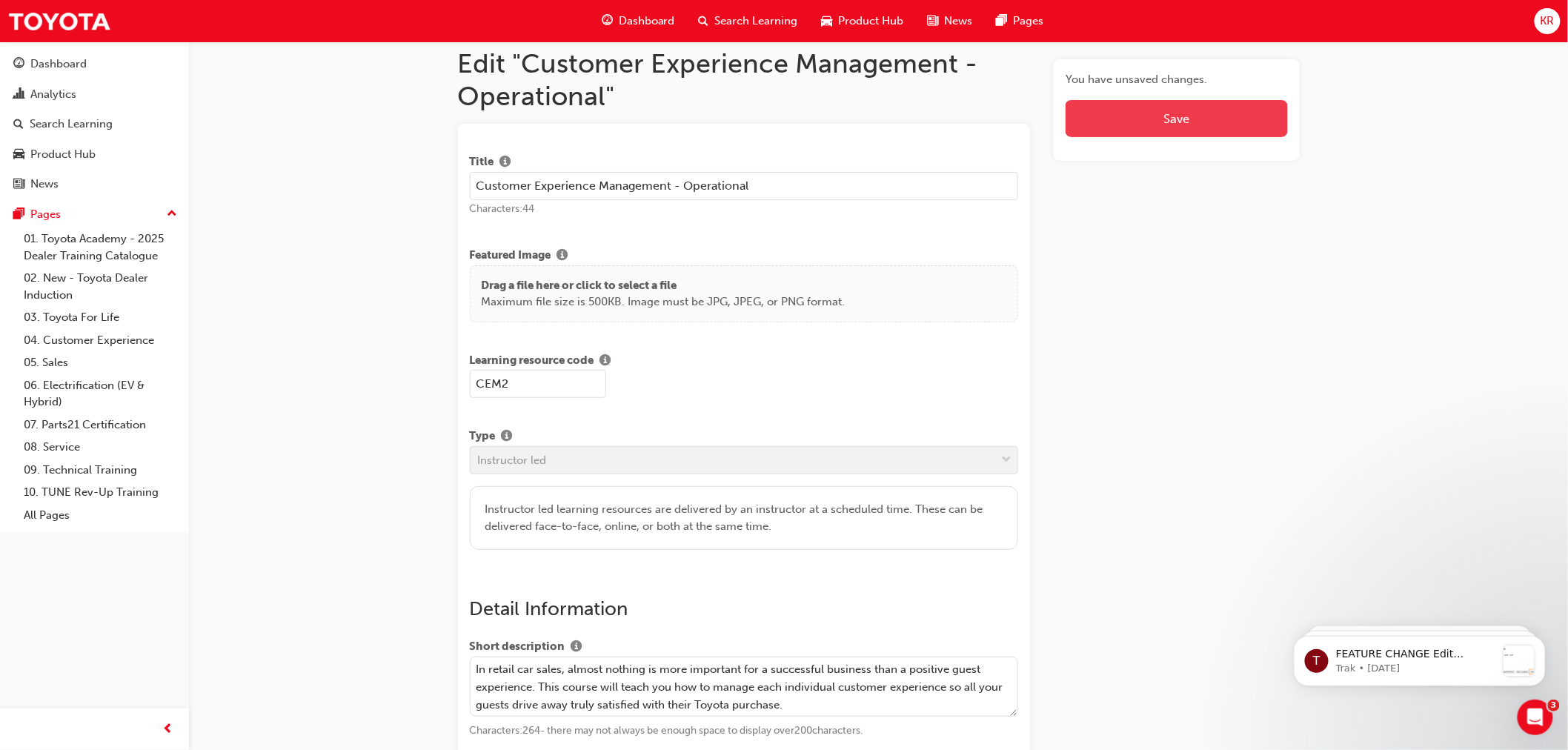
click at [1141, 115] on button "Save" at bounding box center [1176, 118] width 221 height 37
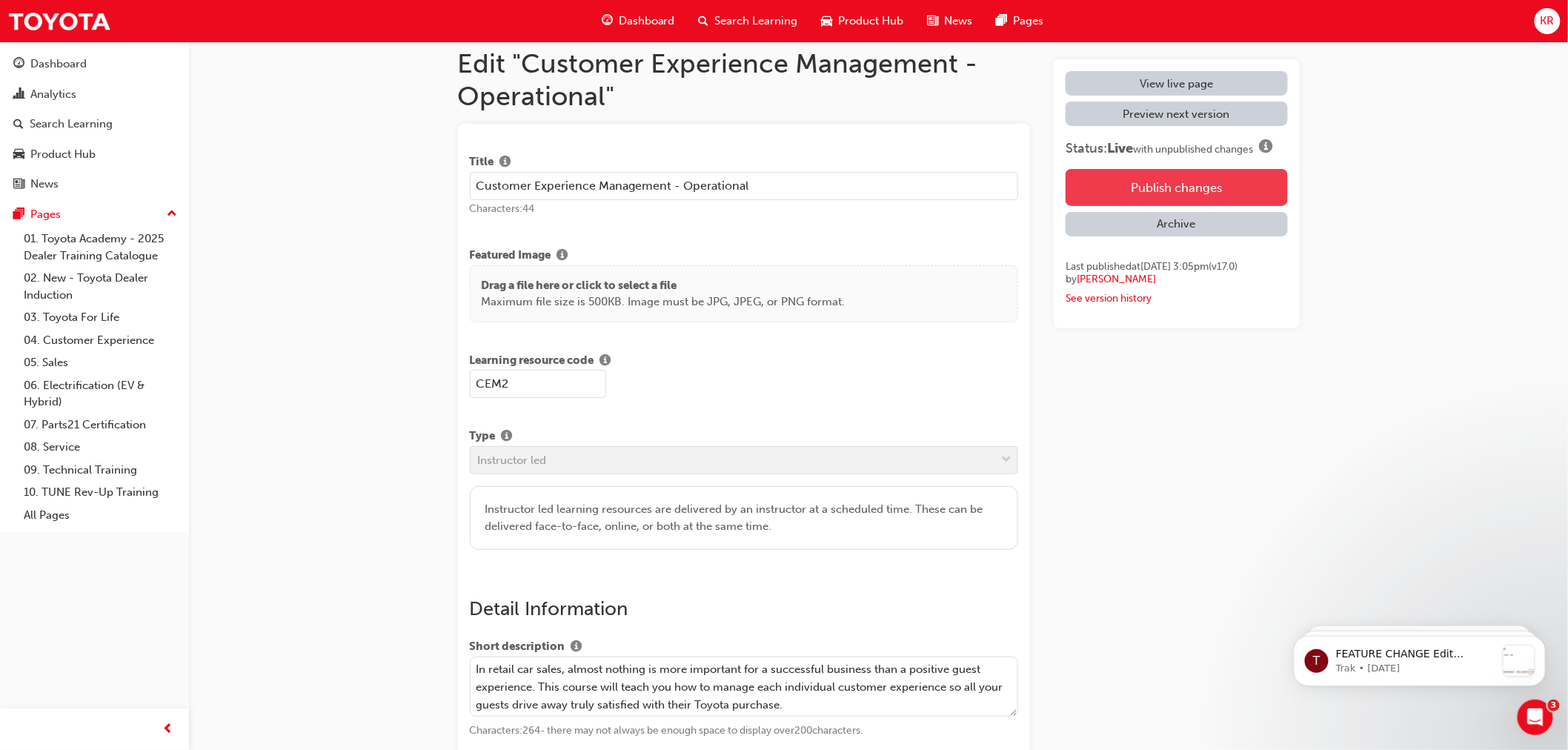
click at [1152, 180] on button "Publish changes" at bounding box center [1176, 187] width 221 height 37
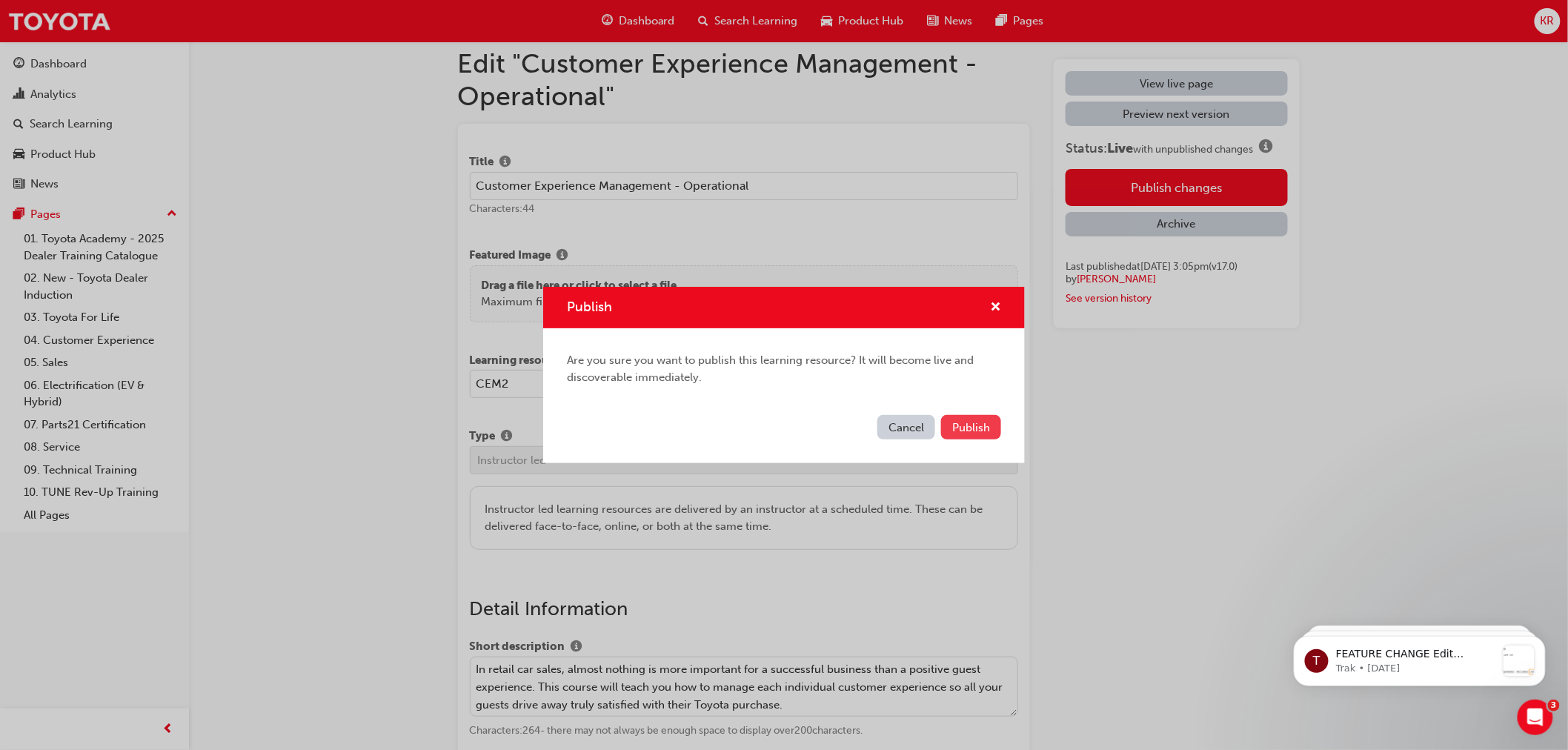
click at [958, 427] on span "Publish" at bounding box center [971, 427] width 38 height 13
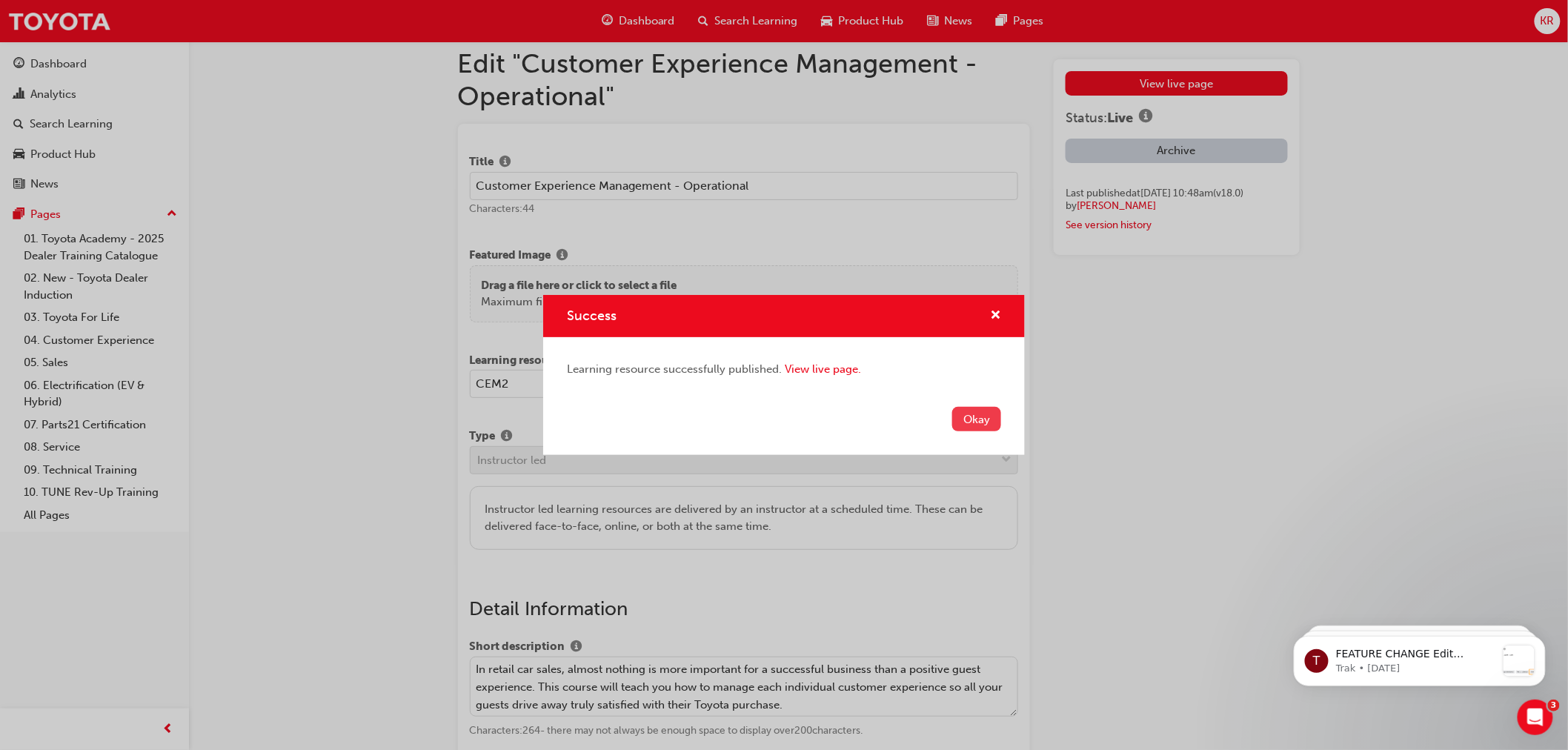
click at [987, 418] on button "Okay" at bounding box center [977, 419] width 49 height 25
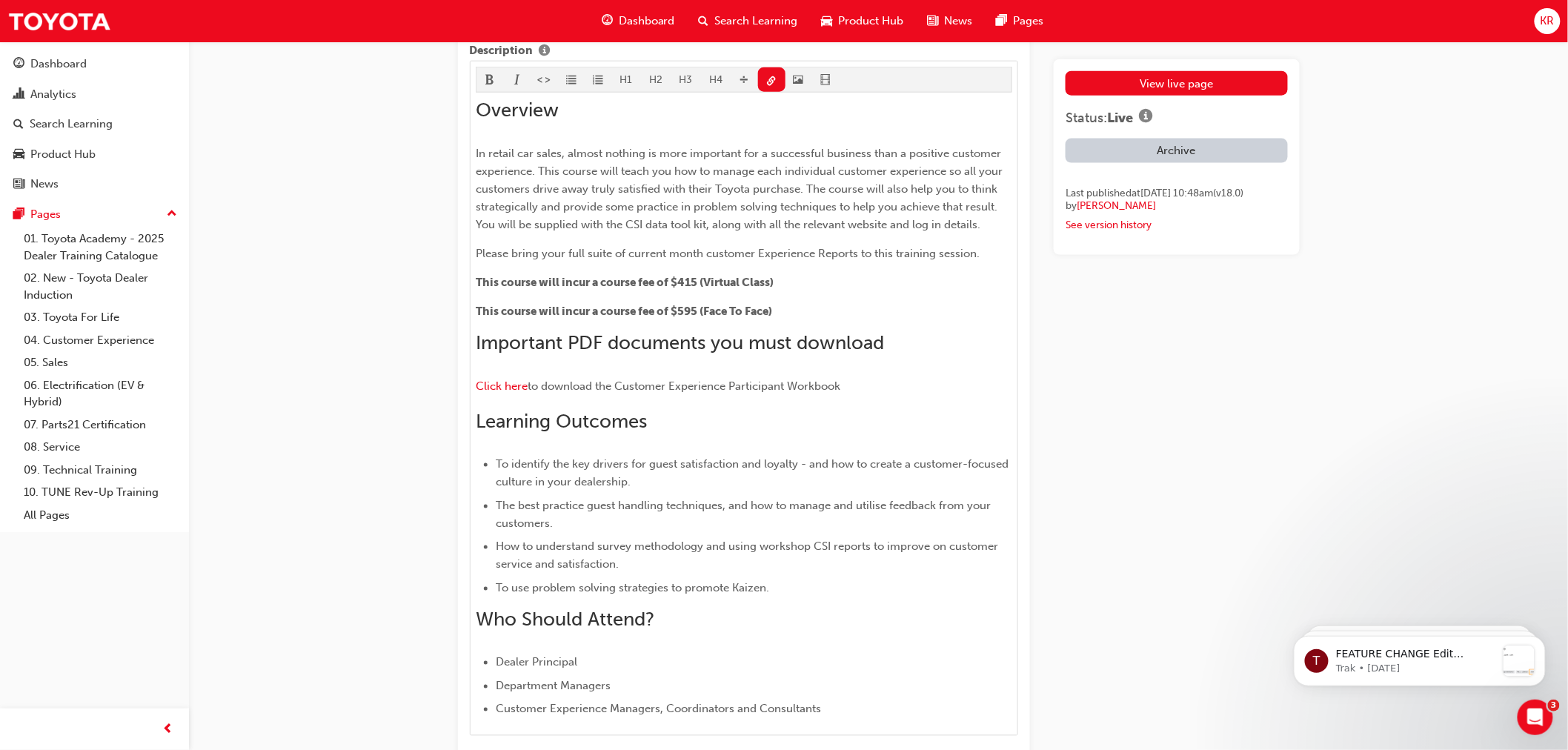
scroll to position [841, 0]
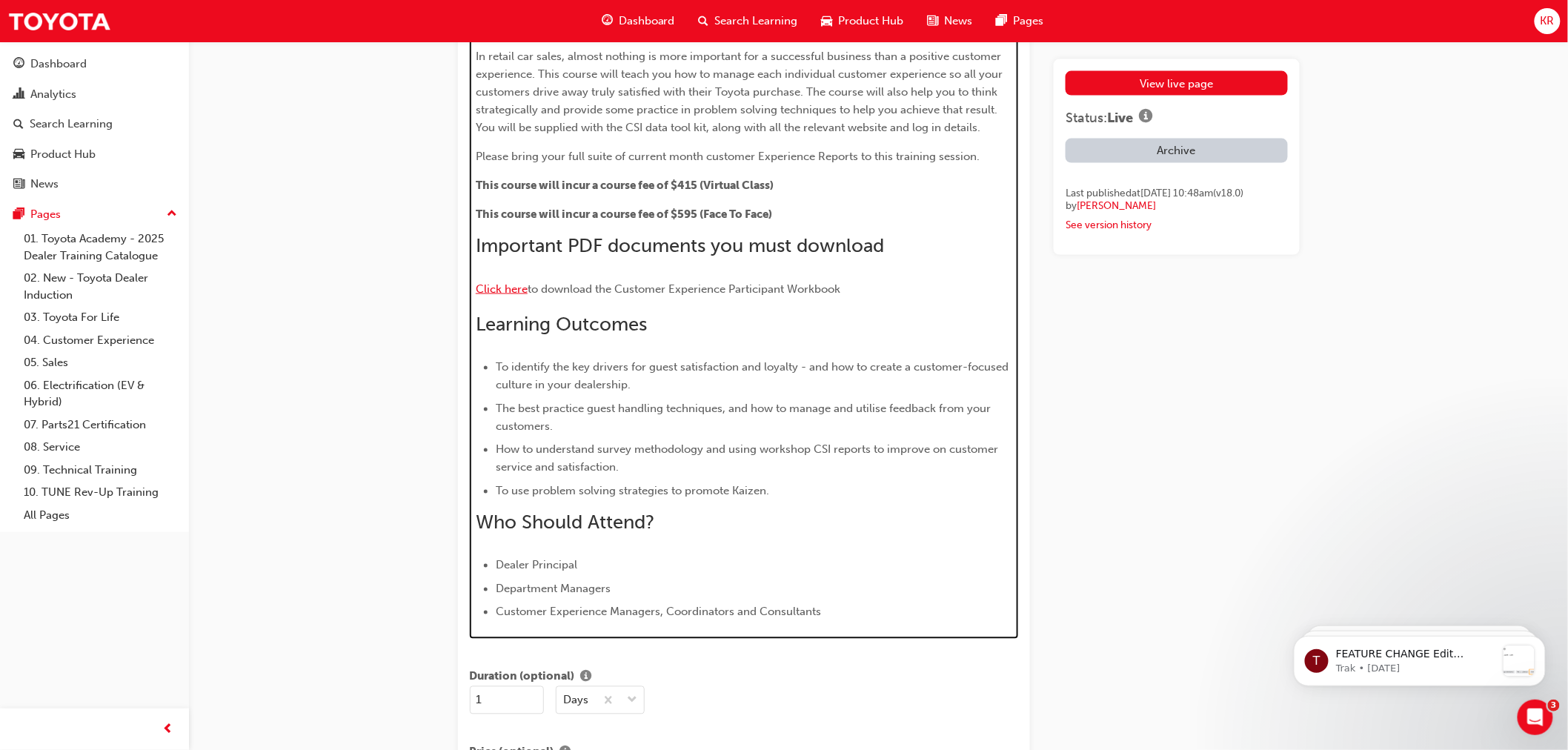
click at [488, 290] on span "Click here" at bounding box center [501, 289] width 52 height 13
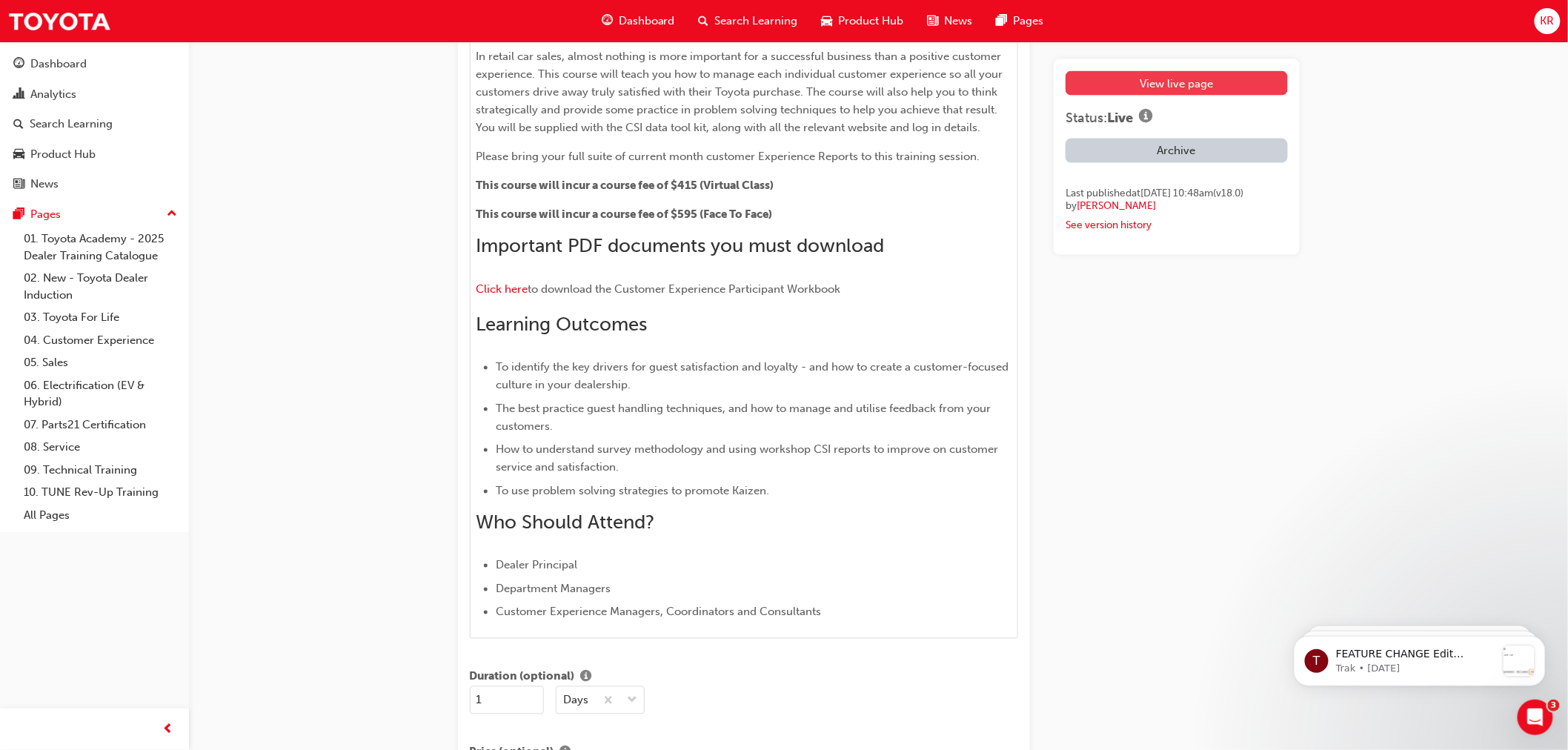
click at [1137, 78] on link "View live page" at bounding box center [1176, 84] width 221 height 25
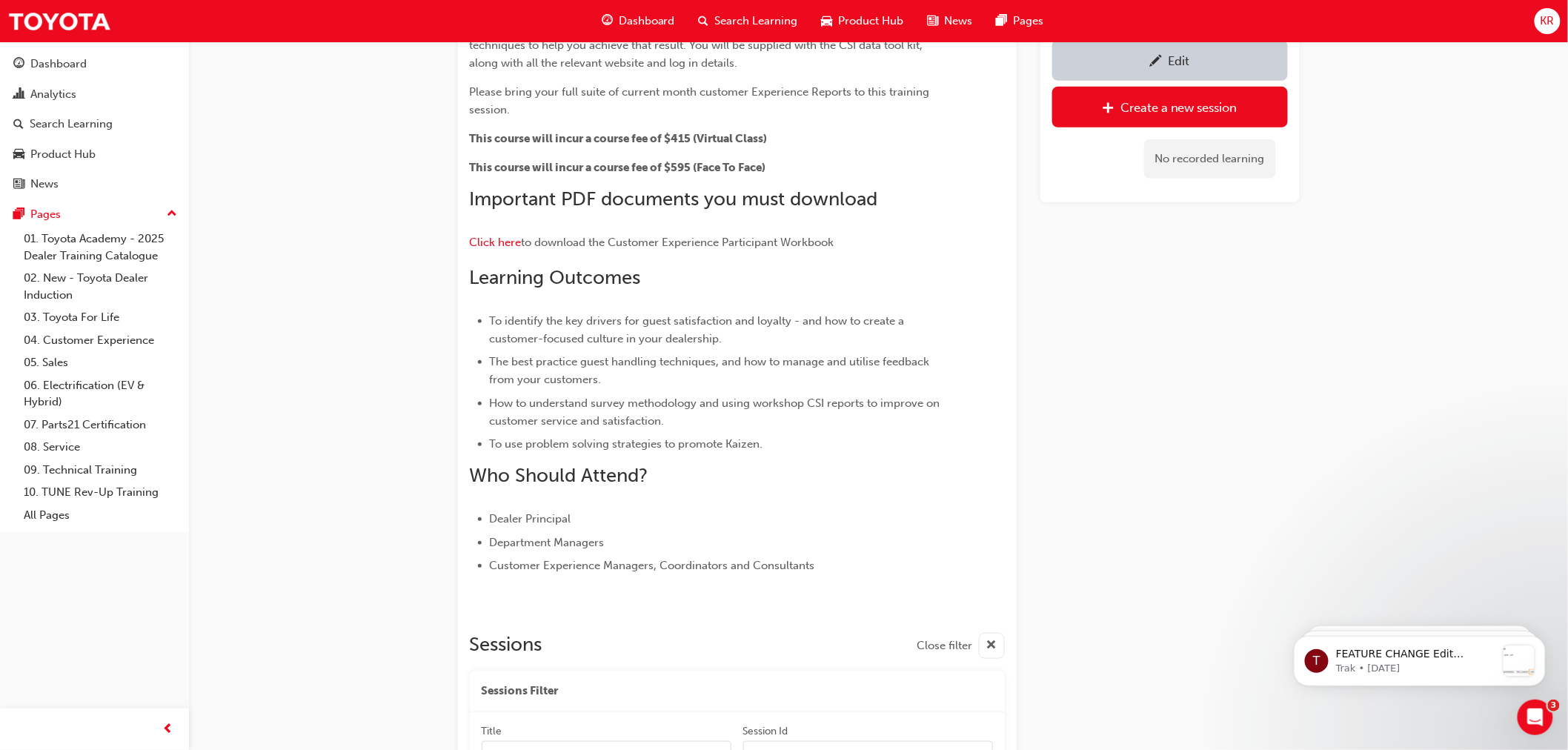
scroll to position [198, 0]
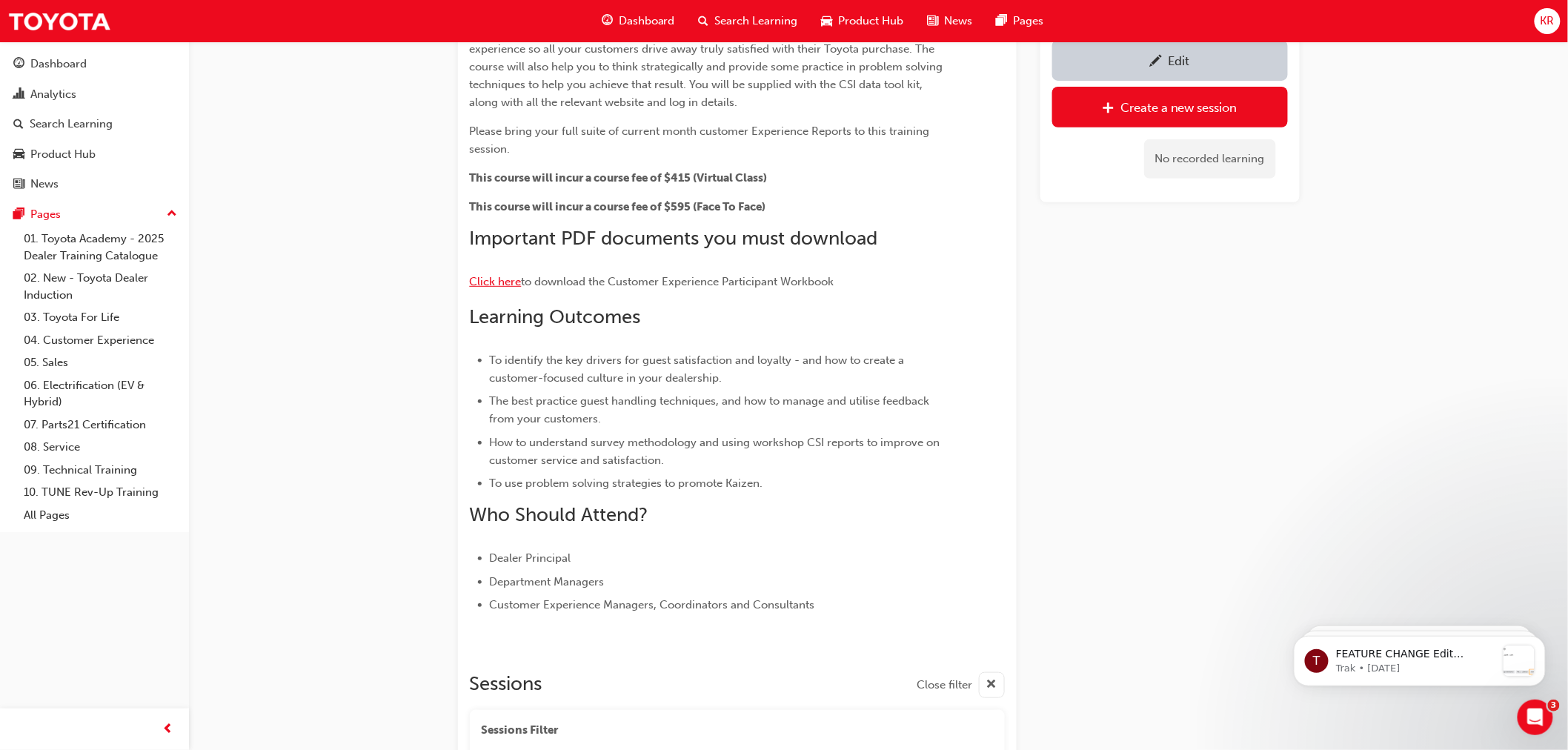
click at [488, 277] on span "Click here" at bounding box center [495, 281] width 52 height 13
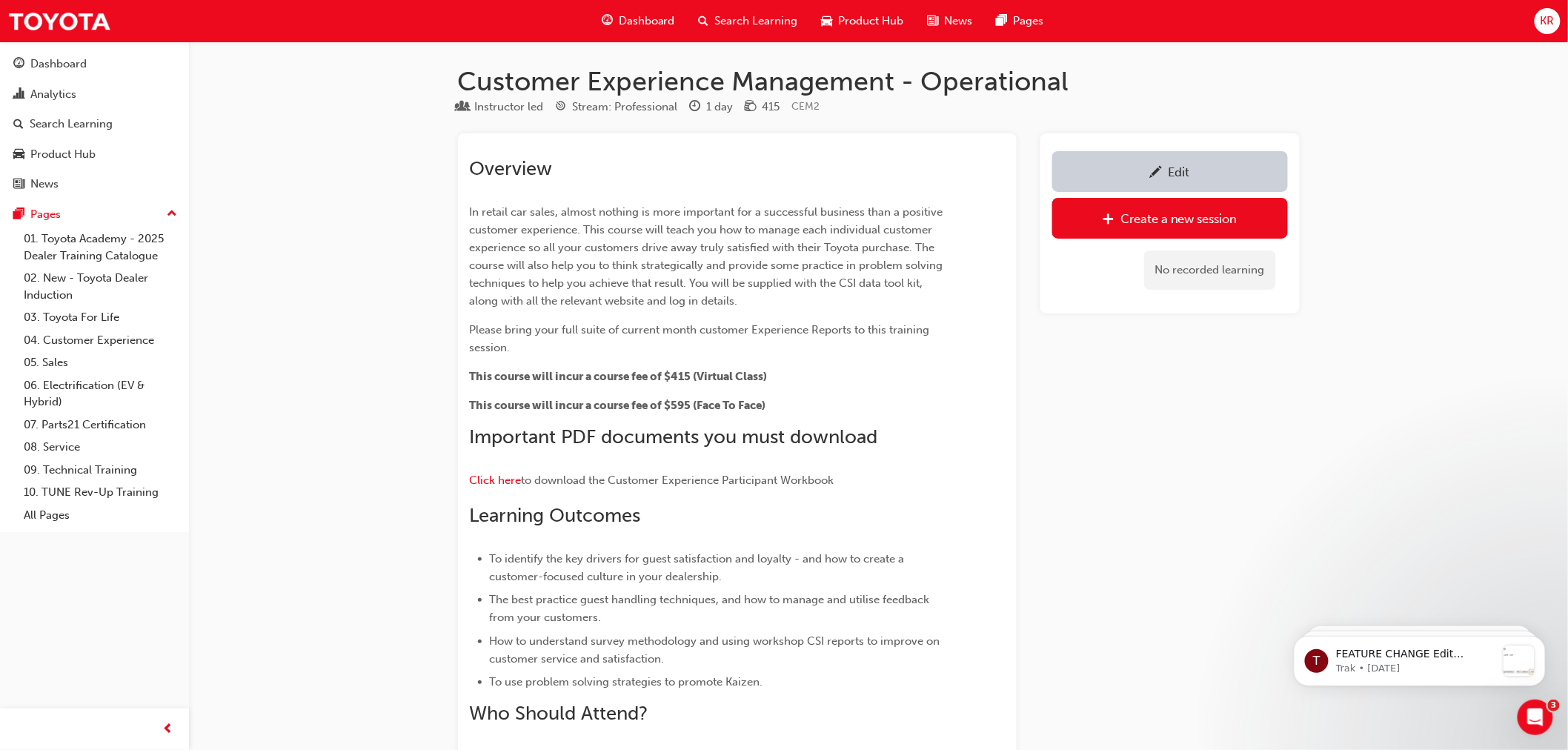
click at [1550, 19] on span "KR" at bounding box center [1547, 20] width 14 height 17
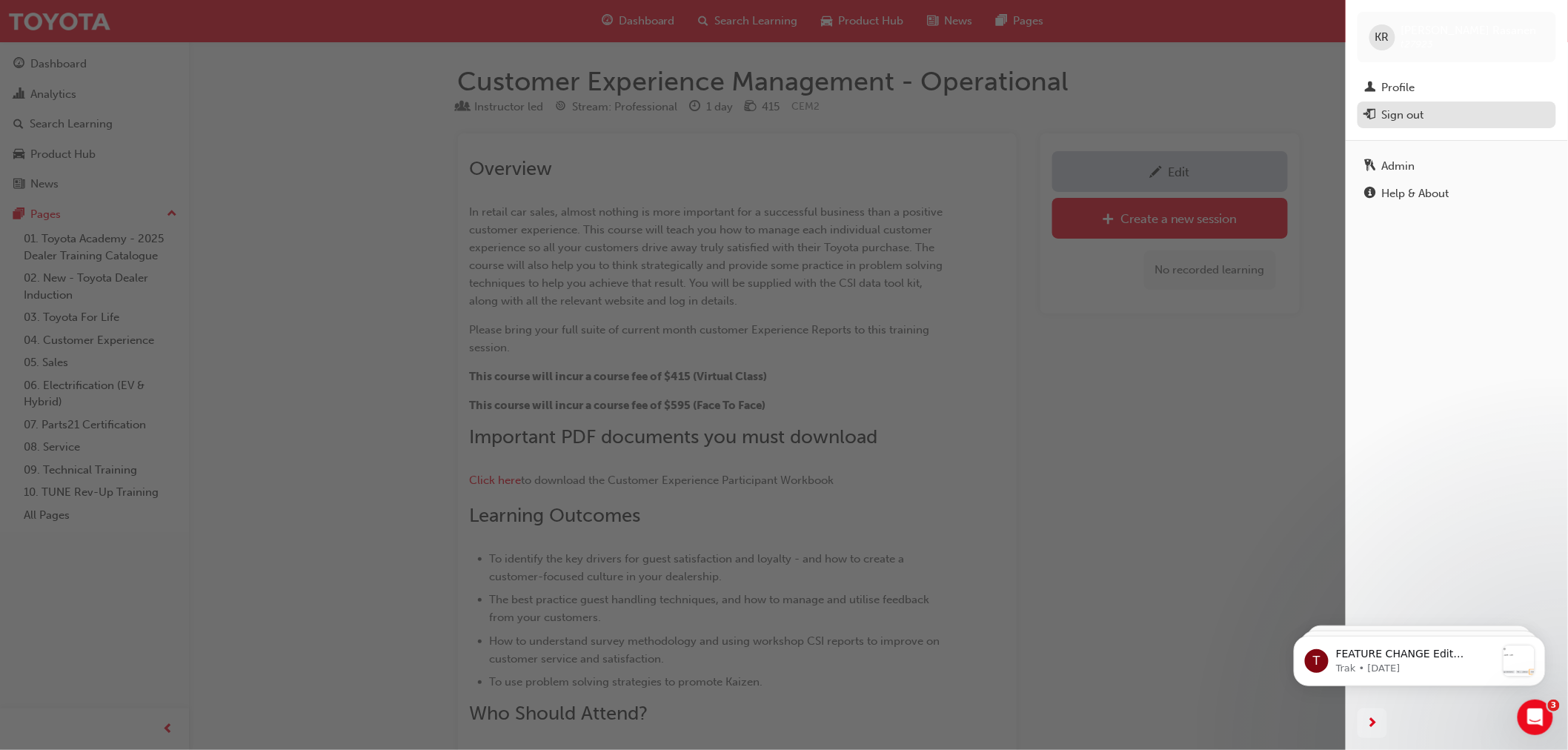
click at [1407, 114] on div "Sign out" at bounding box center [1403, 115] width 43 height 17
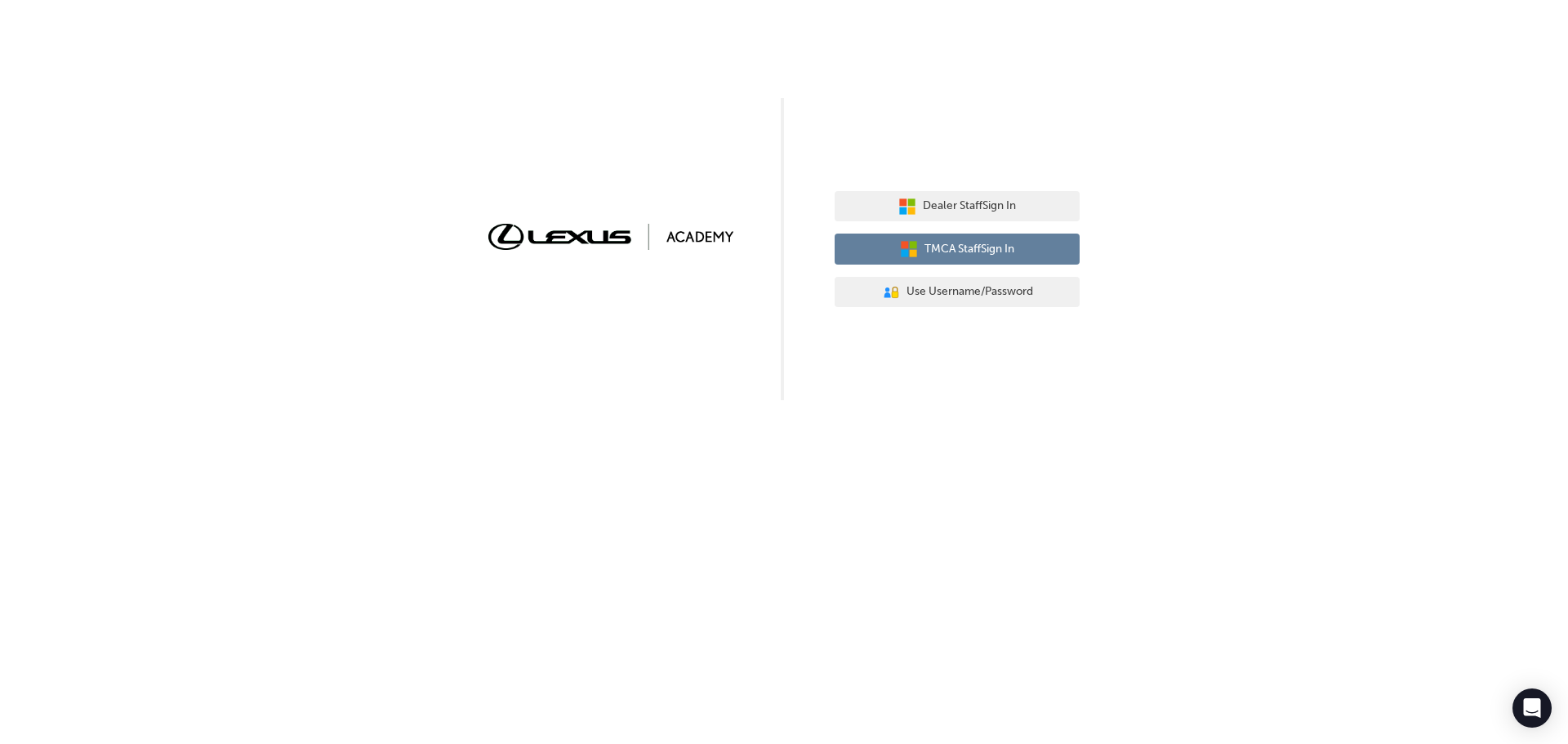
click at [924, 240] on span "TMCA Staff Sign In" at bounding box center [968, 249] width 89 height 19
